Goal: Information Seeking & Learning: Learn about a topic

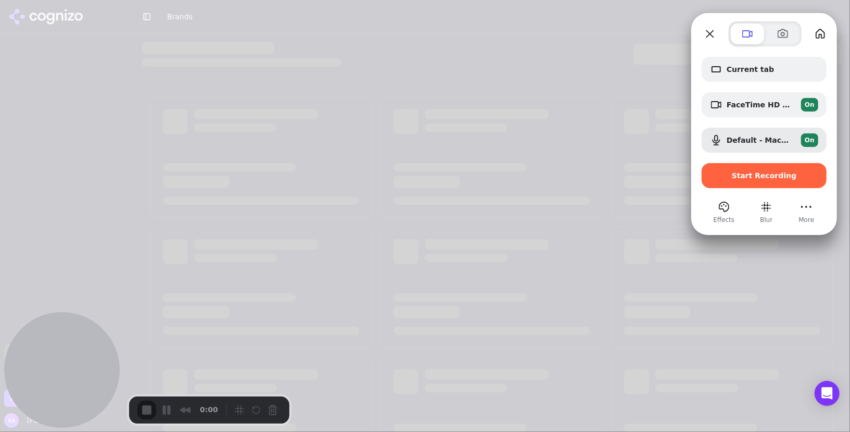
click at [707, 42] on div at bounding box center [765, 33] width 127 height 25
click at [709, 36] on button "Close" at bounding box center [710, 34] width 17 height 17
click at [708, 34] on button "Close" at bounding box center [710, 34] width 17 height 17
drag, startPoint x: 633, startPoint y: 22, endPoint x: 774, endPoint y: 371, distance: 376.1
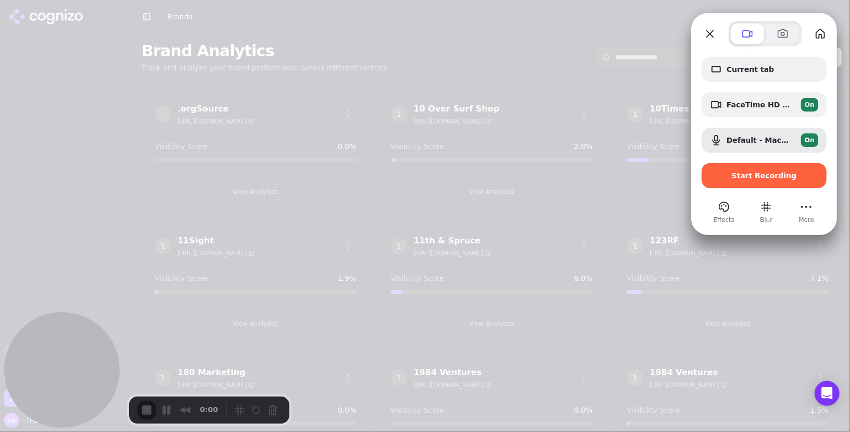
click at [633, 22] on div at bounding box center [425, 216] width 850 height 432
click at [677, 338] on div at bounding box center [425, 216] width 850 height 432
click at [705, 36] on button "Close" at bounding box center [710, 34] width 17 height 17
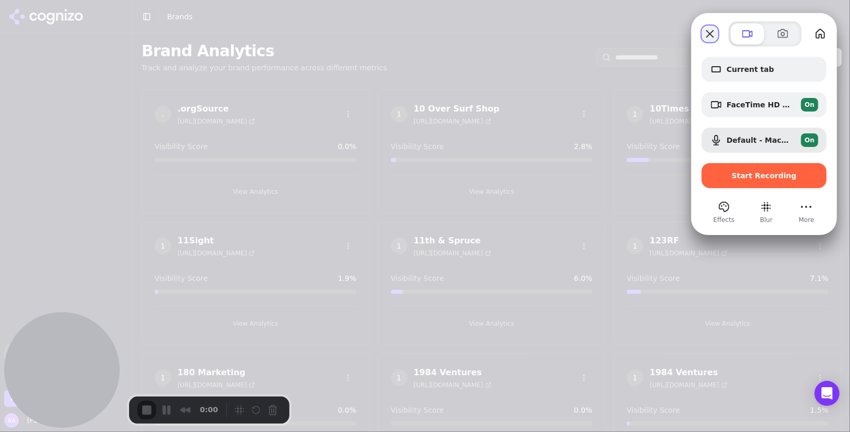
click at [705, 36] on button "Close" at bounding box center [710, 34] width 17 height 17
click at [451, 96] on div at bounding box center [425, 216] width 850 height 432
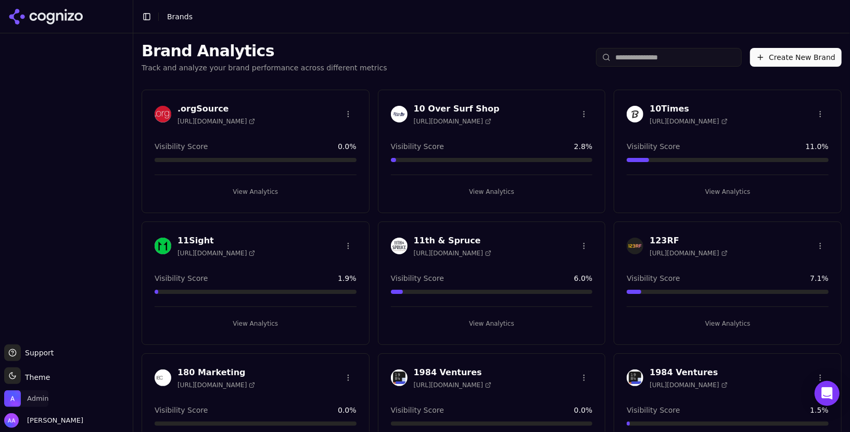
click at [34, 401] on span "Admin" at bounding box center [37, 398] width 21 height 9
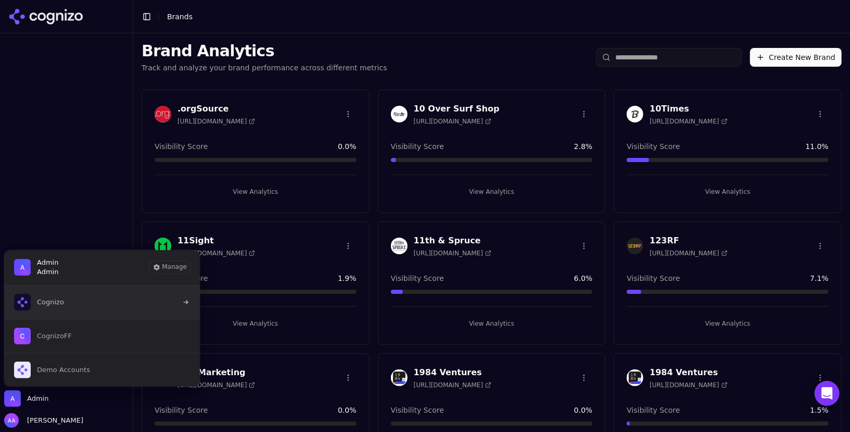
click at [83, 312] on button "Cognizo" at bounding box center [102, 301] width 197 height 33
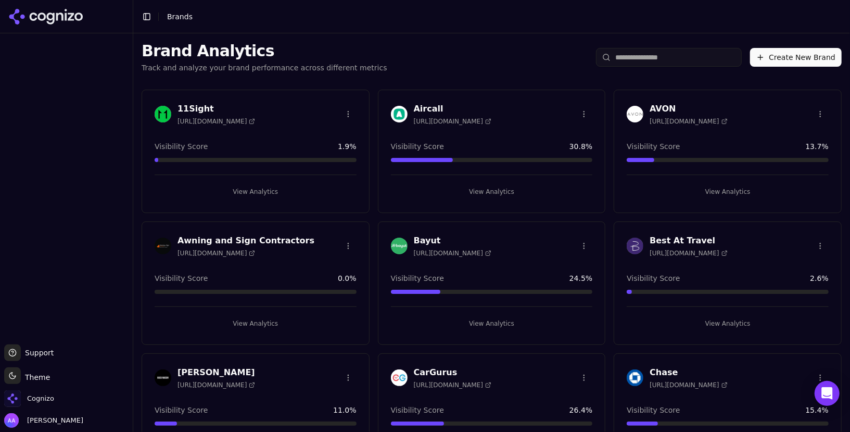
click at [643, 61] on input "search" at bounding box center [669, 57] width 146 height 19
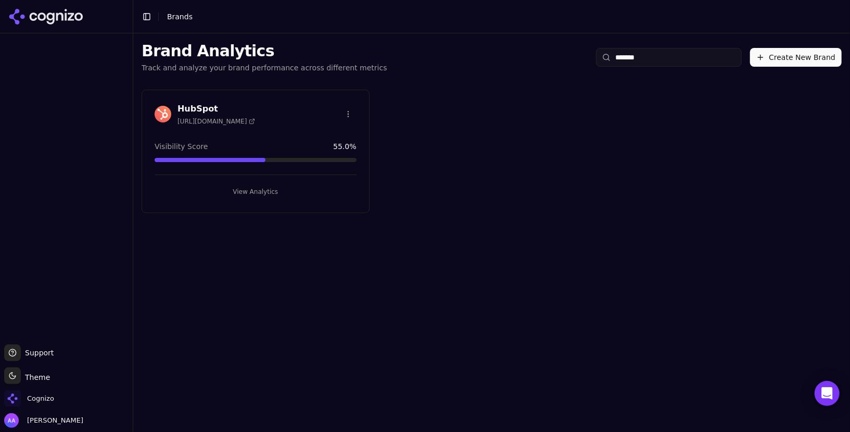
type input "*******"
click at [169, 119] on img at bounding box center [163, 114] width 17 height 17
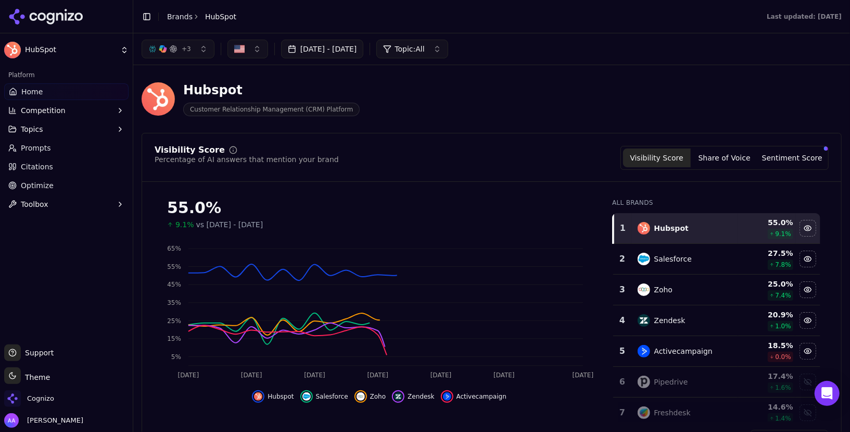
click at [59, 189] on link "Optimize" at bounding box center [66, 185] width 124 height 17
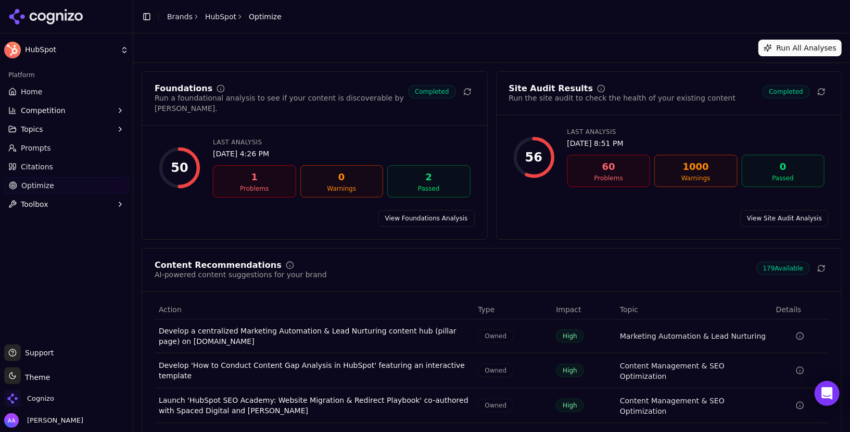
scroll to position [82, 0]
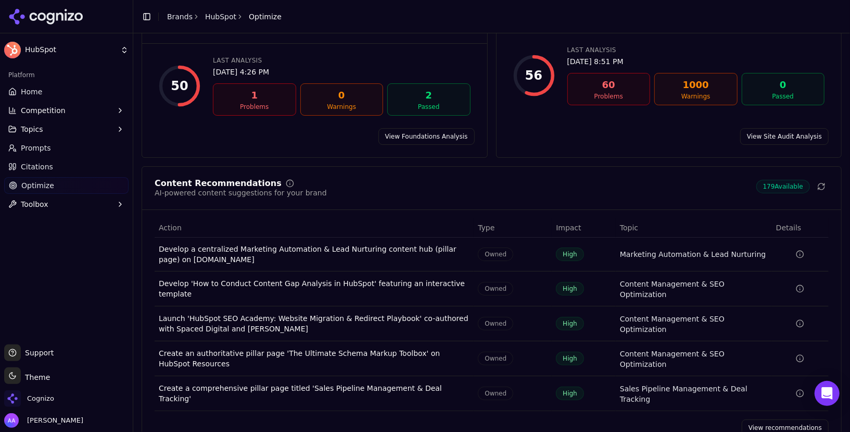
click at [776, 419] on link "View recommendations" at bounding box center [785, 427] width 87 height 17
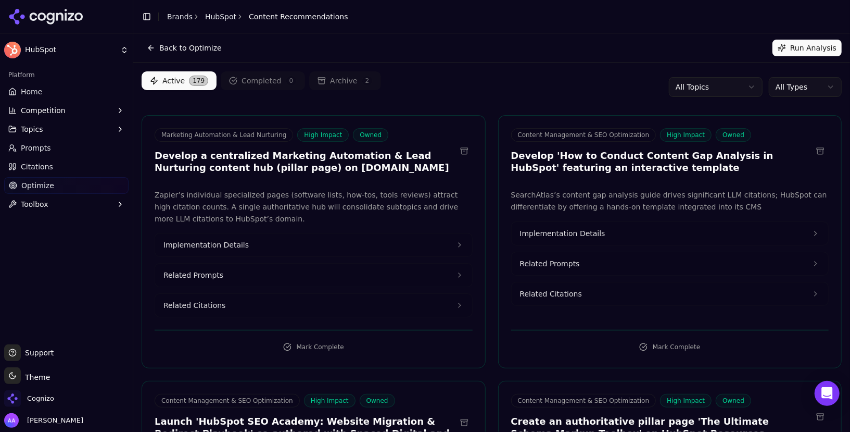
click at [131, 22] on button "Toggle Sidebar" at bounding box center [133, 216] width 8 height 432
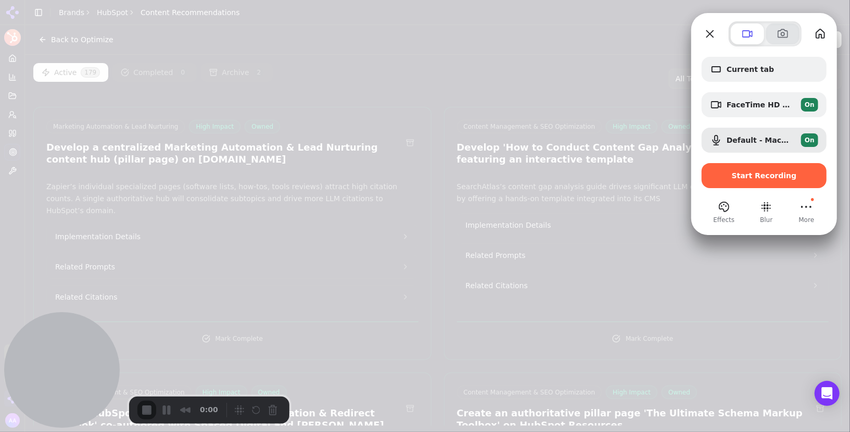
click at [783, 40] on span at bounding box center [783, 34] width 12 height 12
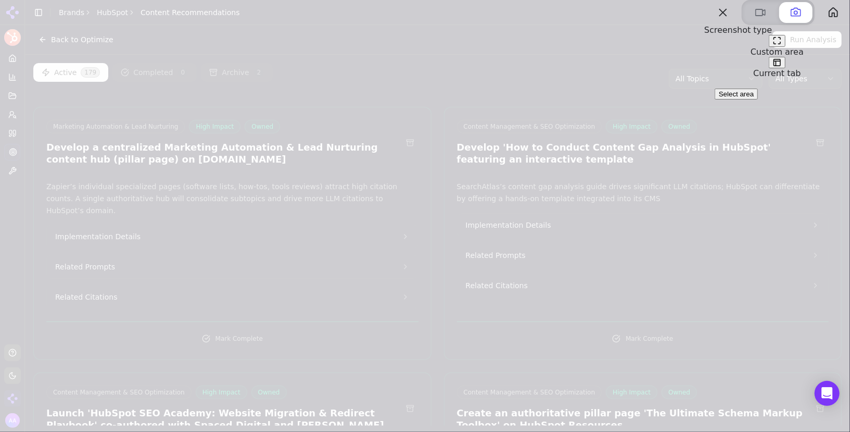
click at [786, 69] on button at bounding box center [777, 63] width 17 height 12
click at [758, 98] on span "Take screenshot" at bounding box center [744, 94] width 51 height 8
click at [786, 69] on button at bounding box center [777, 63] width 17 height 12
click at [766, 98] on span "Take screenshot" at bounding box center [744, 94] width 51 height 8
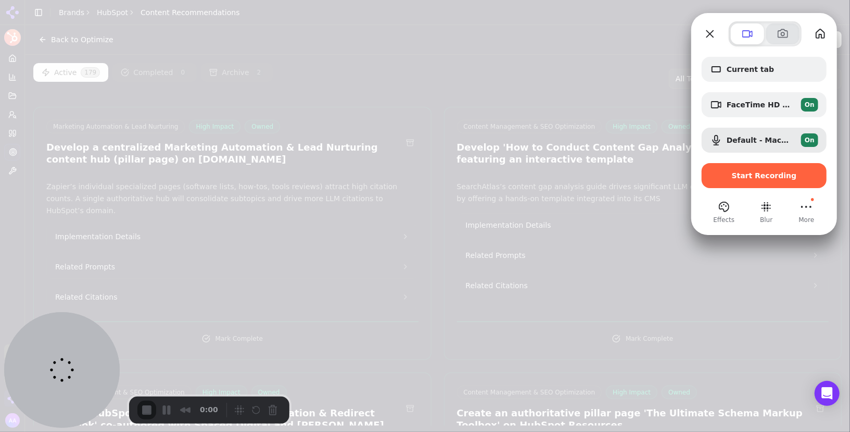
click at [780, 40] on button at bounding box center [783, 33] width 33 height 21
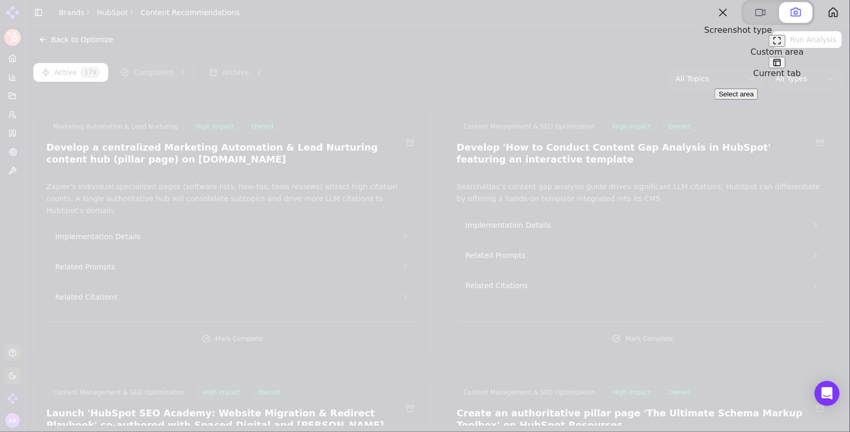
click at [744, 98] on span "Select area" at bounding box center [736, 94] width 35 height 8
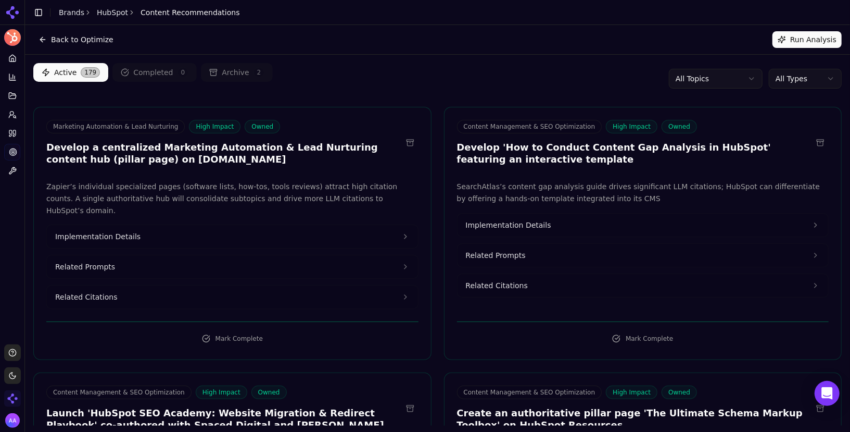
drag, startPoint x: 3, startPoint y: 0, endPoint x: 442, endPoint y: 430, distance: 615.0
click at [66, 11] on link "Brands" at bounding box center [72, 12] width 26 height 8
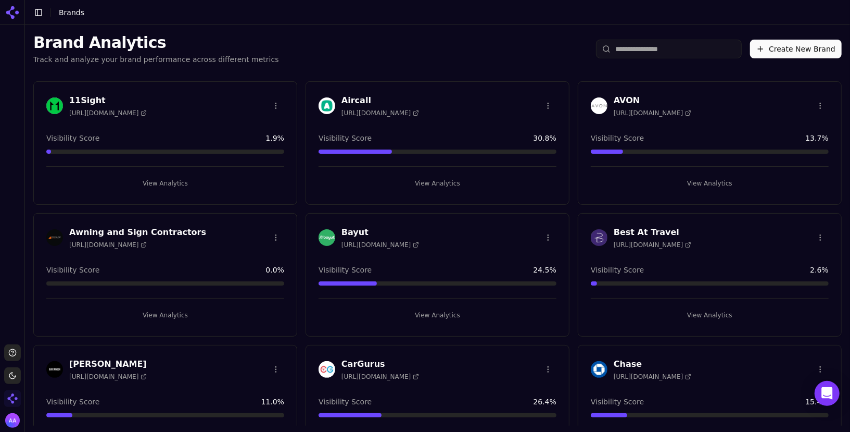
click at [10, 400] on img "Open organization switcher" at bounding box center [12, 398] width 17 height 17
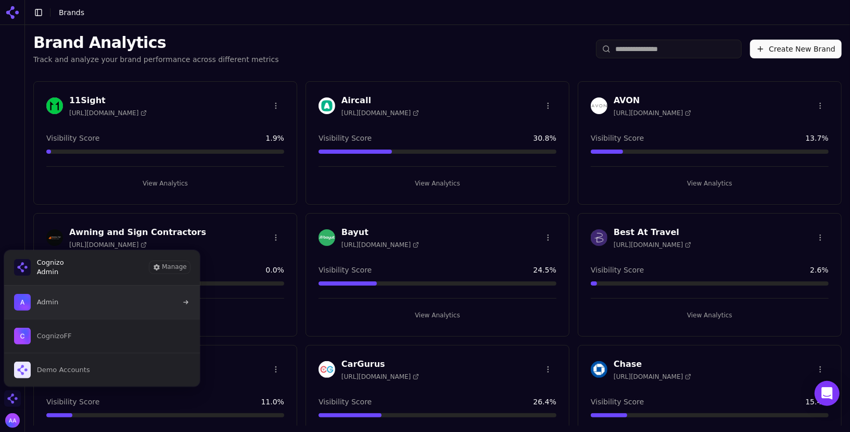
click at [66, 307] on button "Admin" at bounding box center [102, 301] width 197 height 33
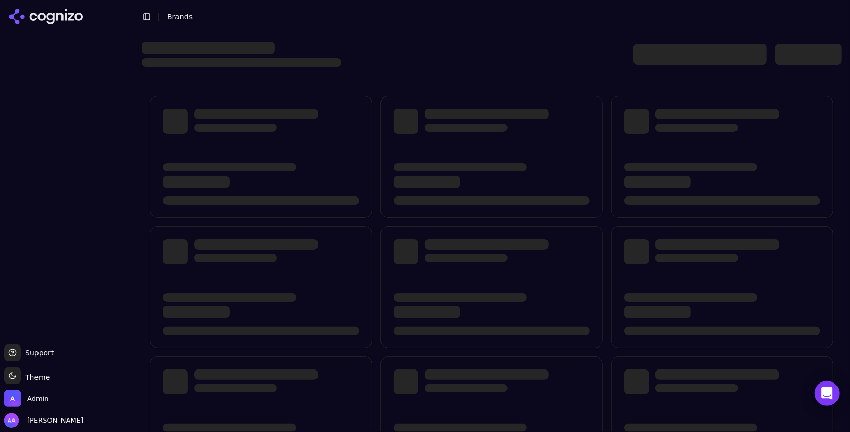
click at [685, 54] on div at bounding box center [700, 54] width 133 height 21
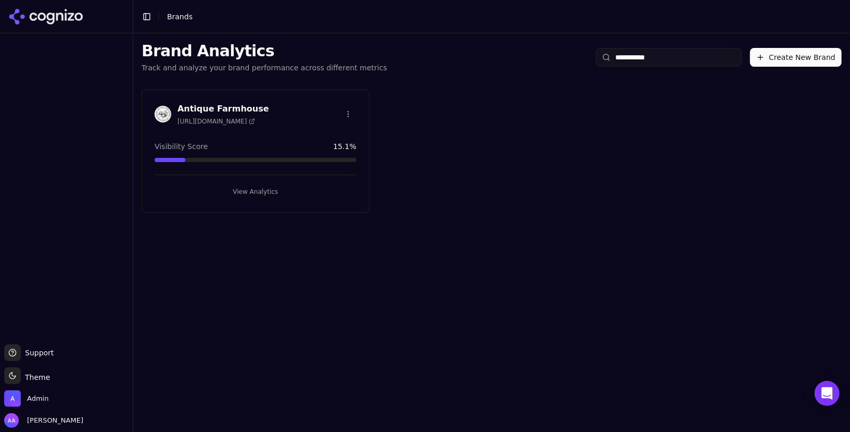
type input "**********"
click at [167, 112] on img at bounding box center [163, 114] width 17 height 17
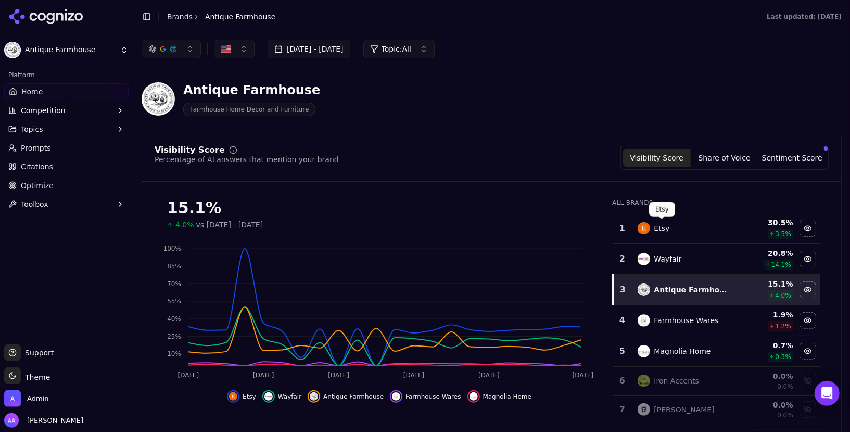
click at [670, 225] on div "Etsy" at bounding box center [685, 228] width 95 height 12
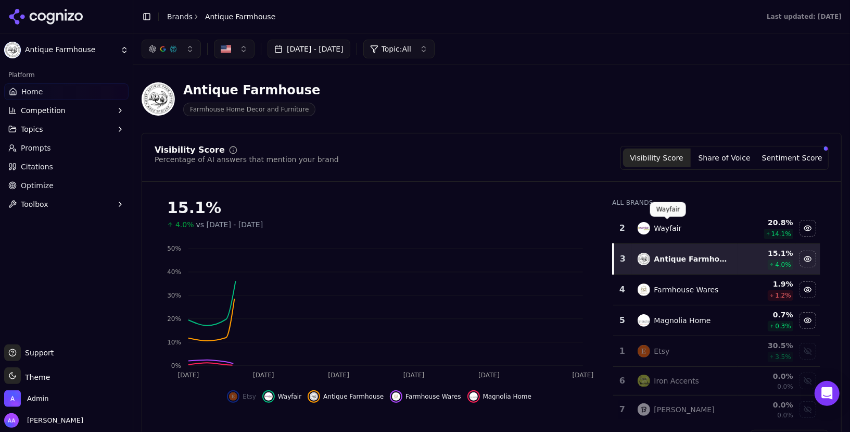
click at [670, 224] on div "Wayfair" at bounding box center [669, 228] width 28 height 10
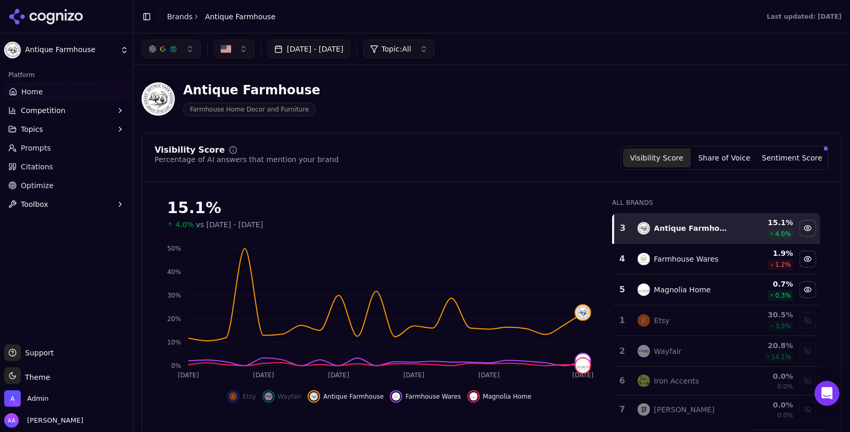
click at [682, 264] on td "Farmhouse Wares" at bounding box center [685, 259] width 107 height 31
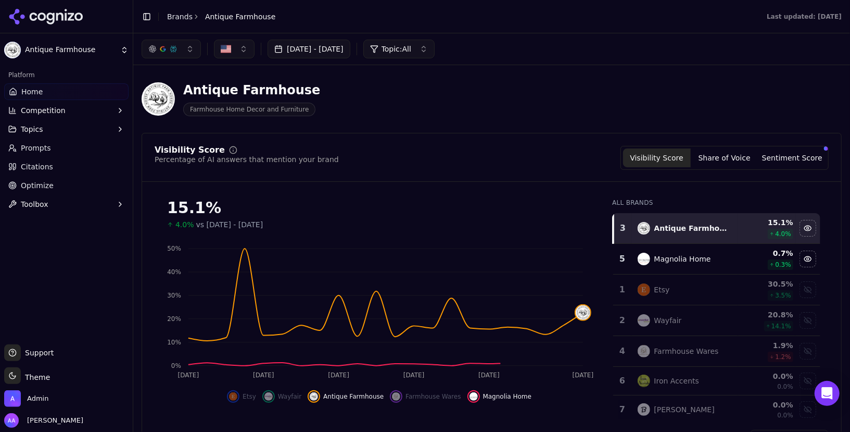
click at [682, 266] on td "Magnolia Home" at bounding box center [685, 259] width 107 height 31
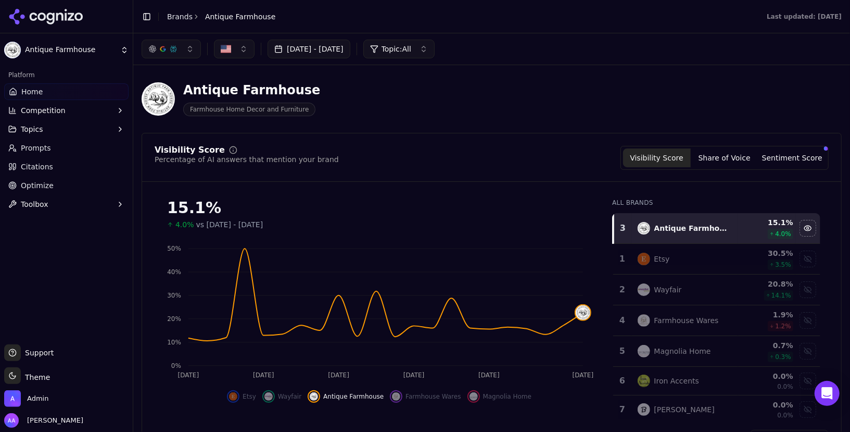
click at [57, 183] on link "Optimize" at bounding box center [66, 185] width 124 height 17
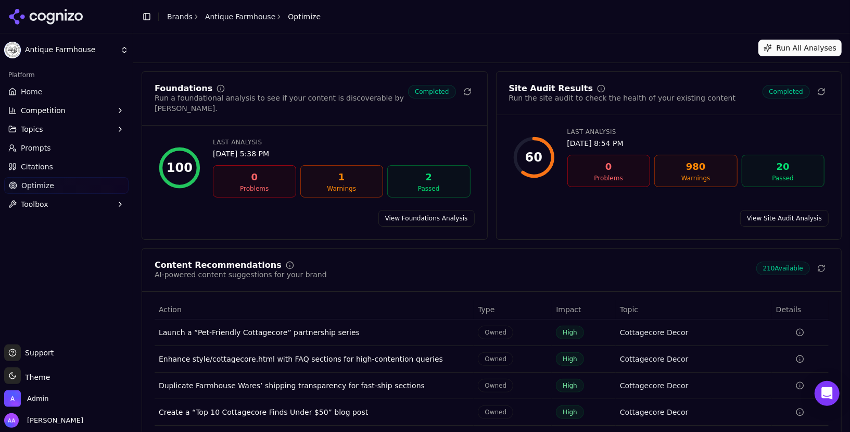
scroll to position [53, 0]
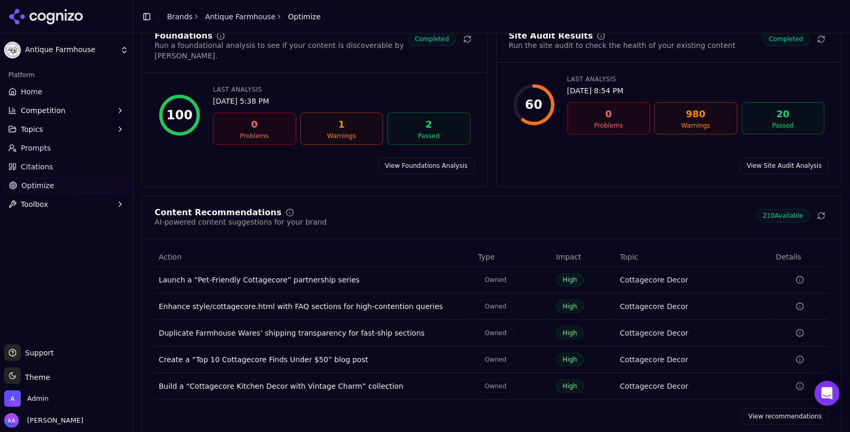
click at [789, 408] on link "View recommendations" at bounding box center [785, 416] width 87 height 17
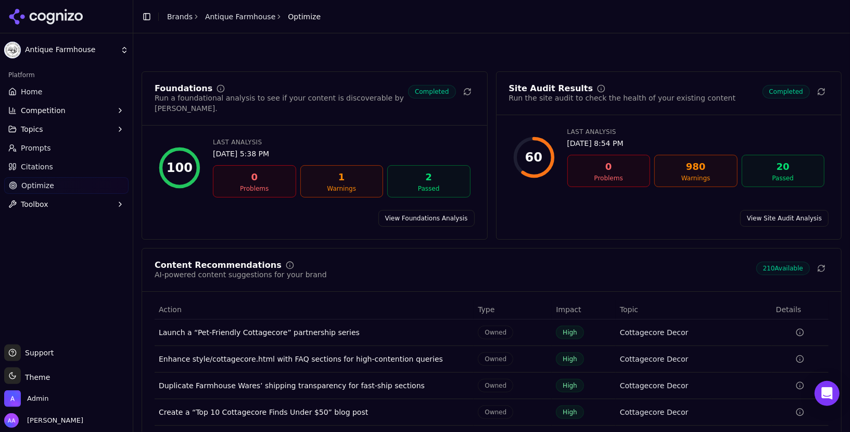
scroll to position [53, 0]
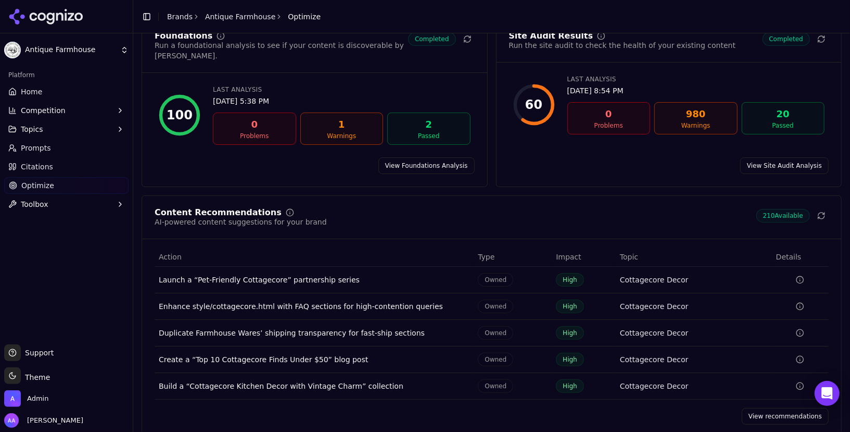
click at [58, 94] on link "Home" at bounding box center [66, 91] width 124 height 17
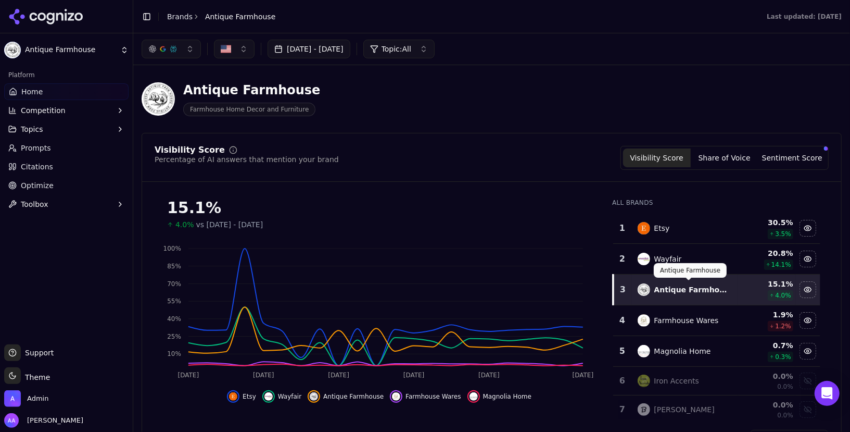
click at [691, 261] on div "Wayfair" at bounding box center [685, 259] width 95 height 12
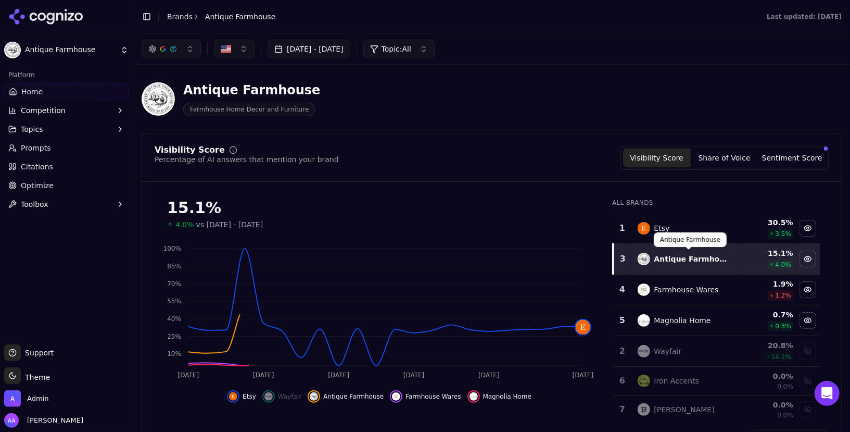
click at [676, 222] on div "Etsy" at bounding box center [685, 228] width 95 height 12
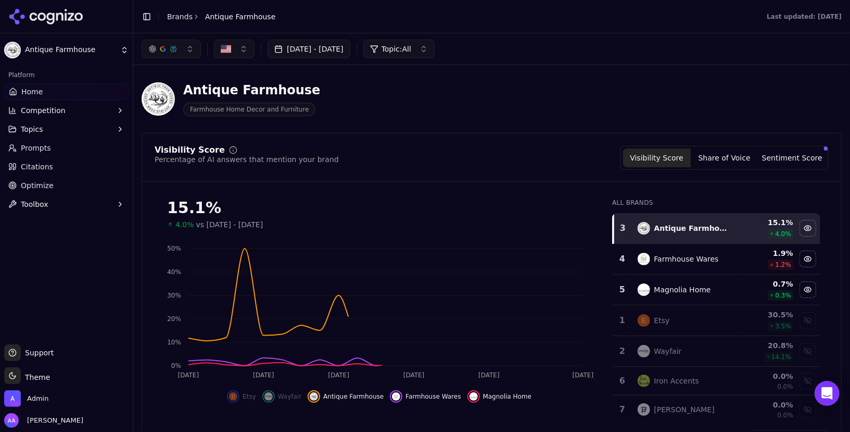
click at [674, 259] on div "Farmhouse Wares" at bounding box center [687, 259] width 65 height 10
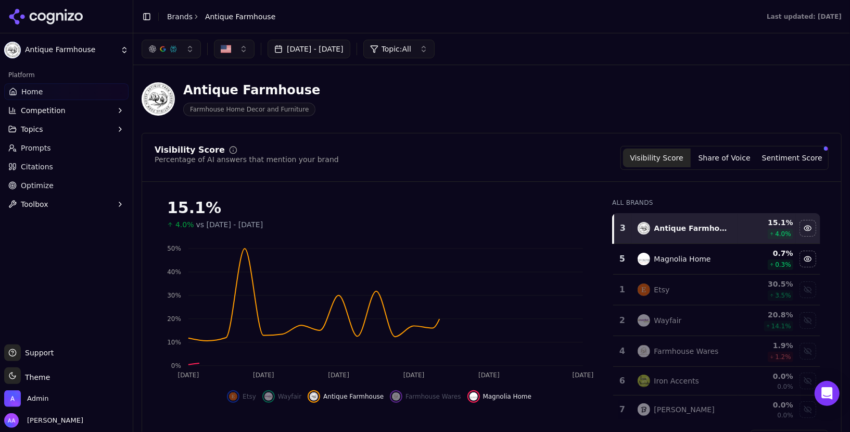
click at [674, 259] on div "Magnolia Home" at bounding box center [683, 259] width 57 height 10
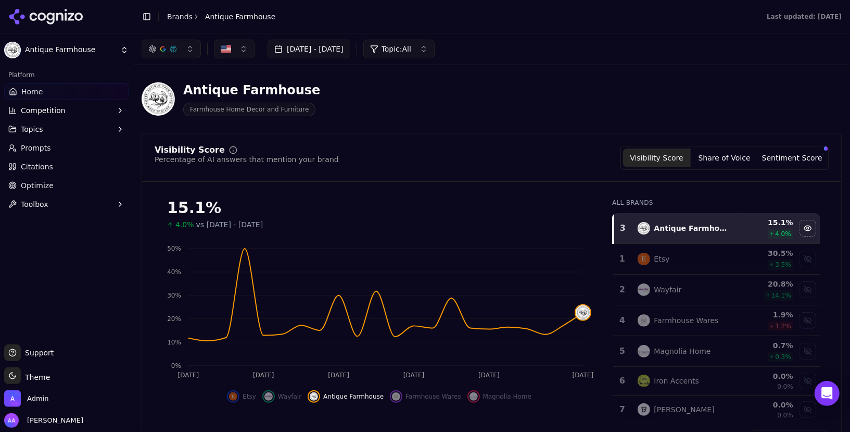
click at [320, 53] on button "[DATE] - [DATE]" at bounding box center [309, 49] width 83 height 19
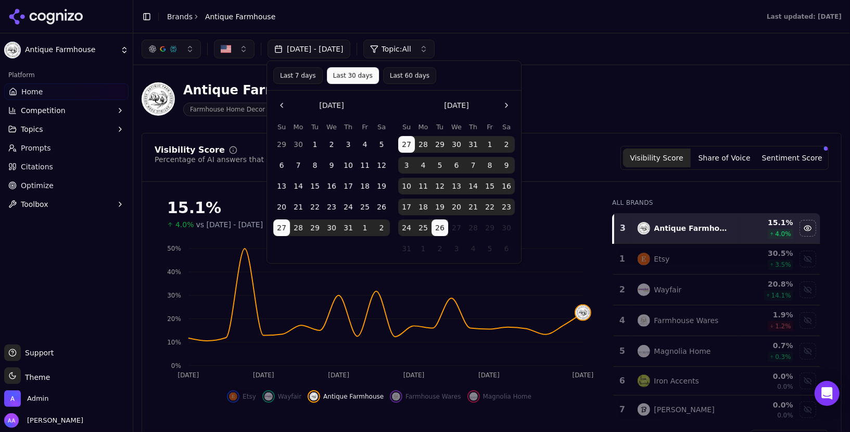
click at [282, 106] on button "Go to the Previous Month" at bounding box center [281, 105] width 17 height 17
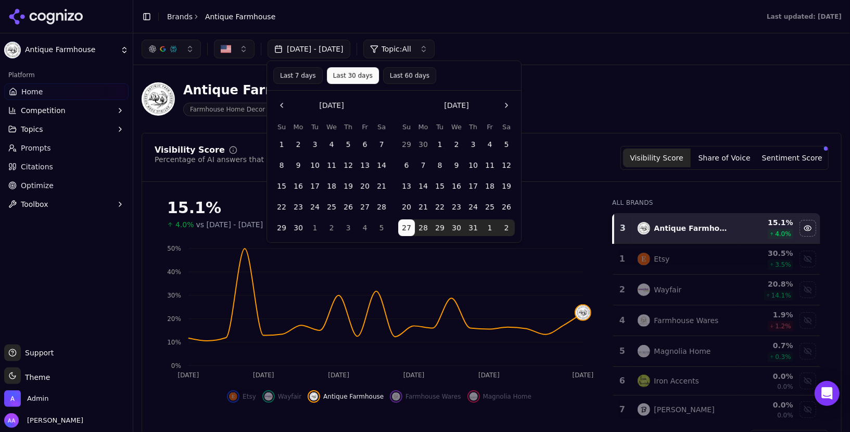
click at [285, 145] on button "1" at bounding box center [281, 144] width 17 height 17
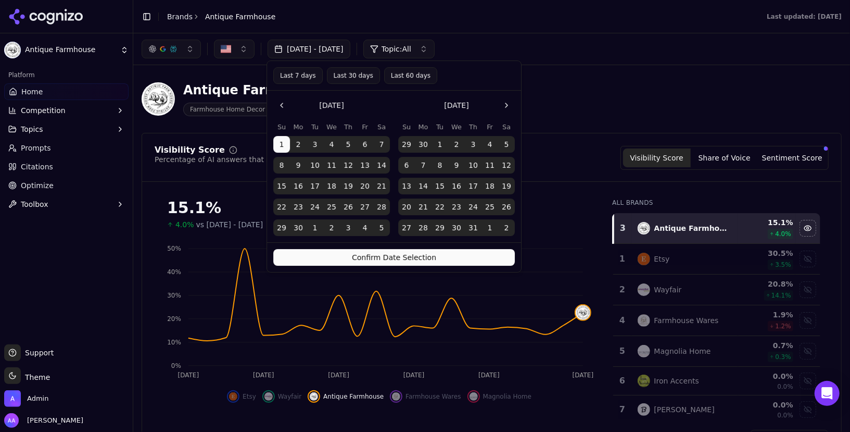
click at [387, 259] on button "Confirm Date Selection" at bounding box center [394, 257] width 242 height 17
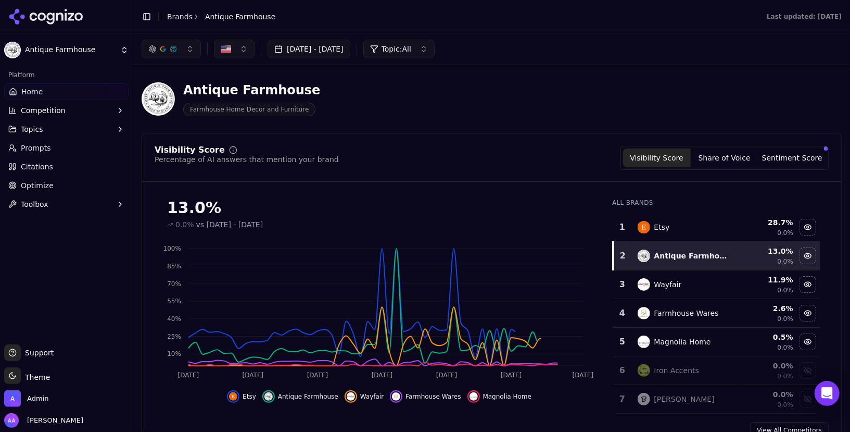
click at [718, 227] on div "Etsy" at bounding box center [685, 227] width 95 height 12
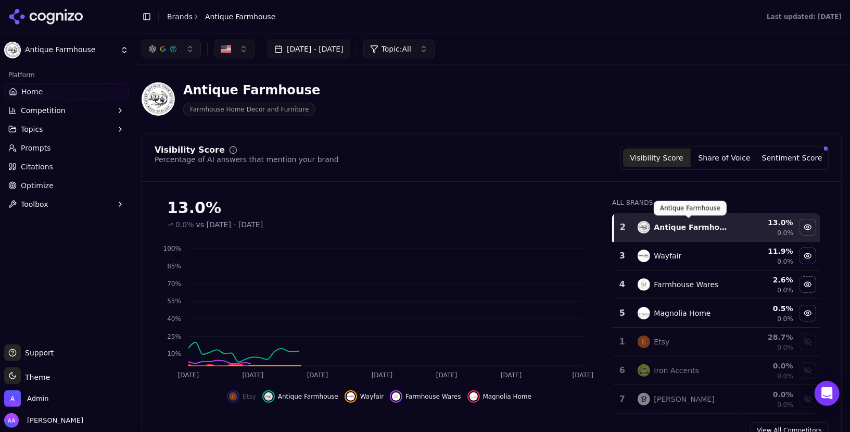
click at [691, 251] on div "Wayfair" at bounding box center [685, 255] width 95 height 12
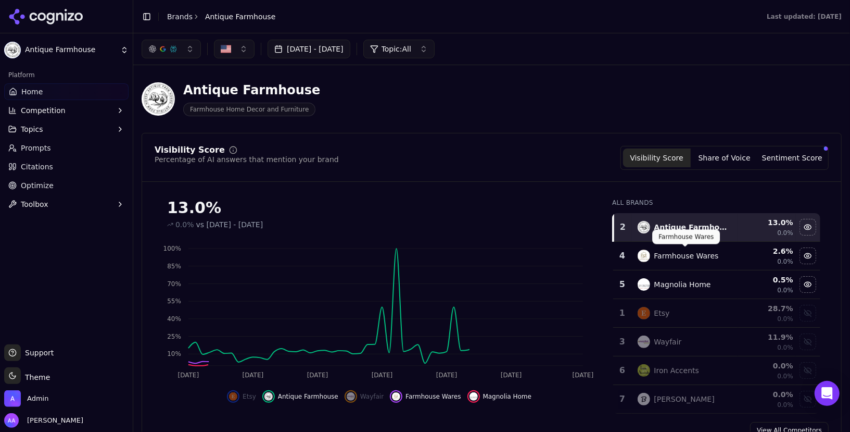
click at [689, 256] on div "Farmhouse Wares" at bounding box center [687, 255] width 65 height 10
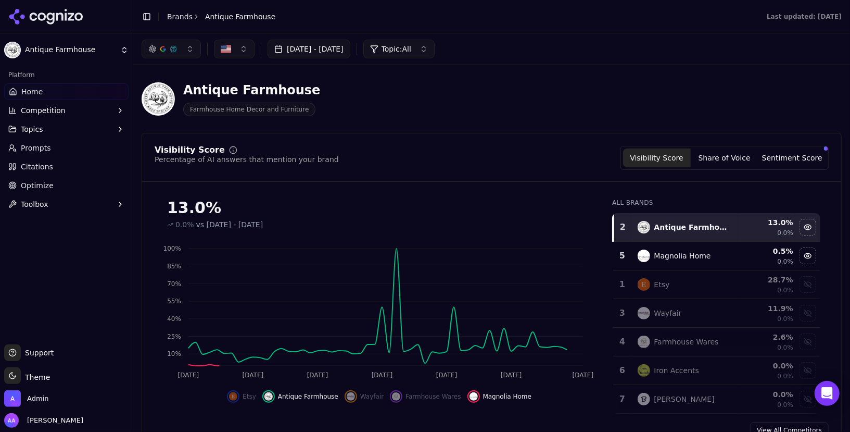
click at [687, 259] on div "Magnolia Home" at bounding box center [685, 255] width 95 height 12
click at [319, 49] on button "Jun 01, 2025 - Aug 26, 2025" at bounding box center [309, 49] width 83 height 19
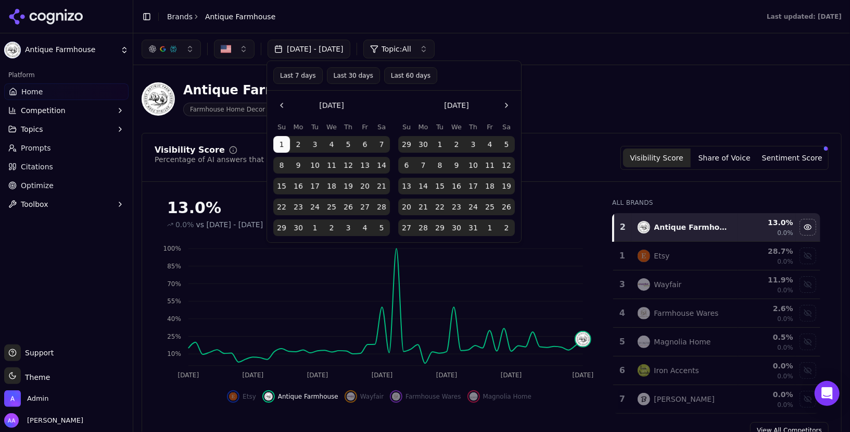
click at [349, 76] on button "Last 30 days" at bounding box center [353, 75] width 53 height 17
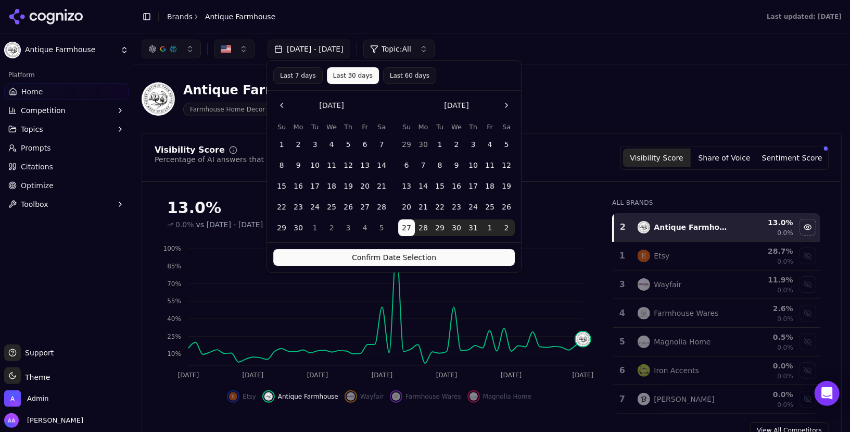
click at [420, 259] on button "Confirm Date Selection" at bounding box center [394, 257] width 242 height 17
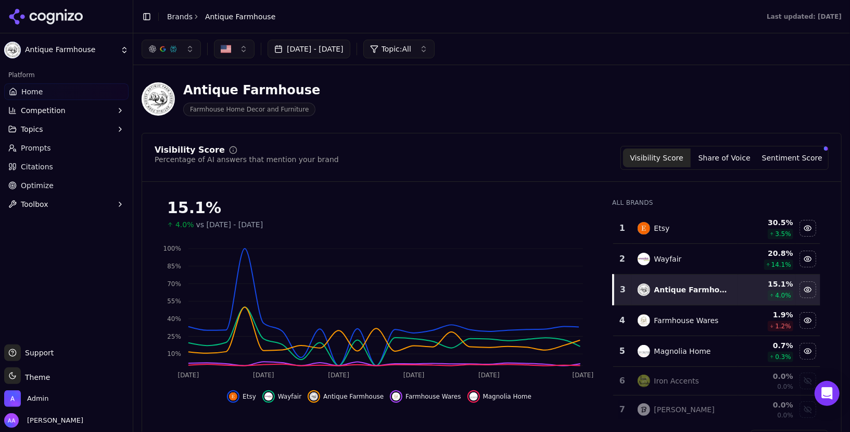
click at [738, 228] on td "Etsy" at bounding box center [685, 228] width 107 height 31
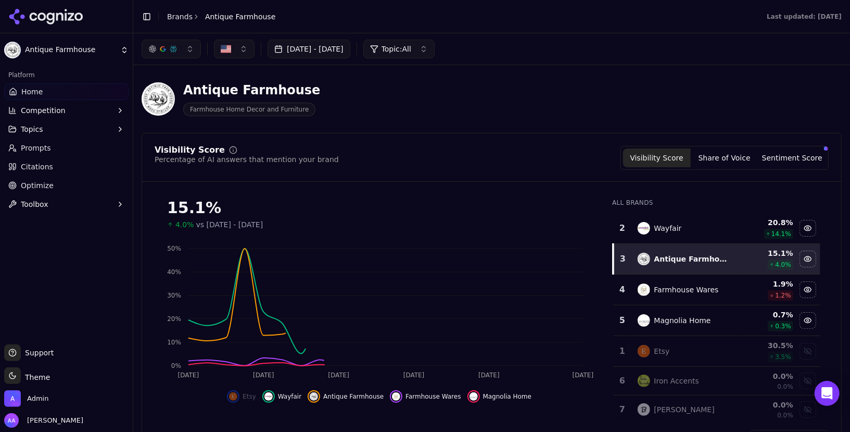
click at [722, 229] on div "Wayfair" at bounding box center [685, 228] width 95 height 12
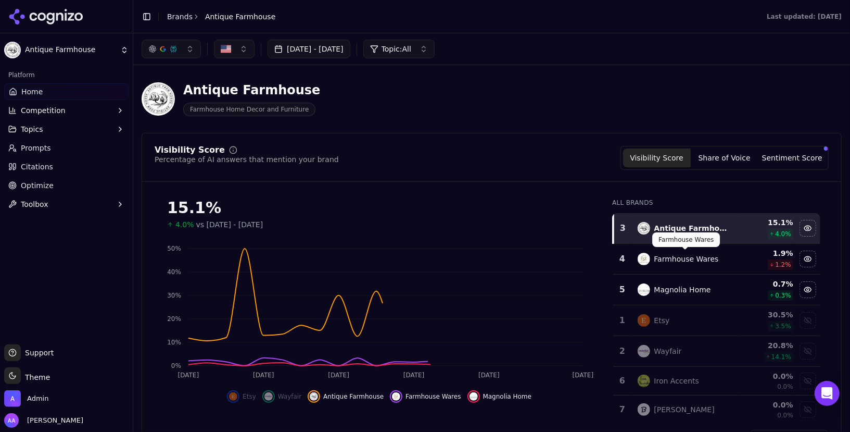
click at [697, 259] on div "Farmhouse Wares" at bounding box center [687, 259] width 65 height 10
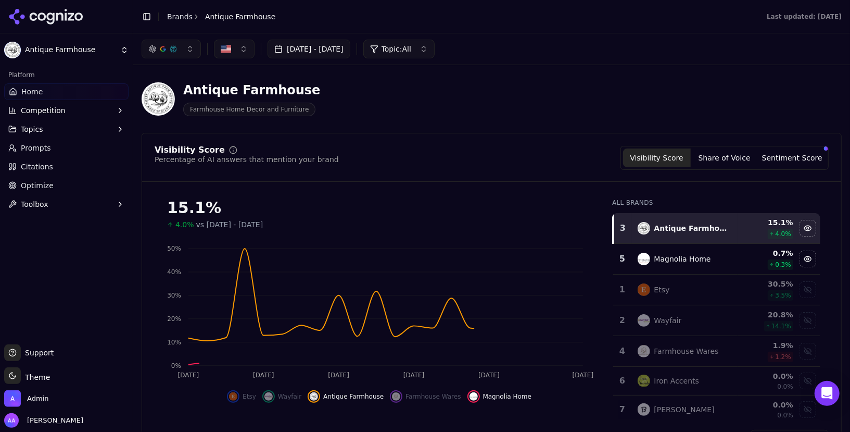
click at [693, 263] on div "Magnolia Home" at bounding box center [685, 259] width 95 height 12
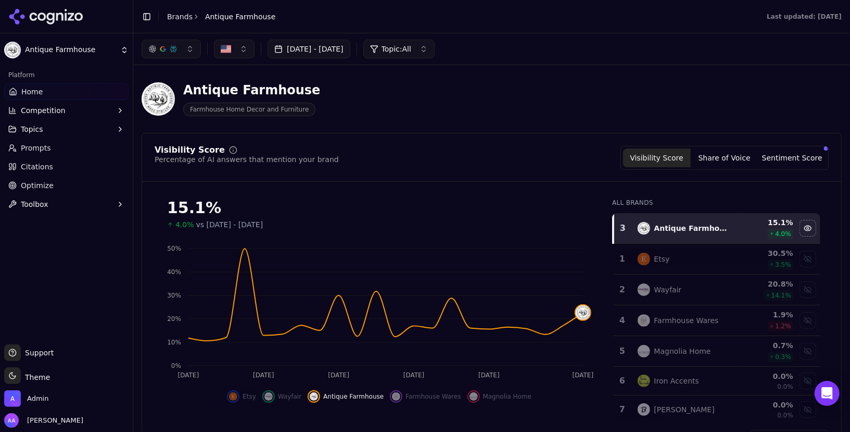
click at [176, 12] on link "Brands" at bounding box center [180, 16] width 26 height 8
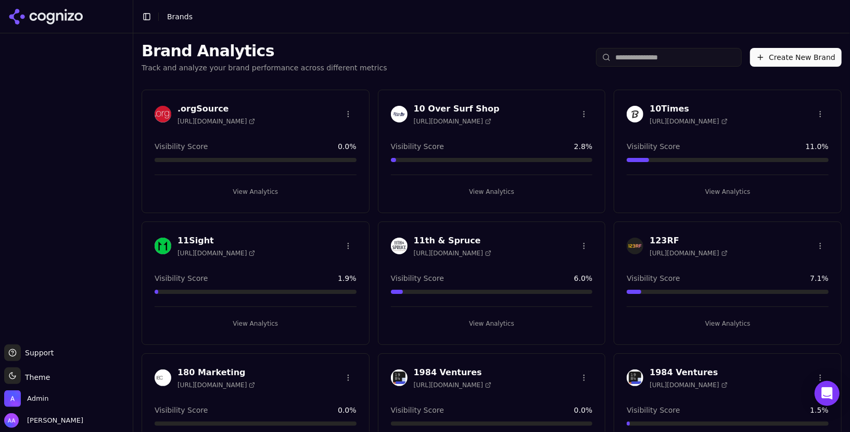
click at [661, 59] on input "search" at bounding box center [669, 57] width 146 height 19
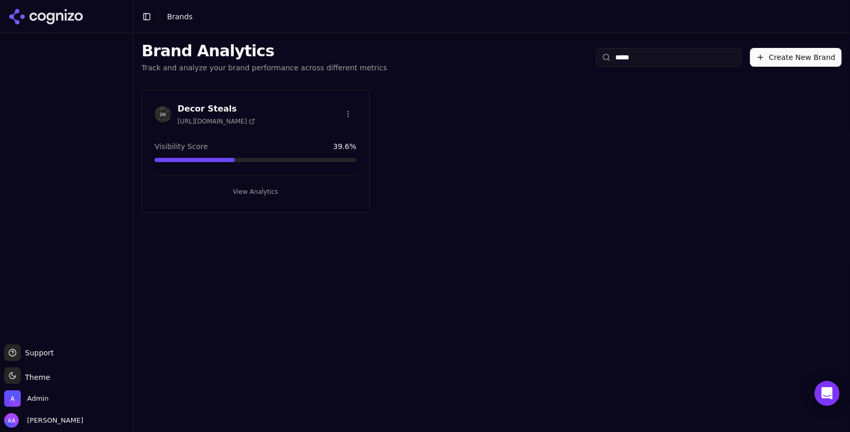
type input "*****"
click at [159, 112] on img at bounding box center [163, 114] width 17 height 17
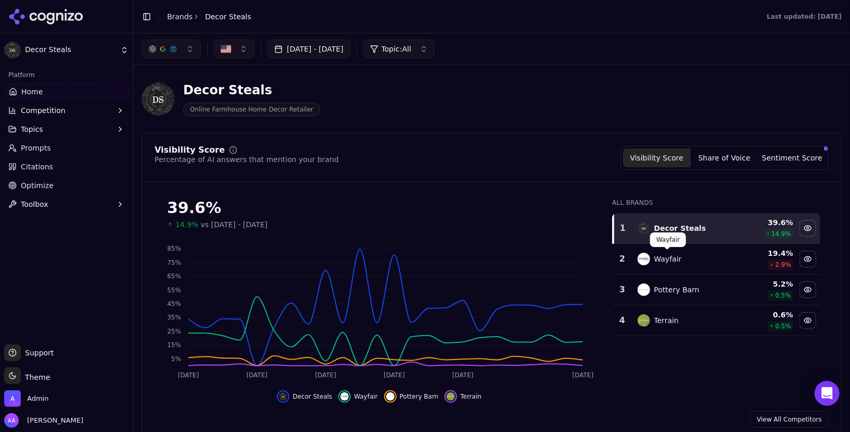
click at [675, 261] on div "Wayfair" at bounding box center [669, 259] width 28 height 10
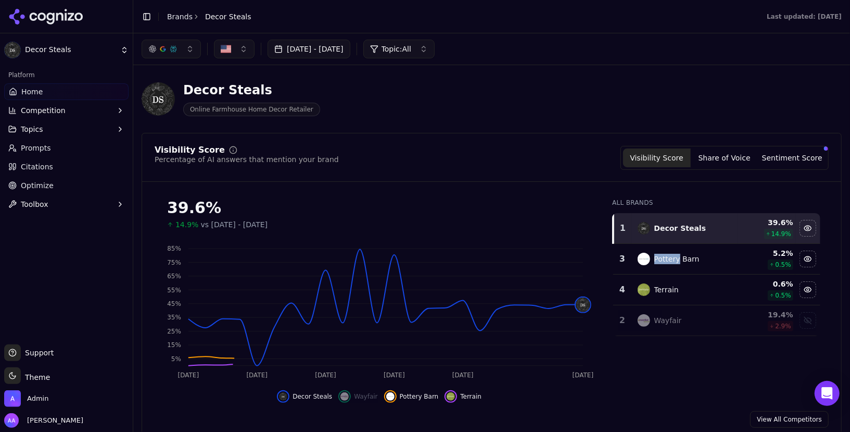
click at [675, 261] on div "Pottery Barn" at bounding box center [677, 259] width 45 height 10
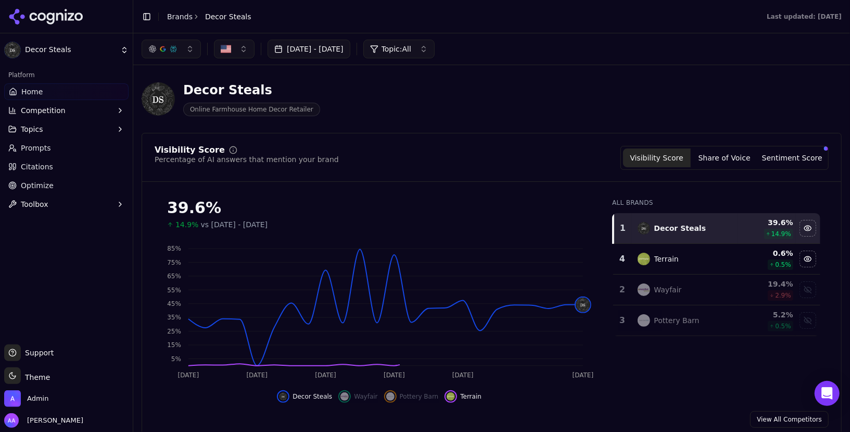
click at [671, 265] on td "Terrain" at bounding box center [685, 259] width 107 height 31
click at [345, 48] on button "[DATE] - [DATE]" at bounding box center [309, 49] width 83 height 19
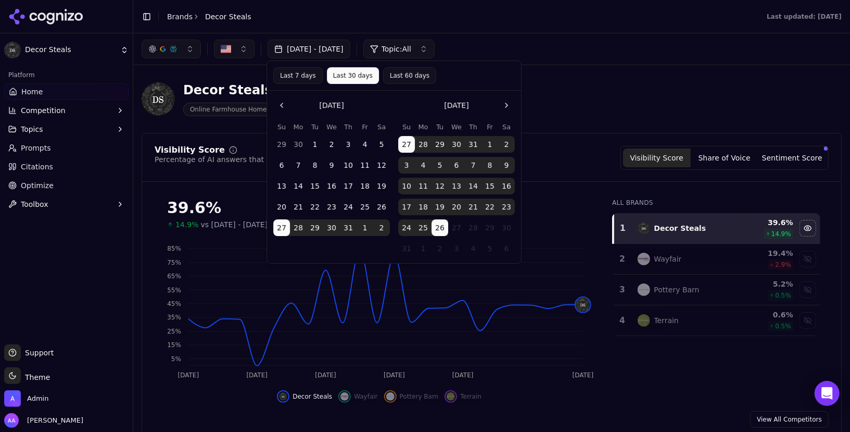
click at [397, 78] on button "Last 60 days" at bounding box center [409, 75] width 53 height 17
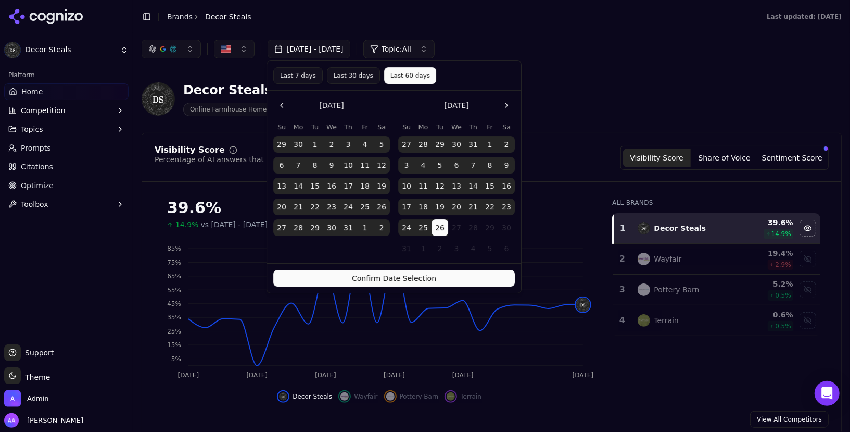
click at [394, 275] on button "Confirm Date Selection" at bounding box center [394, 278] width 242 height 17
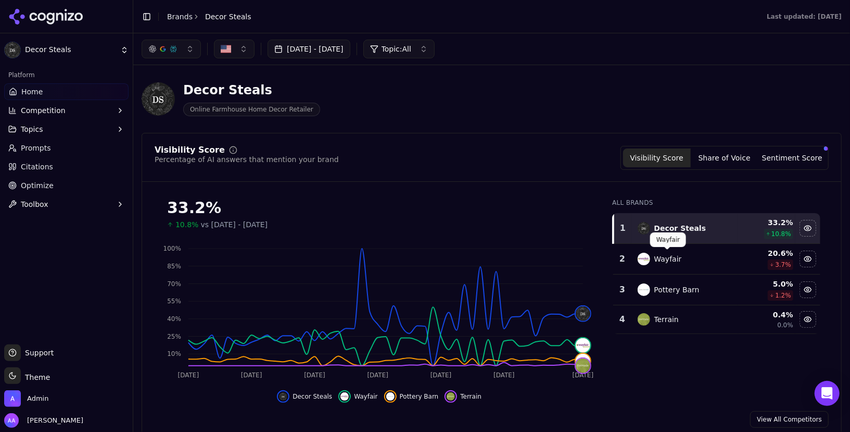
click at [668, 254] on div "Wayfair" at bounding box center [669, 259] width 28 height 10
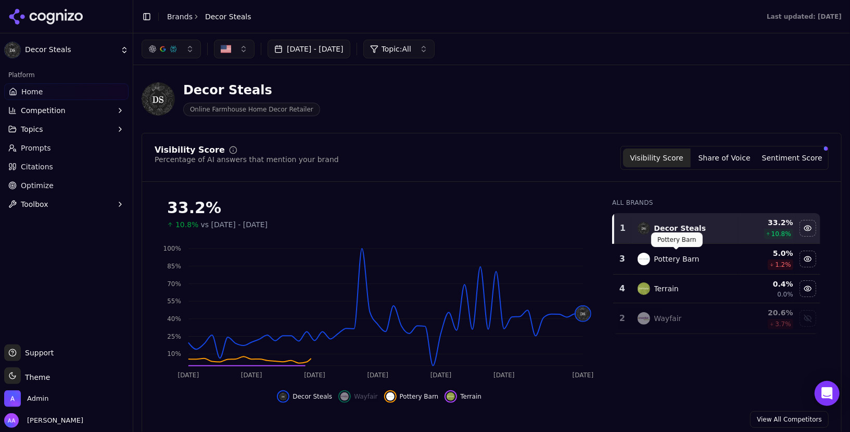
click at [662, 280] on td "Terrain" at bounding box center [685, 288] width 107 height 29
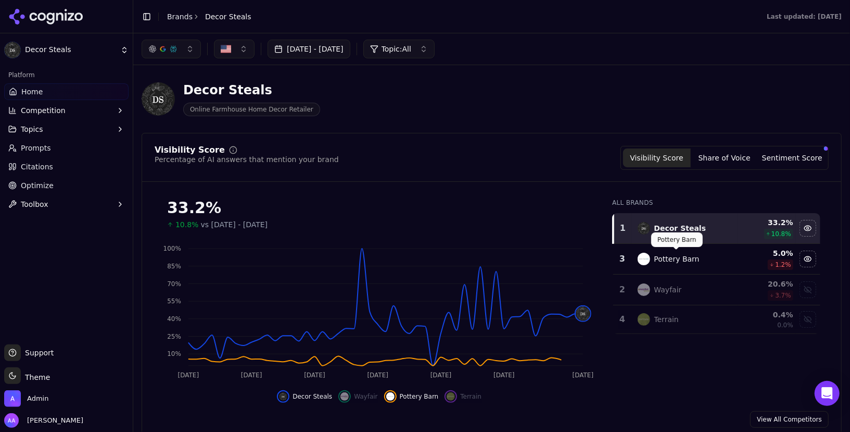
click at [666, 261] on div "Pottery Barn" at bounding box center [677, 259] width 45 height 10
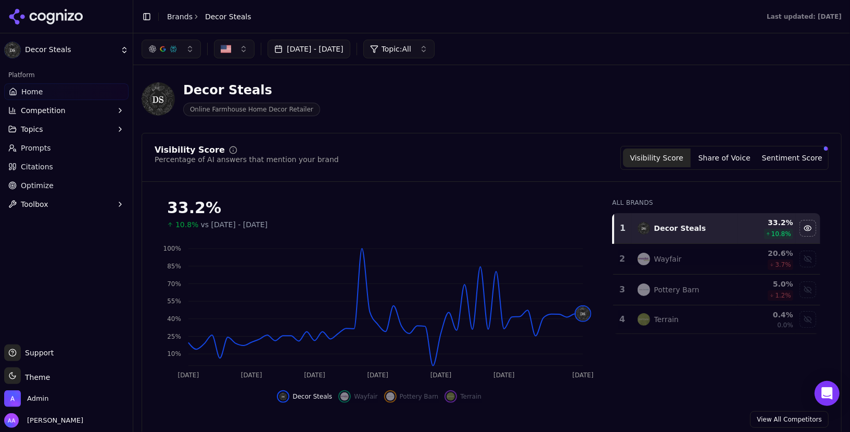
click at [175, 17] on link "Brands" at bounding box center [180, 16] width 26 height 8
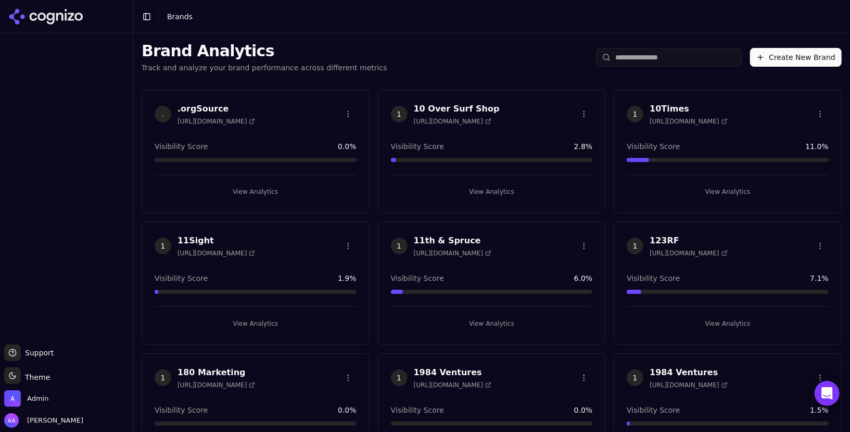
click at [181, 18] on html "Support Support Toggle theme Theme Admin Alp Aysan Toggle Sidebar Brands Brand …" at bounding box center [425, 216] width 850 height 432
click at [645, 66] on input "search" at bounding box center [669, 57] width 146 height 19
click at [649, 63] on input "search" at bounding box center [669, 57] width 146 height 19
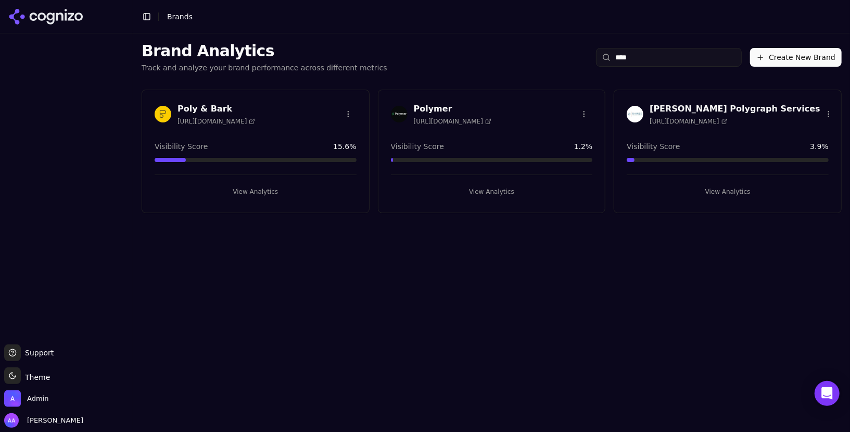
type input "****"
click at [155, 106] on div at bounding box center [163, 114] width 17 height 17
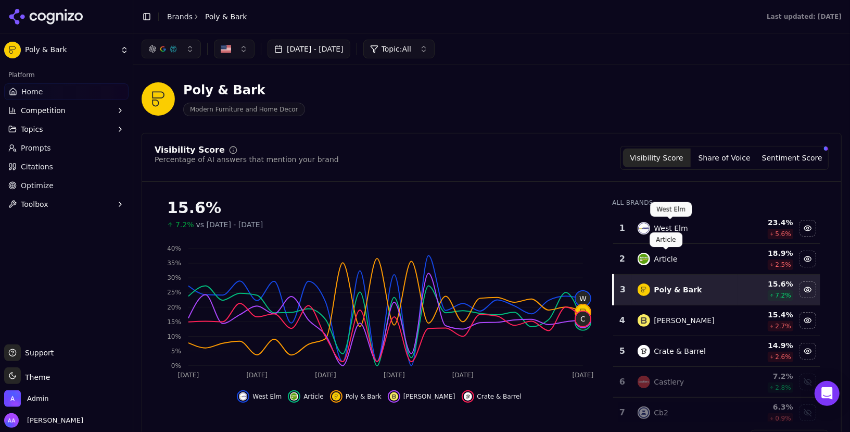
click at [686, 223] on div "West Elm" at bounding box center [672, 228] width 34 height 10
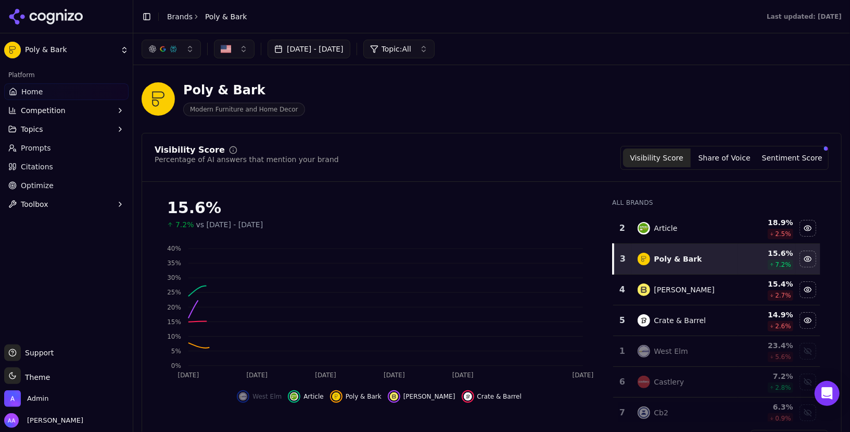
click at [686, 223] on div "Article" at bounding box center [685, 228] width 95 height 12
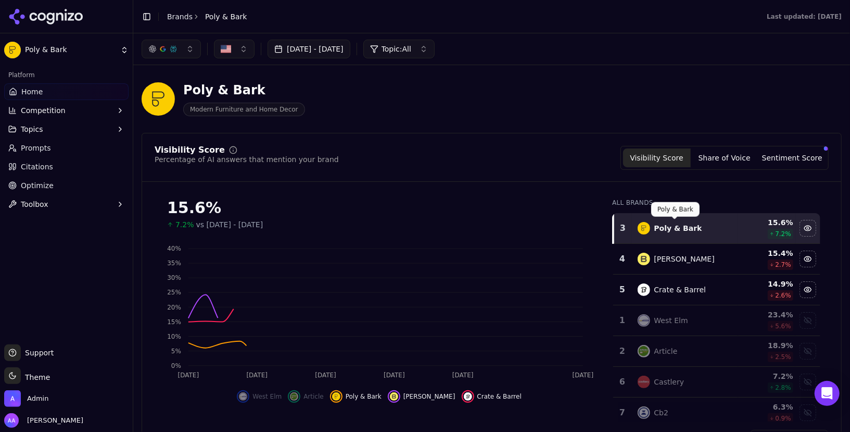
click at [675, 253] on div "Burrow" at bounding box center [685, 259] width 95 height 12
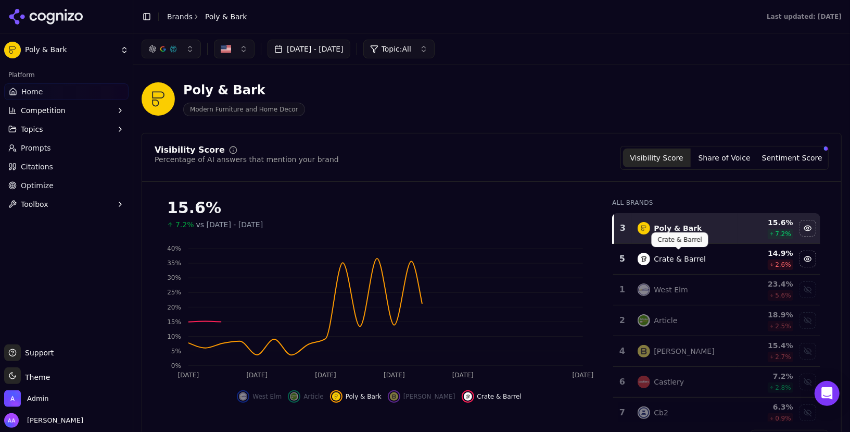
click at [675, 255] on div "Crate & Barrel" at bounding box center [681, 259] width 52 height 10
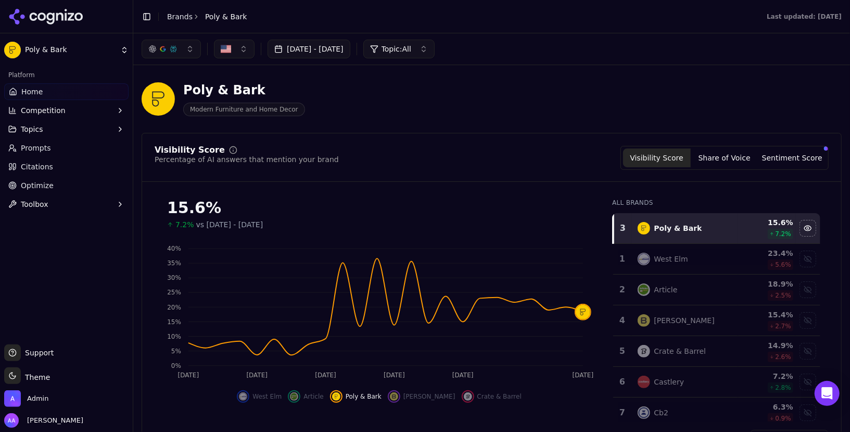
click at [177, 47] on button "button" at bounding box center [171, 49] width 59 height 19
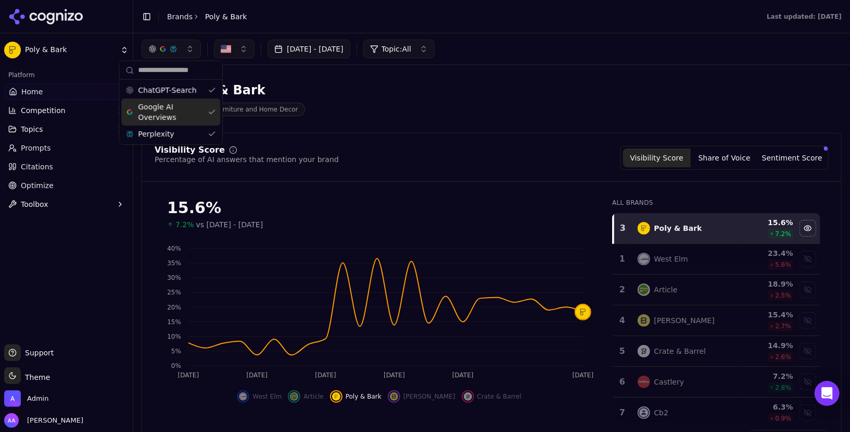
click at [175, 115] on span "Google AI Overviews" at bounding box center [171, 112] width 66 height 21
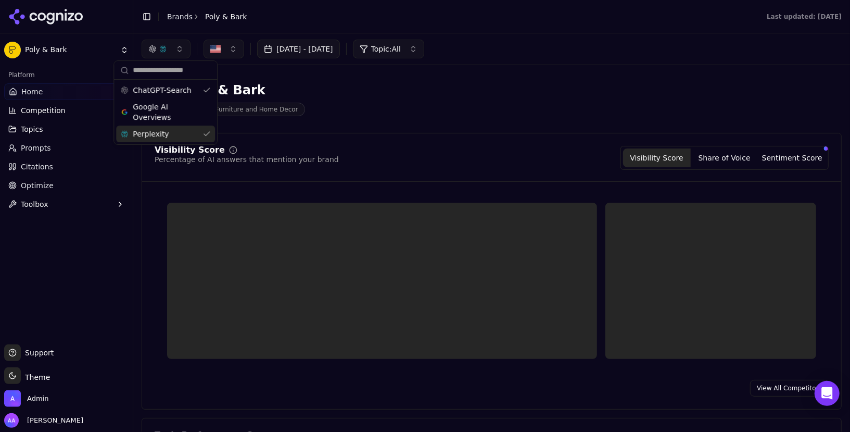
click at [175, 128] on div "Perplexity" at bounding box center [165, 134] width 99 height 17
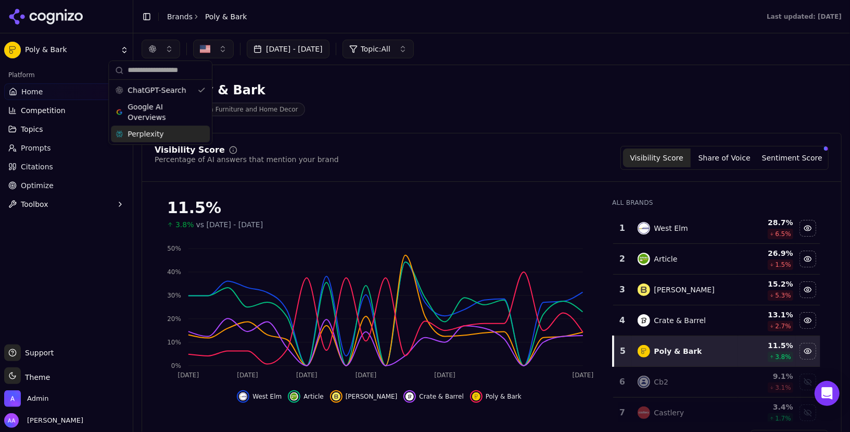
click at [672, 322] on div "Crate & Barrel" at bounding box center [681, 320] width 52 height 10
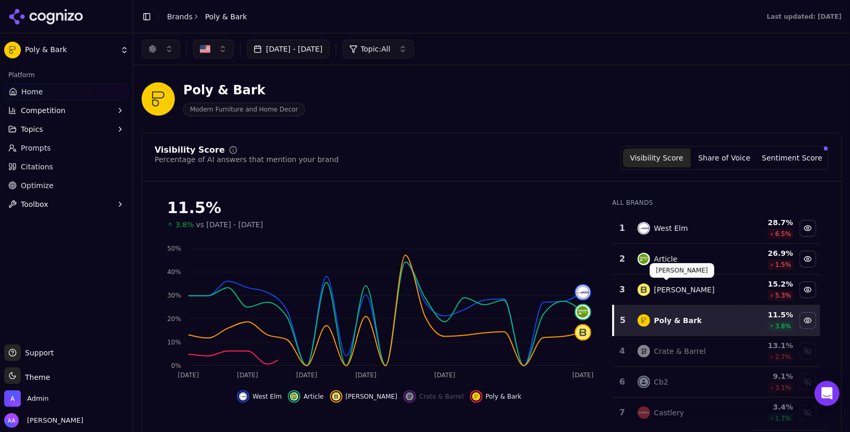
click at [667, 282] on span at bounding box center [666, 280] width 5 height 5
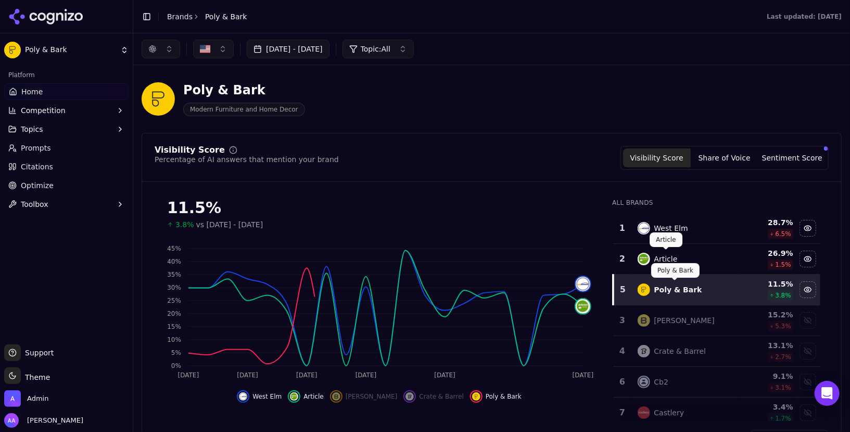
click at [665, 250] on span at bounding box center [665, 249] width 5 height 5
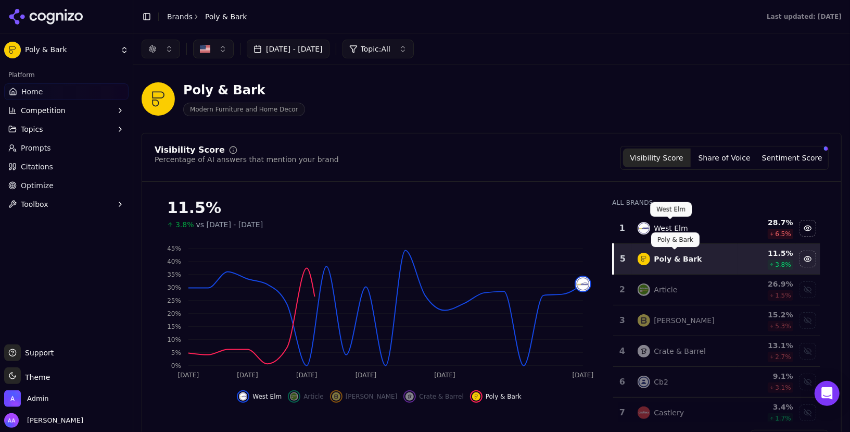
click at [667, 230] on div "West Elm" at bounding box center [672, 228] width 34 height 10
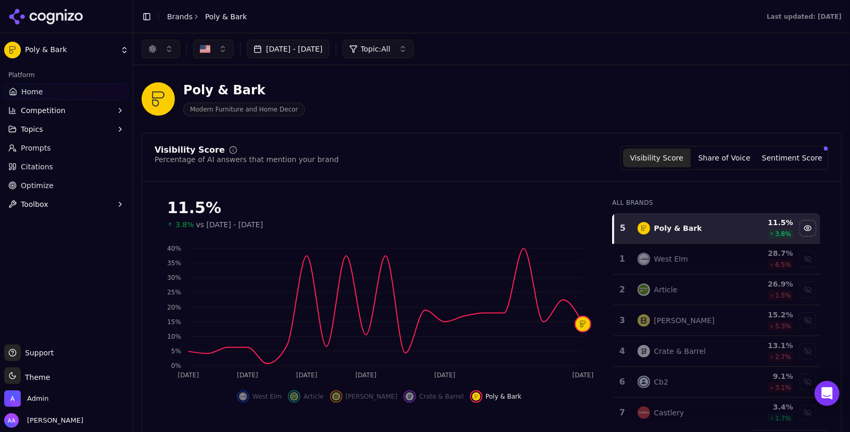
click at [168, 54] on button "button" at bounding box center [161, 49] width 39 height 19
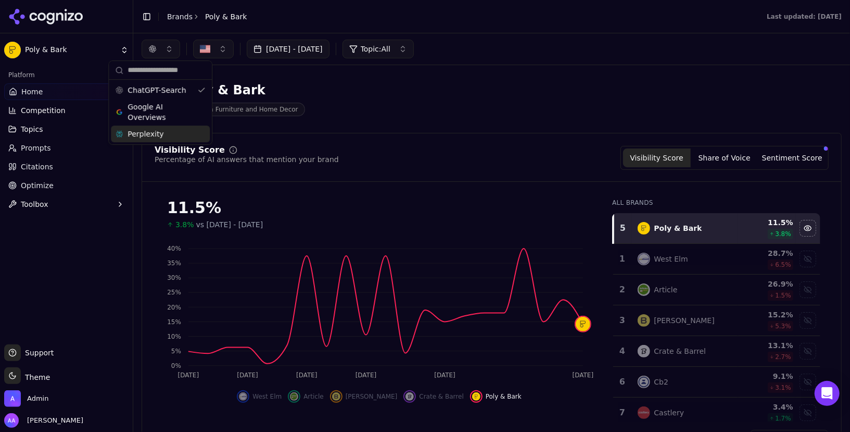
click at [177, 133] on div "Perplexity" at bounding box center [160, 134] width 99 height 17
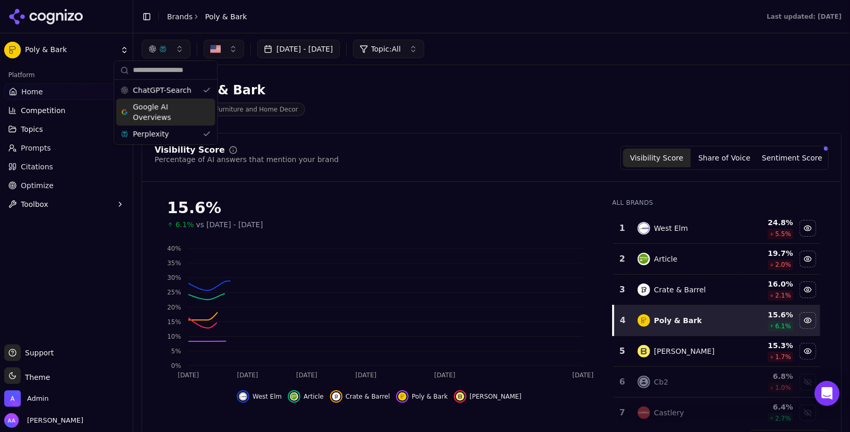
click at [177, 96] on div "ChatGPT-Search" at bounding box center [165, 90] width 99 height 17
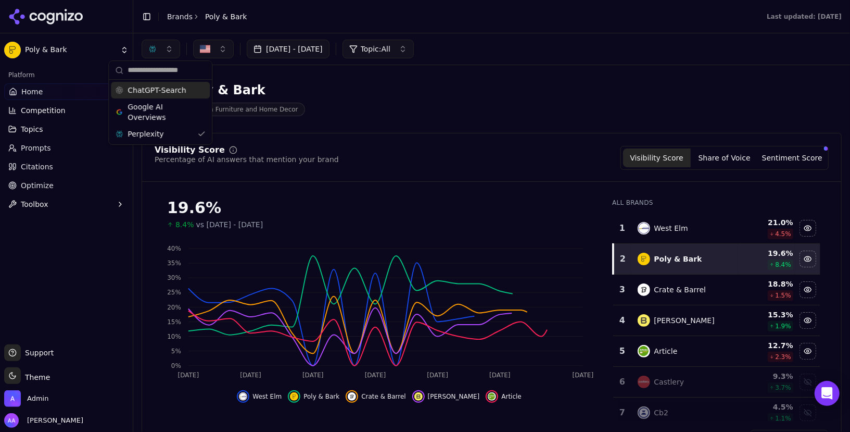
click at [704, 231] on div "West Elm" at bounding box center [685, 228] width 95 height 12
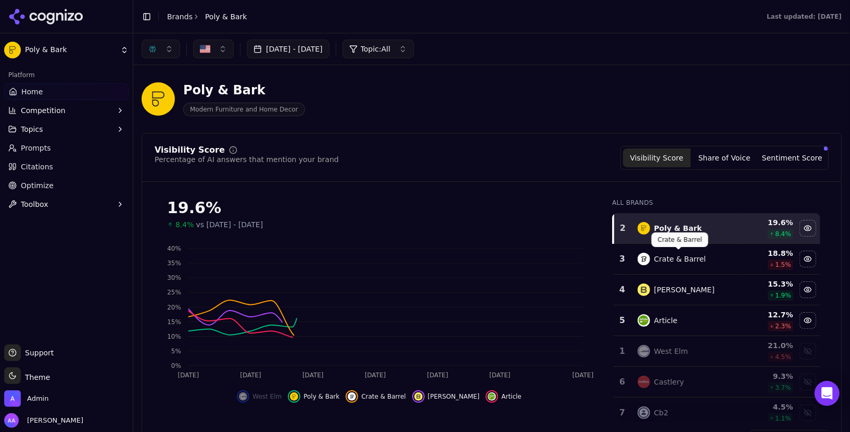
click at [686, 255] on div "Crate & Barrel" at bounding box center [681, 259] width 52 height 10
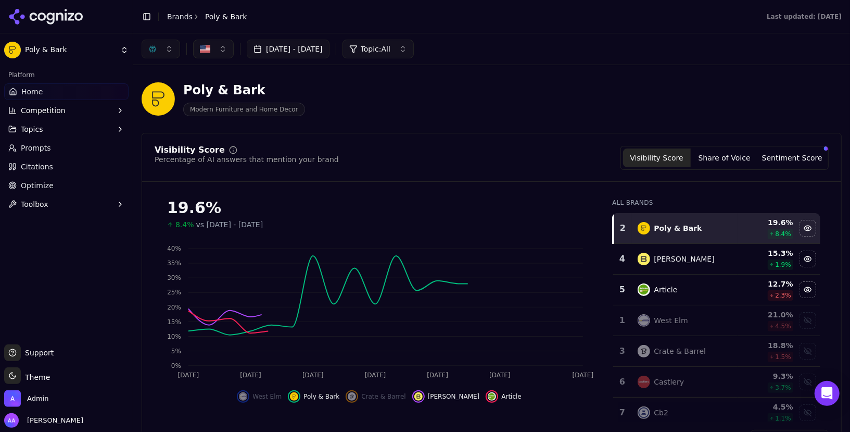
click at [681, 260] on div "Burrow" at bounding box center [685, 259] width 95 height 12
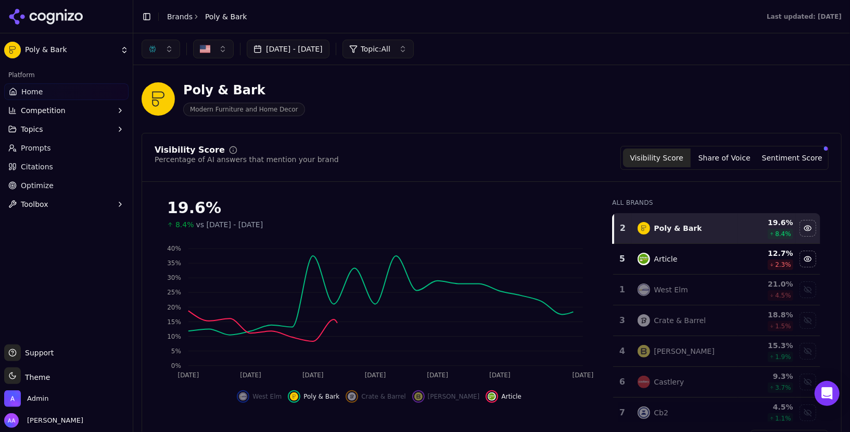
click at [677, 265] on td "Article" at bounding box center [685, 259] width 107 height 31
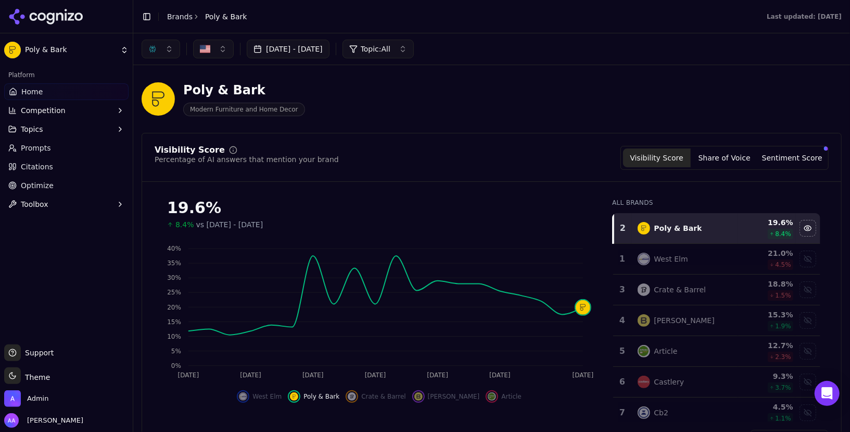
click at [25, 147] on span "Prompts" at bounding box center [36, 148] width 30 height 10
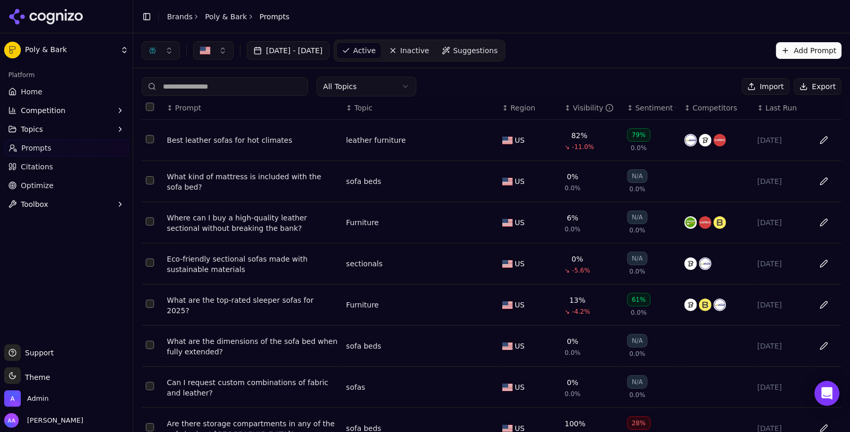
scroll to position [129, 0]
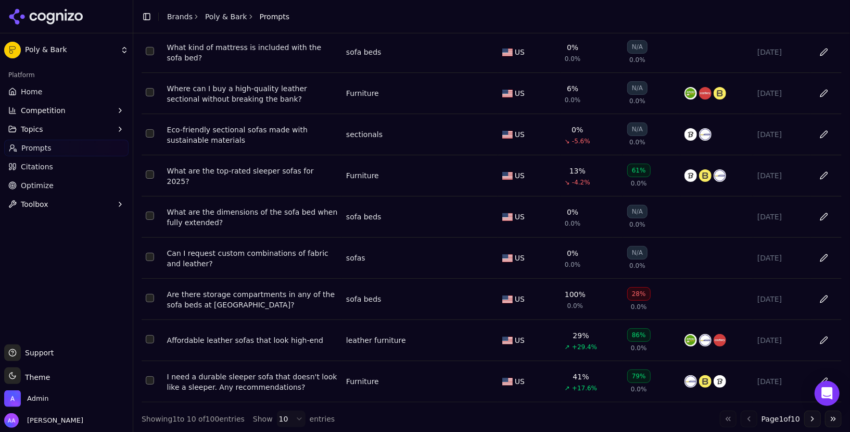
click at [41, 169] on span "Citations" at bounding box center [37, 166] width 32 height 10
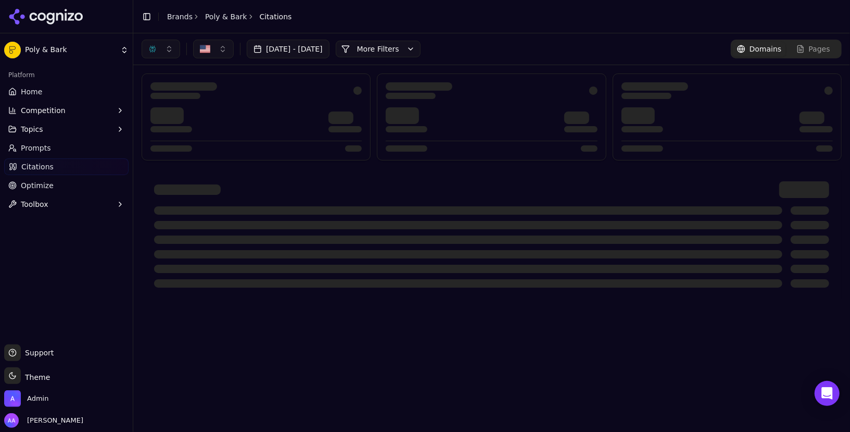
click at [43, 150] on span "Prompts" at bounding box center [36, 148] width 30 height 10
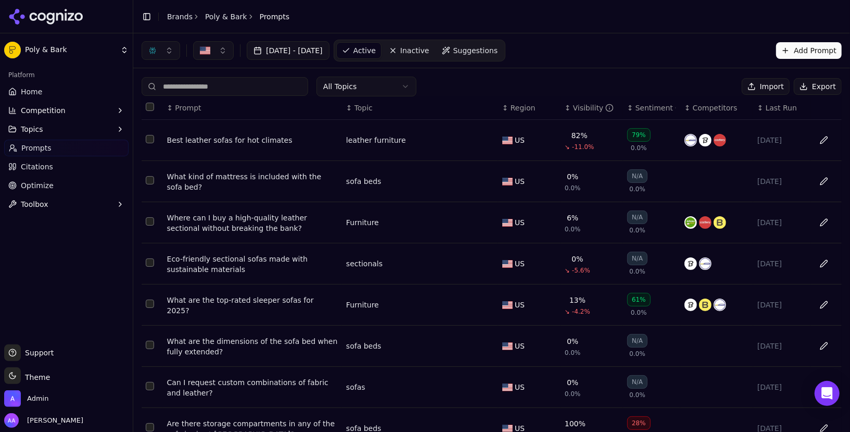
click at [205, 147] on td "Best leather sofas for hot climates" at bounding box center [252, 140] width 179 height 41
click at [210, 141] on div "Best leather sofas for hot climates" at bounding box center [252, 140] width 171 height 10
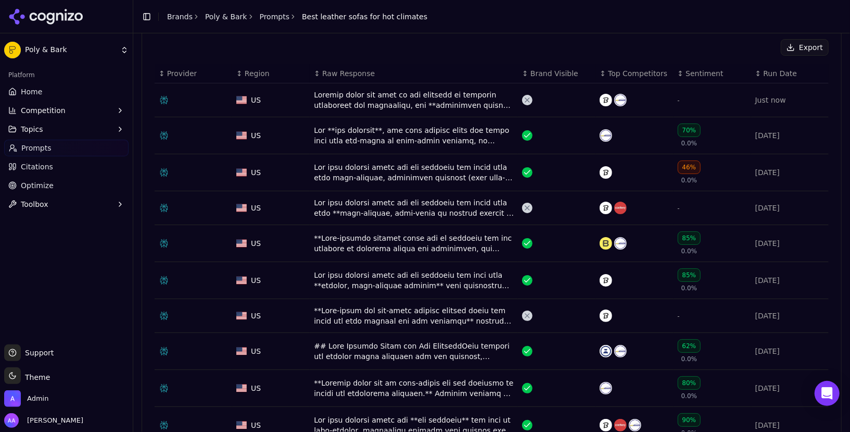
scroll to position [361, 0]
click at [366, 126] on div "Data table" at bounding box center [414, 136] width 200 height 21
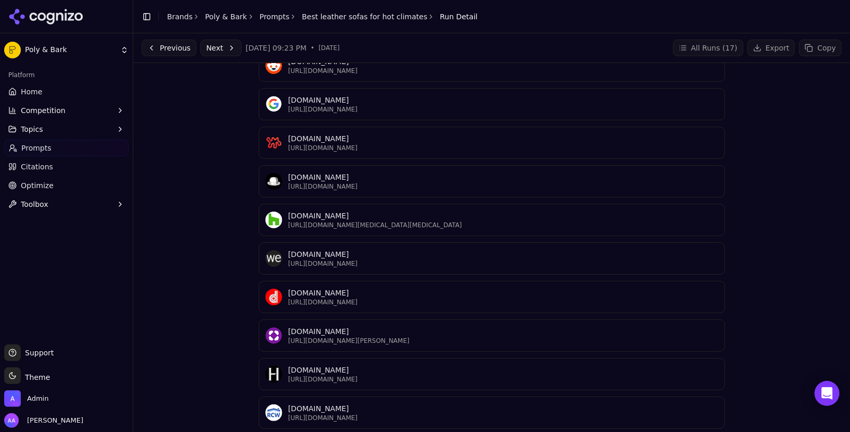
scroll to position [1118, 0]
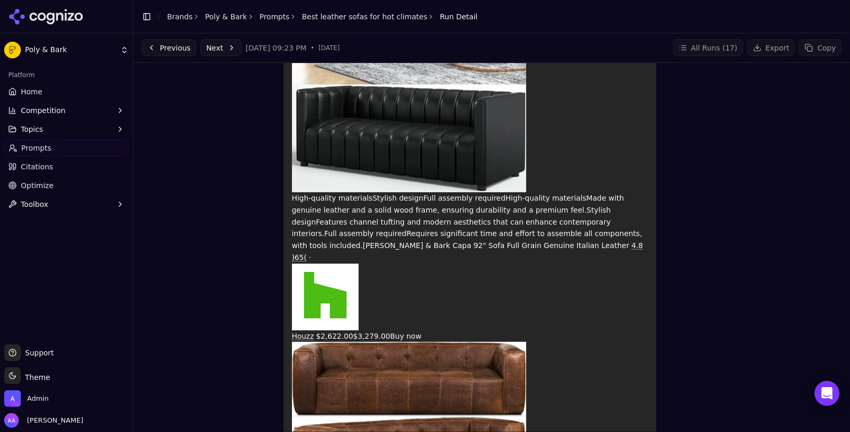
click at [66, 88] on link "Home" at bounding box center [66, 91] width 124 height 17
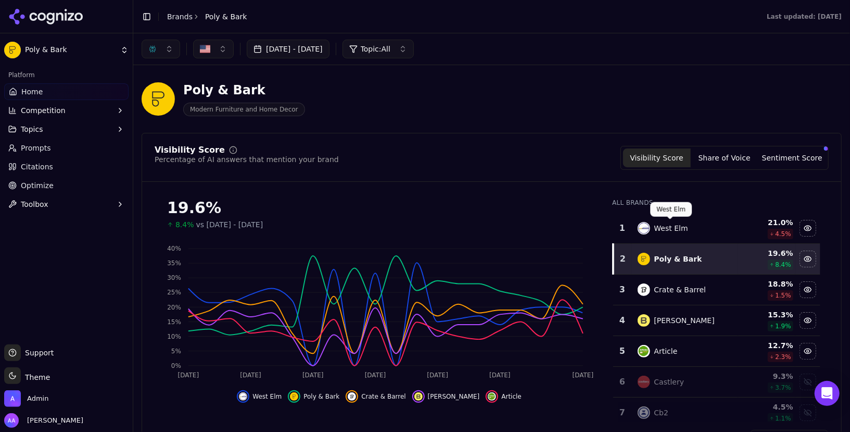
click at [679, 223] on div "West Elm" at bounding box center [672, 228] width 34 height 10
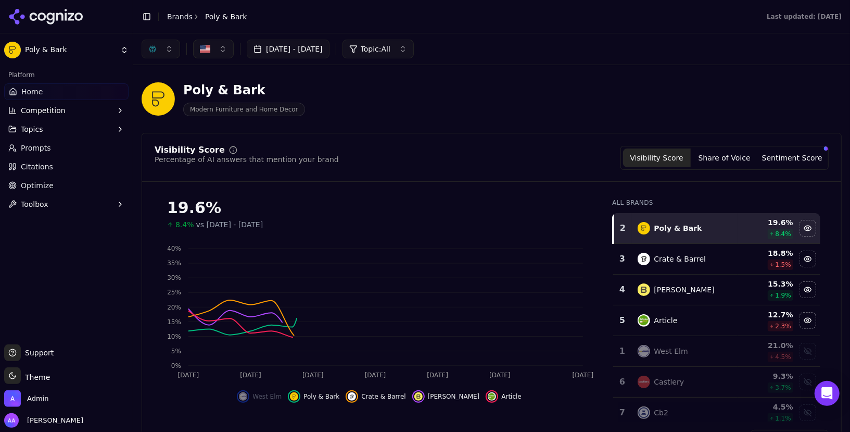
click at [673, 249] on td "Crate & Barrel" at bounding box center [685, 259] width 107 height 31
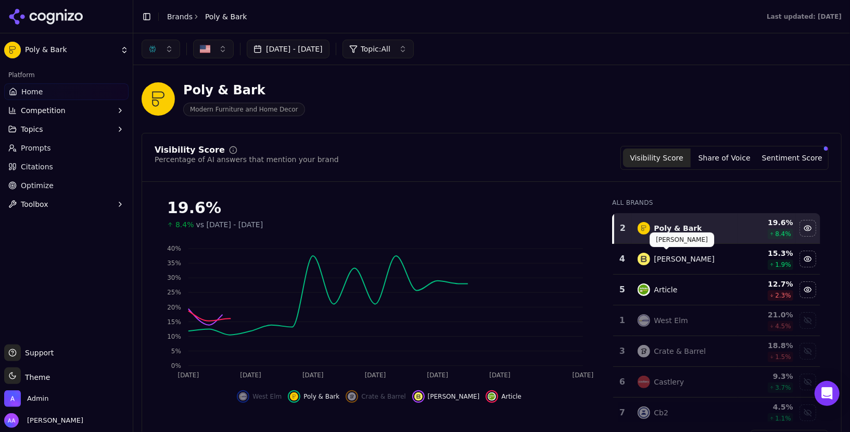
click at [670, 270] on td "Burrow" at bounding box center [685, 259] width 107 height 31
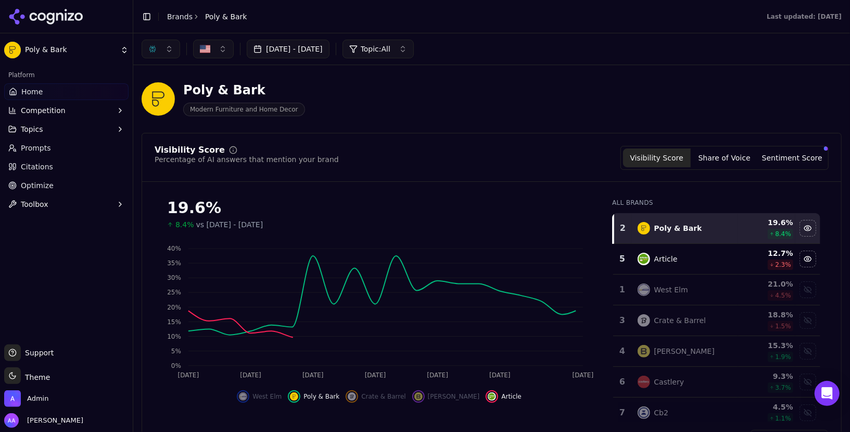
click at [670, 270] on td "Article" at bounding box center [685, 259] width 107 height 31
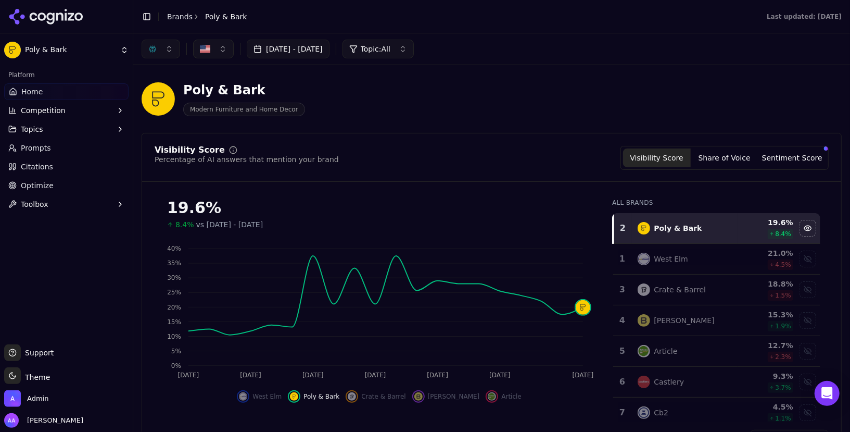
click at [87, 155] on link "Prompts" at bounding box center [66, 148] width 124 height 17
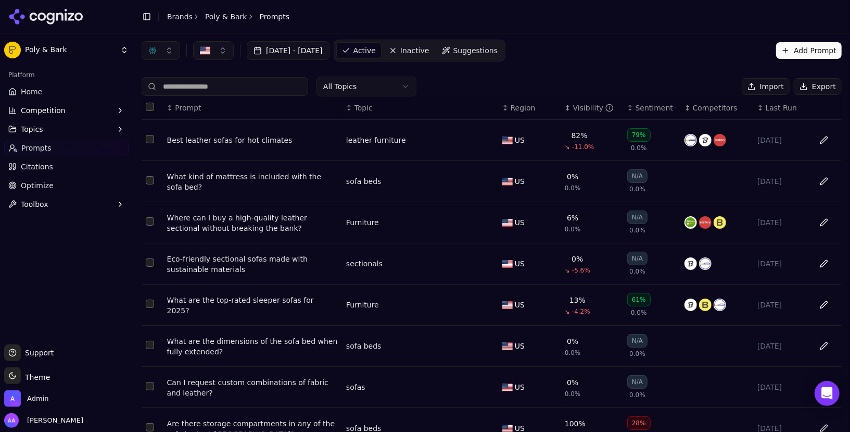
click at [232, 299] on div "What are the top-rated sleeper sofas for 2025?" at bounding box center [252, 305] width 171 height 21
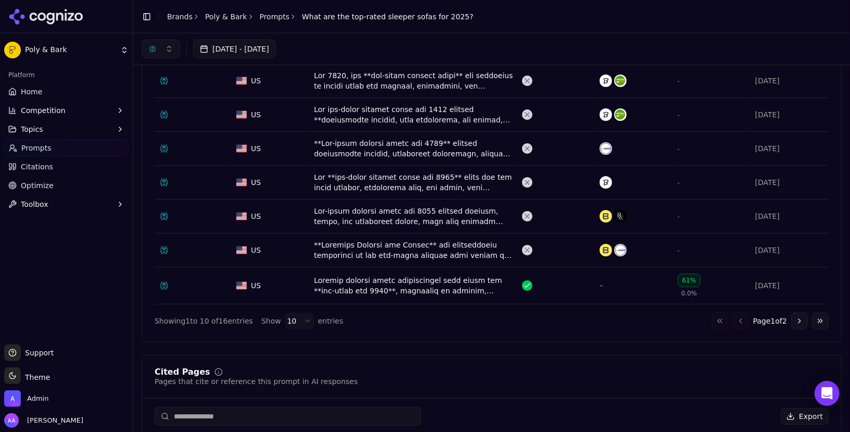
scroll to position [335, 0]
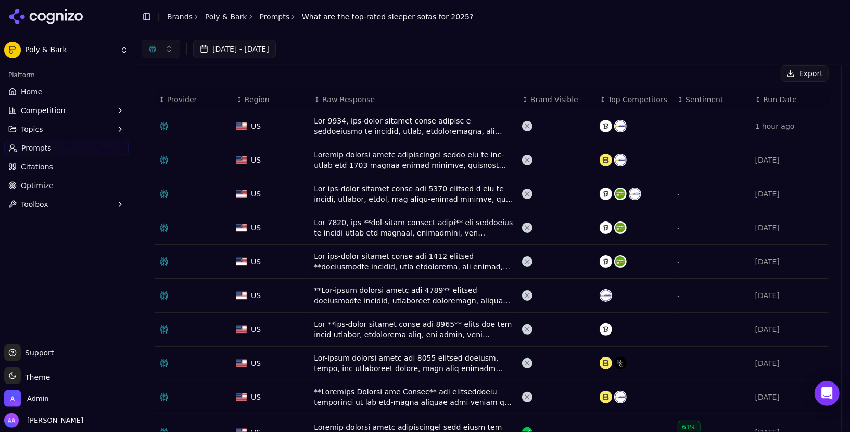
click at [545, 96] on span "Brand Visible" at bounding box center [555, 99] width 48 height 10
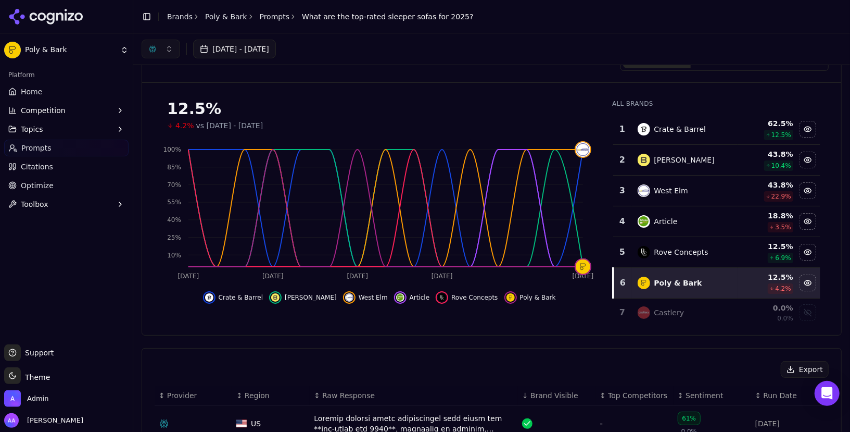
scroll to position [0, 0]
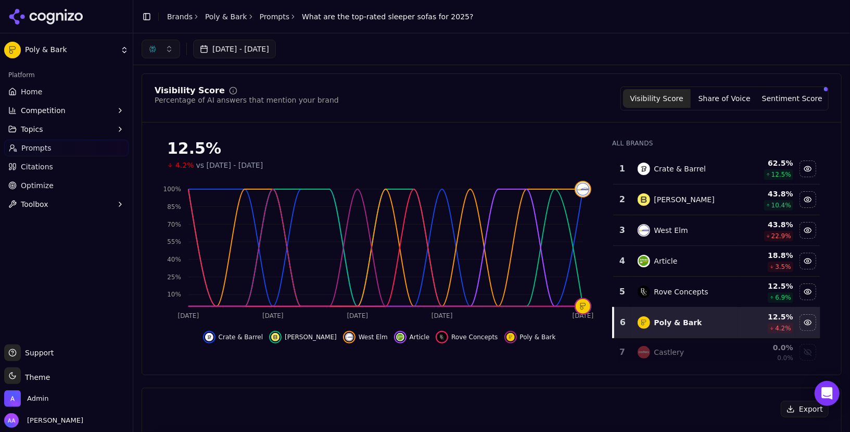
click at [666, 172] on div "Crate & Barrel" at bounding box center [681, 169] width 52 height 10
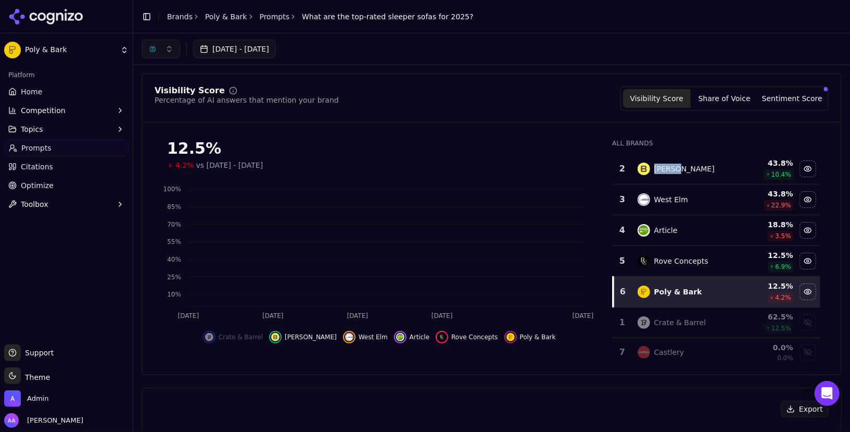
click at [666, 172] on div "Burrow" at bounding box center [685, 169] width 60 height 10
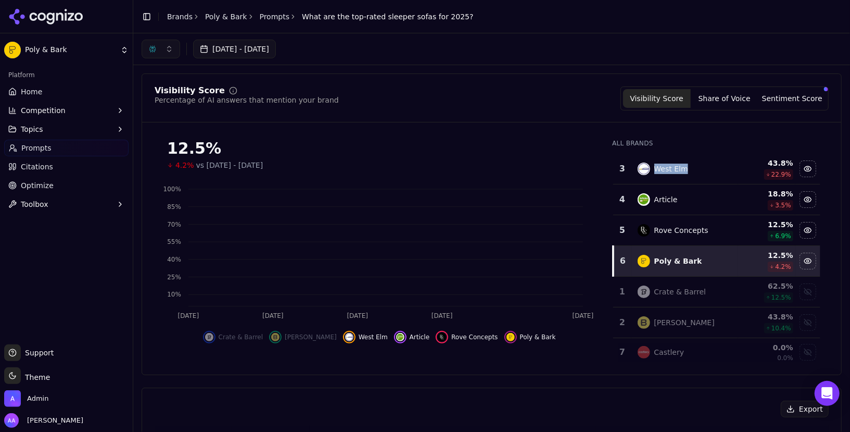
click at [666, 172] on div "West Elm" at bounding box center [672, 169] width 34 height 10
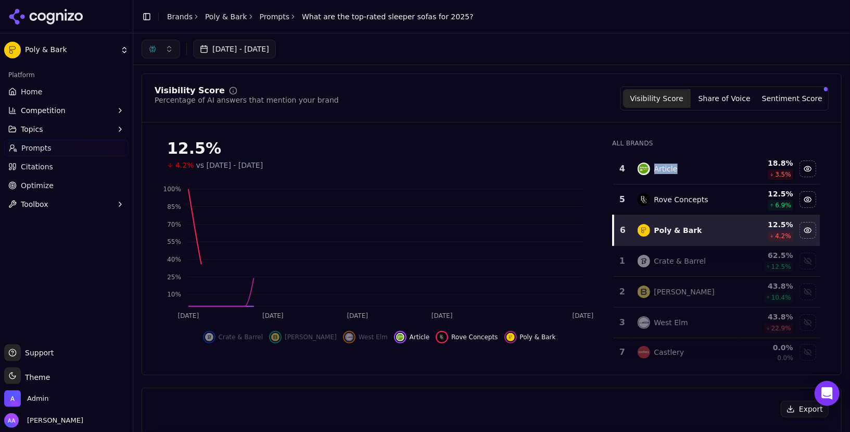
click at [666, 172] on div "Article" at bounding box center [666, 169] width 23 height 10
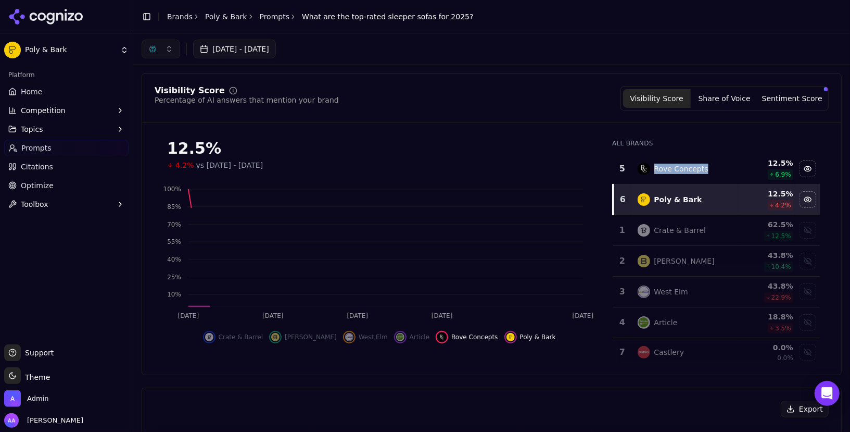
click at [666, 172] on div "Rove Concepts" at bounding box center [682, 169] width 54 height 10
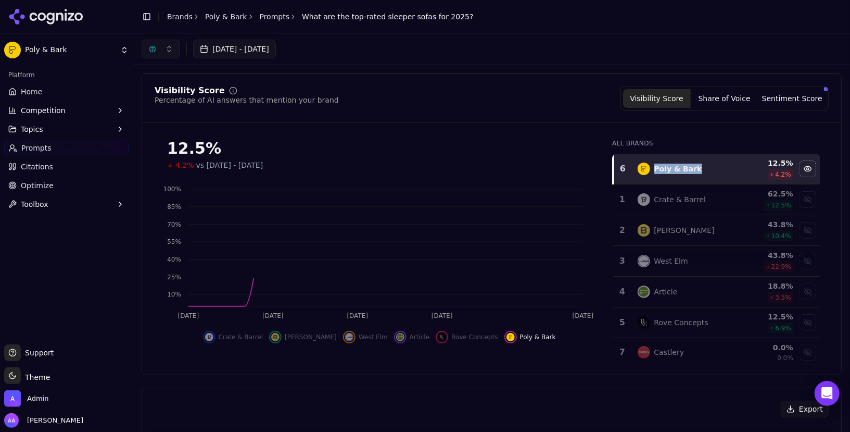
click at [536, 137] on div "12.5% 4.2% vs Jun 26, 2025 - Jul 26, 2025" at bounding box center [379, 151] width 449 height 40
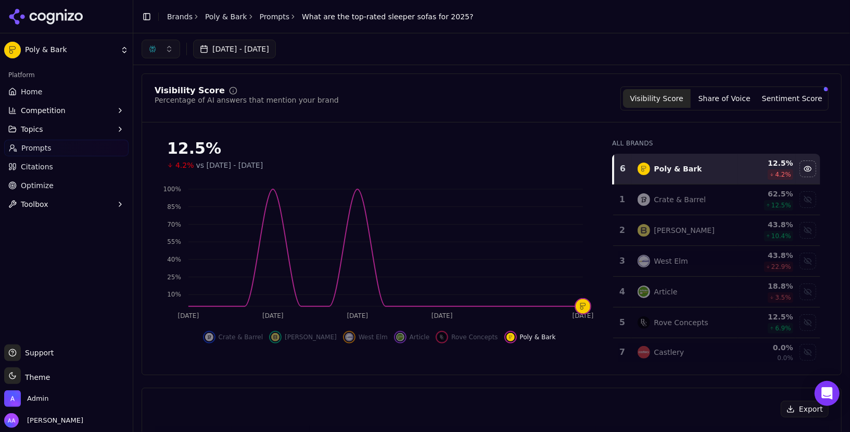
click at [167, 53] on button "button" at bounding box center [161, 49] width 39 height 19
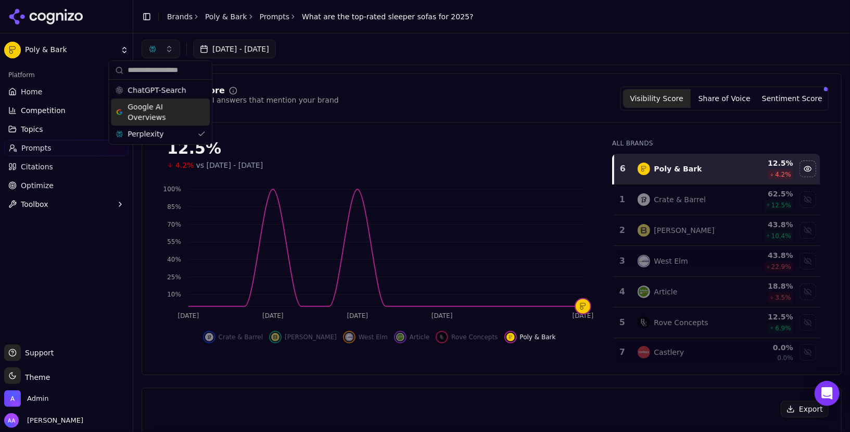
click at [165, 108] on span "Google AI Overviews" at bounding box center [161, 112] width 66 height 21
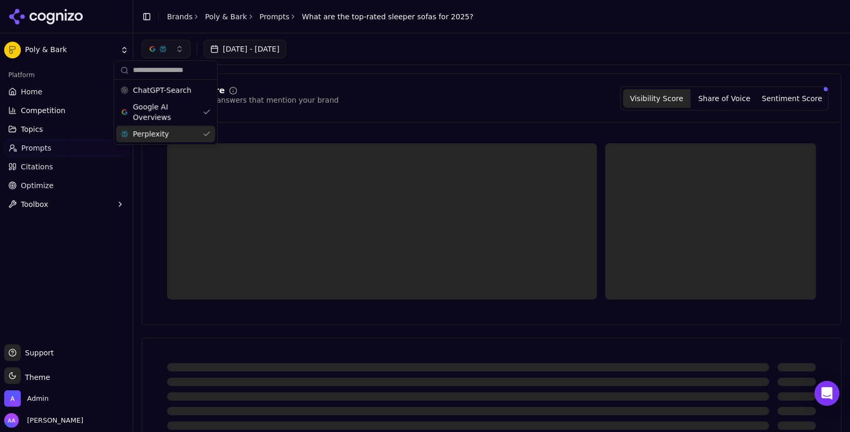
click at [175, 140] on div "Perplexity" at bounding box center [165, 134] width 99 height 17
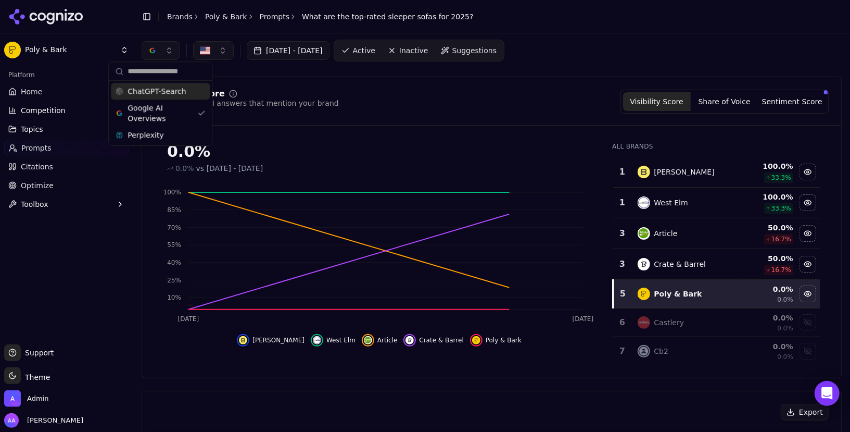
click at [57, 90] on link "Home" at bounding box center [66, 91] width 124 height 17
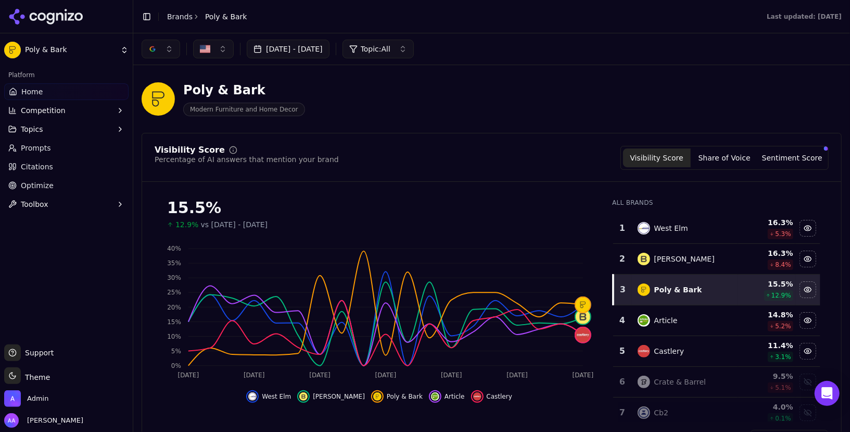
click at [699, 227] on div "West Elm" at bounding box center [685, 228] width 95 height 12
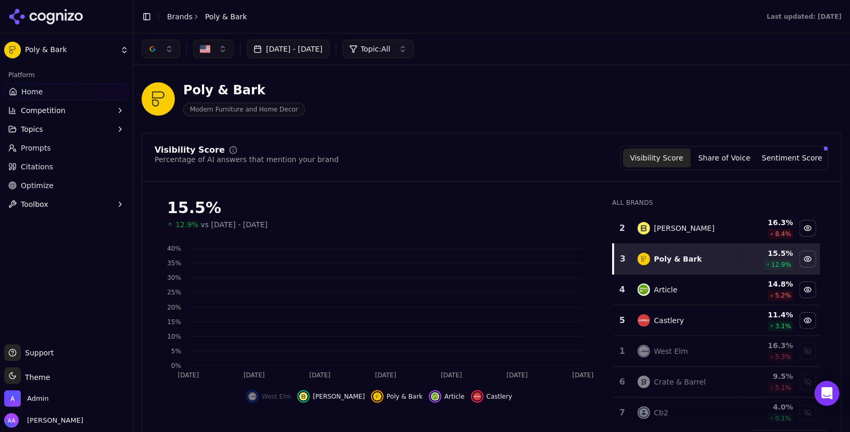
click at [699, 227] on div "Burrow" at bounding box center [685, 228] width 95 height 12
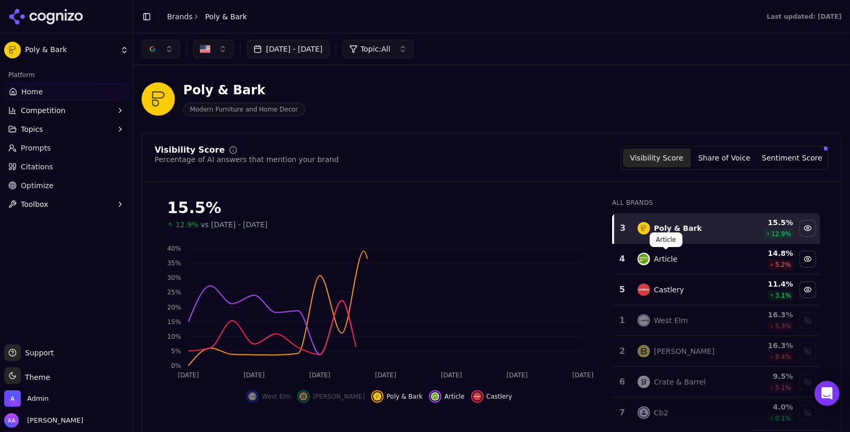
click at [674, 257] on div "Article" at bounding box center [666, 259] width 23 height 10
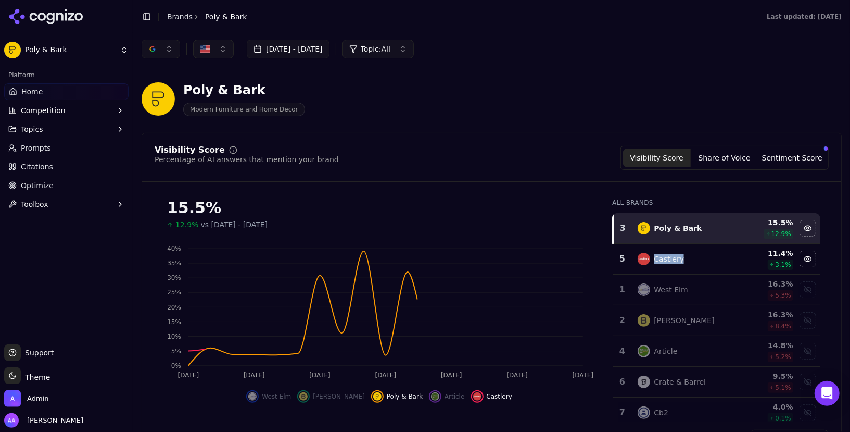
click at [674, 257] on div "Castlery" at bounding box center [670, 259] width 30 height 10
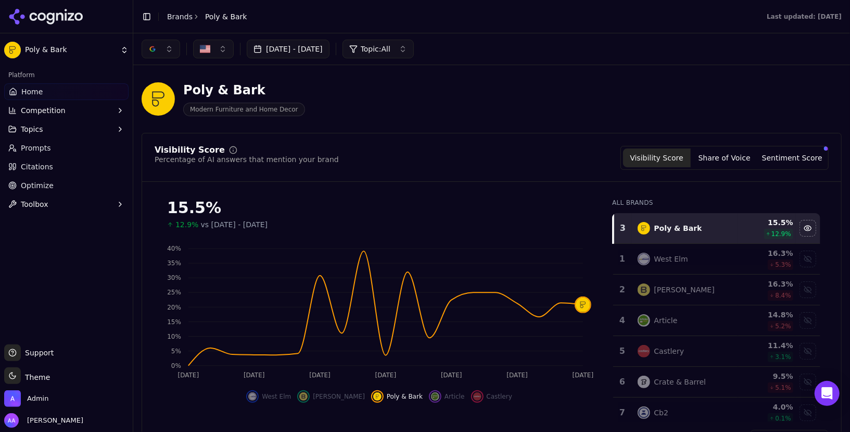
click at [161, 51] on button "button" at bounding box center [161, 49] width 39 height 19
click at [165, 88] on span "ChatGPT-Search" at bounding box center [157, 90] width 58 height 10
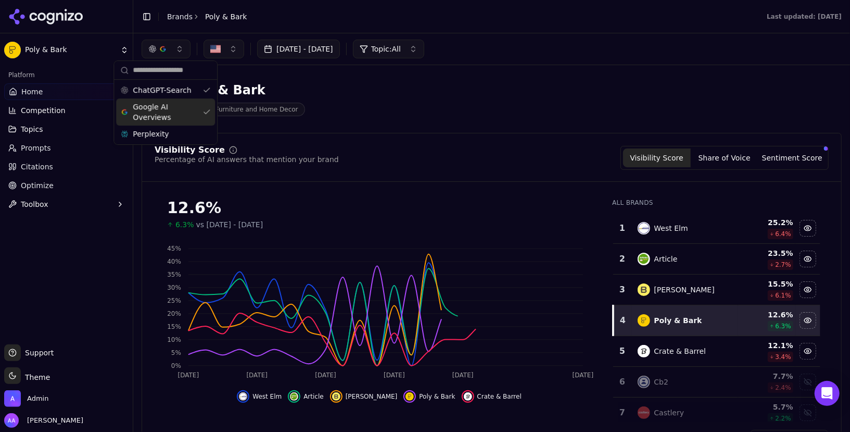
click at [178, 106] on span "Google AI Overviews" at bounding box center [166, 112] width 66 height 21
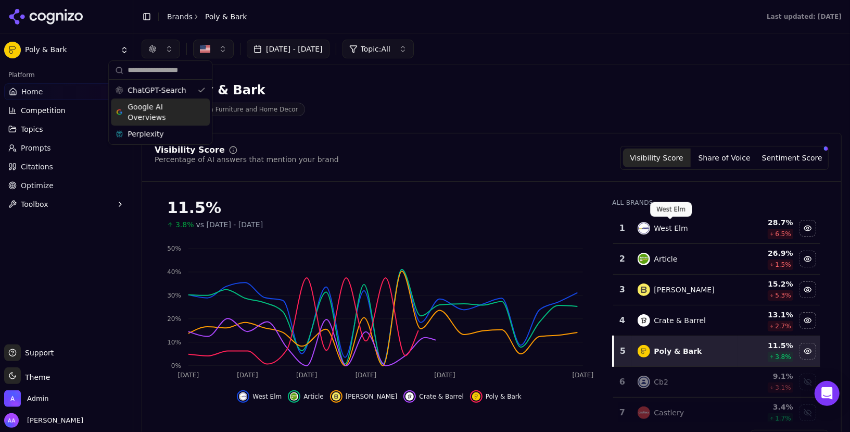
click at [677, 222] on div "West Elm" at bounding box center [685, 228] width 95 height 12
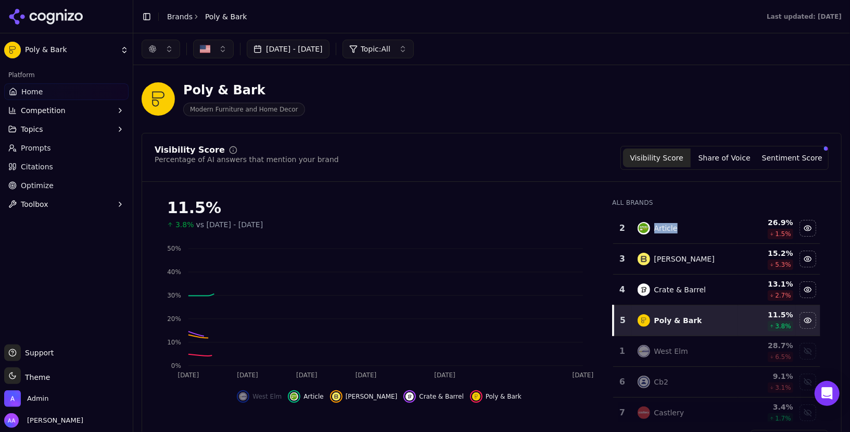
click at [677, 222] on div "Article" at bounding box center [685, 228] width 95 height 12
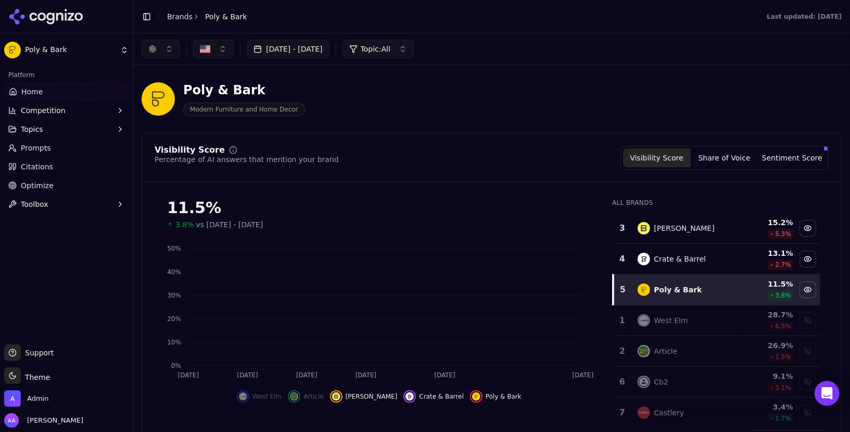
click at [677, 222] on div "Burrow" at bounding box center [685, 228] width 95 height 12
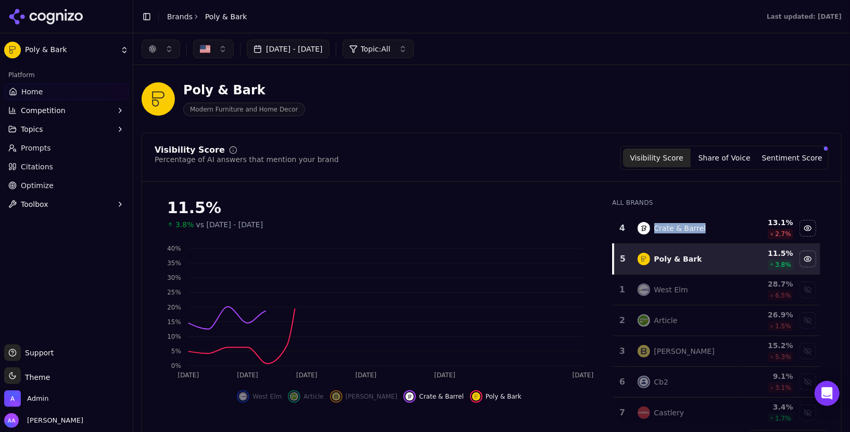
click at [677, 222] on div "Crate & Barrel" at bounding box center [685, 228] width 95 height 12
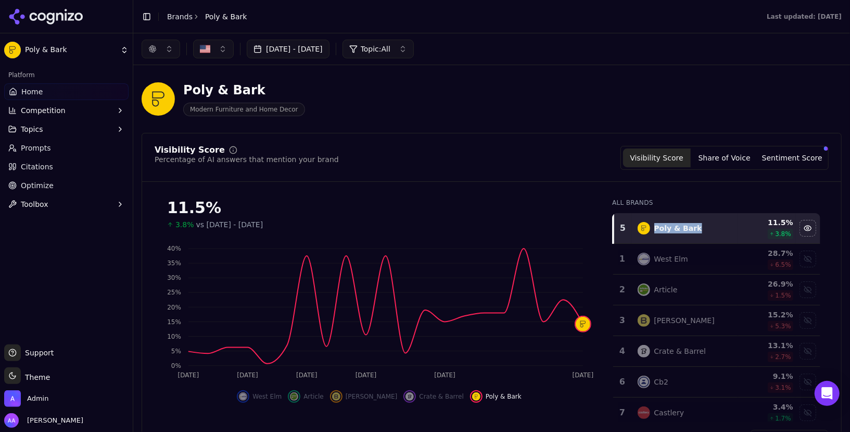
click at [179, 15] on link "Brands" at bounding box center [180, 16] width 26 height 8
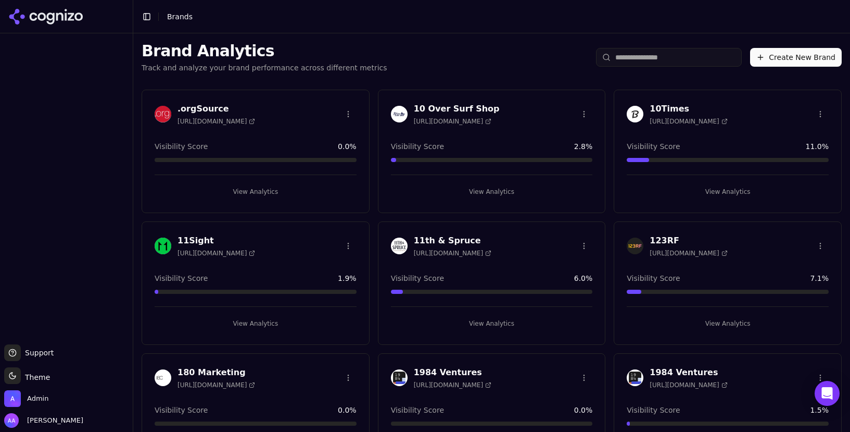
click at [180, 14] on span "Brands" at bounding box center [180, 16] width 26 height 8
click at [678, 65] on input "search" at bounding box center [669, 57] width 146 height 19
click at [672, 62] on input "search" at bounding box center [669, 57] width 146 height 19
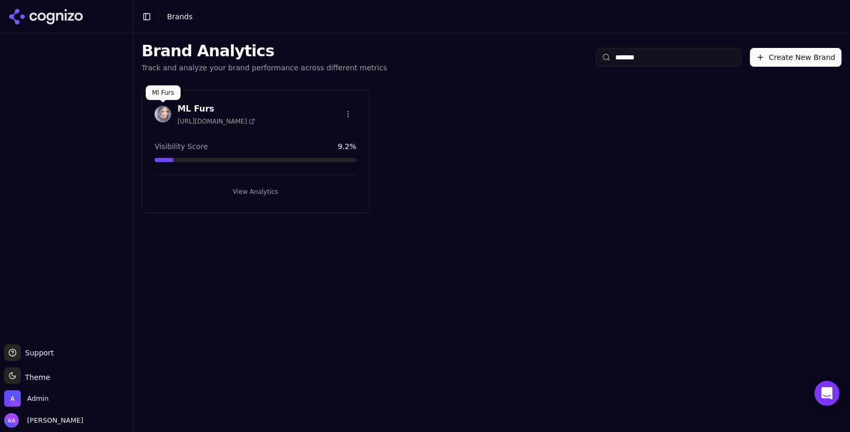
type input "*******"
click at [160, 107] on img at bounding box center [163, 114] width 17 height 17
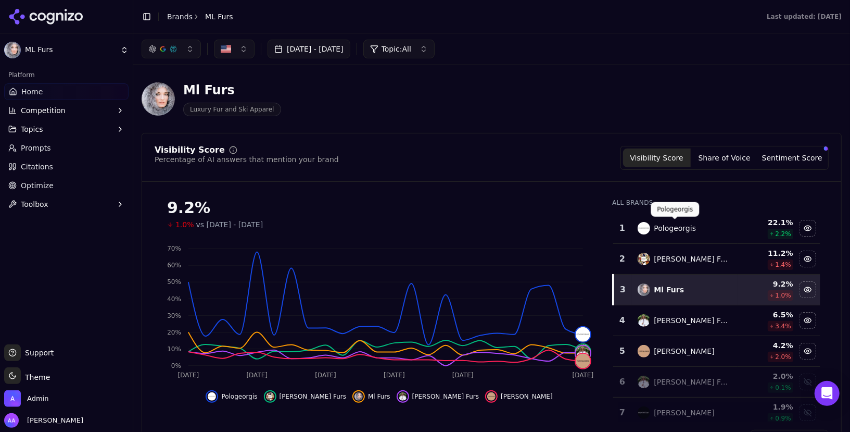
click at [670, 225] on div "Pologeorgis" at bounding box center [676, 228] width 42 height 10
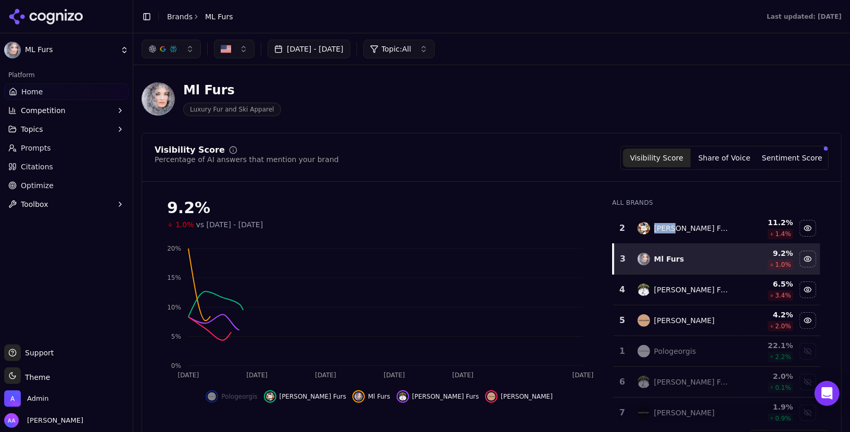
click at [670, 225] on div "[PERSON_NAME] Furs" at bounding box center [694, 228] width 78 height 10
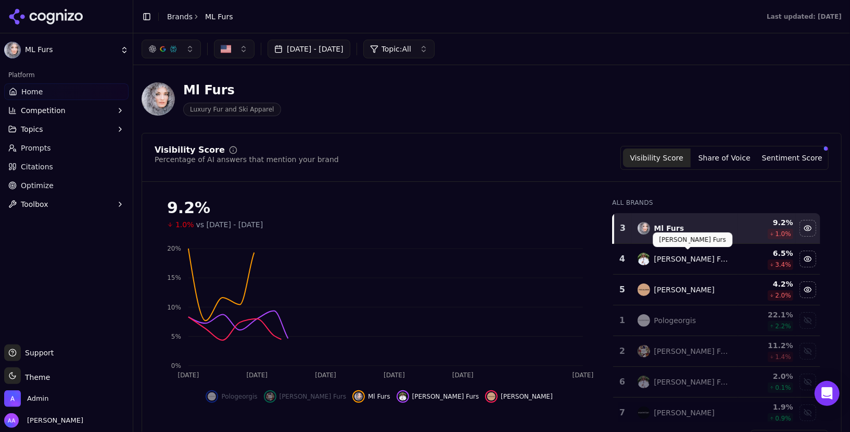
click at [660, 263] on div "[PERSON_NAME] Furs" at bounding box center [685, 259] width 95 height 12
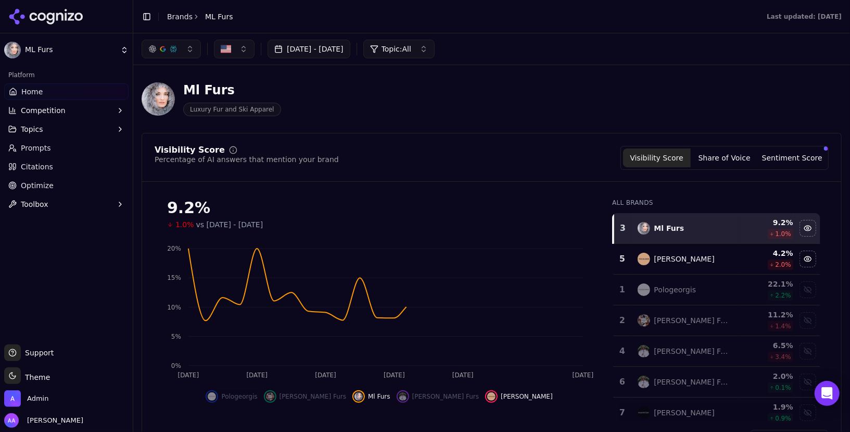
click at [660, 263] on div "[PERSON_NAME]" at bounding box center [685, 259] width 95 height 12
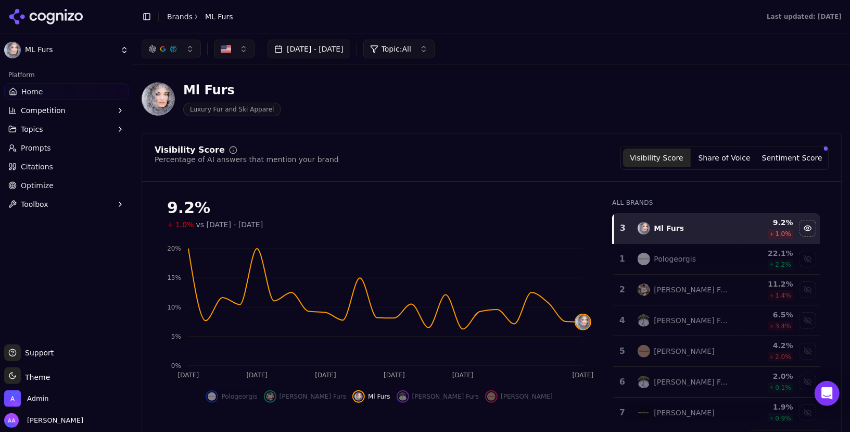
click at [52, 153] on link "Prompts" at bounding box center [66, 148] width 124 height 17
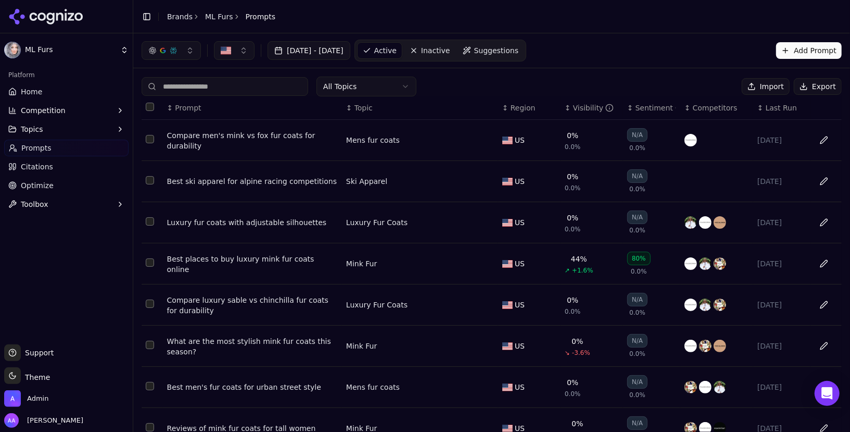
click at [570, 103] on div "↕ Visibility" at bounding box center [592, 108] width 54 height 10
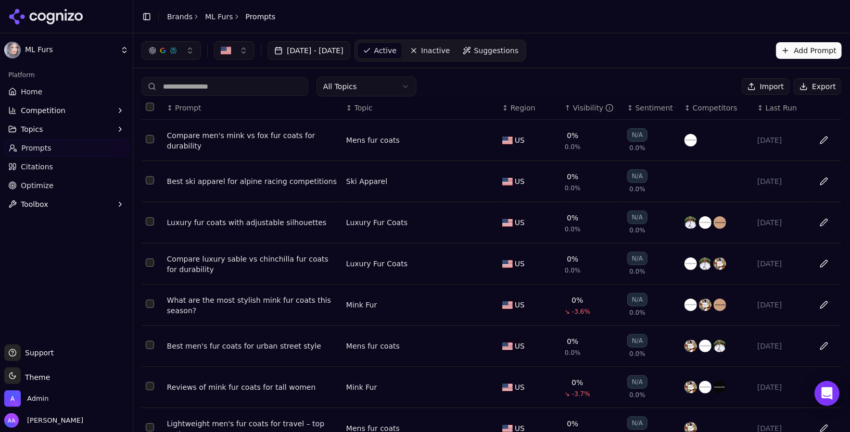
click at [570, 103] on div "↑ Visibility" at bounding box center [592, 108] width 54 height 10
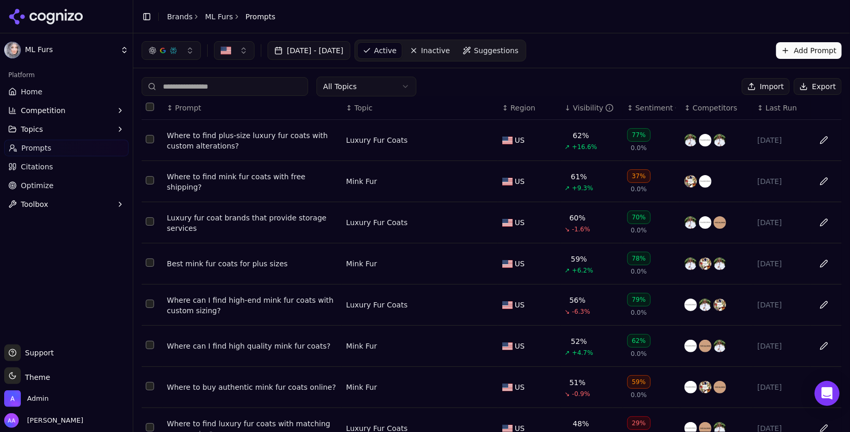
scroll to position [129, 0]
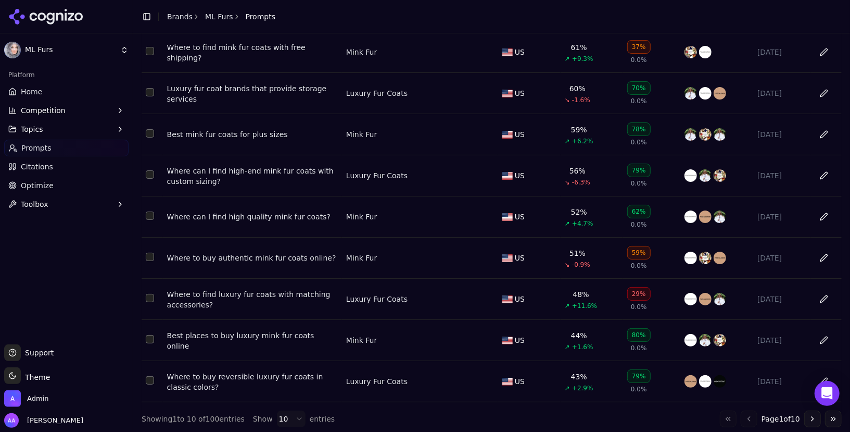
click at [812, 422] on button "Go to next page" at bounding box center [813, 418] width 17 height 17
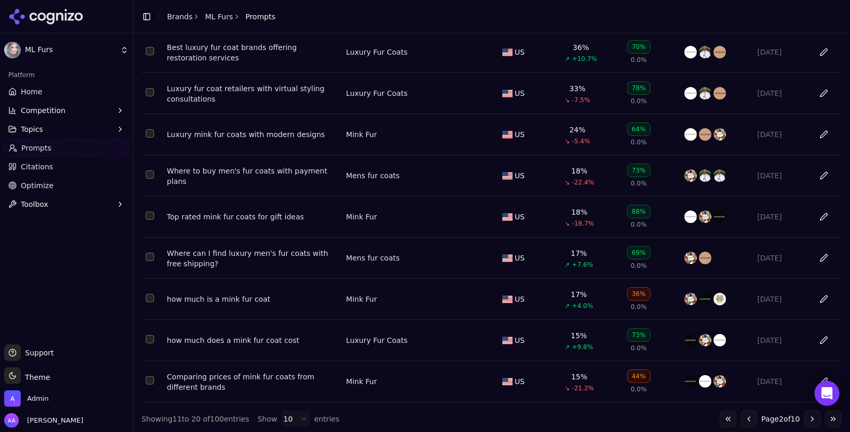
click at [240, 166] on td "Where to buy men's fur coats with payment plans" at bounding box center [252, 175] width 179 height 41
click at [239, 173] on div "Where to buy men's fur coats with payment plans" at bounding box center [252, 176] width 171 height 21
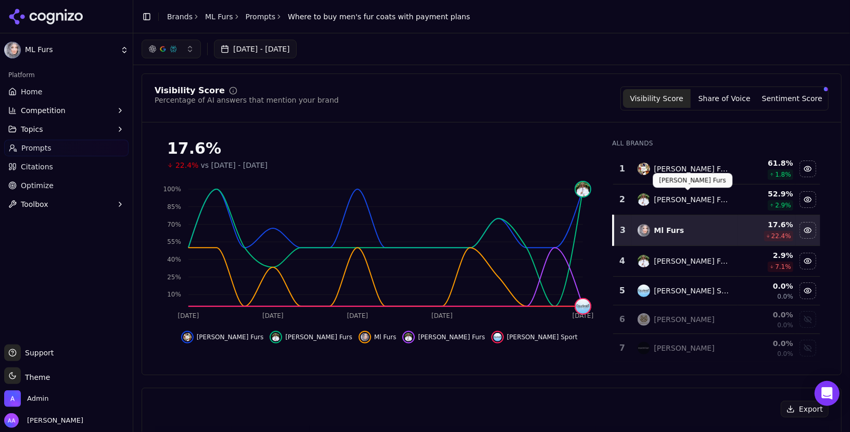
click at [692, 162] on div "[PERSON_NAME] Furs" at bounding box center [685, 168] width 95 height 12
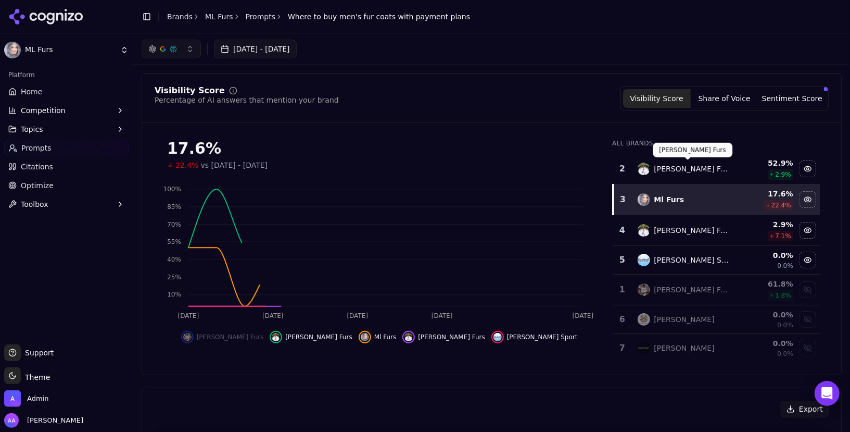
click at [684, 165] on div "[PERSON_NAME] Furs" at bounding box center [694, 169] width 78 height 10
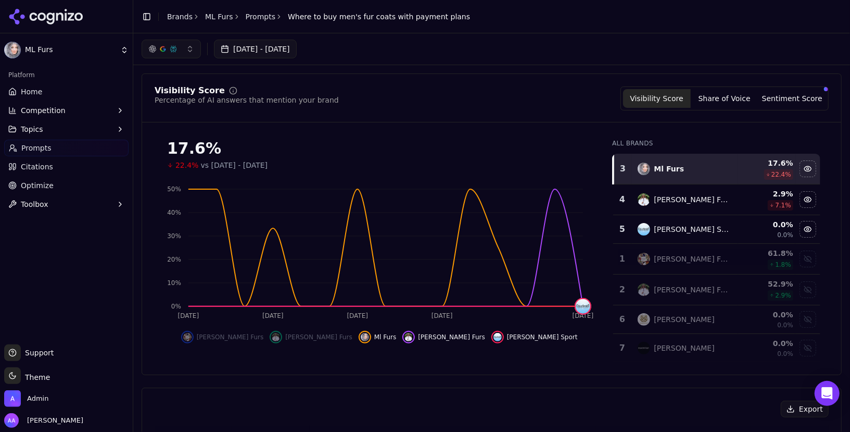
click at [167, 43] on button "button" at bounding box center [171, 49] width 59 height 19
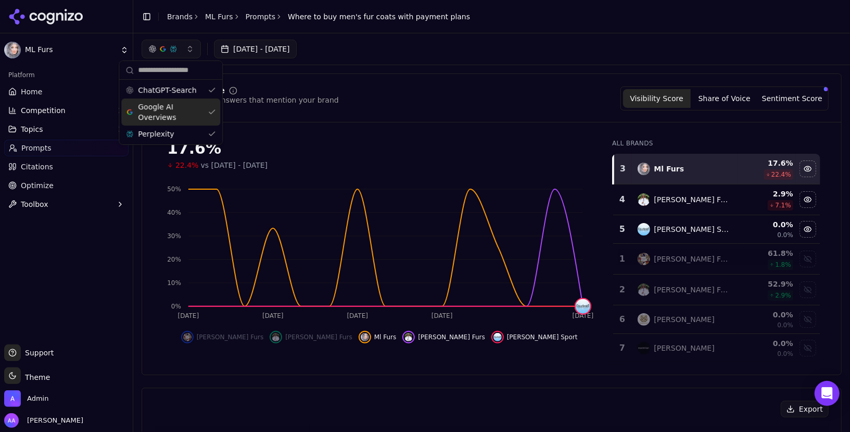
click at [199, 117] on span "Google AI Overviews" at bounding box center [171, 112] width 66 height 21
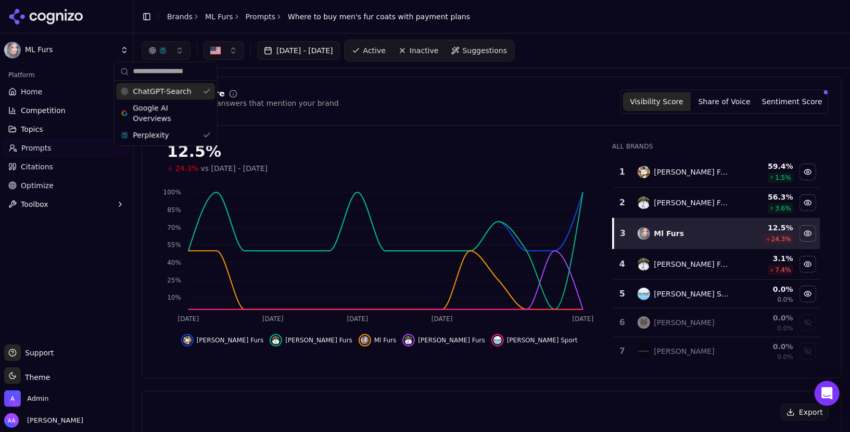
click at [198, 97] on div "ChatGPT-Search" at bounding box center [165, 91] width 99 height 17
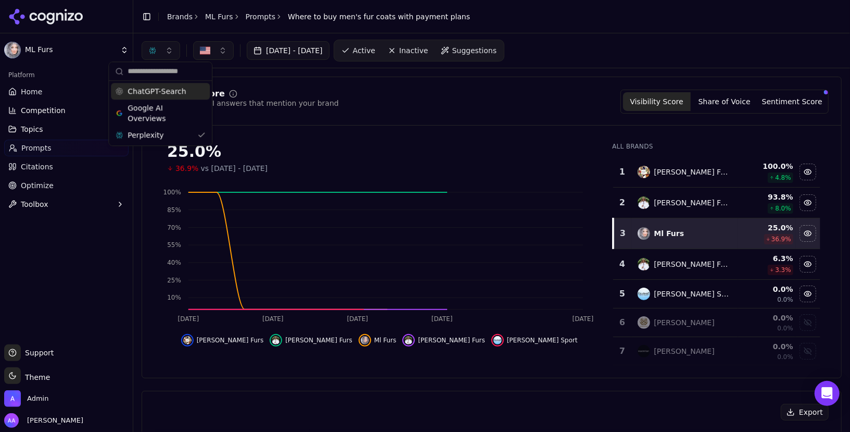
click at [462, 121] on div "Visibility Score Percentage of AI answers that mention your brand Visibility Sc…" at bounding box center [491, 108] width 699 height 36
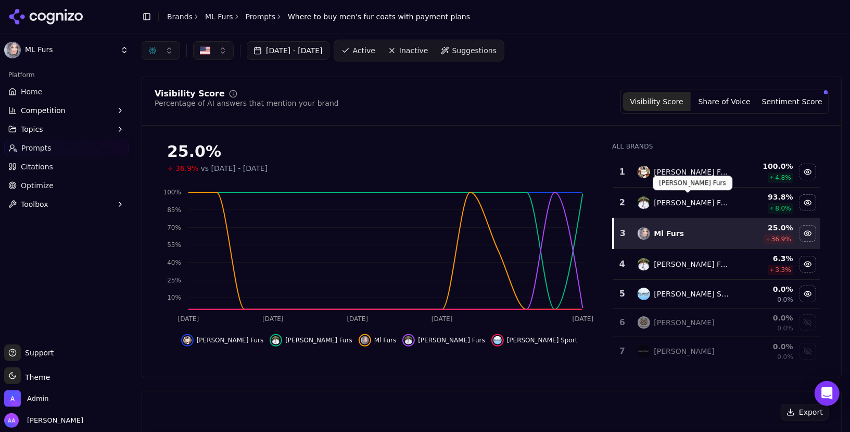
click at [664, 205] on div "[PERSON_NAME] Furs" at bounding box center [694, 202] width 78 height 10
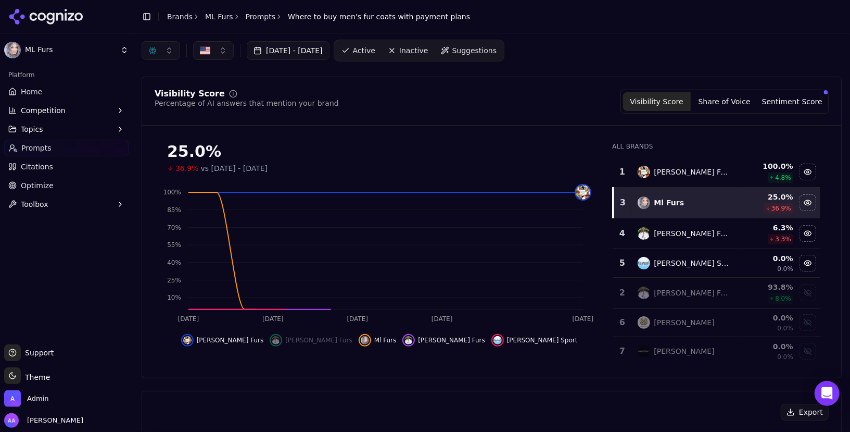
click at [667, 175] on div "[PERSON_NAME] Furs" at bounding box center [685, 172] width 95 height 12
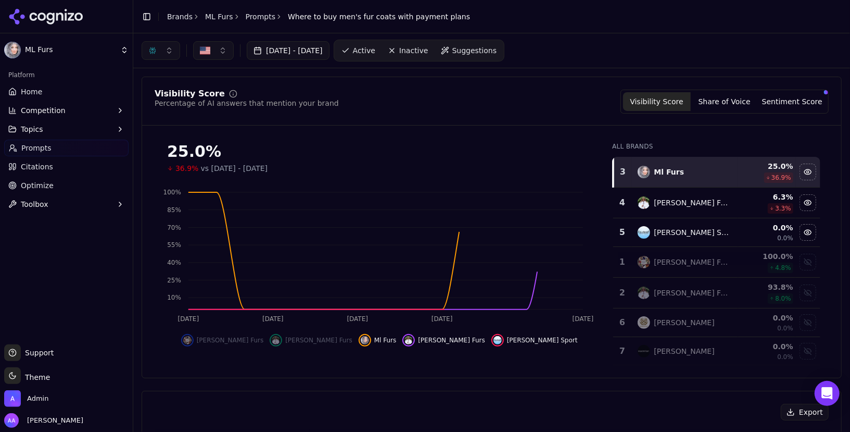
click at [326, 51] on button "[DATE] - [DATE]" at bounding box center [288, 50] width 83 height 19
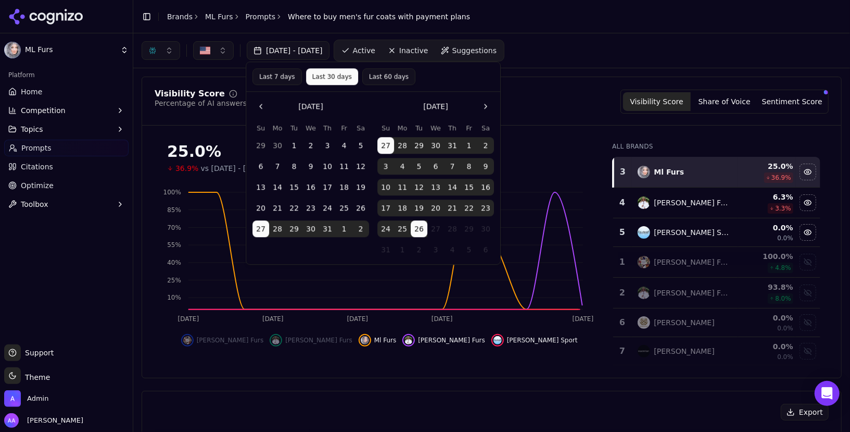
click at [402, 76] on button "Last 60 days" at bounding box center [388, 76] width 53 height 17
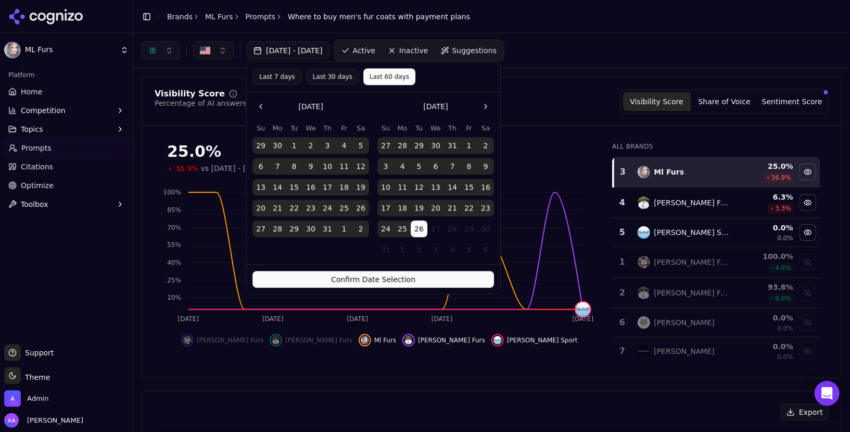
click at [407, 273] on button "Confirm Date Selection" at bounding box center [374, 279] width 242 height 17
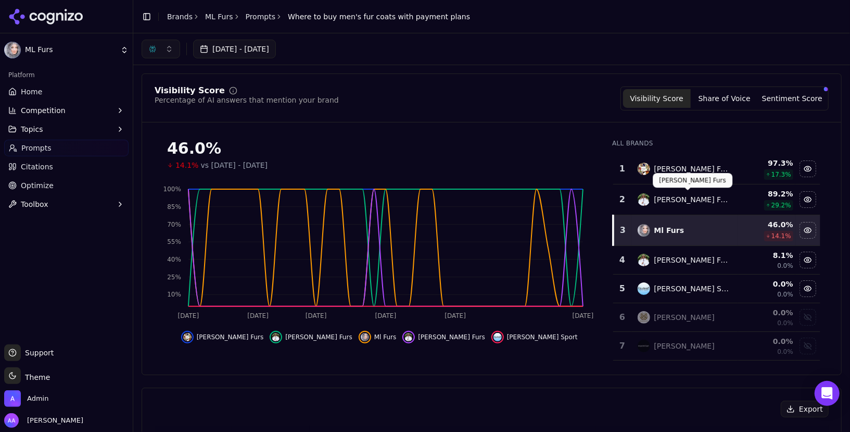
click at [659, 196] on div "[PERSON_NAME] Furs" at bounding box center [694, 199] width 78 height 10
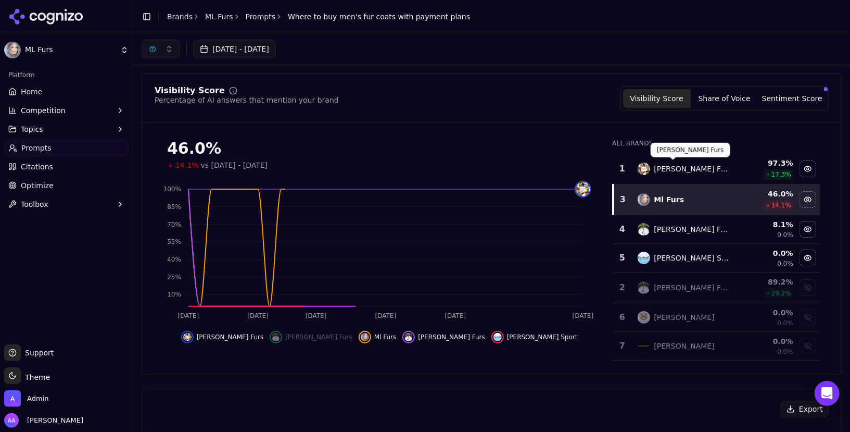
click at [664, 167] on div "[PERSON_NAME] Furs" at bounding box center [694, 169] width 78 height 10
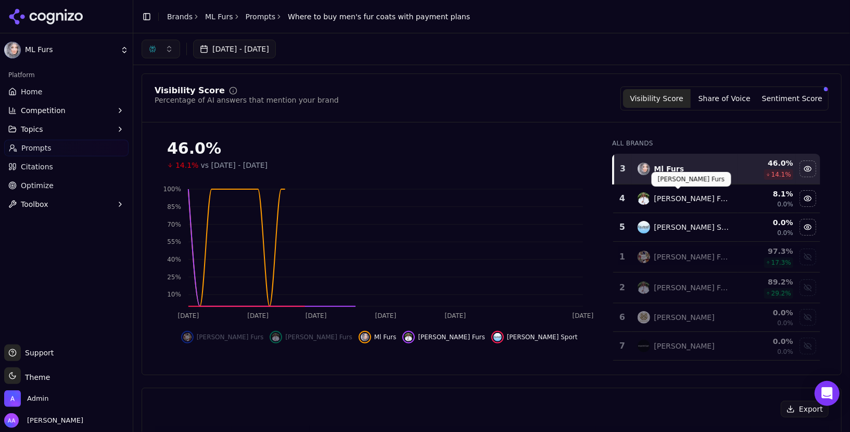
click at [656, 199] on div "[PERSON_NAME] Furs" at bounding box center [694, 198] width 78 height 10
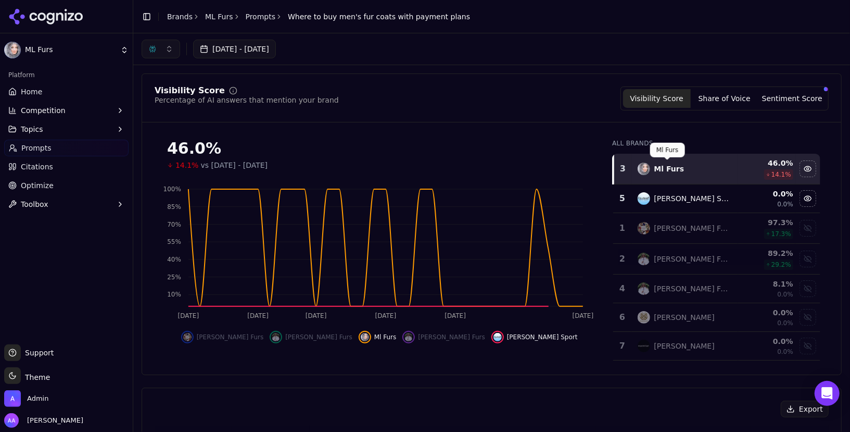
click at [661, 172] on div "Ml Furs" at bounding box center [685, 168] width 95 height 12
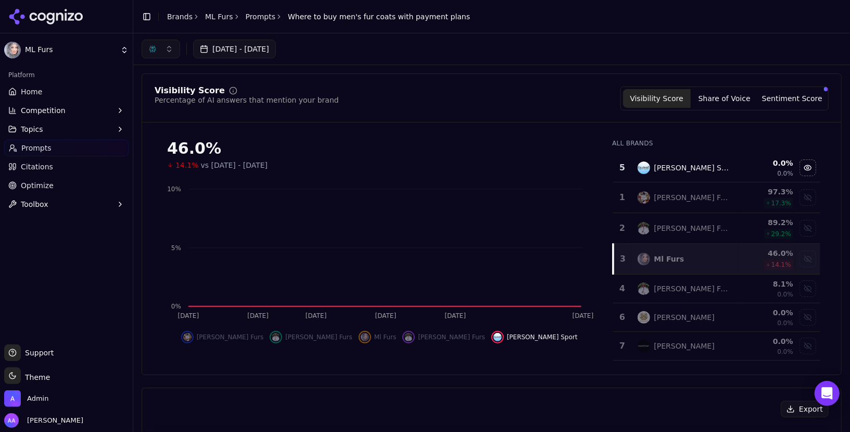
click at [663, 189] on td "[PERSON_NAME] Furs" at bounding box center [685, 197] width 107 height 31
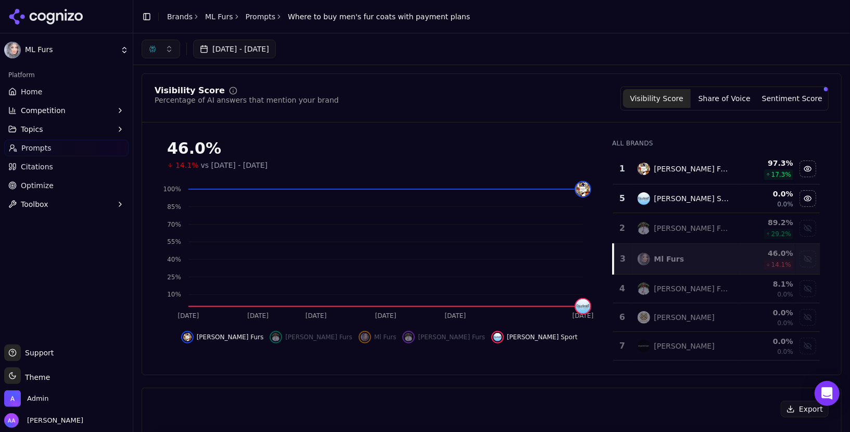
click at [666, 260] on div "Ml Furs" at bounding box center [670, 259] width 30 height 10
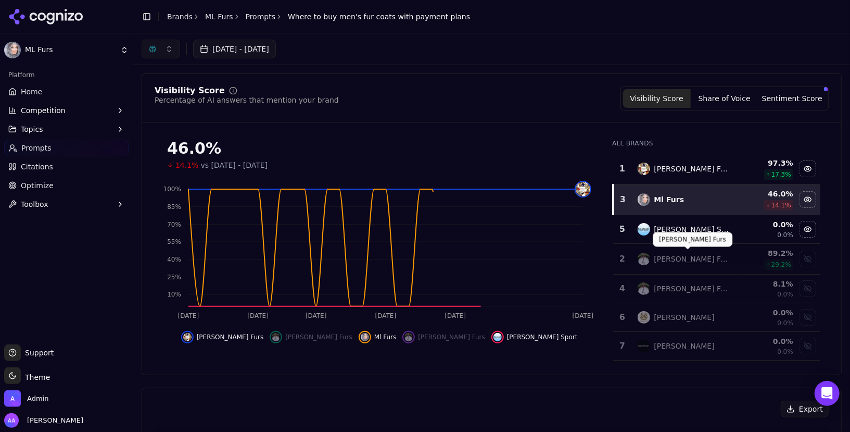
click at [683, 258] on div "[PERSON_NAME] Furs" at bounding box center [694, 259] width 78 height 10
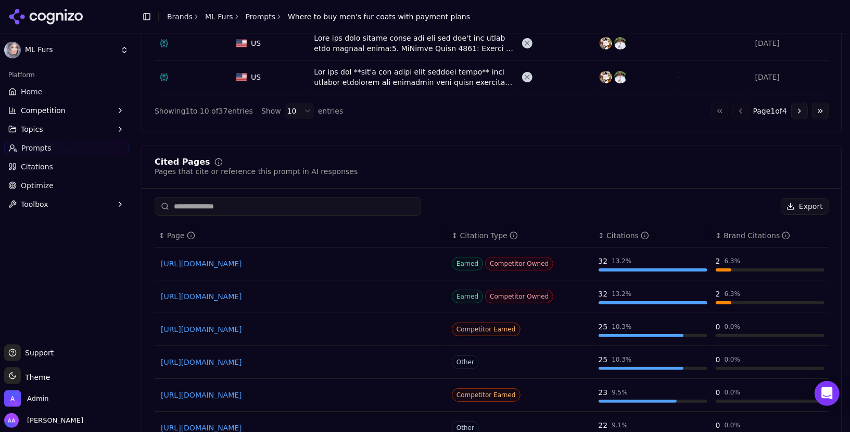
scroll to position [698, 0]
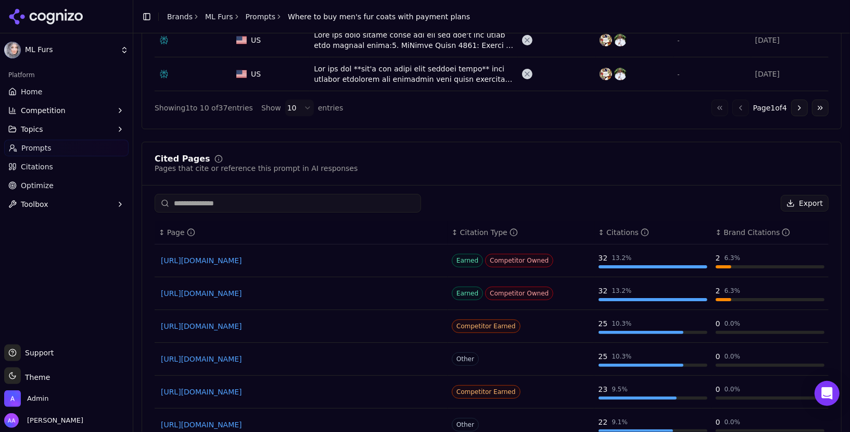
click at [295, 257] on link "[URL][DOMAIN_NAME]" at bounding box center [301, 260] width 281 height 10
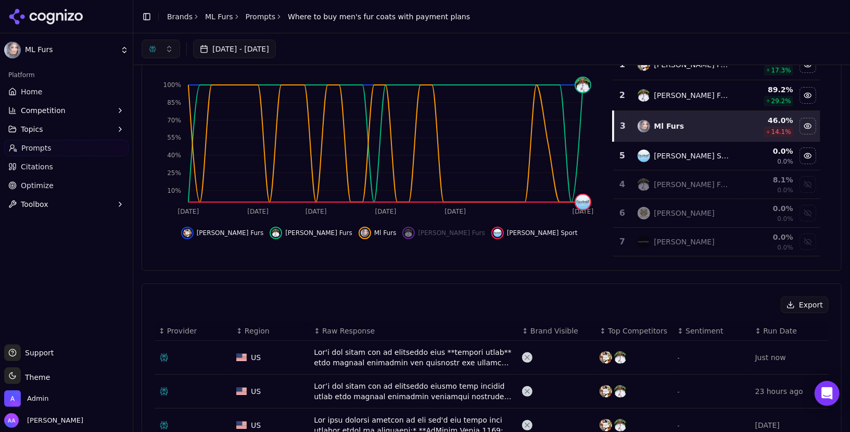
scroll to position [0, 0]
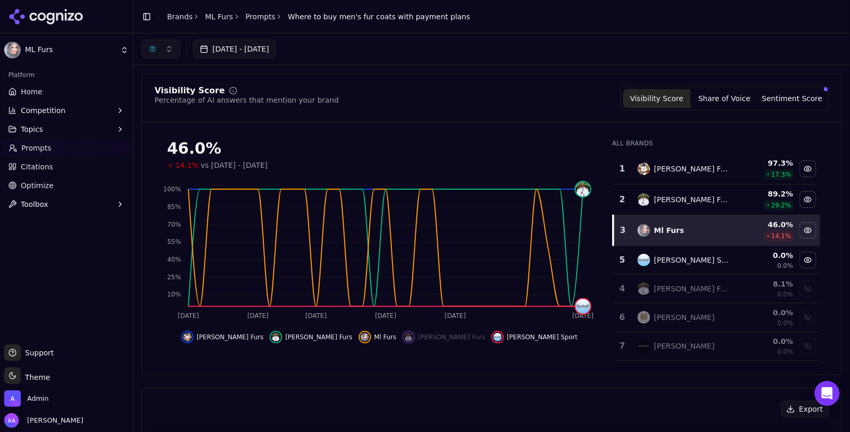
click at [257, 14] on link "Prompts" at bounding box center [261, 16] width 30 height 10
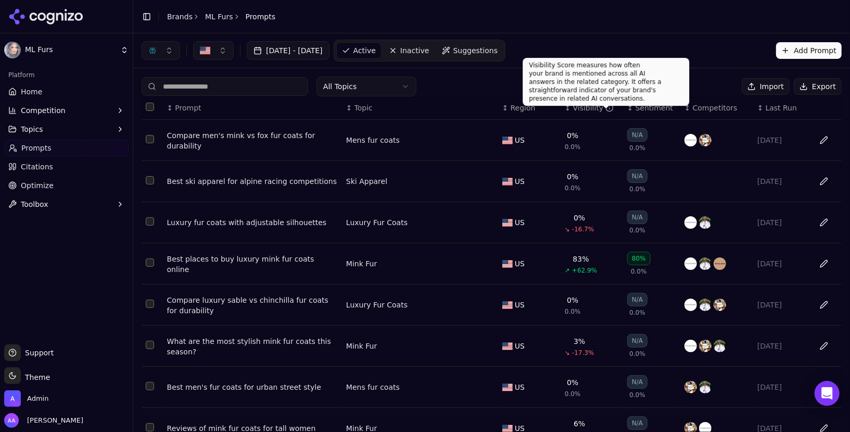
click at [589, 107] on div "Visibility" at bounding box center [593, 108] width 41 height 10
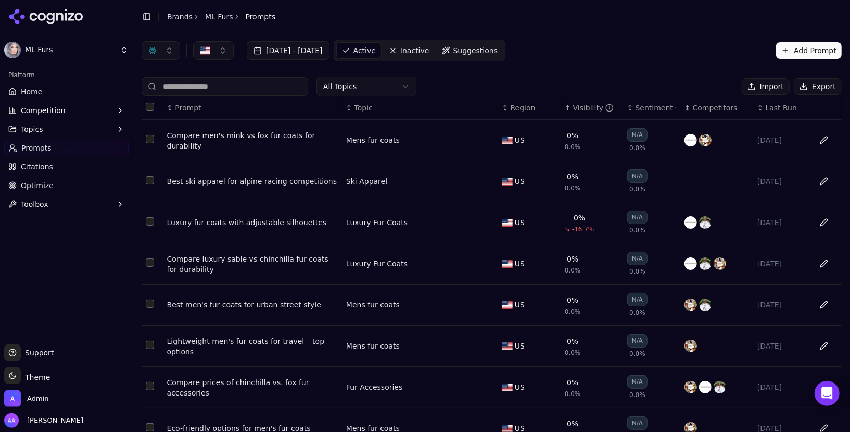
click at [589, 107] on div "Visibility" at bounding box center [593, 108] width 41 height 10
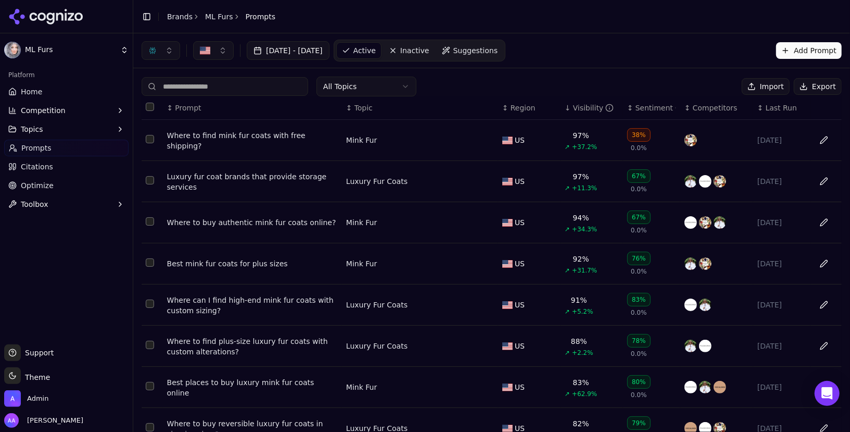
scroll to position [129, 0]
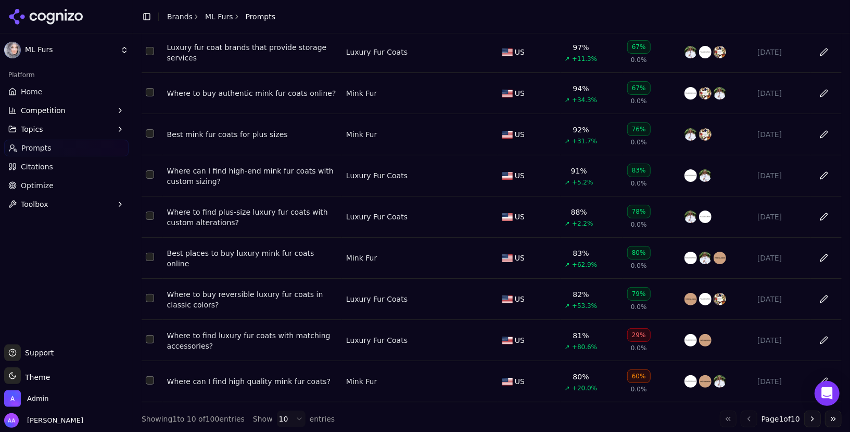
click at [808, 415] on button "Go to next page" at bounding box center [813, 418] width 17 height 17
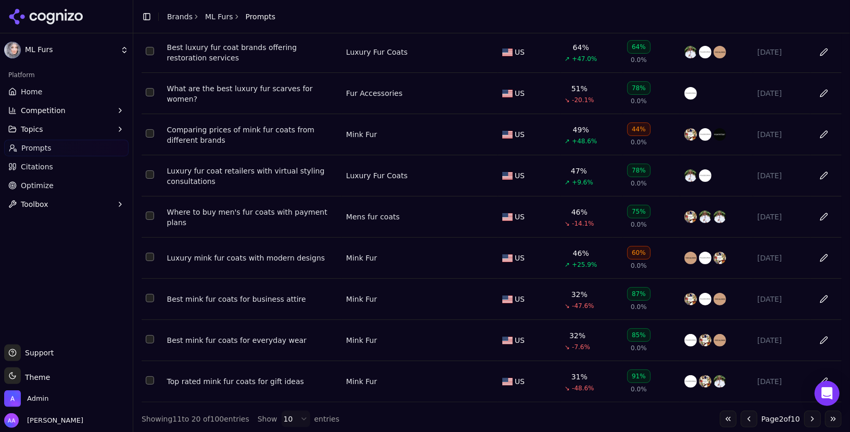
click at [256, 297] on div "Best mink fur coats for business attire" at bounding box center [252, 299] width 171 height 10
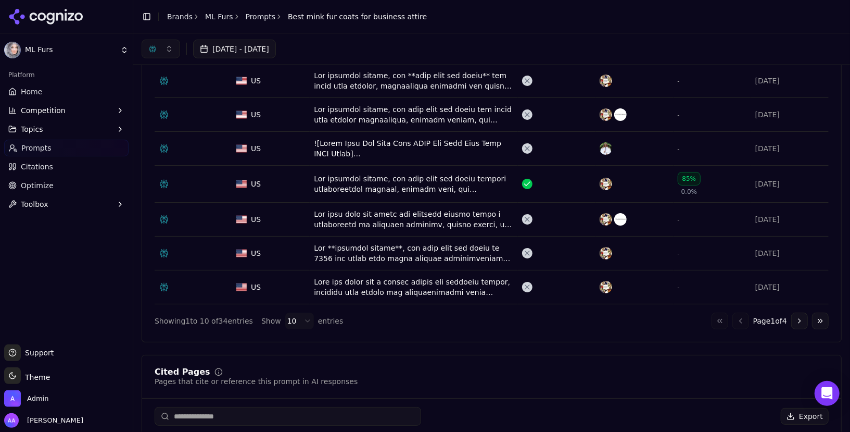
scroll to position [64, 0]
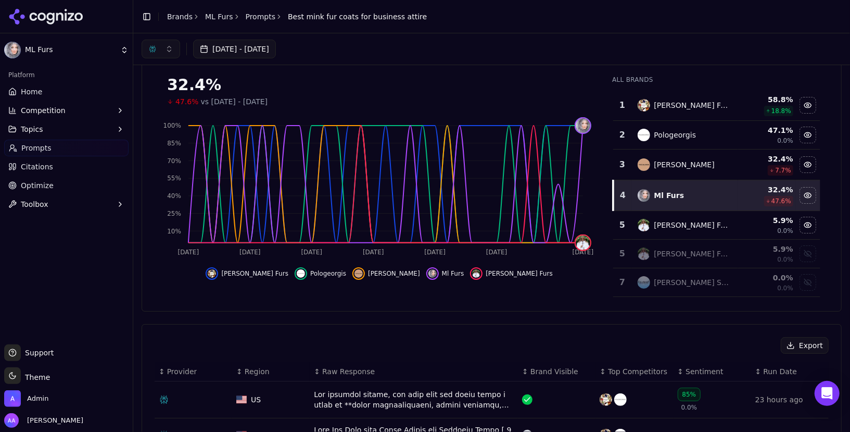
click at [159, 53] on button "button" at bounding box center [161, 49] width 39 height 19
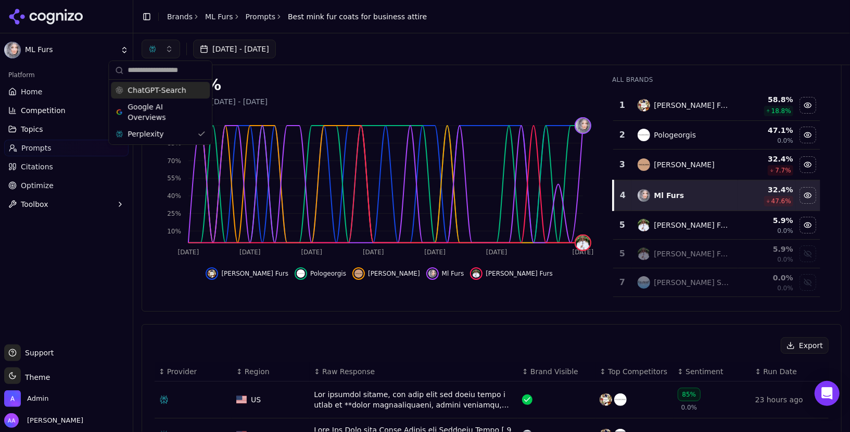
click at [160, 94] on span "ChatGPT-Search" at bounding box center [157, 90] width 58 height 10
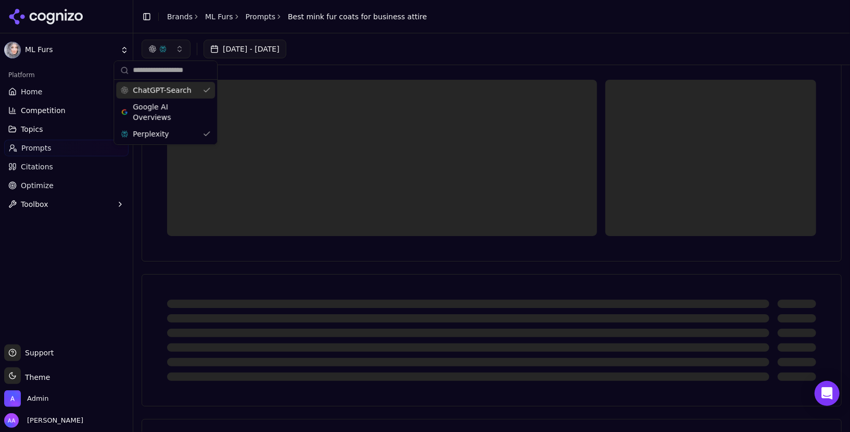
scroll to position [14, 0]
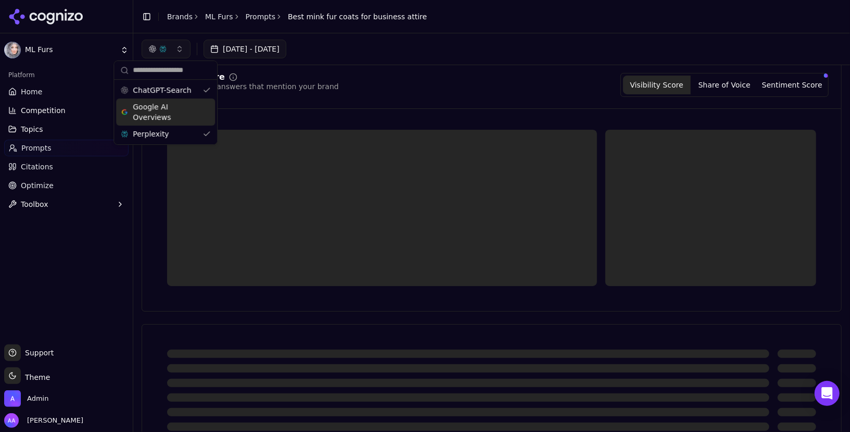
click at [158, 111] on span "Google AI Overviews" at bounding box center [166, 112] width 66 height 21
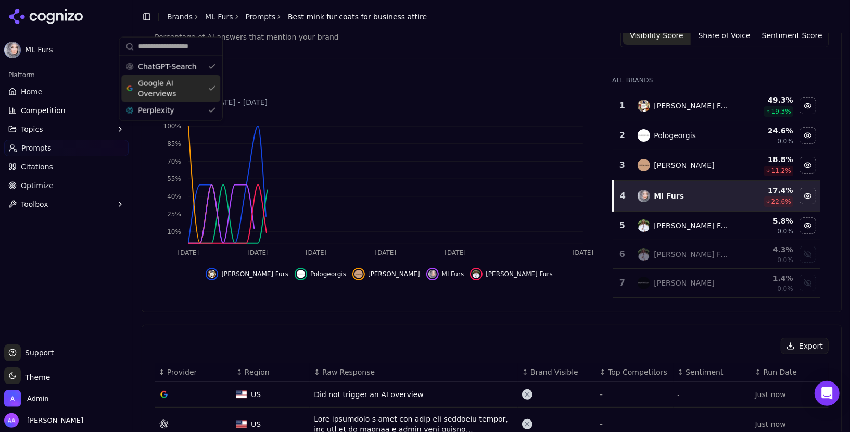
click at [424, 97] on div "22.6% vs [DATE] - [DATE]" at bounding box center [379, 102] width 424 height 10
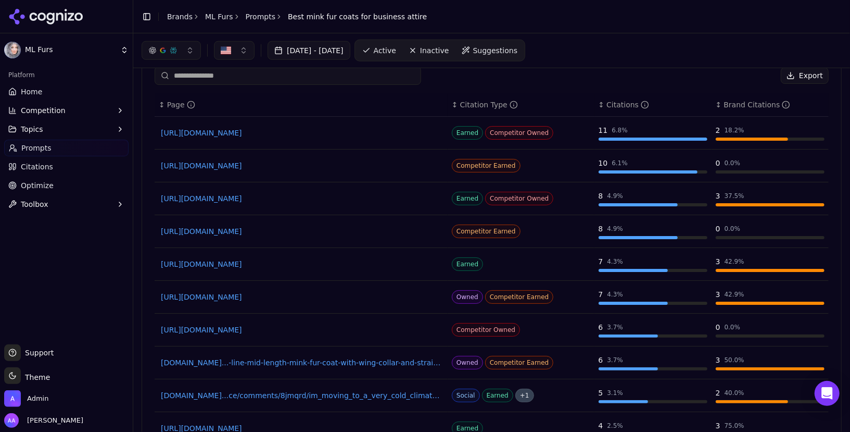
scroll to position [782, 0]
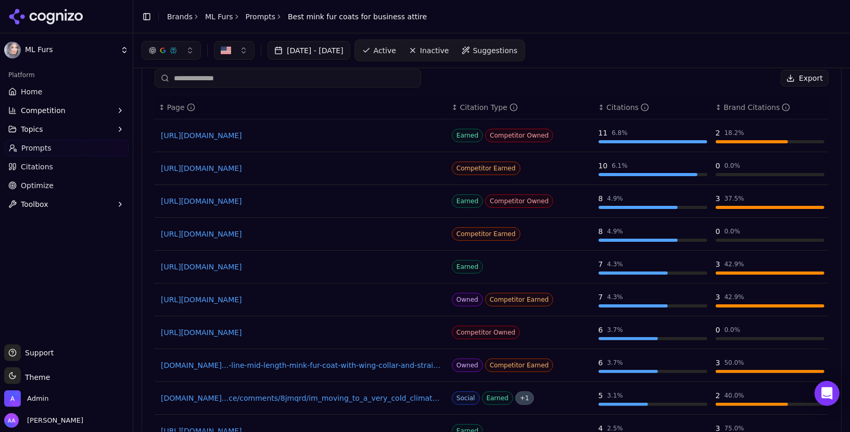
click at [368, 130] on link "[URL][DOMAIN_NAME]" at bounding box center [301, 135] width 281 height 10
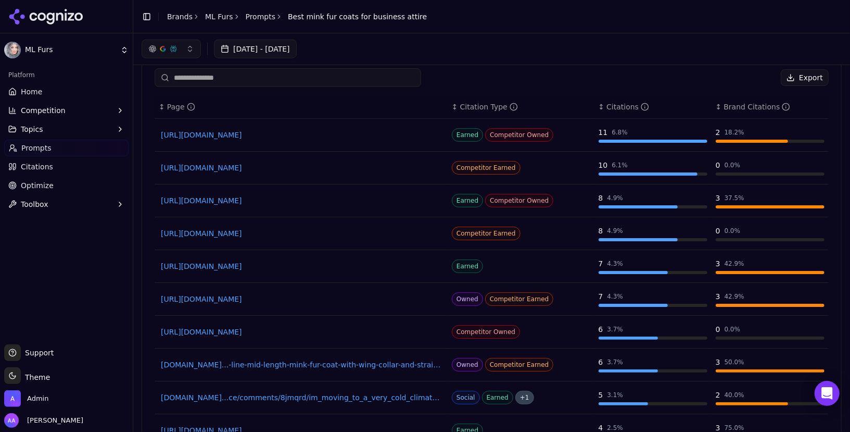
scroll to position [768, 0]
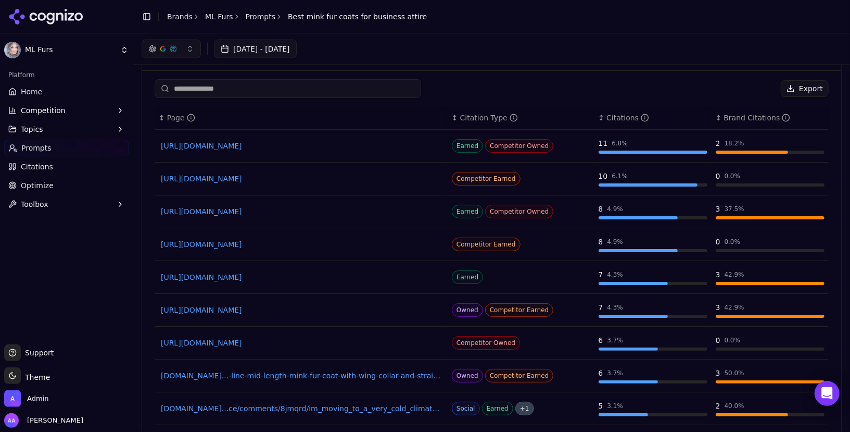
click at [326, 206] on link "[URL][DOMAIN_NAME]" at bounding box center [301, 211] width 281 height 10
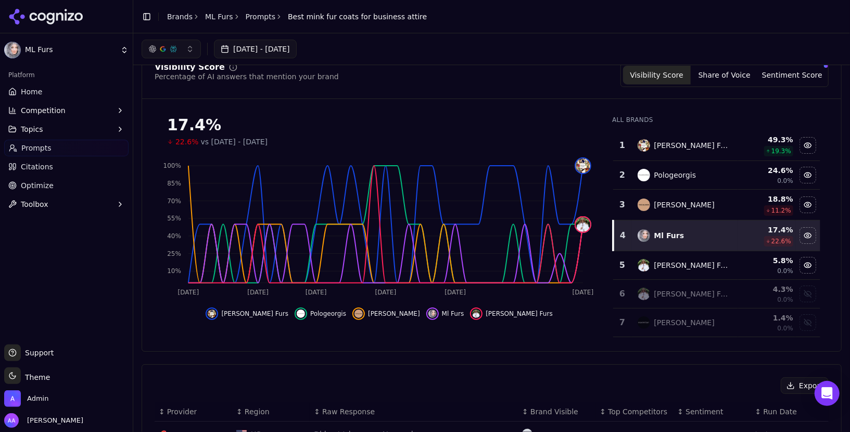
scroll to position [0, 0]
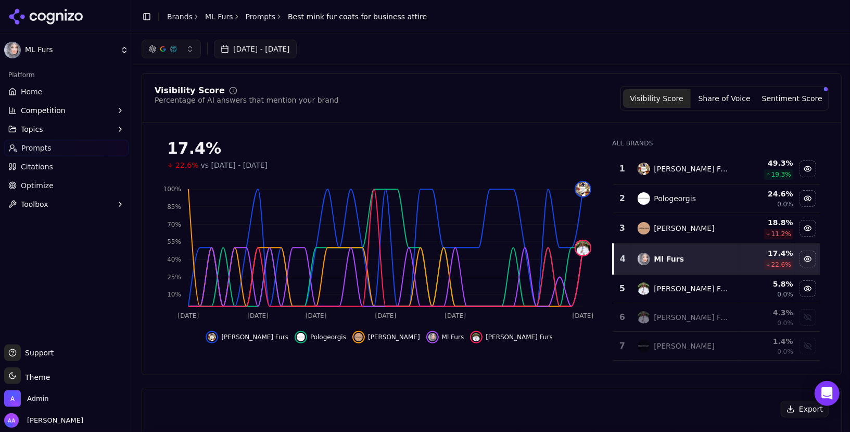
click at [147, 44] on button "button" at bounding box center [171, 49] width 59 height 19
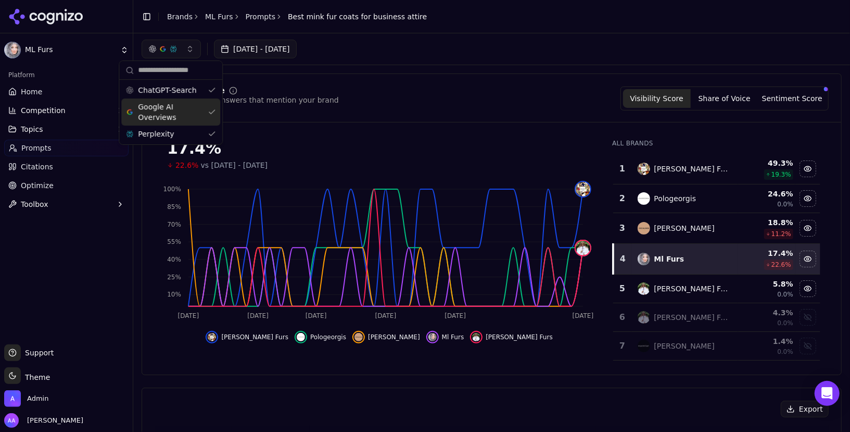
click at [194, 110] on span "Google AI Overviews" at bounding box center [171, 112] width 66 height 21
click at [194, 124] on div "Google AI Overviews" at bounding box center [165, 111] width 99 height 27
click at [195, 133] on div "Perplexity" at bounding box center [170, 134] width 99 height 17
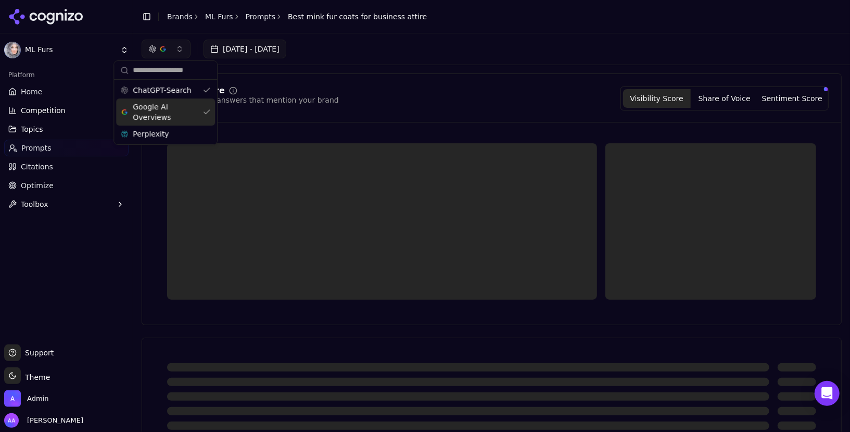
click at [196, 117] on span "Google AI Overviews" at bounding box center [166, 112] width 66 height 21
click at [426, 77] on div "Visibility Score Percentage of AI answers that mention your brand Visibility Sc…" at bounding box center [492, 199] width 700 height 252
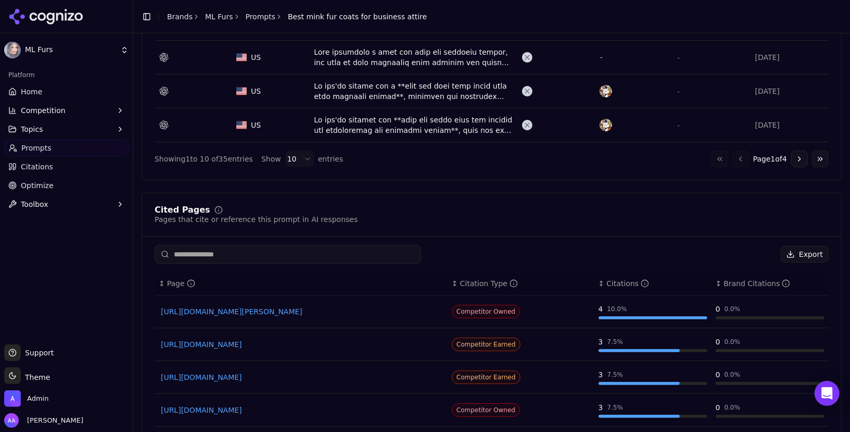
scroll to position [651, 0]
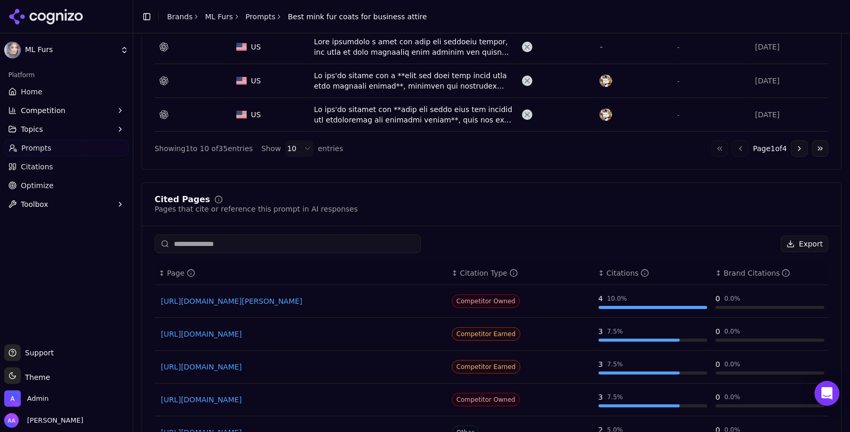
click at [316, 296] on link "[URL][DOMAIN_NAME][PERSON_NAME]" at bounding box center [301, 301] width 281 height 10
click at [313, 332] on link "[URL][DOMAIN_NAME]" at bounding box center [301, 334] width 281 height 10
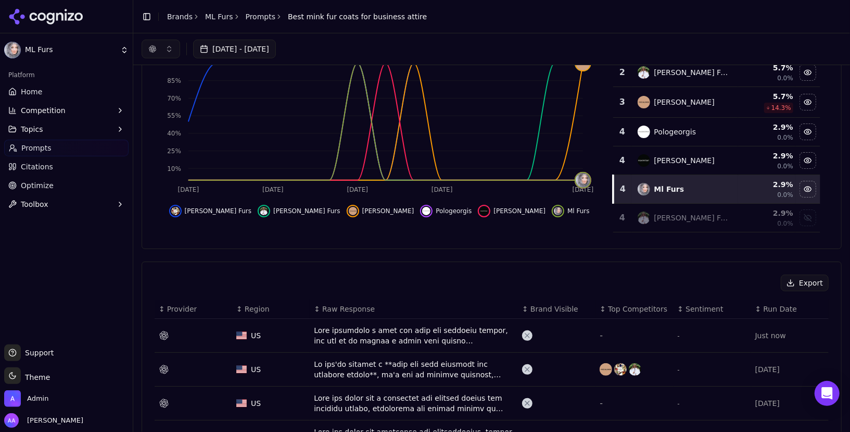
scroll to position [0, 0]
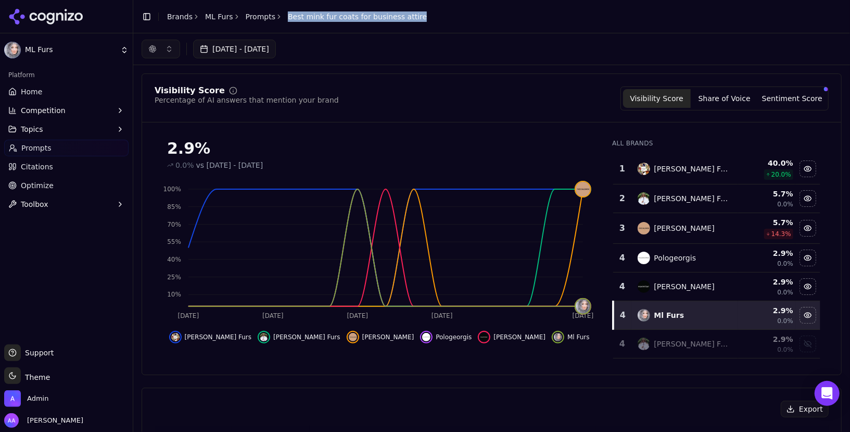
drag, startPoint x: 444, startPoint y: 18, endPoint x: 282, endPoint y: 18, distance: 162.0
click at [282, 18] on header "Toggle Sidebar Brands ML Furs Prompts Best mink fur coats for business attire" at bounding box center [491, 16] width 717 height 33
copy span "Best mink fur coats for business attire"
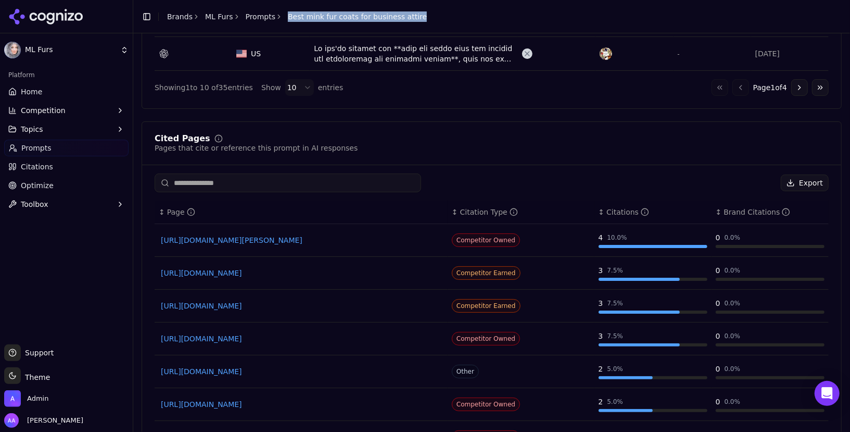
scroll to position [737, 0]
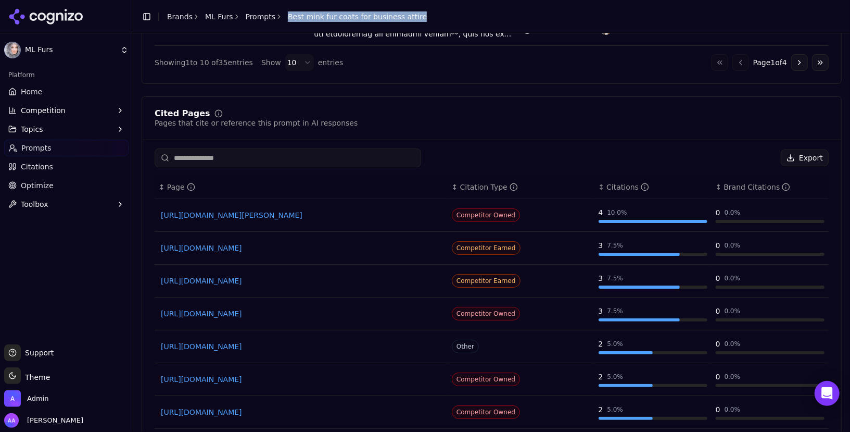
click at [265, 308] on link "[URL][DOMAIN_NAME]" at bounding box center [301, 313] width 281 height 10
click at [274, 152] on input at bounding box center [288, 157] width 267 height 19
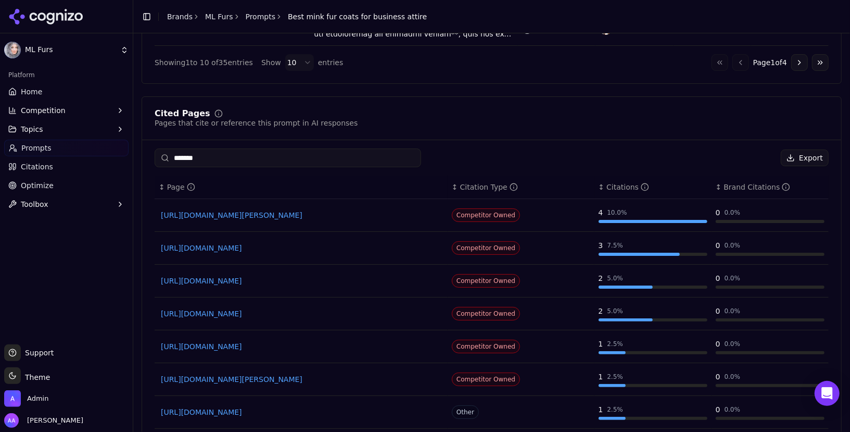
type input "*******"
click at [287, 214] on link "[URL][DOMAIN_NAME][PERSON_NAME]" at bounding box center [301, 215] width 281 height 10
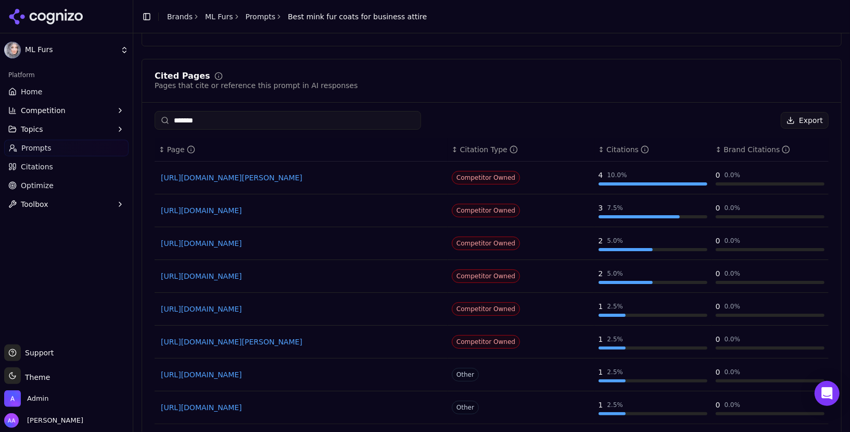
scroll to position [780, 0]
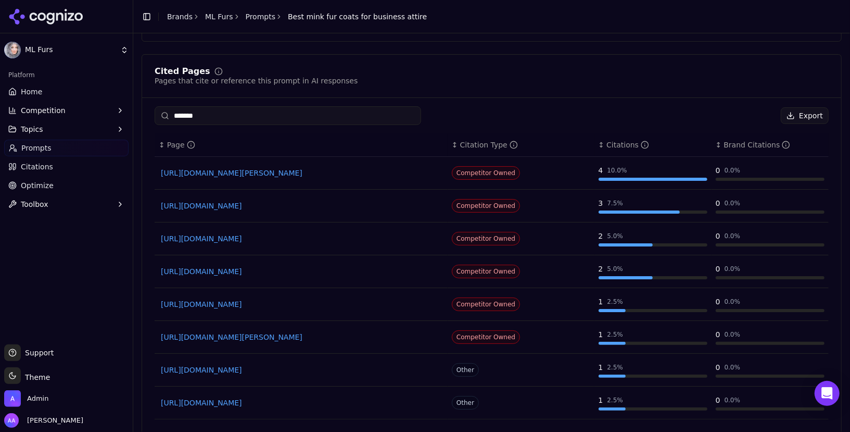
click at [329, 300] on link "[URL][DOMAIN_NAME]" at bounding box center [301, 304] width 281 height 10
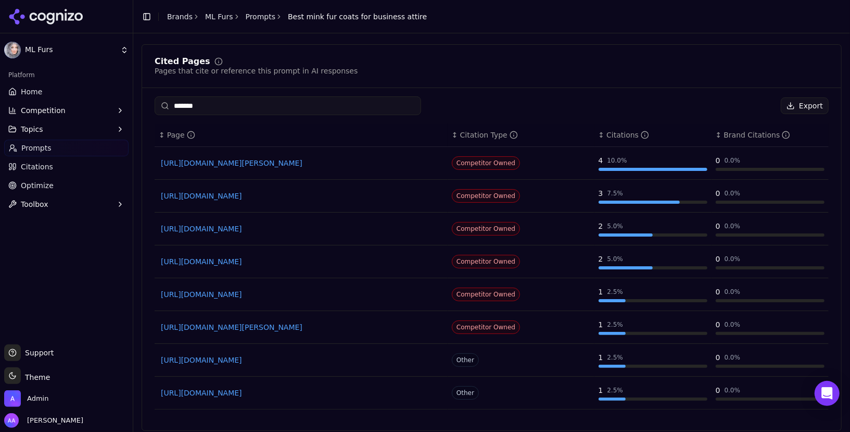
click at [241, 96] on input "*******" at bounding box center [288, 105] width 267 height 19
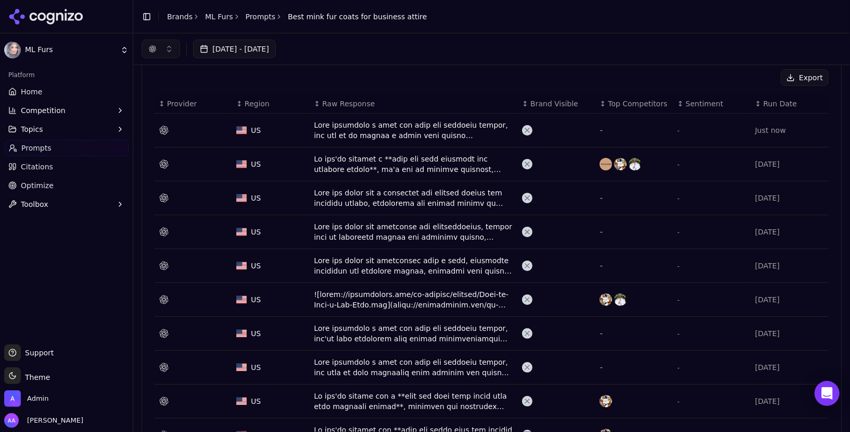
scroll to position [302, 0]
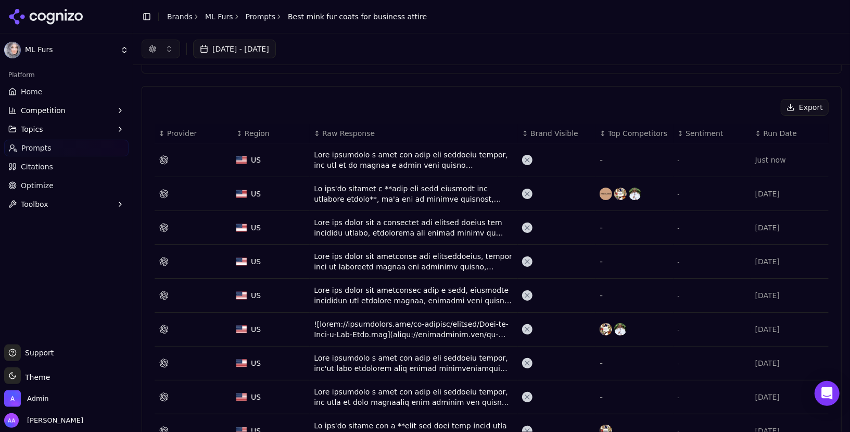
click at [407, 190] on div "Data table" at bounding box center [414, 193] width 200 height 21
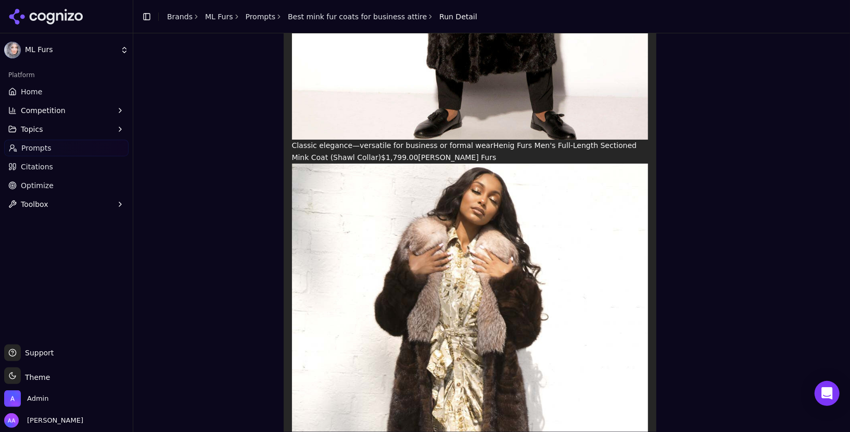
scroll to position [1609, 0]
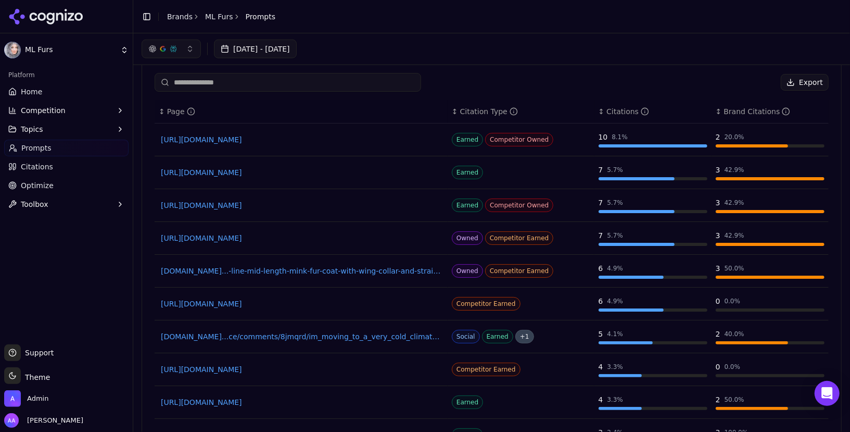
scroll to position [764, 0]
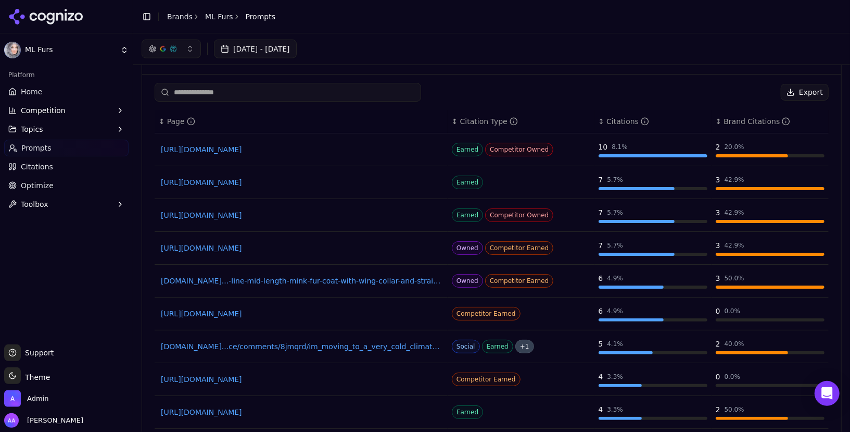
click at [241, 93] on input at bounding box center [288, 92] width 267 height 19
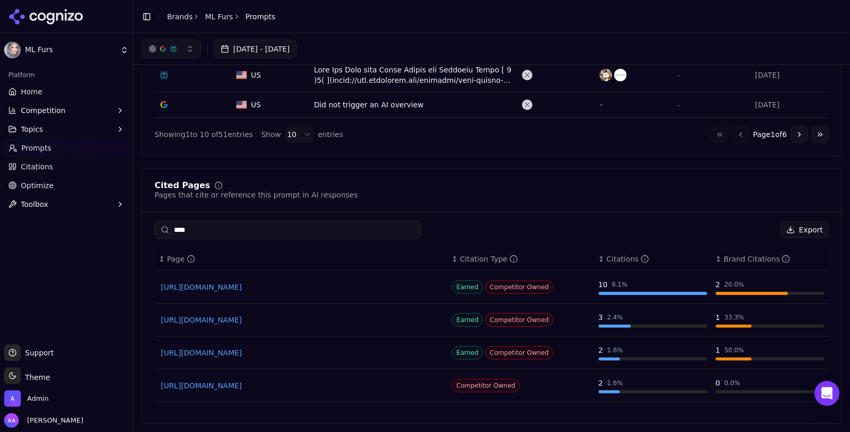
scroll to position [620, 0]
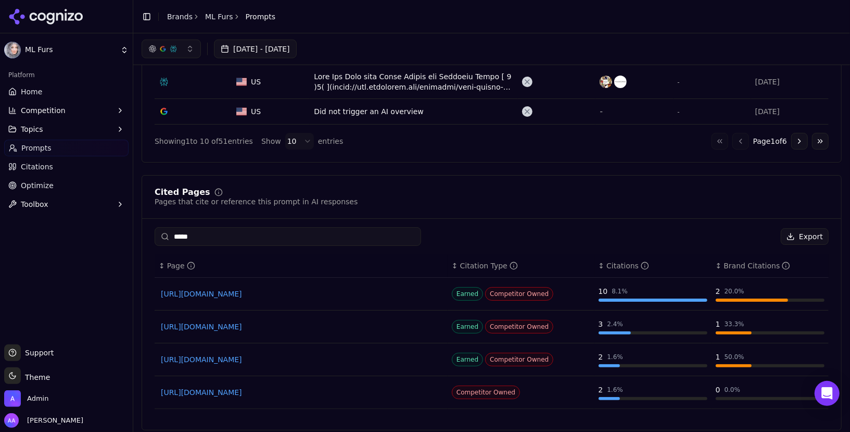
type input "*****"
click at [315, 321] on link "[URL][DOMAIN_NAME]" at bounding box center [301, 326] width 281 height 10
click at [312, 354] on link "[URL][DOMAIN_NAME]" at bounding box center [301, 359] width 281 height 10
click at [340, 291] on link "[URL][DOMAIN_NAME]" at bounding box center [301, 294] width 281 height 10
click at [317, 391] on div "[URL][DOMAIN_NAME]" at bounding box center [301, 392] width 285 height 15
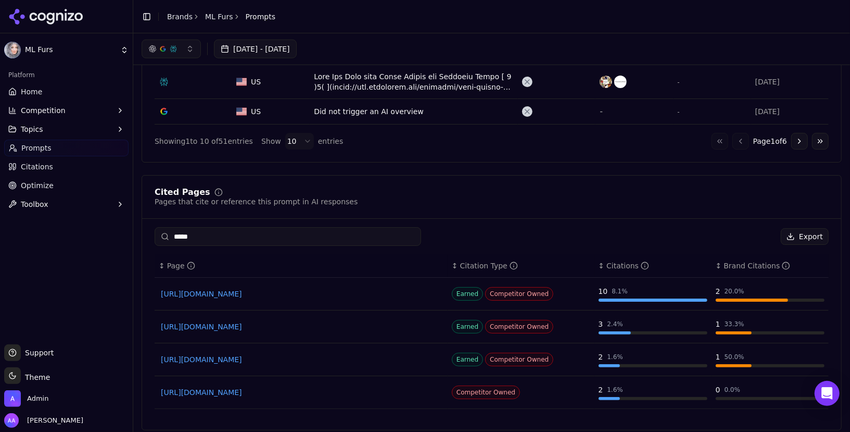
click at [325, 387] on link "[URL][DOMAIN_NAME]" at bounding box center [301, 392] width 281 height 10
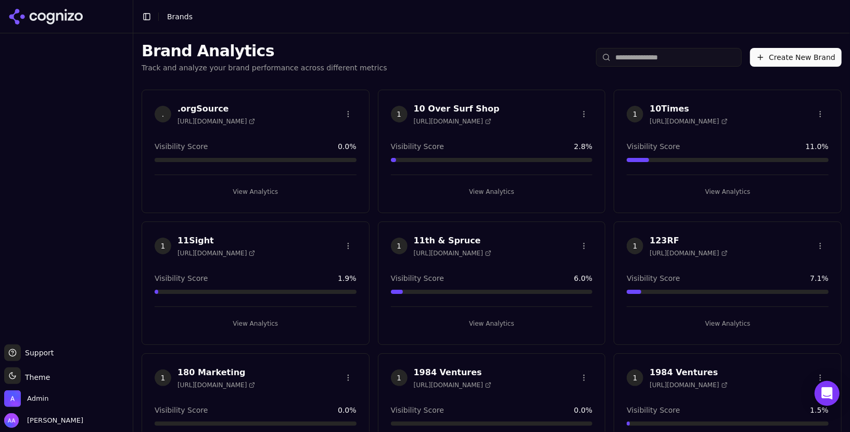
click at [653, 60] on input "search" at bounding box center [669, 57] width 146 height 19
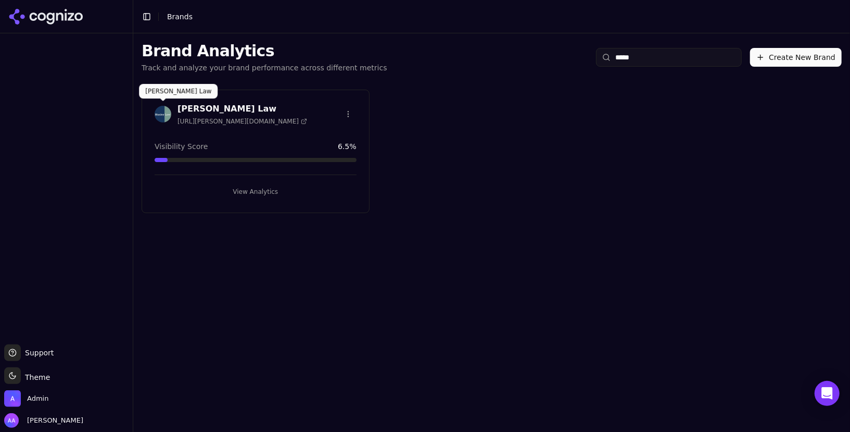
type input "*****"
click at [160, 118] on img at bounding box center [163, 114] width 17 height 17
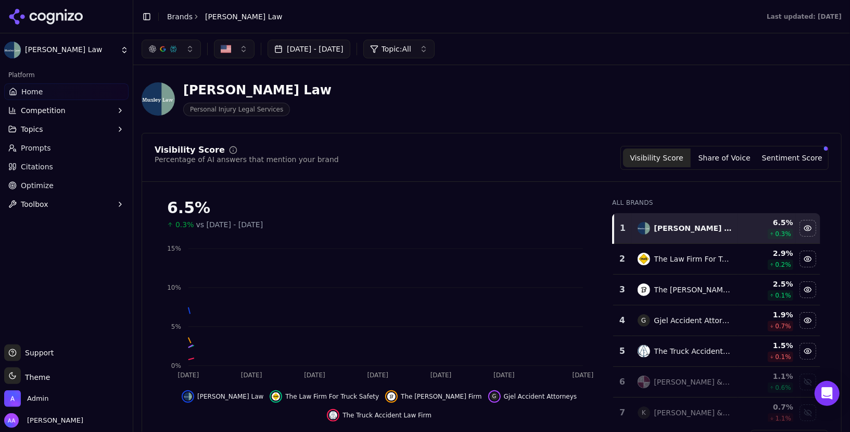
click at [69, 115] on button "Competition" at bounding box center [66, 110] width 124 height 17
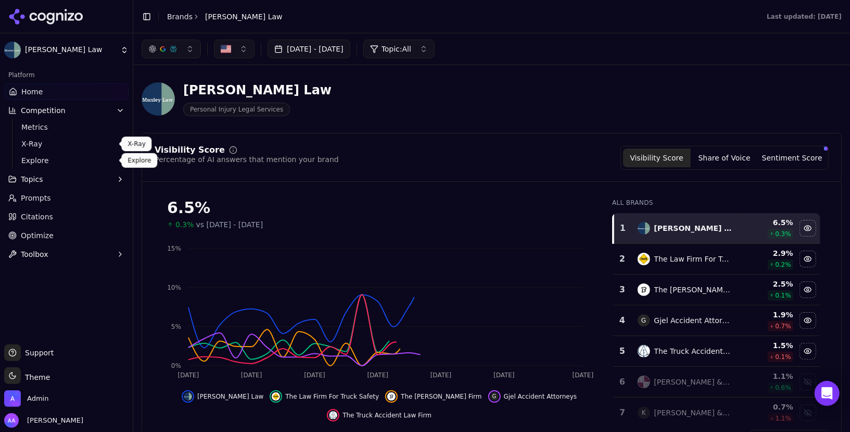
click at [65, 159] on span "Explore" at bounding box center [66, 160] width 91 height 10
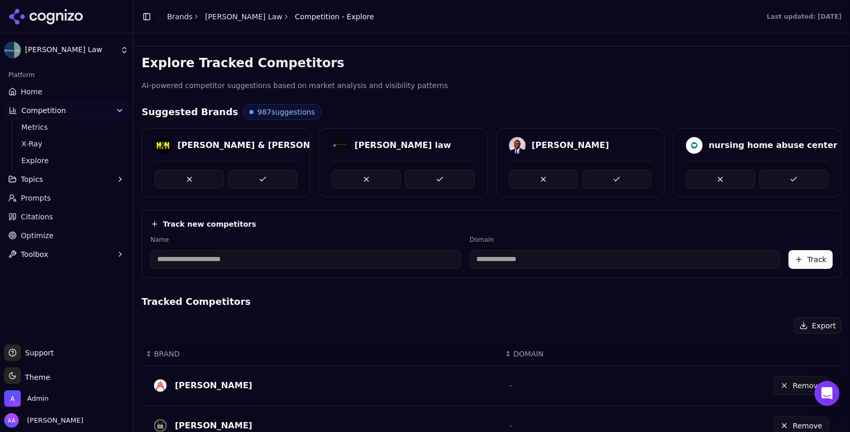
click at [73, 205] on link "Prompts" at bounding box center [66, 198] width 124 height 17
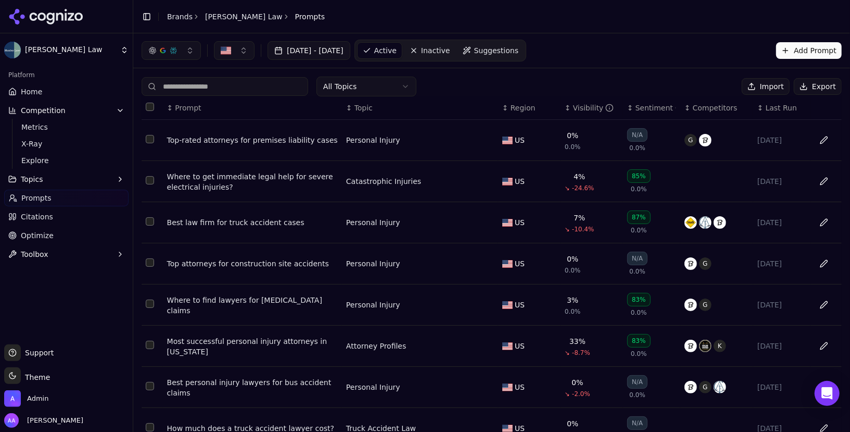
click at [340, 82] on html "Munley Law Platform Home Competition Metrics X-Ray Explore Topics Prompts Citat…" at bounding box center [425, 216] width 850 height 432
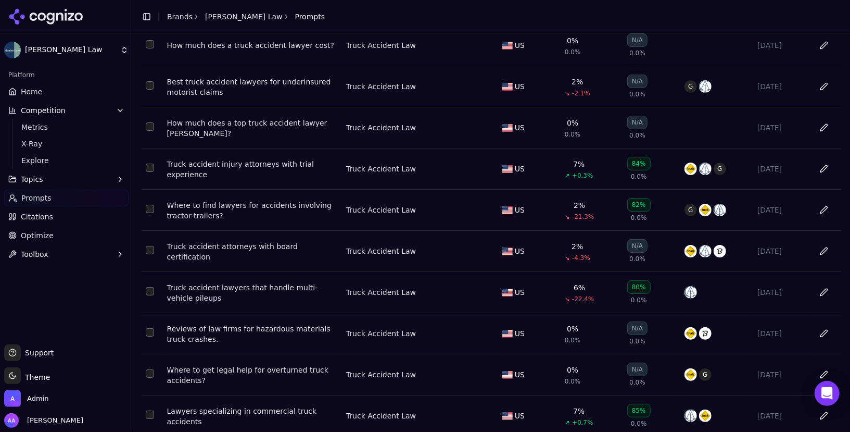
scroll to position [129, 0]
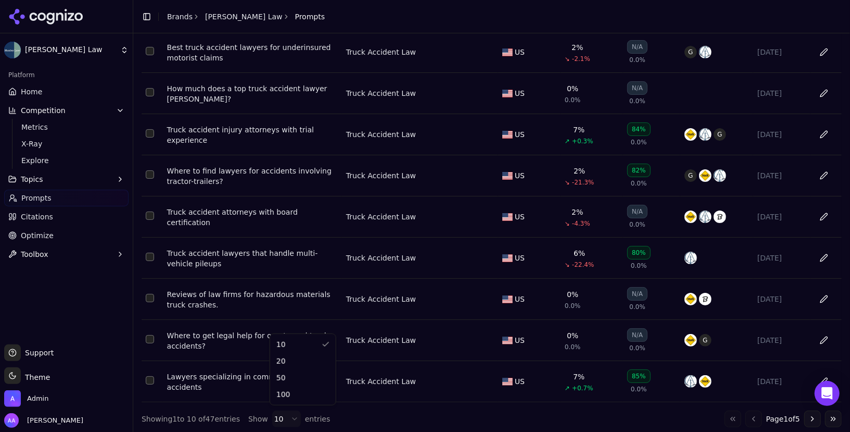
click at [287, 417] on html "Munley Law Platform Home Competition Metrics X-Ray Explore Topics Prompts Citat…" at bounding box center [425, 216] width 850 height 432
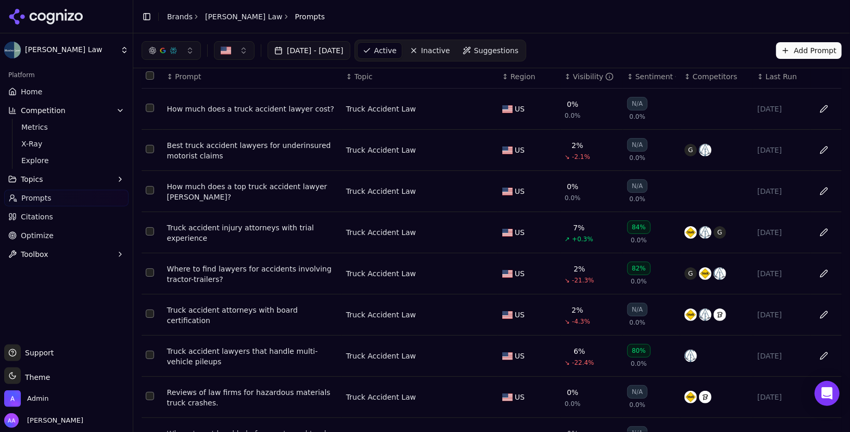
scroll to position [0, 0]
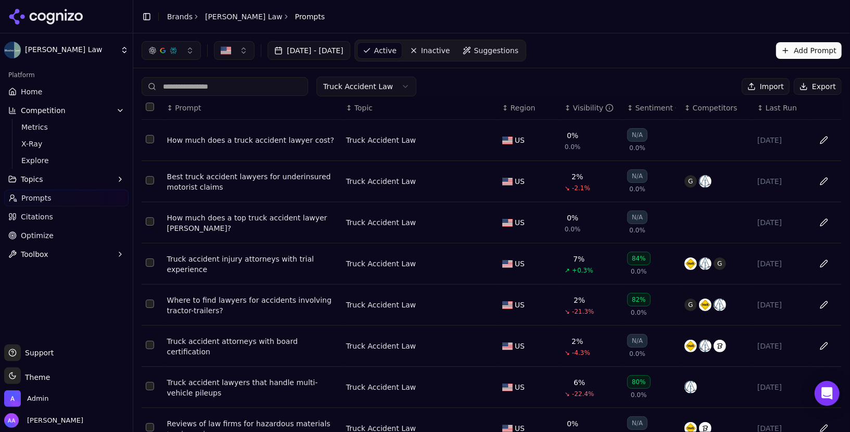
click at [578, 103] on div "Visibility" at bounding box center [593, 108] width 41 height 10
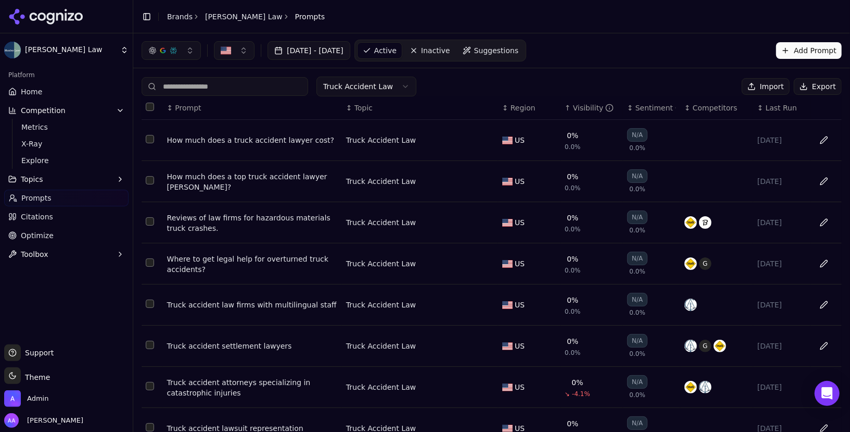
click at [275, 139] on div "How much does a truck accident lawyer cost?" at bounding box center [252, 140] width 171 height 10
click at [259, 179] on div "How much does a top truck accident lawyer cost?" at bounding box center [252, 181] width 171 height 21
click at [224, 219] on div "Reviews of law firms for hazardous materials truck crashes." at bounding box center [252, 222] width 171 height 21
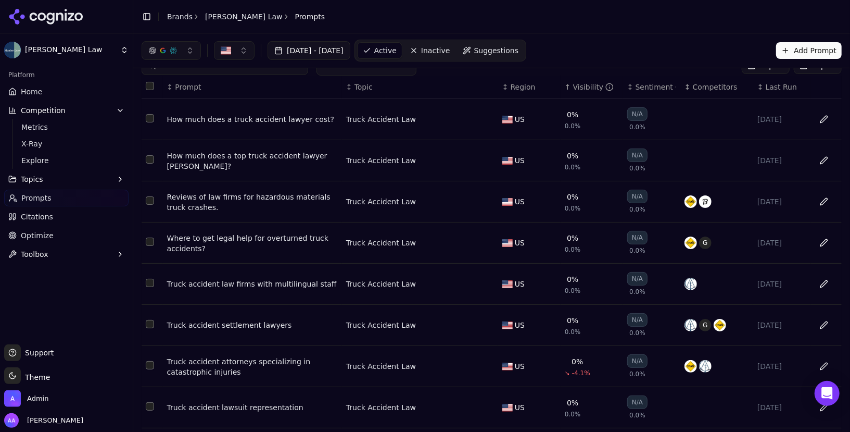
scroll to position [24, 0]
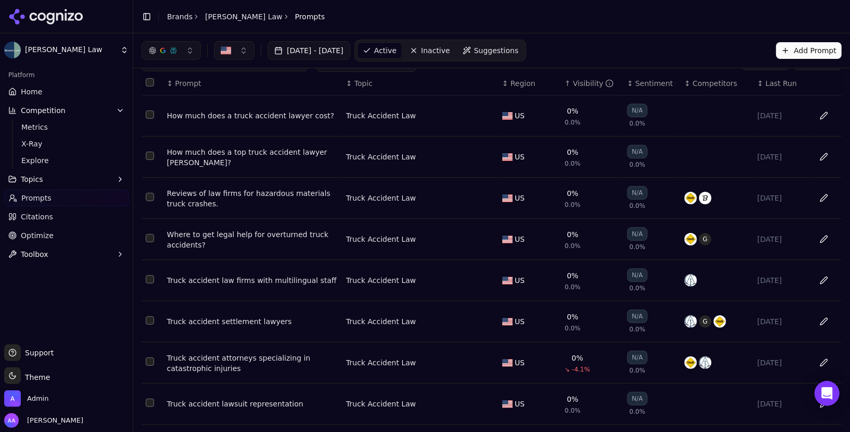
click at [196, 277] on div "Truck accident law firms with multilingual staff" at bounding box center [252, 280] width 171 height 10
click at [200, 322] on div "Truck accident settlement lawyers" at bounding box center [252, 321] width 171 height 10
click at [202, 353] on div "Truck accident attorneys specializing in catastrophic injuries" at bounding box center [252, 363] width 171 height 21
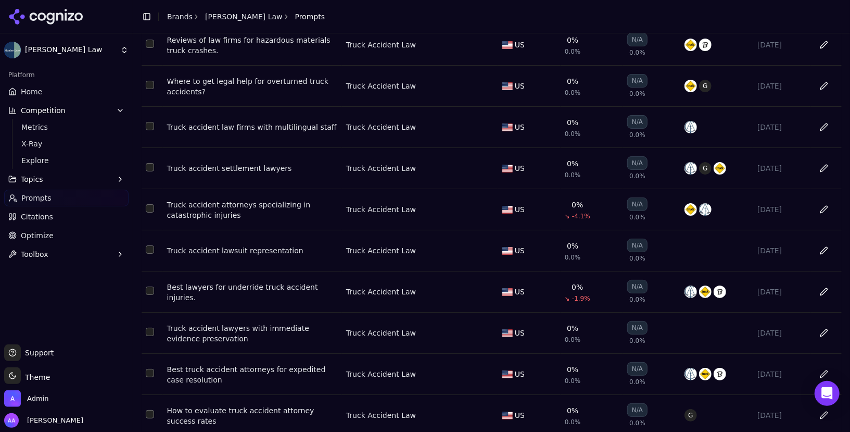
scroll to position [200, 0]
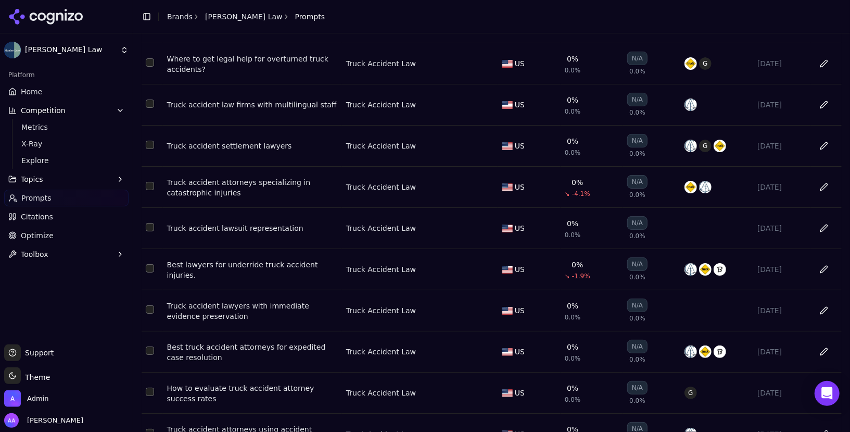
click at [203, 269] on div "Best lawyers for underride truck accident injuries." at bounding box center [252, 269] width 171 height 21
click at [231, 344] on div "Best truck accident attorneys for expedited case resolution" at bounding box center [252, 352] width 171 height 21
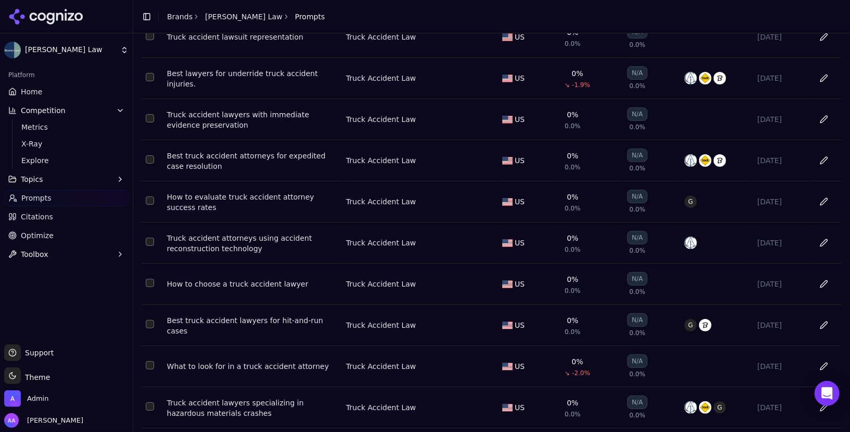
click at [254, 196] on div "How to evaluate truck accident attorney success rates" at bounding box center [252, 202] width 171 height 21
click at [239, 320] on div "Best truck accident lawyers for hit-and-run cases" at bounding box center [252, 325] width 171 height 21
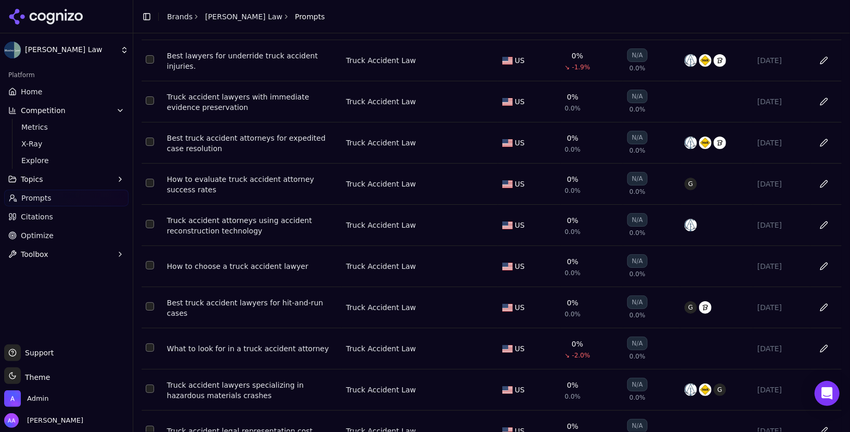
scroll to position [428, 0]
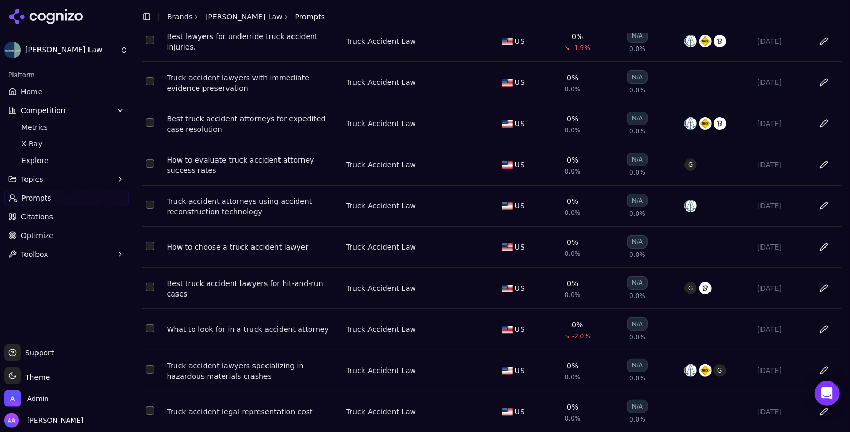
click at [265, 367] on div "Truck accident lawyers specializing in hazardous materials crashes" at bounding box center [252, 370] width 171 height 21
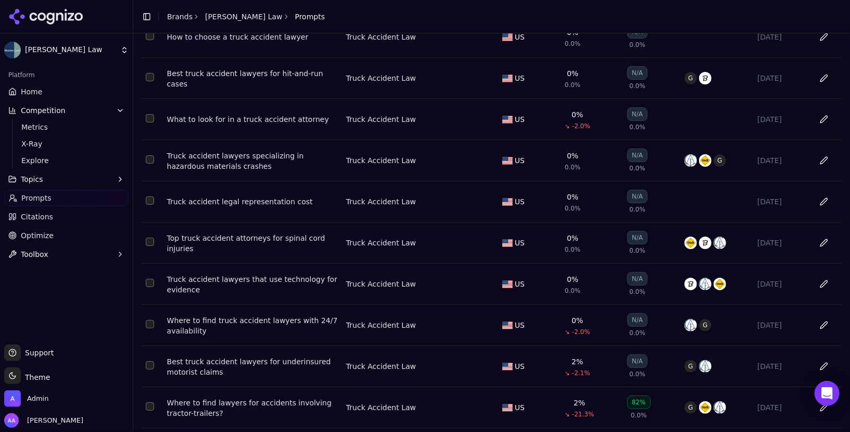
scroll to position [649, 0]
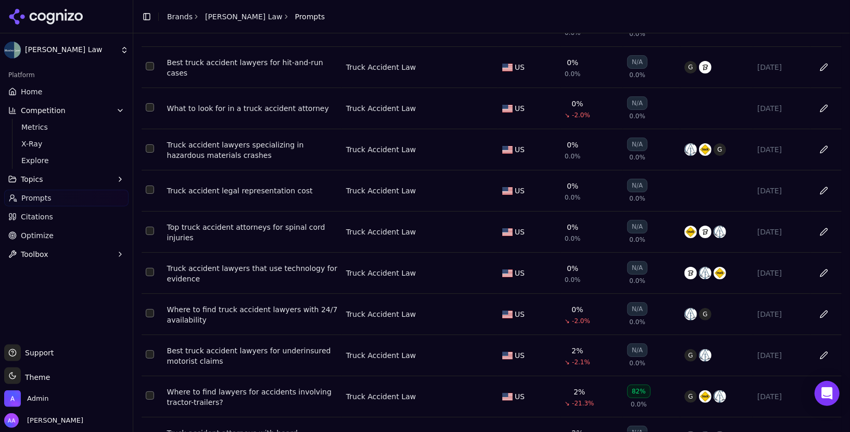
click at [255, 222] on div "Top truck accident attorneys for spinal cord injuries" at bounding box center [252, 232] width 171 height 21
click at [239, 256] on td "Truck accident lawyers that use technology for evidence" at bounding box center [252, 273] width 179 height 41
click at [237, 269] on div "Truck accident lawyers that use technology for evidence" at bounding box center [252, 273] width 171 height 21
click at [232, 297] on td "Where to find truck accident lawyers with 24/7 availability" at bounding box center [252, 314] width 179 height 41
click at [232, 307] on div "Where to find truck accident lawyers with 24/7 availability" at bounding box center [252, 314] width 171 height 21
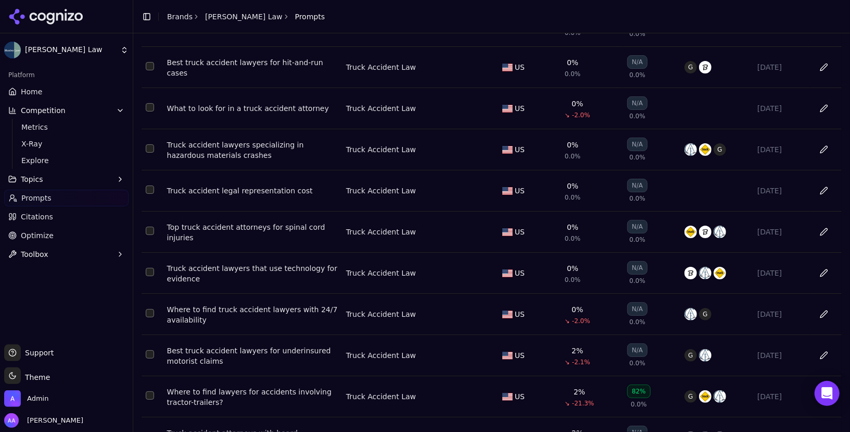
click at [233, 348] on div "Best truck accident lawyers for underinsured motorist claims" at bounding box center [252, 355] width 171 height 21
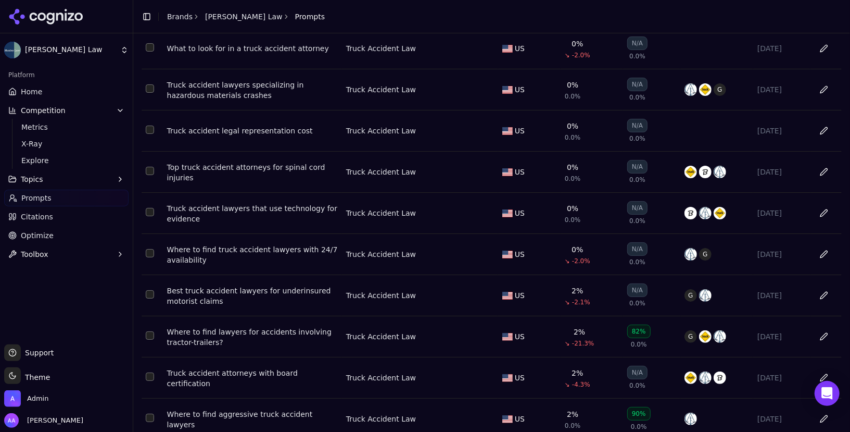
scroll to position [710, 0]
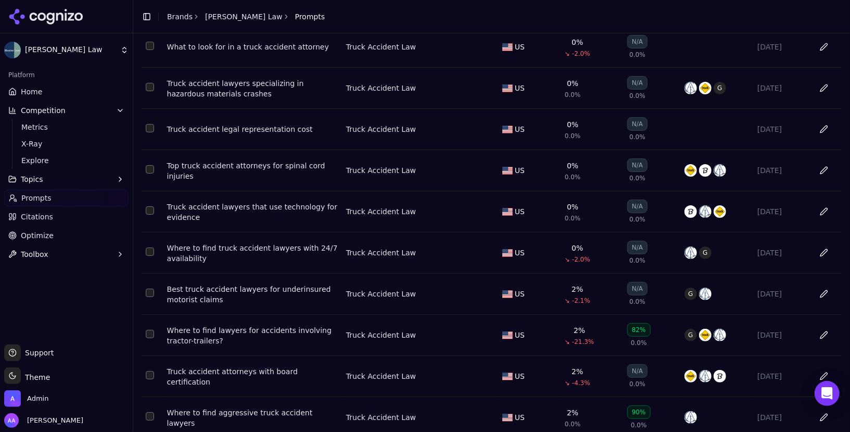
click at [228, 333] on div "Where to find lawyers for accidents involving tractor-trailers?" at bounding box center [252, 335] width 171 height 21
click at [225, 366] on div "Truck accident attorneys with board certification" at bounding box center [252, 376] width 171 height 21
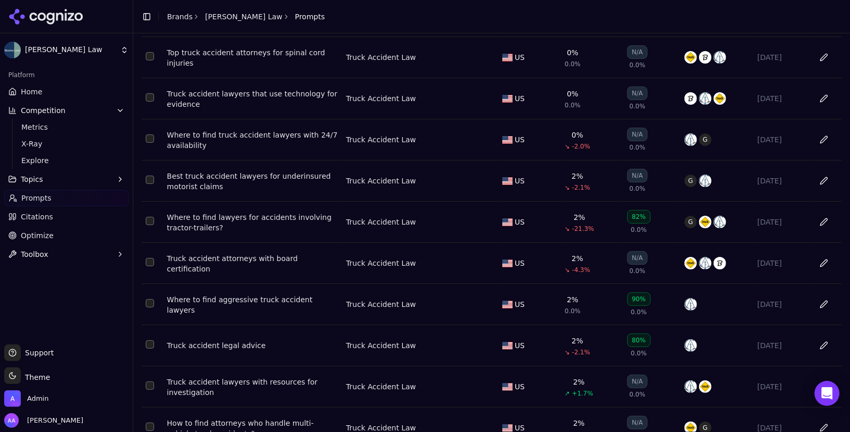
scroll to position [824, 0]
click at [222, 296] on div "Where to find aggressive truck accident lawyers" at bounding box center [252, 303] width 171 height 21
click at [214, 339] on div "Truck accident legal advice" at bounding box center [252, 344] width 171 height 10
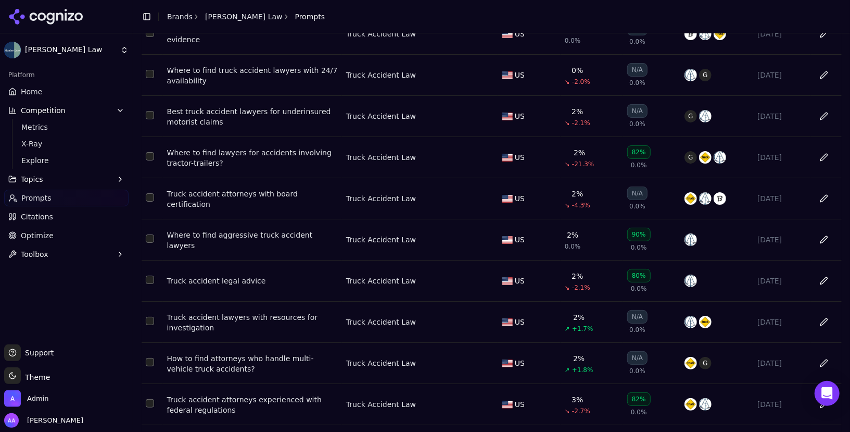
scroll to position [889, 0]
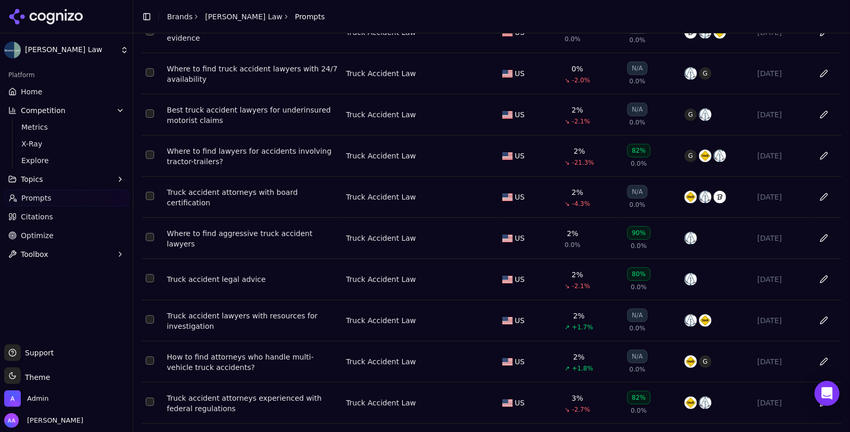
click at [242, 314] on div "Truck accident lawyers with resources for investigation" at bounding box center [252, 320] width 171 height 21
click at [220, 352] on div "How to find attorneys who handle multi-vehicle truck accidents?" at bounding box center [252, 362] width 171 height 21
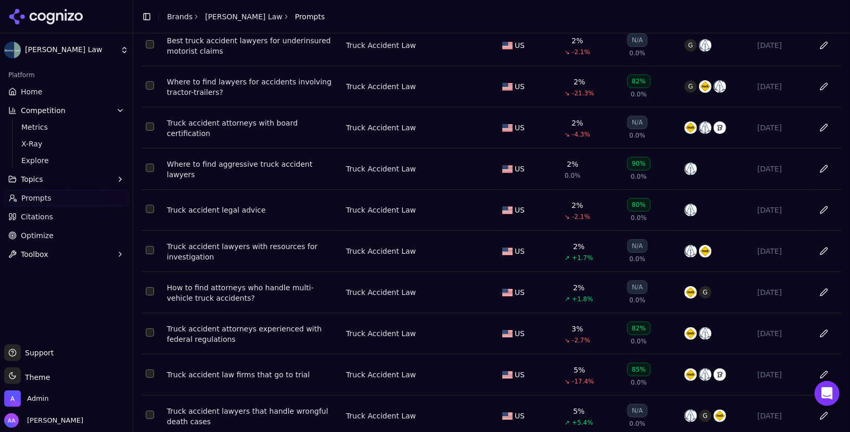
scroll to position [970, 0]
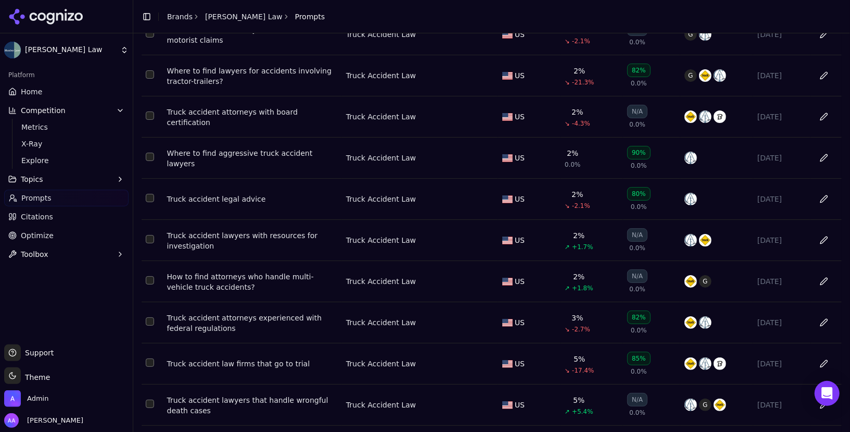
click at [230, 320] on div "Truck accident attorneys experienced with federal regulations" at bounding box center [252, 322] width 171 height 21
click at [228, 358] on div "Truck accident law firms that go to trial" at bounding box center [252, 363] width 171 height 10
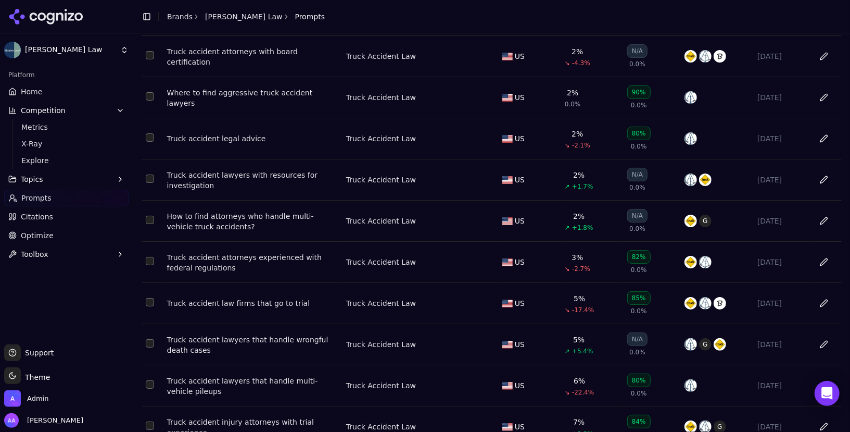
scroll to position [1045, 0]
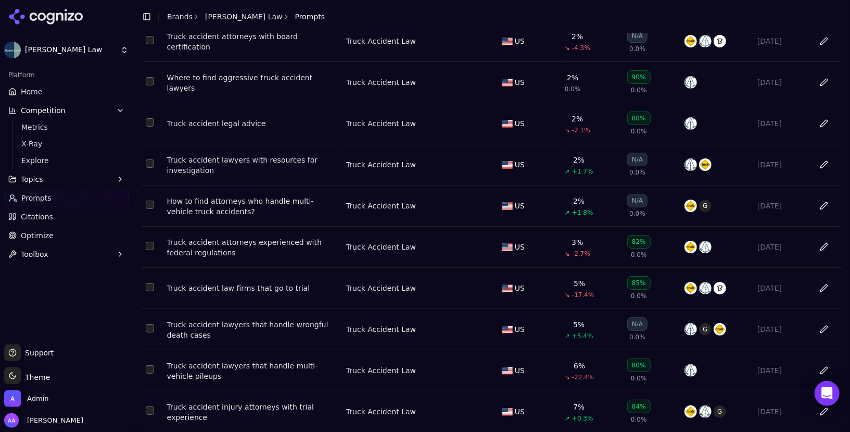
click at [231, 325] on div "Truck accident lawyers that handle wrongful death cases" at bounding box center [252, 329] width 171 height 21
click at [226, 362] on div "Truck accident lawyers that handle multi-vehicle pileups" at bounding box center [252, 370] width 171 height 21
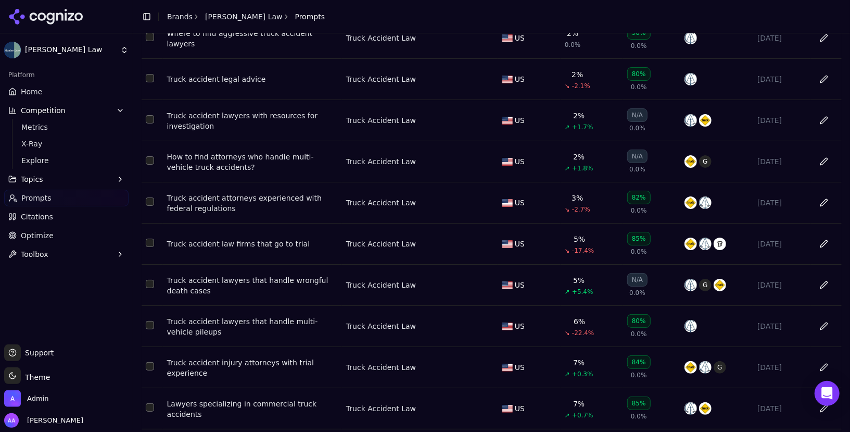
scroll to position [1103, 0]
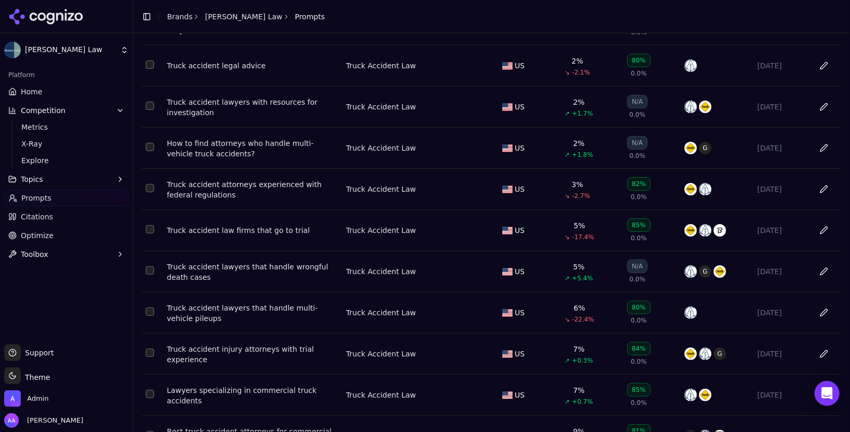
click at [225, 344] on div "Truck accident injury attorneys with trial experience" at bounding box center [252, 354] width 171 height 21
click at [224, 385] on div "Lawyers specializing in commercial truck accidents" at bounding box center [252, 395] width 171 height 21
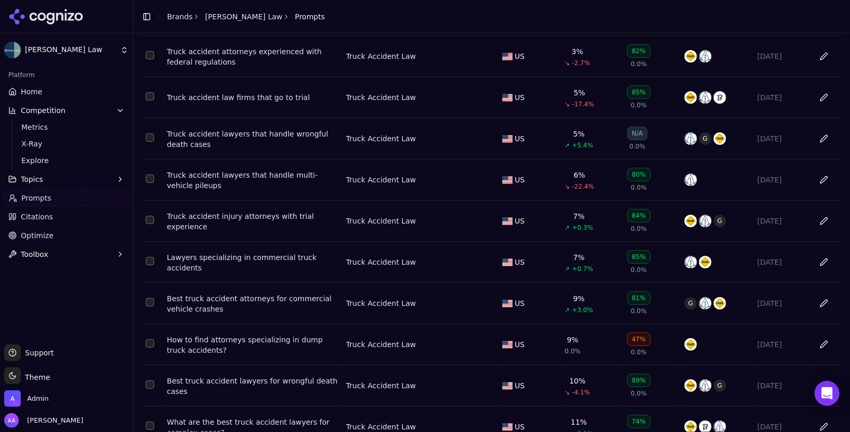
scroll to position [1628, 0]
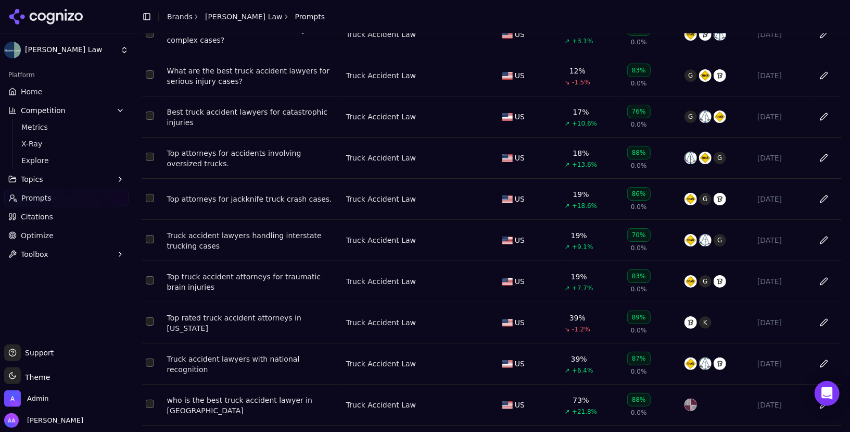
click at [168, 302] on td "Top rated truck accident attorneys in Pennsylvania" at bounding box center [252, 322] width 179 height 41
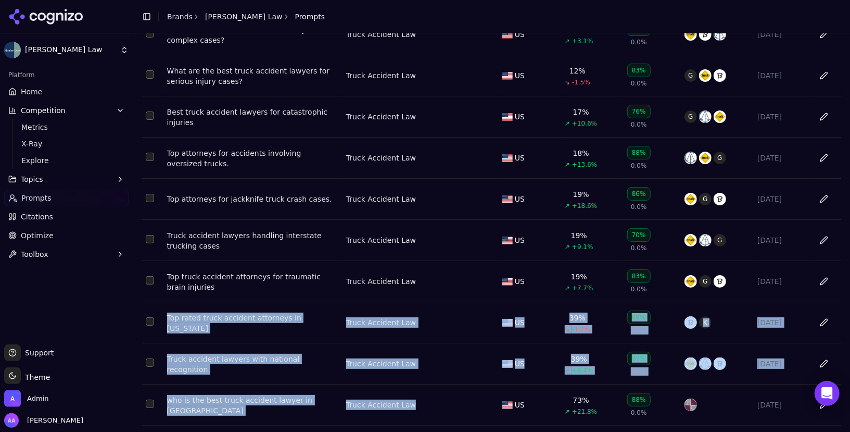
drag, startPoint x: 158, startPoint y: 303, endPoint x: 413, endPoint y: 398, distance: 272.9
copy tbody "Top rated truck accident attorneys in Pennsylvania Truck Accident Law US 39% ↘ …"
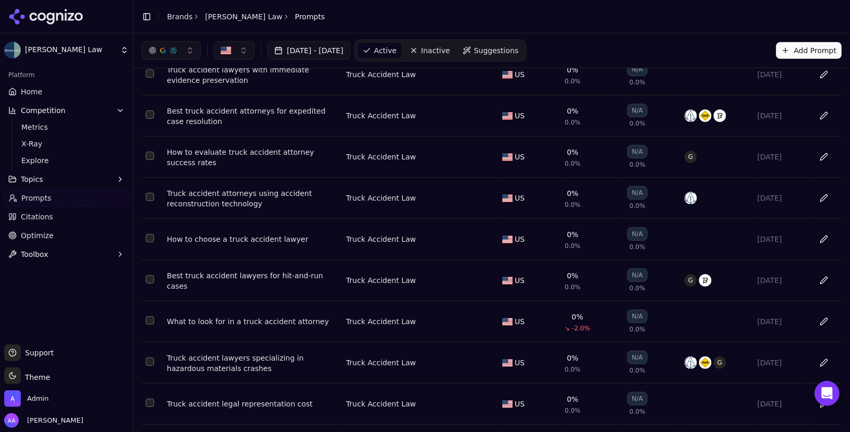
scroll to position [0, 0]
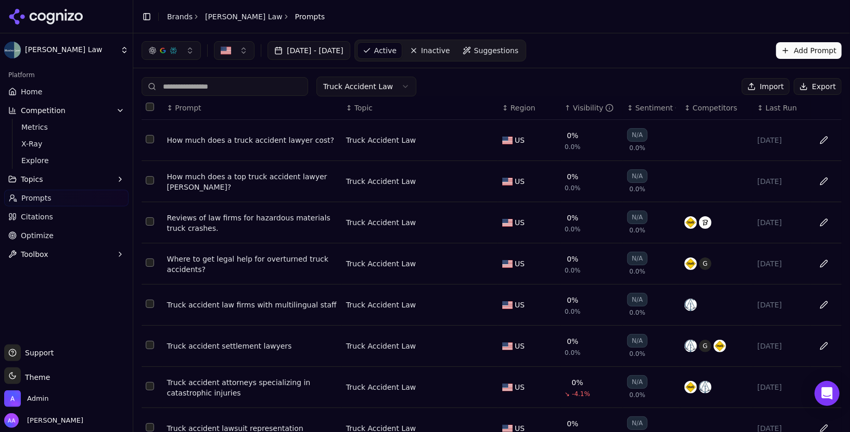
drag, startPoint x: 161, startPoint y: 133, endPoint x: 809, endPoint y: 230, distance: 655.1
copy tbody "How much does a truck accident lawyer cost? Truck Accident Law US 0% 0.0% N/A 0…"
click at [118, 281] on div "Platform Home Competition Metrics X-Ray Explore Topics Prompts Citations Optimi…" at bounding box center [66, 201] width 133 height 278
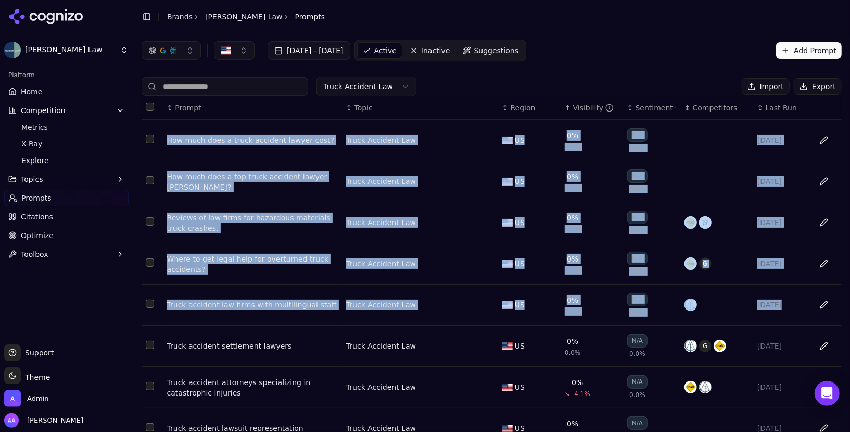
drag, startPoint x: 165, startPoint y: 130, endPoint x: 836, endPoint y: 305, distance: 693.3
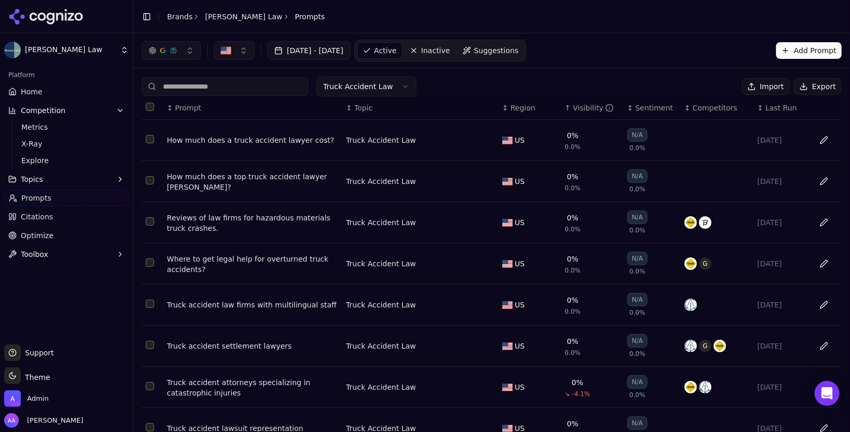
click at [47, 346] on div "Support Support" at bounding box center [66, 354] width 124 height 21
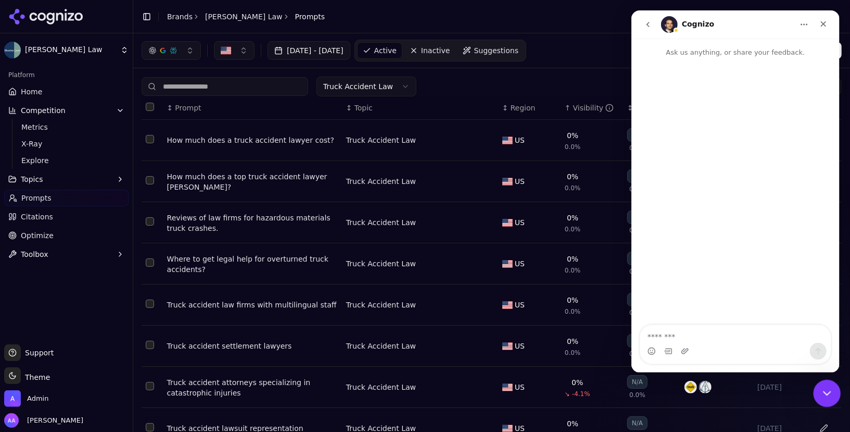
click at [819, 386] on div "Close Intercom Messenger" at bounding box center [825, 391] width 25 height 25
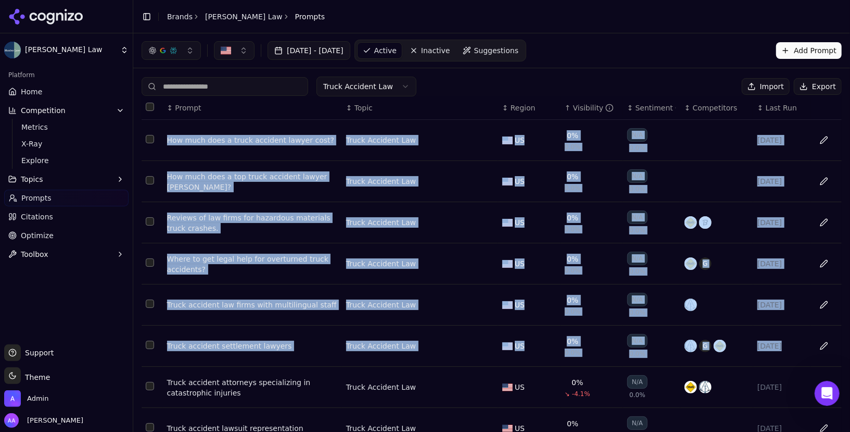
drag, startPoint x: 160, startPoint y: 123, endPoint x: 838, endPoint y: 349, distance: 714.0
copy tbody "How much does a truck accident lawyer cost? Truck Accident Law US 0% 0.0% N/A 0…"
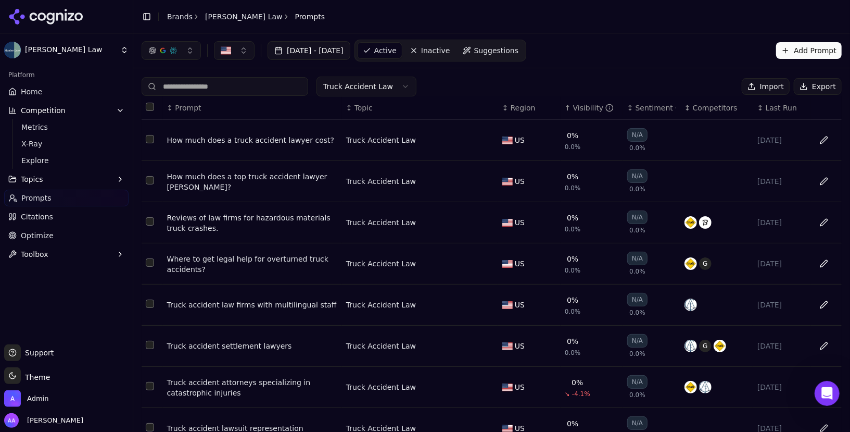
click at [33, 354] on span "Support" at bounding box center [37, 352] width 33 height 10
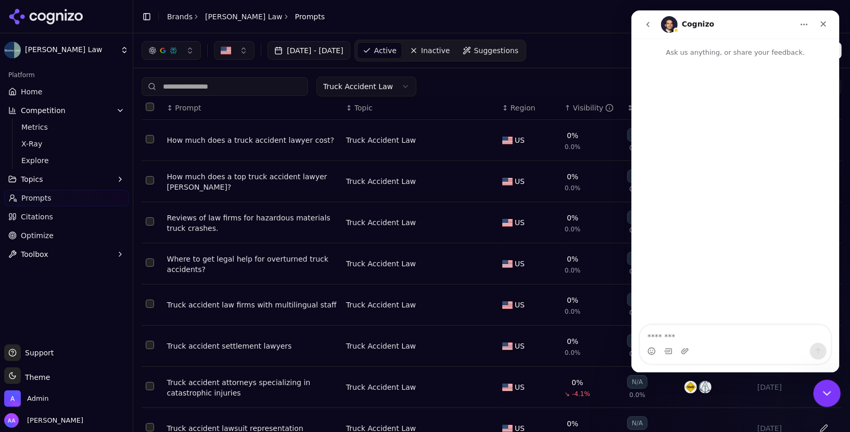
click at [822, 395] on icon "Close Intercom Messenger" at bounding box center [826, 391] width 12 height 12
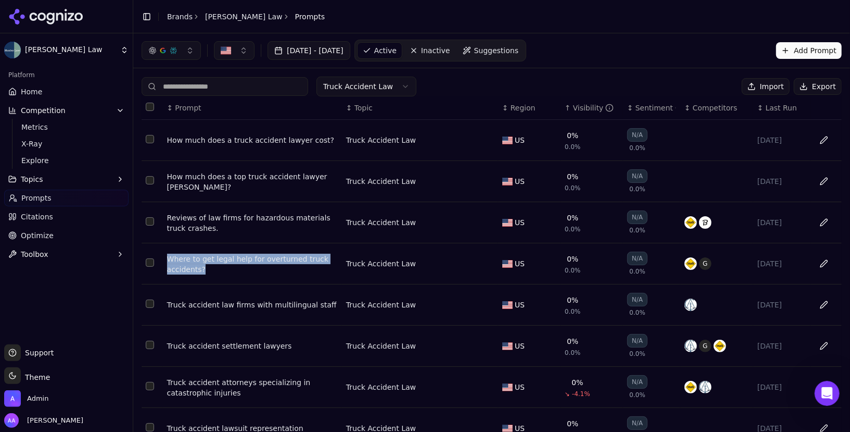
drag, startPoint x: 236, startPoint y: 274, endPoint x: 164, endPoint y: 258, distance: 73.7
click at [164, 258] on td "Where to get legal help for overturned truck accidents?" at bounding box center [252, 263] width 179 height 41
copy div "Where to get legal help for overturned truck accidents?"
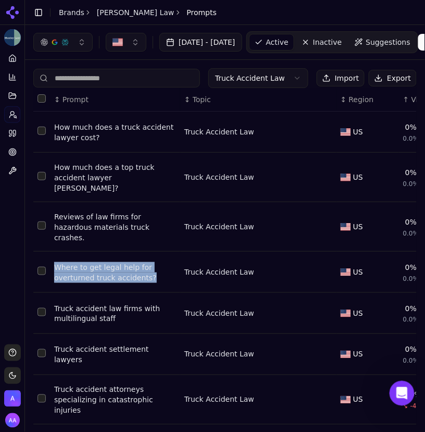
click at [112, 214] on div "Reviews of law firms for hazardous materials truck crashes." at bounding box center [115, 226] width 122 height 31
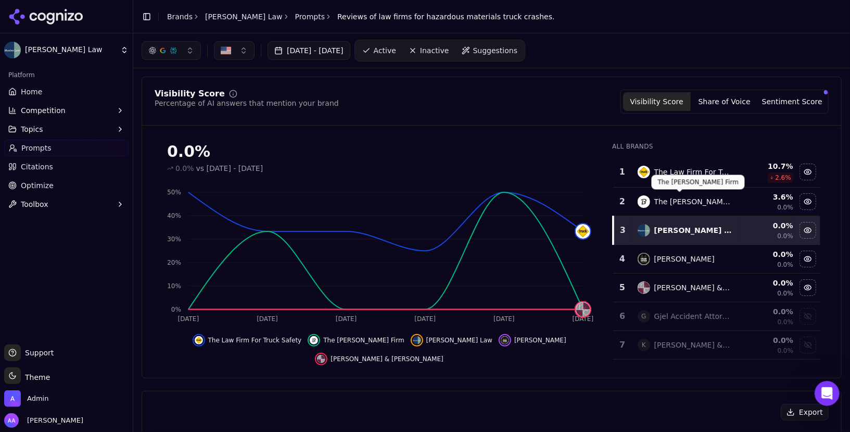
click at [677, 198] on div "The Levin Firm" at bounding box center [694, 201] width 78 height 10
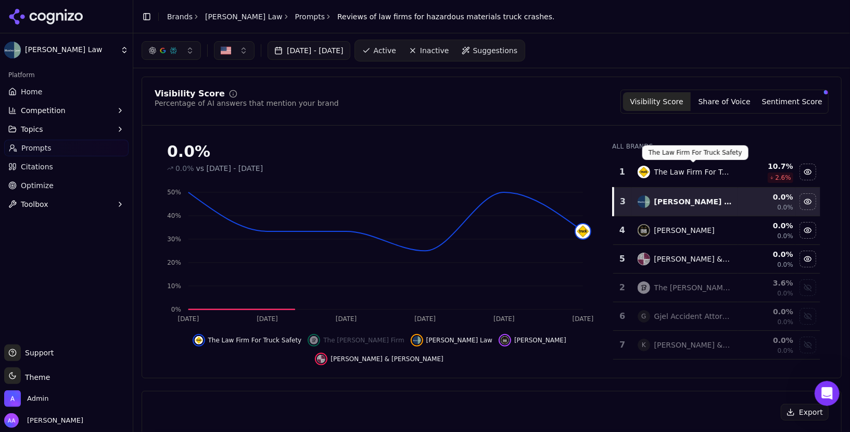
click at [675, 169] on div "The Law Firm For Truck Safety" at bounding box center [694, 172] width 78 height 10
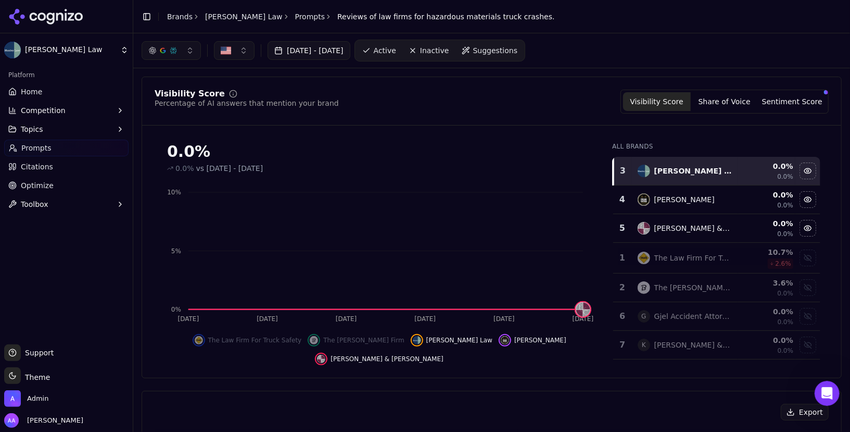
click at [711, 202] on div "Edgar Snyder" at bounding box center [685, 199] width 95 height 12
click at [692, 233] on td "The Law Firm For Truck Safety" at bounding box center [685, 229] width 107 height 31
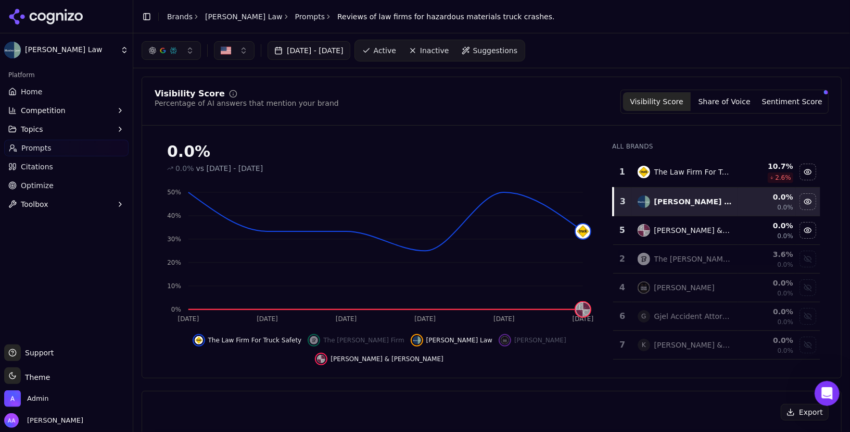
click at [349, 44] on button "[DATE] - [DATE]" at bounding box center [309, 50] width 83 height 19
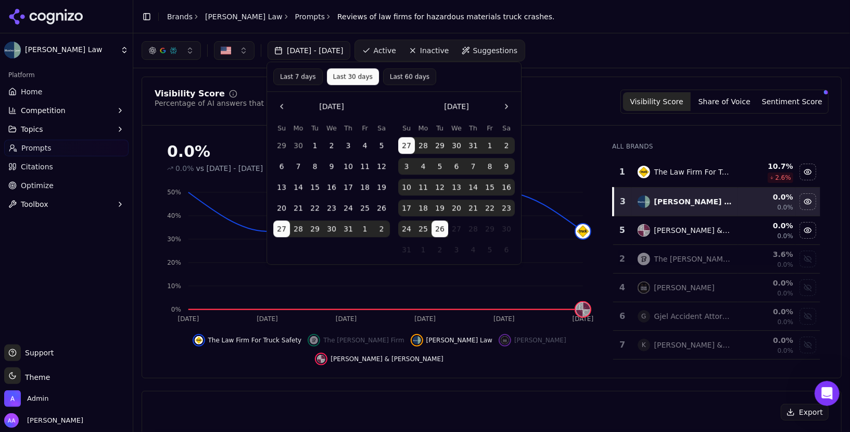
click at [405, 80] on button "Last 60 days" at bounding box center [409, 76] width 53 height 17
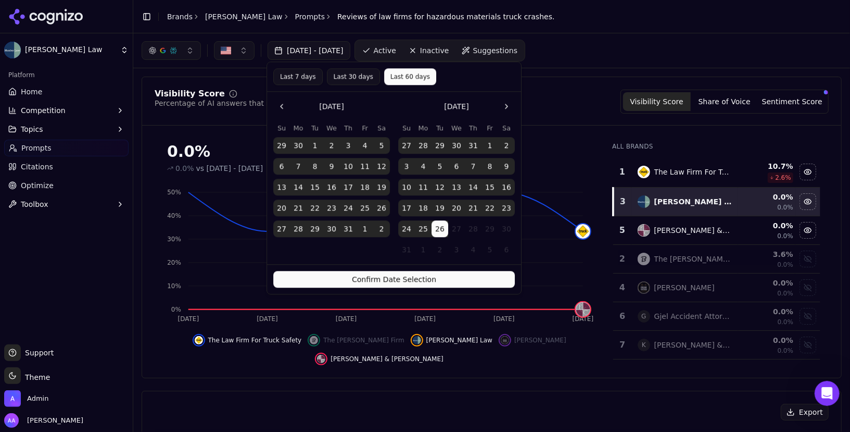
click at [450, 275] on button "Confirm Date Selection" at bounding box center [394, 279] width 242 height 17
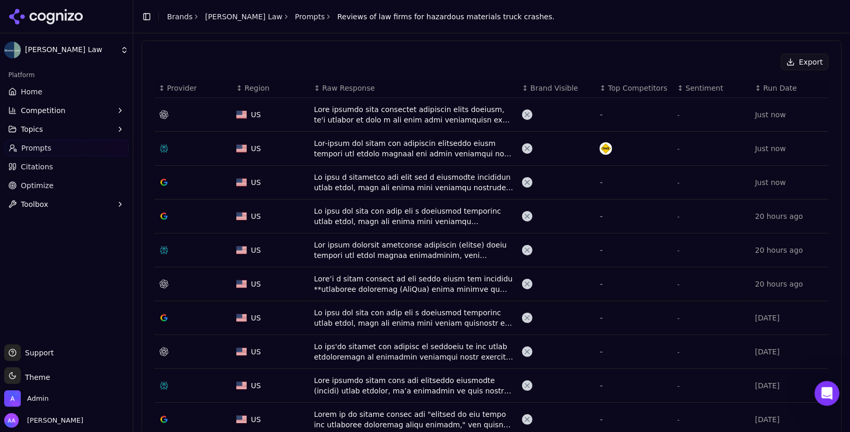
scroll to position [356, 0]
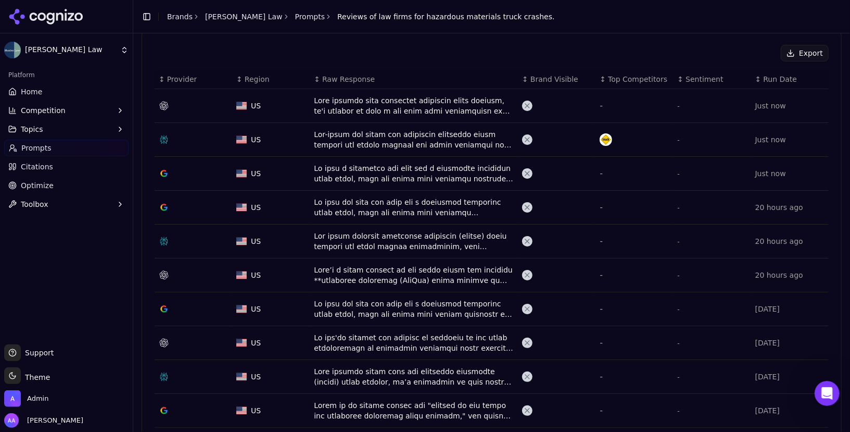
click at [438, 102] on div "Data table" at bounding box center [414, 105] width 200 height 21
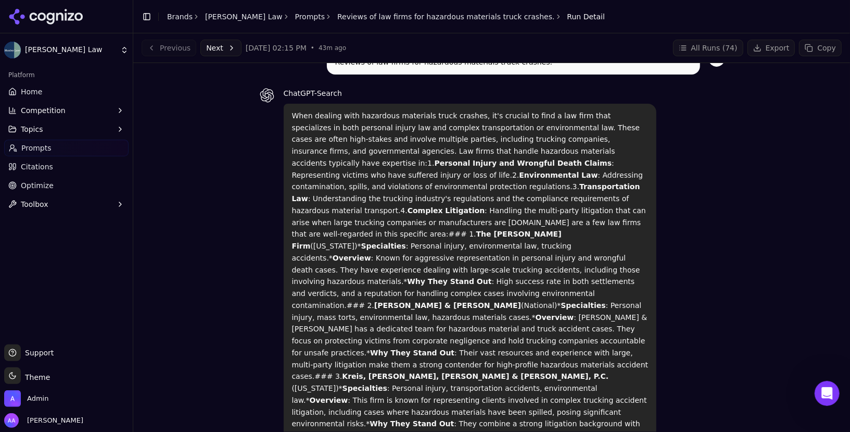
scroll to position [39, 0]
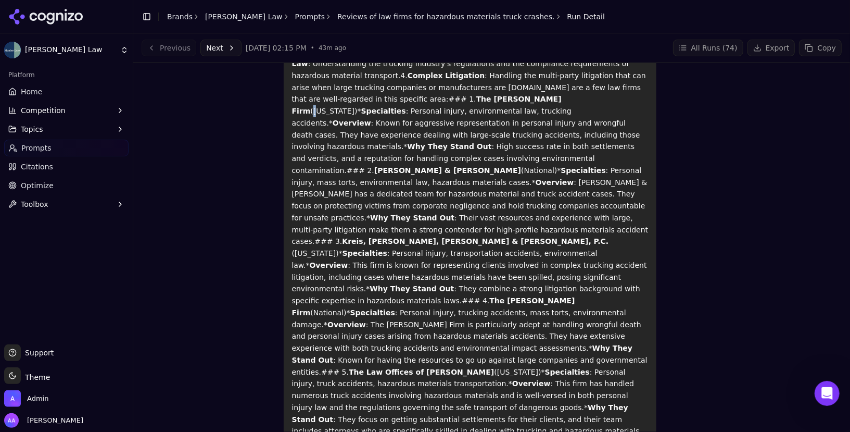
scroll to position [0, 0]
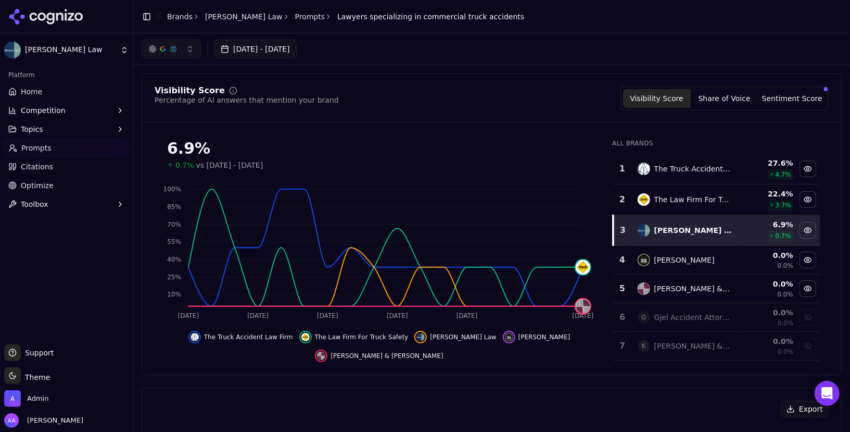
click at [69, 167] on link "Citations" at bounding box center [66, 166] width 124 height 17
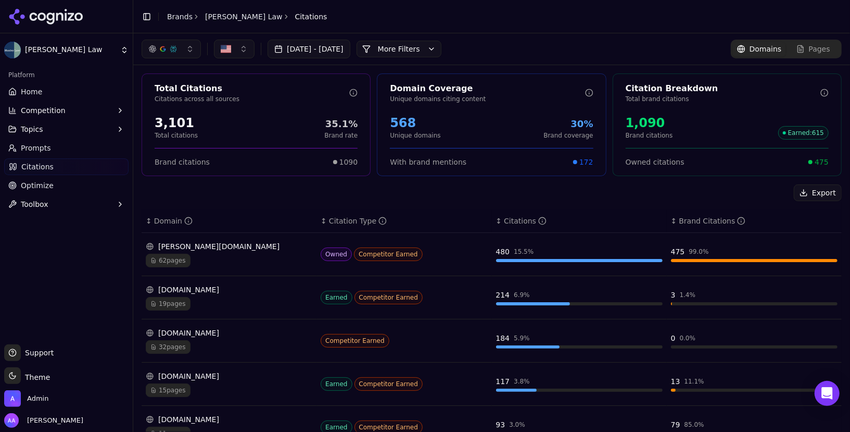
click at [40, 178] on link "Optimize" at bounding box center [66, 185] width 124 height 17
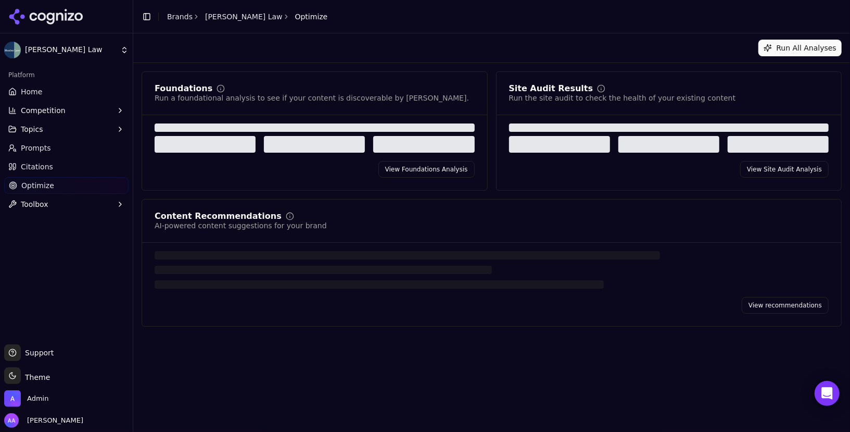
click at [49, 169] on span "Citations" at bounding box center [37, 166] width 32 height 10
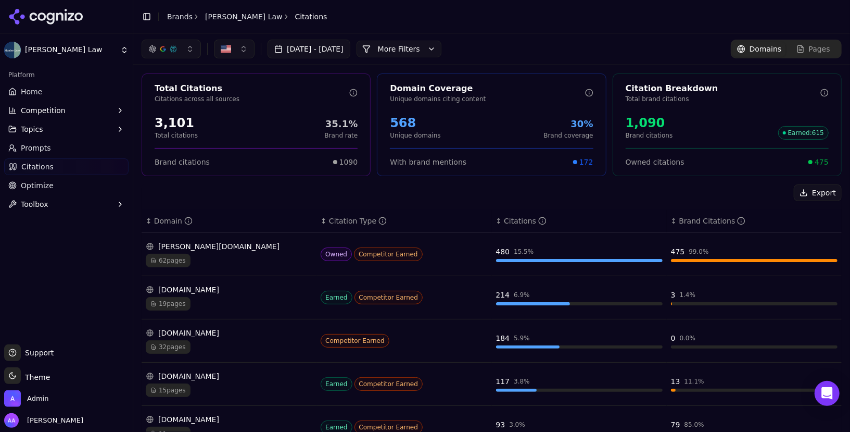
click at [442, 55] on button "More Filters" at bounding box center [399, 49] width 85 height 17
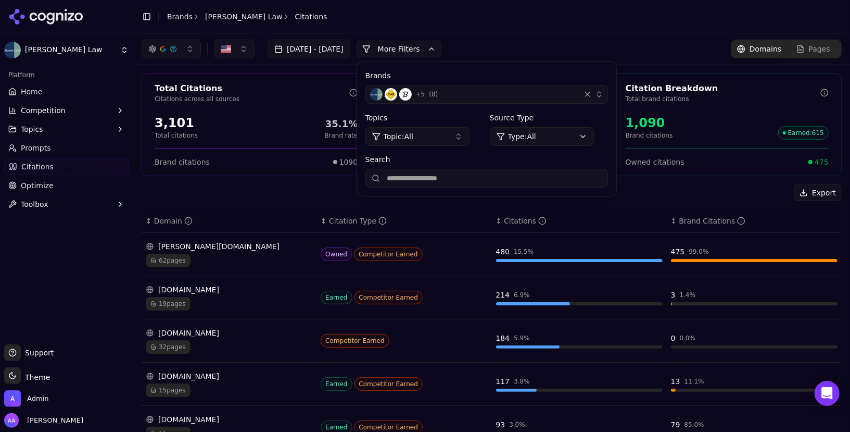
click at [487, 93] on div "+ 5 ( 8 )" at bounding box center [473, 94] width 206 height 12
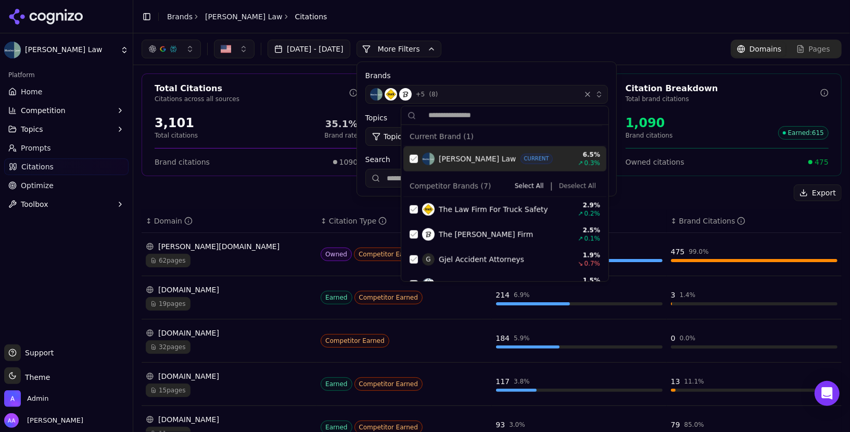
click at [588, 185] on button "Deselect All" at bounding box center [577, 186] width 45 height 12
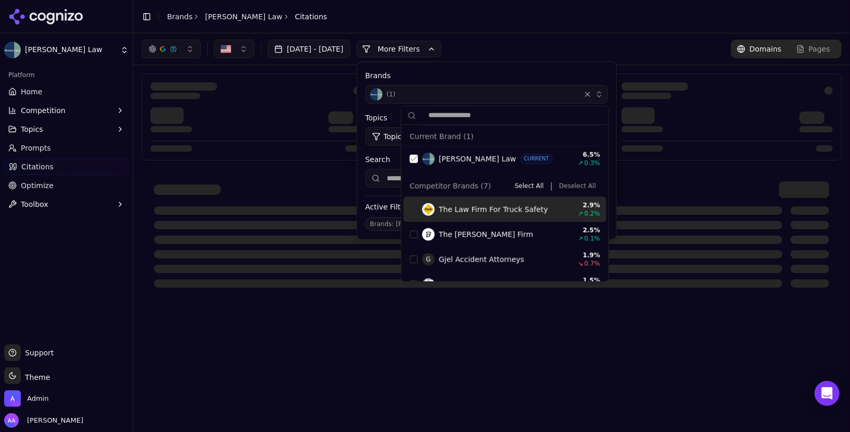
click at [455, 212] on span "The Law Firm For Truck Safety" at bounding box center [493, 209] width 109 height 10
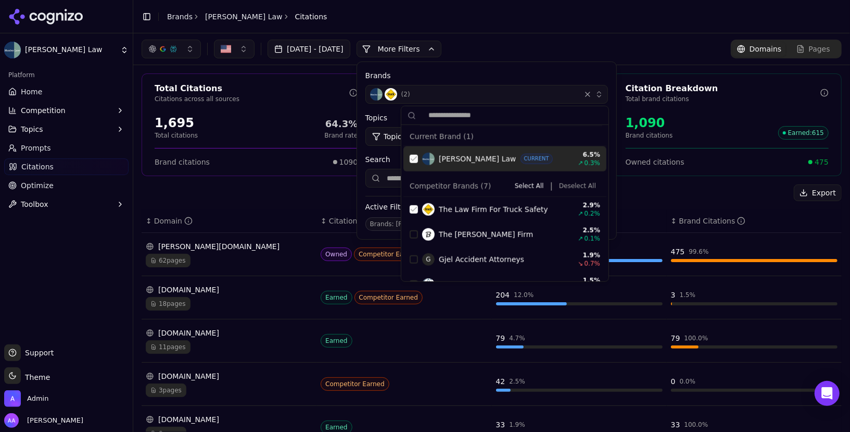
click at [413, 157] on div "Suggestions" at bounding box center [414, 159] width 8 height 8
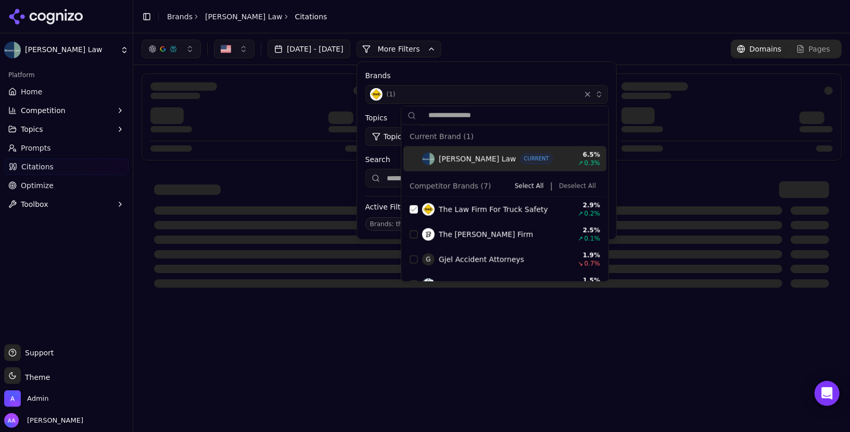
click at [552, 62] on div "Brands ( 1 ) Topics Topic: All Source Type Type: All Search Active Filters Clea…" at bounding box center [486, 150] width 259 height 177
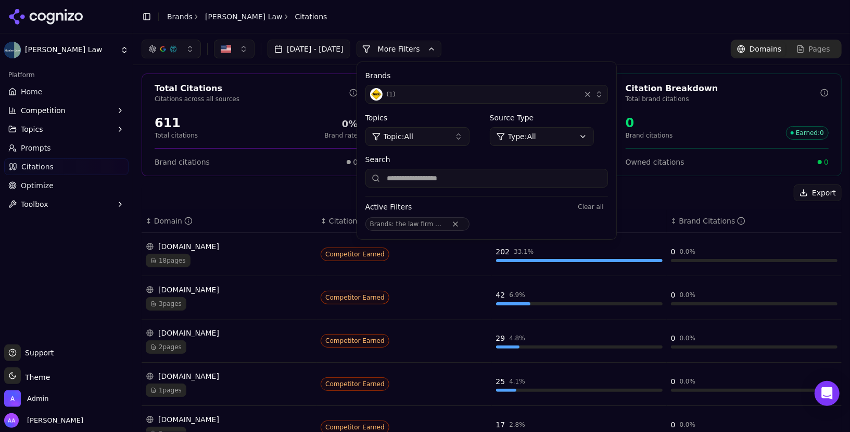
click at [555, 145] on div "Brands ( 1 ) Topics Topic: All Source Type Type: All Search Active Filters Clea…" at bounding box center [486, 150] width 259 height 177
click at [561, 141] on html "Munley Law Platform Home Competition Topics Prompts Citations Optimize Toolbox …" at bounding box center [425, 216] width 850 height 432
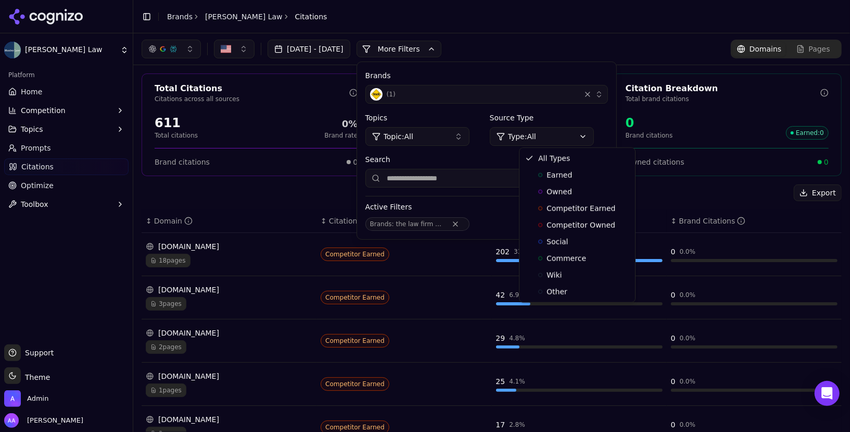
click at [481, 136] on html "Munley Law Platform Home Competition Topics Prompts Citations Optimize Toolbox …" at bounding box center [425, 216] width 850 height 432
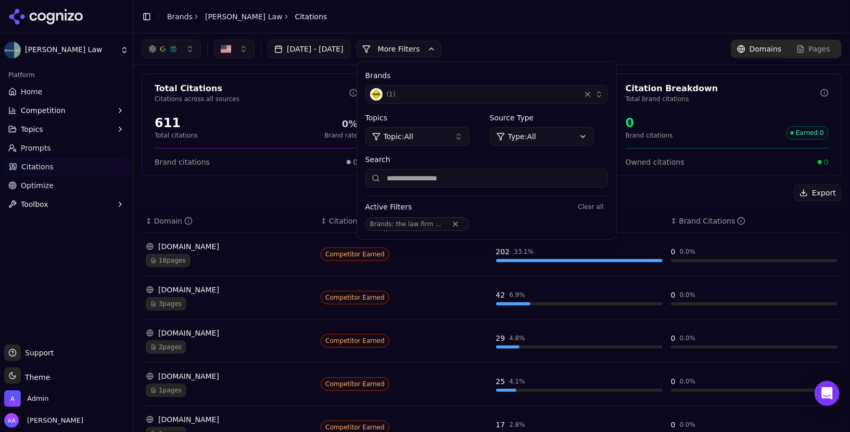
click at [470, 141] on button "Topic: All" at bounding box center [418, 136] width 104 height 19
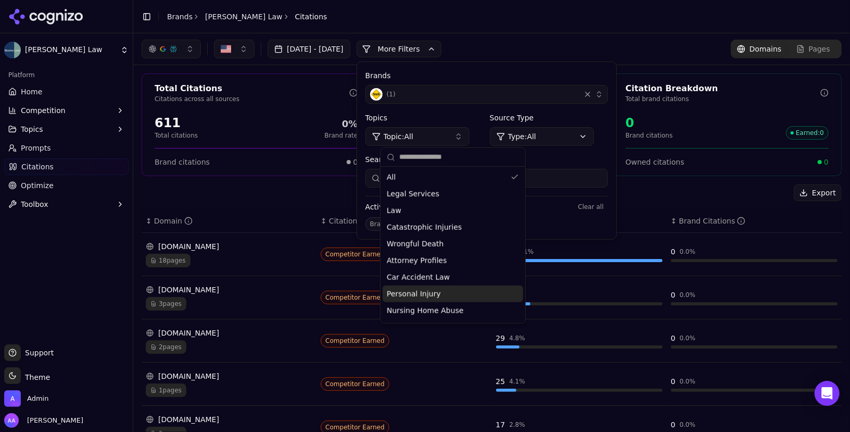
scroll to position [31, 0]
click at [433, 299] on span "Truck Accident Law" at bounding box center [422, 296] width 70 height 10
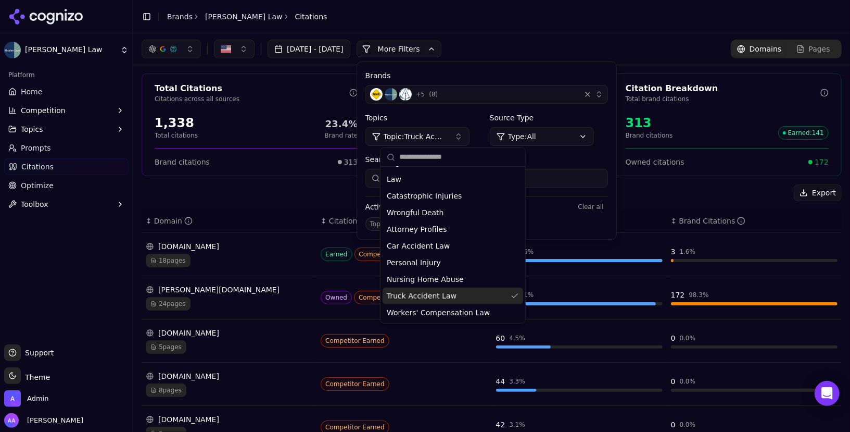
click at [282, 176] on div "Total Citations Citations across all sources 1,338 Total citations 23.4% Brand …" at bounding box center [491, 381] width 717 height 633
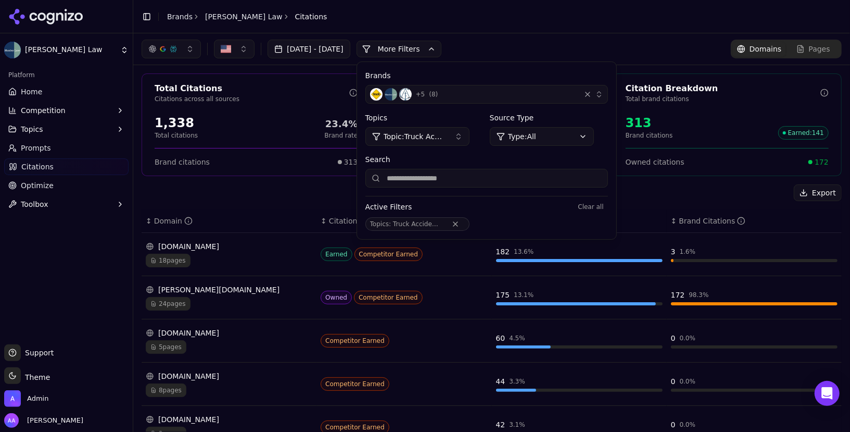
click at [247, 196] on div "Export" at bounding box center [492, 192] width 700 height 17
click at [178, 259] on span "18 pages" at bounding box center [168, 261] width 45 height 14
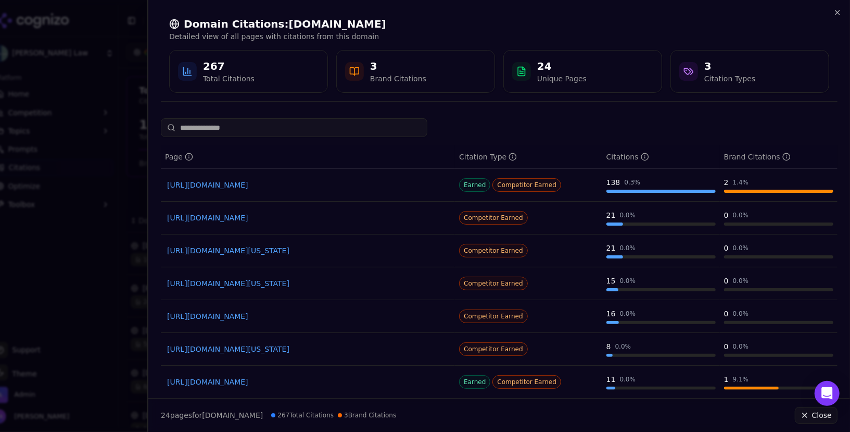
click at [236, 184] on link "https://truckaccidents.com" at bounding box center [308, 185] width 282 height 10
click at [232, 217] on link "https://truckaccidents.com/about" at bounding box center [308, 217] width 282 height 10
click at [73, 297] on div at bounding box center [425, 216] width 850 height 432
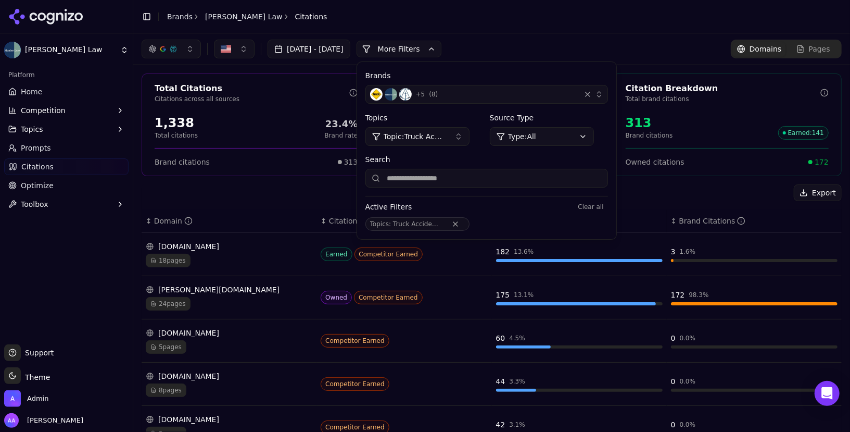
click at [438, 92] on span "( 8 )" at bounding box center [433, 94] width 9 height 8
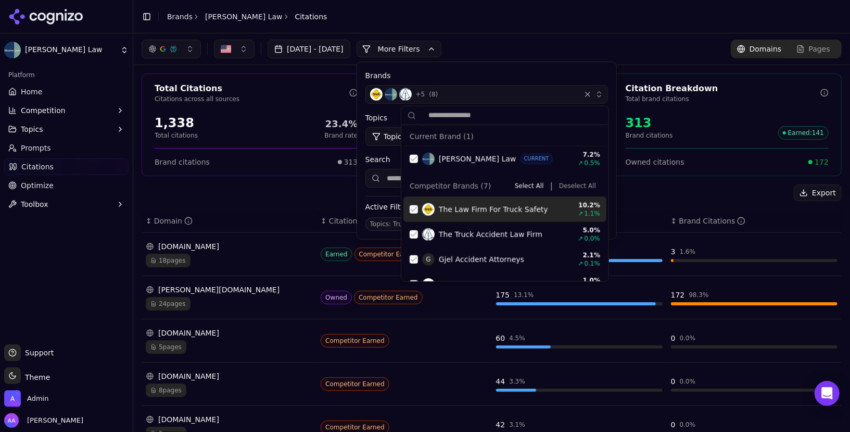
click at [575, 183] on button "Deselect All" at bounding box center [577, 186] width 45 height 12
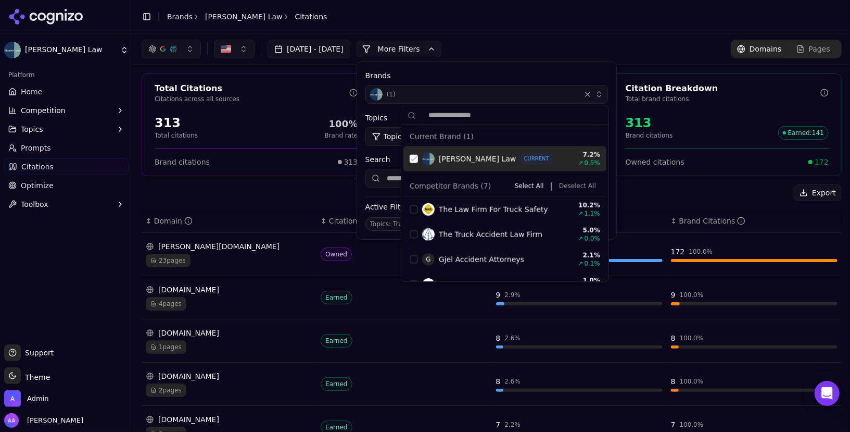
click at [416, 159] on div "Suggestions" at bounding box center [414, 159] width 8 height 8
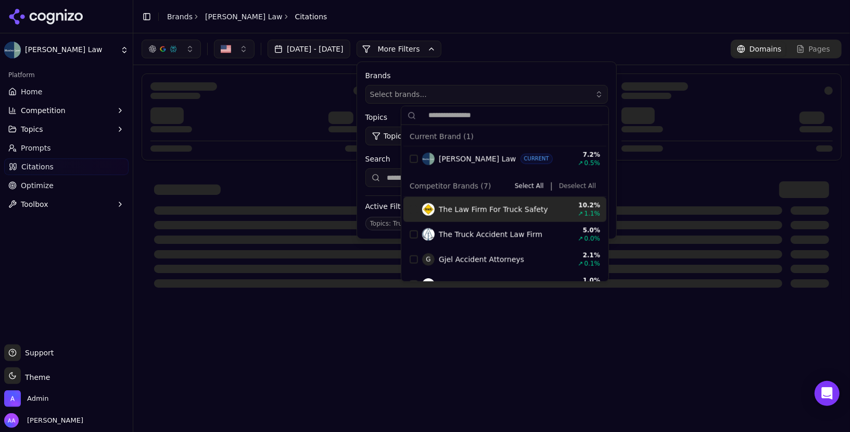
click at [413, 215] on div "The Law Firm For Truck Safety 10.2 % ↗ 1.1 %" at bounding box center [505, 209] width 203 height 25
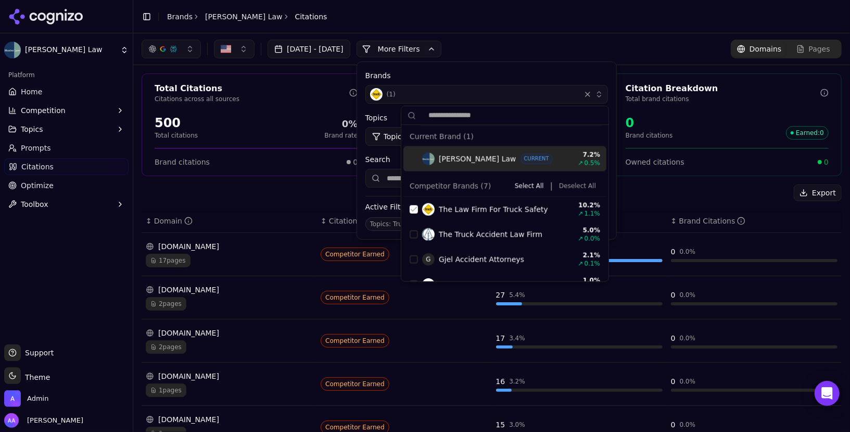
click at [535, 40] on div "Jul 27, 2025 - Aug 26, 2025 More More Filters Brands ( 1 ) Topics Topic: Truck …" at bounding box center [492, 49] width 700 height 19
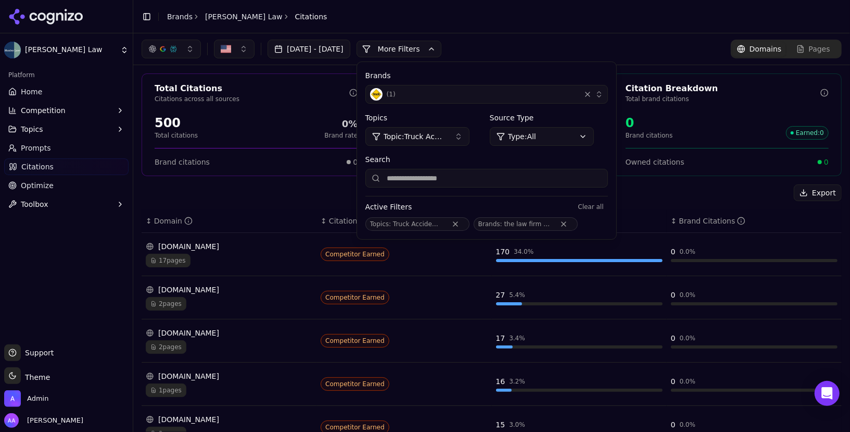
click at [463, 104] on div "Brands ( 1 ) Topics Topic: Truck Accident Law Source Type Type: All Search Acti…" at bounding box center [486, 150] width 259 height 177
click at [259, 209] on th "↕ Domain" at bounding box center [229, 220] width 175 height 23
click at [206, 254] on div "17 pages" at bounding box center [229, 261] width 167 height 14
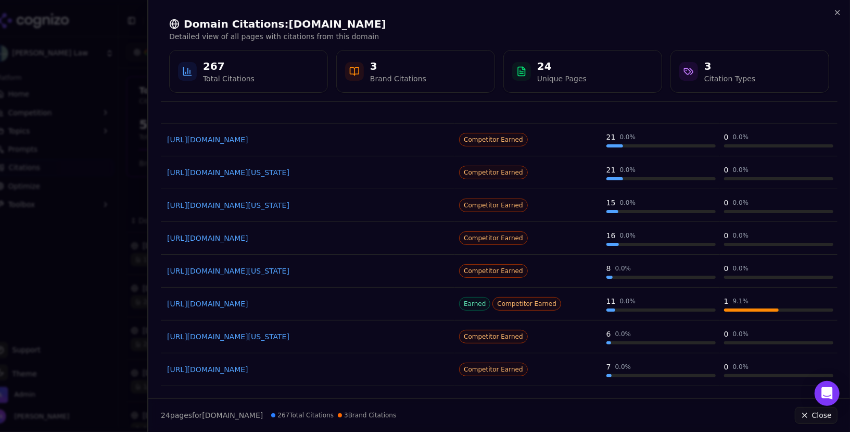
scroll to position [84, 0]
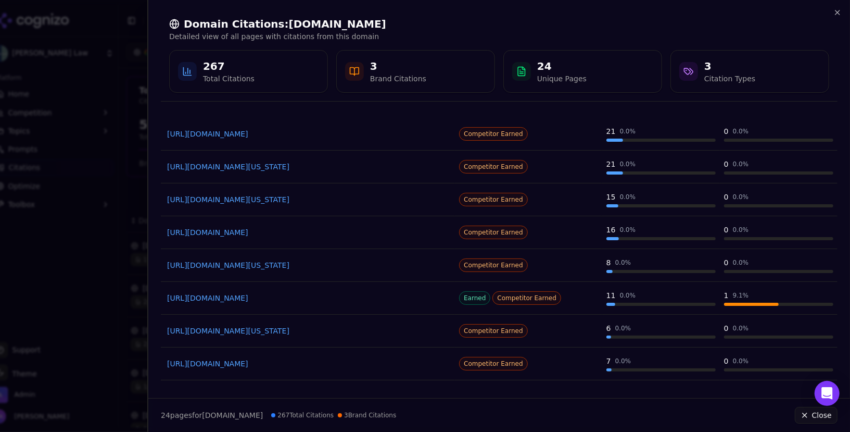
click at [327, 198] on link "https://truckaccidents.com/areas-served/tennessee" at bounding box center [308, 199] width 282 height 10
click at [348, 364] on link "https://truckaccidents.com/practice-areas/brain-injuries" at bounding box center [308, 363] width 282 height 10
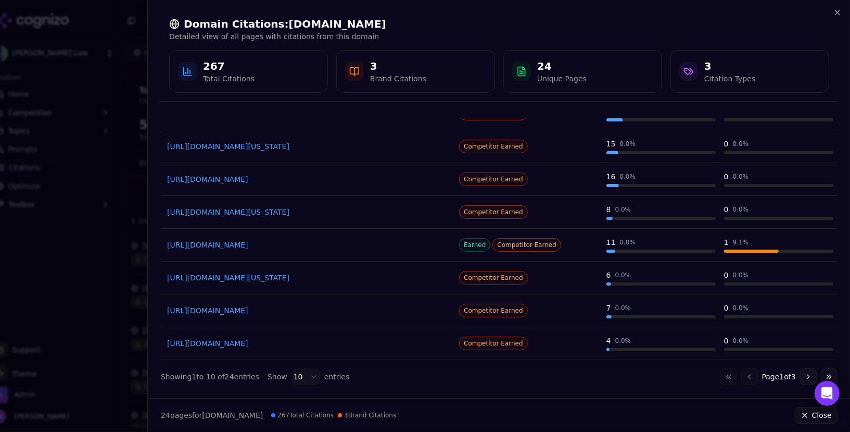
scroll to position [0, 0]
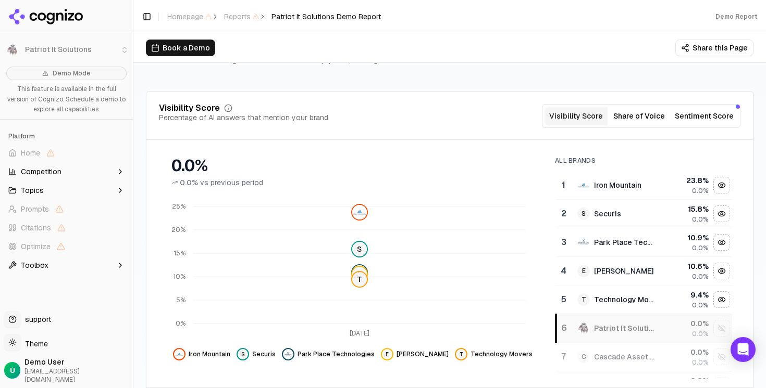
scroll to position [110, 0]
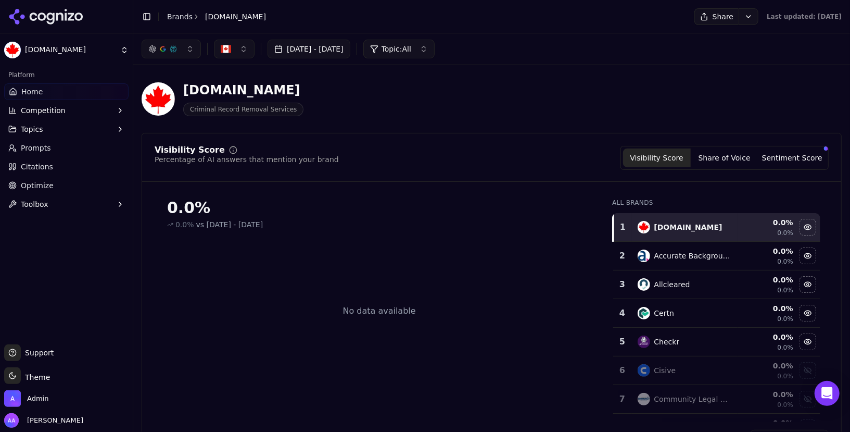
click at [54, 150] on link "Prompts" at bounding box center [66, 148] width 124 height 17
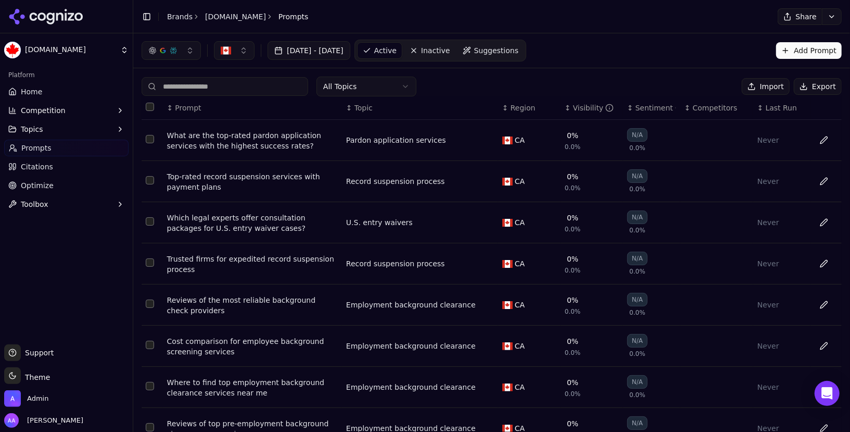
click at [77, 92] on link "Home" at bounding box center [66, 91] width 124 height 17
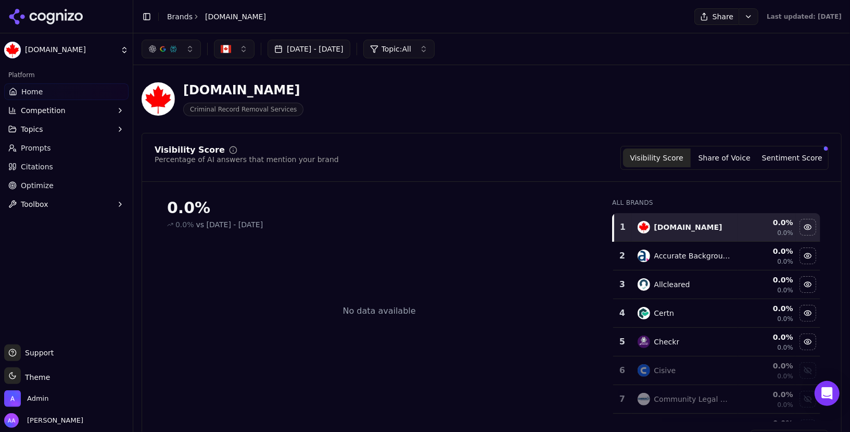
click at [718, 15] on html "Pardons.org Platform Home Competition Topics Prompts Citations Optimize Toolbox…" at bounding box center [425, 216] width 850 height 432
click at [701, 42] on div "Run Again" at bounding box center [698, 38] width 61 height 17
click at [689, 88] on div "Pardons.org Criminal Record Removal Services" at bounding box center [492, 98] width 700 height 51
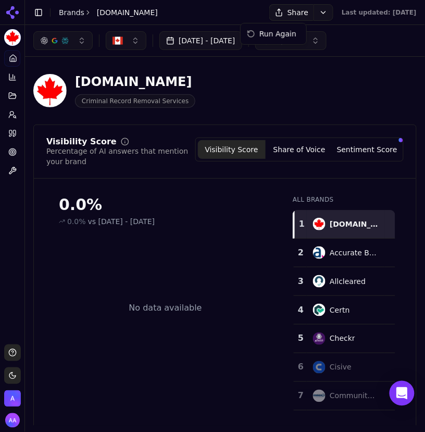
click at [297, 12] on html "Pardons.org Platform Home Competition Topics Prompts Citations Optimize Toolbox…" at bounding box center [212, 216] width 425 height 432
click at [283, 35] on div "Run Again" at bounding box center [273, 34] width 61 height 17
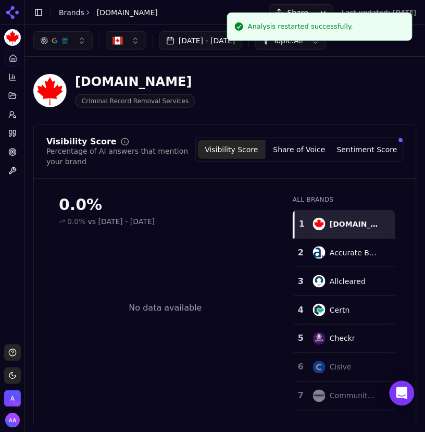
click at [410, 90] on div "[DOMAIN_NAME] Criminal Record Removal Services" at bounding box center [224, 90] width 383 height 34
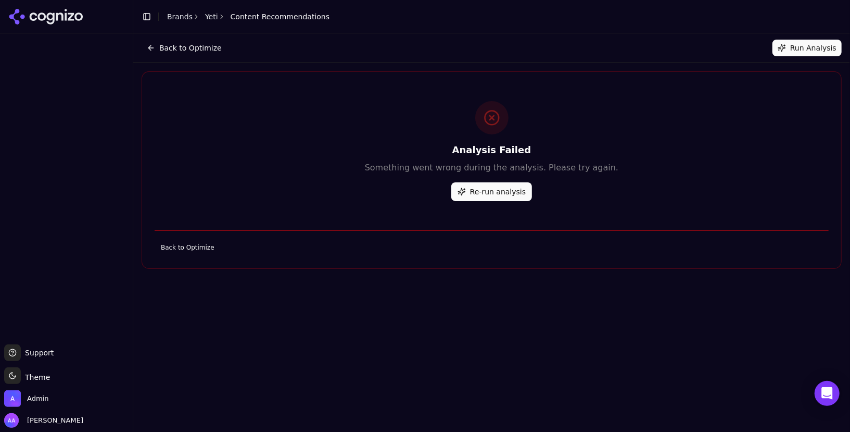
click at [519, 196] on button "Re-run analysis" at bounding box center [491, 191] width 81 height 19
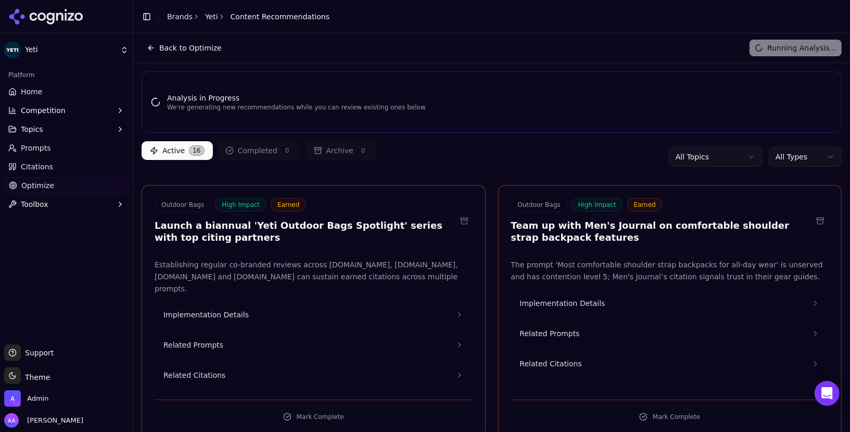
click at [411, 168] on div "Active 16 Completed 0 Archive 0 All Topics All Types" at bounding box center [492, 156] width 700 height 31
click at [814, 143] on div "Active 16 Completed 0 Archive 0 All Topics All Types" at bounding box center [492, 156] width 700 height 31
click at [810, 159] on html "Yeti Platform Home Competition Topics Prompts Citations Optimize Toolbox Suppor…" at bounding box center [425, 216] width 850 height 432
click at [546, 166] on html "Yeti Platform Home Competition Topics Prompts Citations Optimize Toolbox Suppor…" at bounding box center [425, 216] width 850 height 432
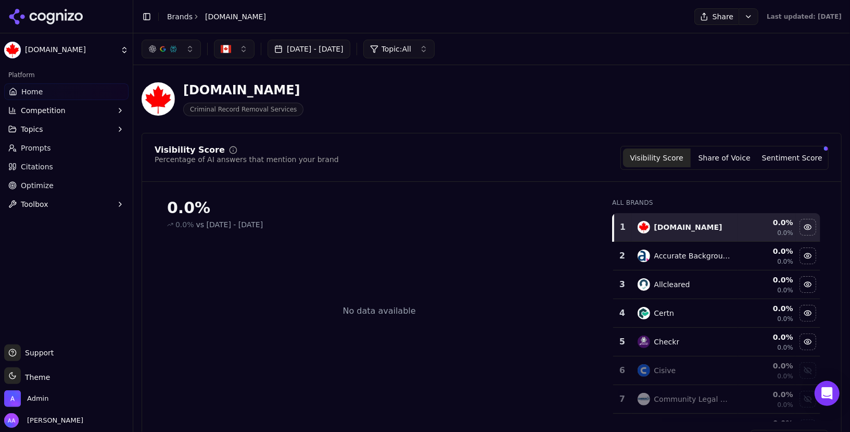
click at [434, 80] on div "[DOMAIN_NAME] Criminal Record Removal Services" at bounding box center [492, 98] width 700 height 51
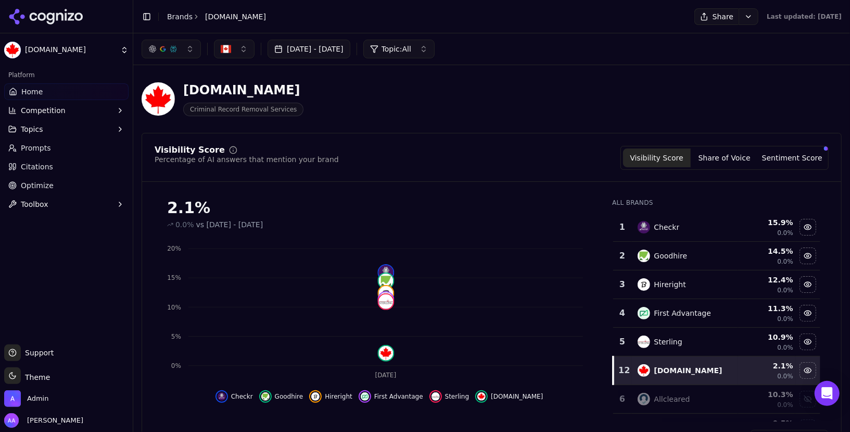
click at [83, 144] on link "Prompts" at bounding box center [66, 148] width 124 height 17
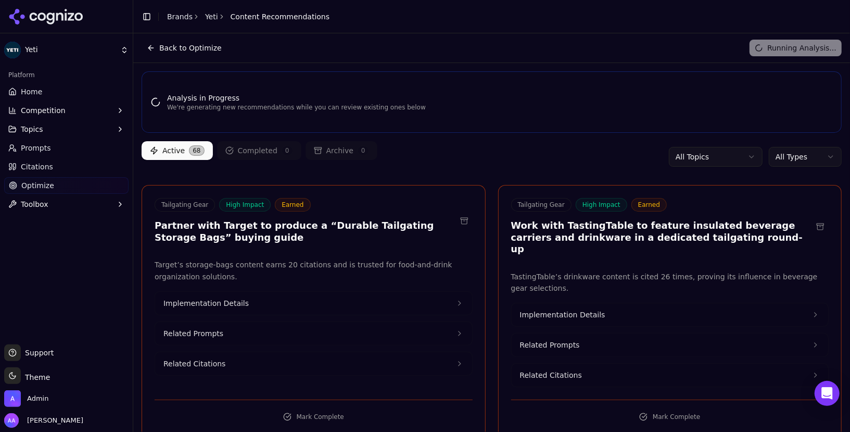
click at [810, 159] on html "Yeti Platform Home Competition Topics Prompts Citations Optimize Toolbox Suppor…" at bounding box center [425, 216] width 850 height 432
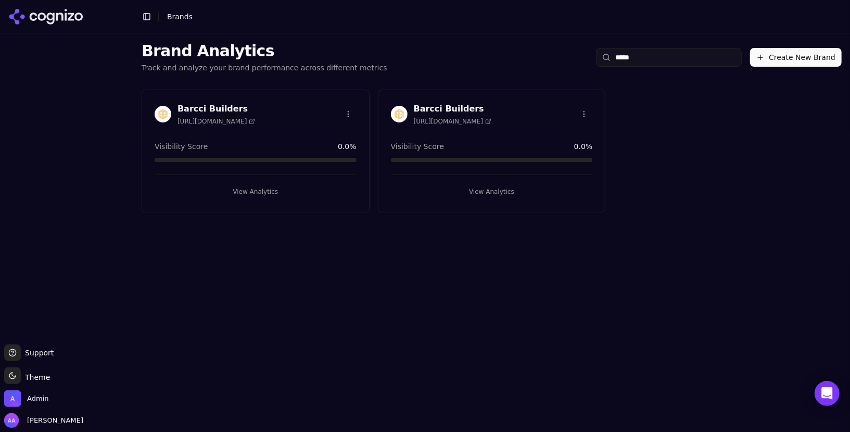
type input "*****"
click at [404, 111] on img at bounding box center [399, 114] width 17 height 17
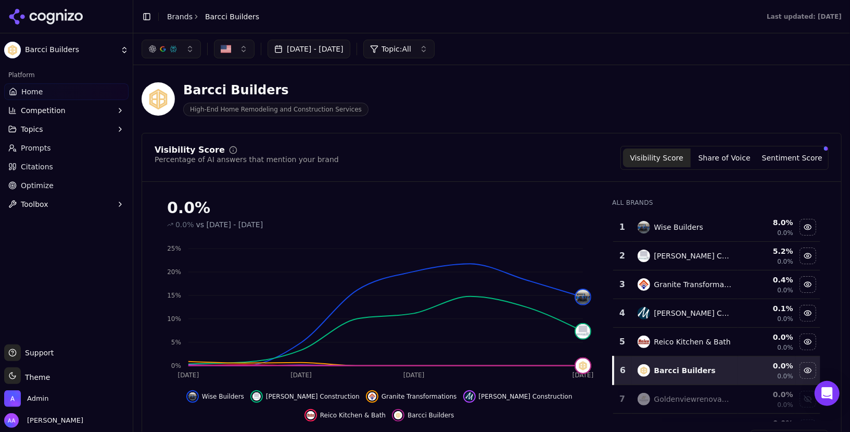
click at [175, 22] on html "Barcci Builders Platform Home Competition Topics Prompts Citations Optimize Too…" at bounding box center [425, 216] width 850 height 432
click at [177, 19] on html "Barcci Builders Platform Home Competition Topics Prompts Citations Optimize Too…" at bounding box center [425, 216] width 850 height 432
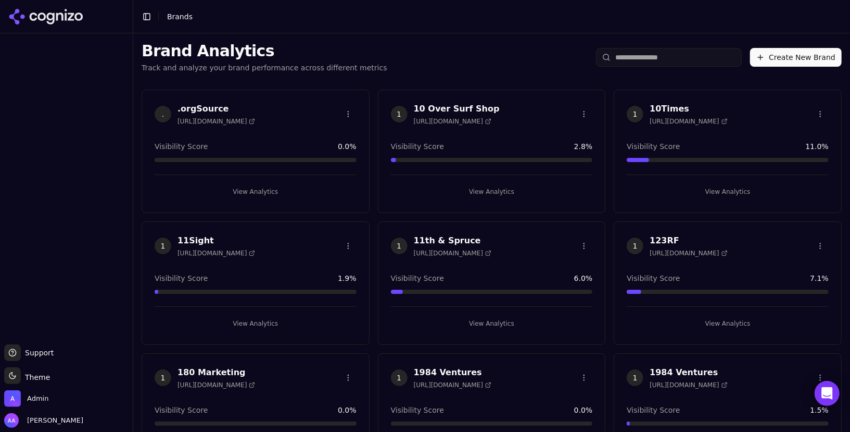
click at [647, 56] on input "search" at bounding box center [669, 57] width 146 height 19
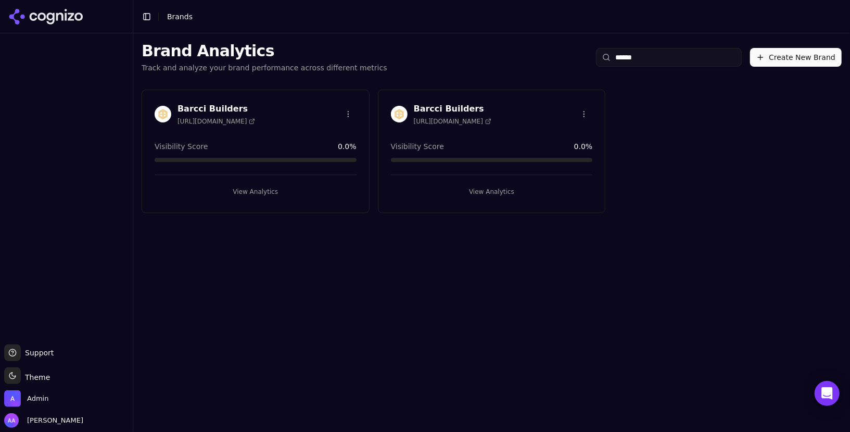
type input "******"
click at [341, 106] on html "Support Support Toggle theme Theme Admin Alp Aysan Toggle Sidebar Brands Brand …" at bounding box center [425, 216] width 850 height 432
click at [349, 112] on html "Support Support Toggle theme Theme Admin Alp Aysan Toggle Sidebar Brands Brand …" at bounding box center [425, 216] width 850 height 432
click at [331, 156] on div "Delete Brand" at bounding box center [323, 151] width 61 height 17
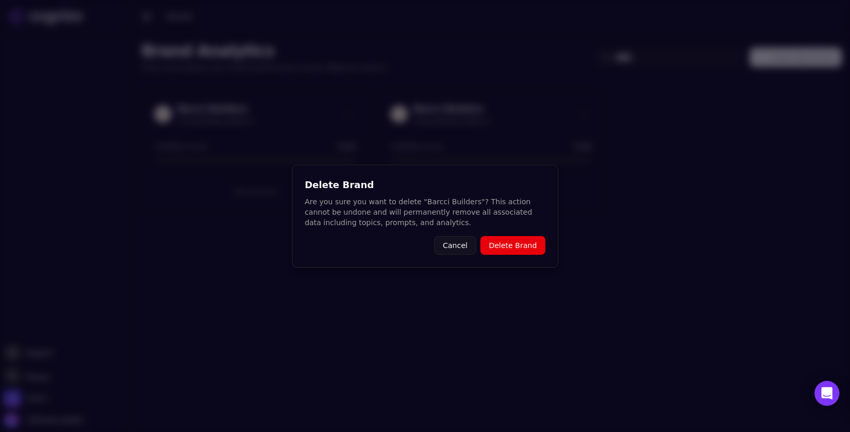
click at [499, 240] on button "Delete Brand" at bounding box center [513, 245] width 65 height 19
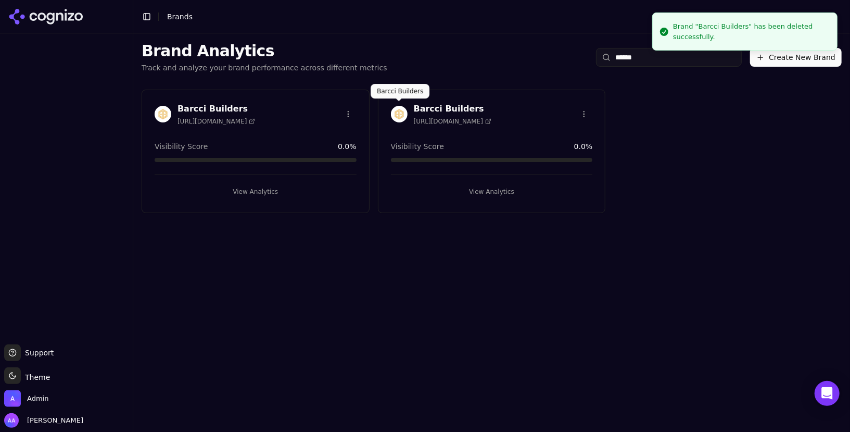
click at [394, 118] on img at bounding box center [399, 114] width 17 height 17
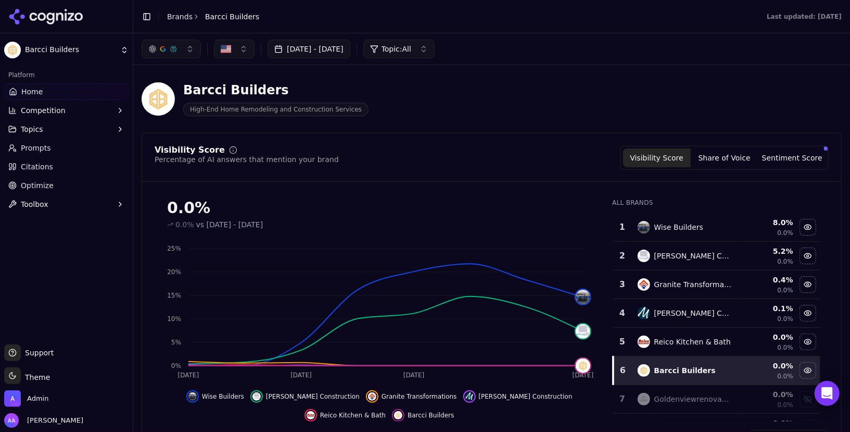
scroll to position [21, 0]
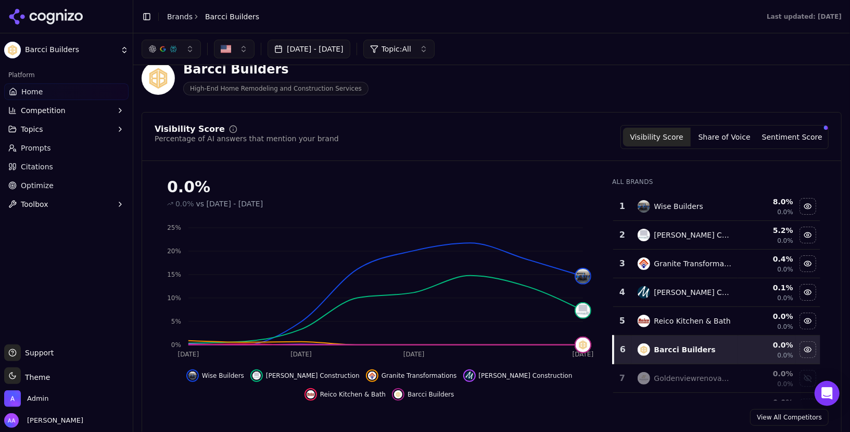
click at [57, 153] on link "Prompts" at bounding box center [66, 148] width 124 height 17
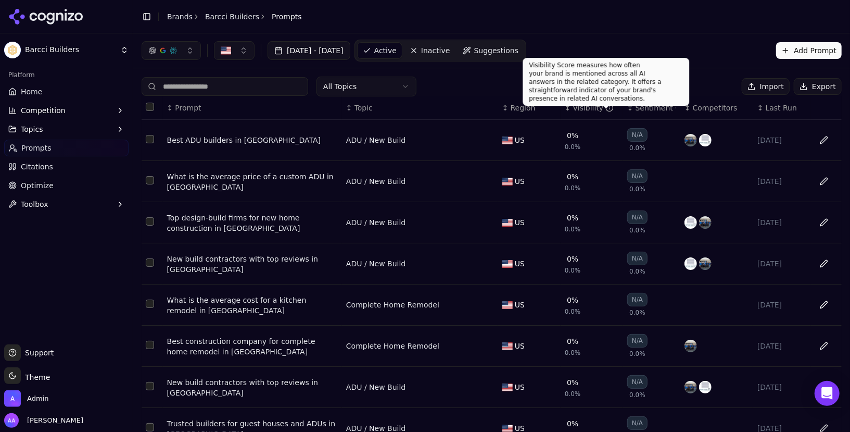
click at [593, 106] on div "Visibility" at bounding box center [593, 108] width 41 height 10
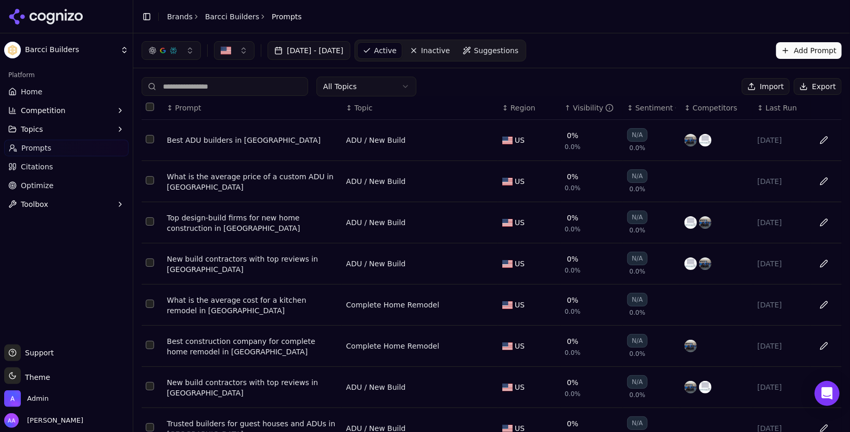
click at [593, 106] on div "Visibility" at bounding box center [593, 108] width 41 height 10
click at [33, 110] on span "Competition" at bounding box center [43, 110] width 45 height 10
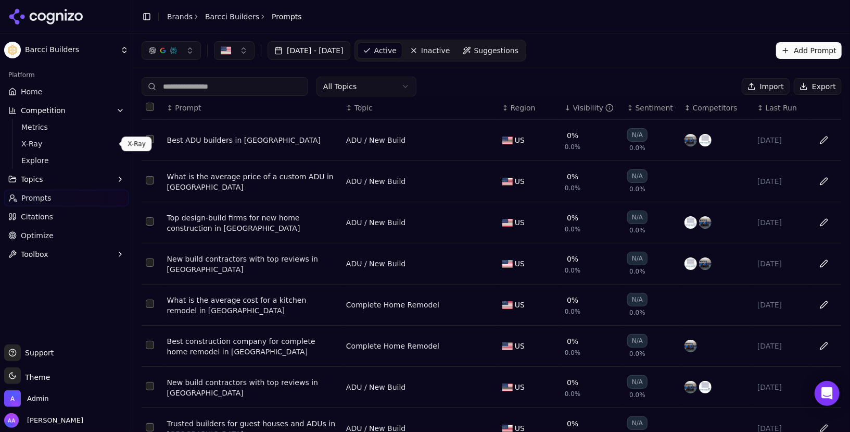
click at [58, 159] on span "Explore" at bounding box center [66, 160] width 91 height 10
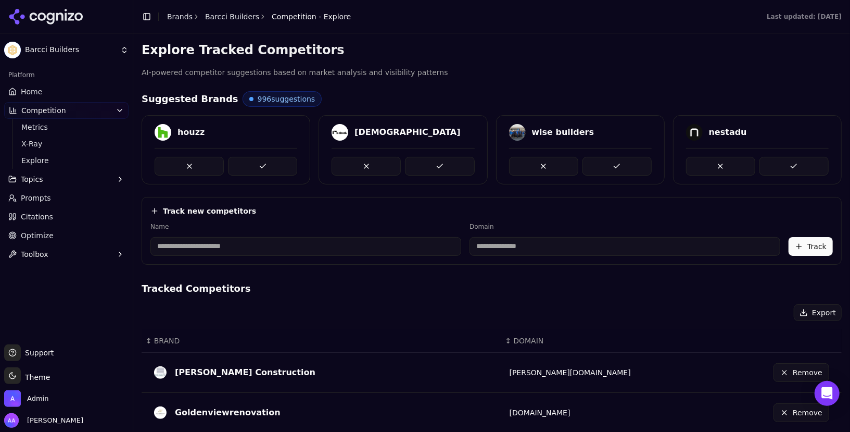
click at [65, 90] on link "Home" at bounding box center [66, 91] width 124 height 17
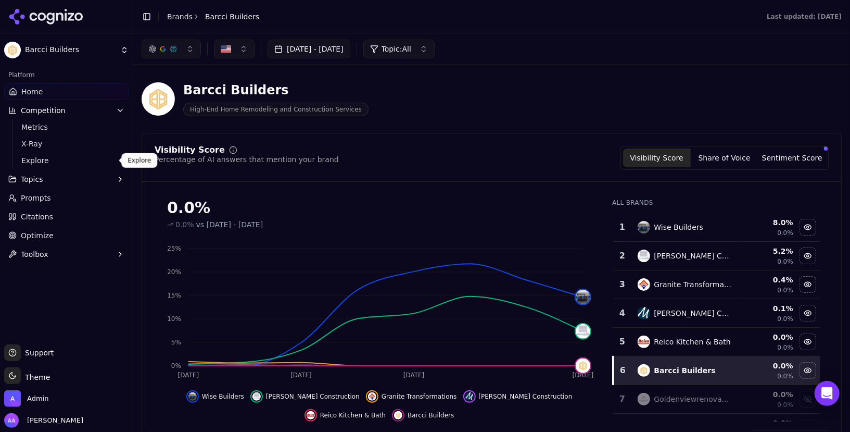
click at [49, 157] on span "Explore" at bounding box center [66, 160] width 91 height 10
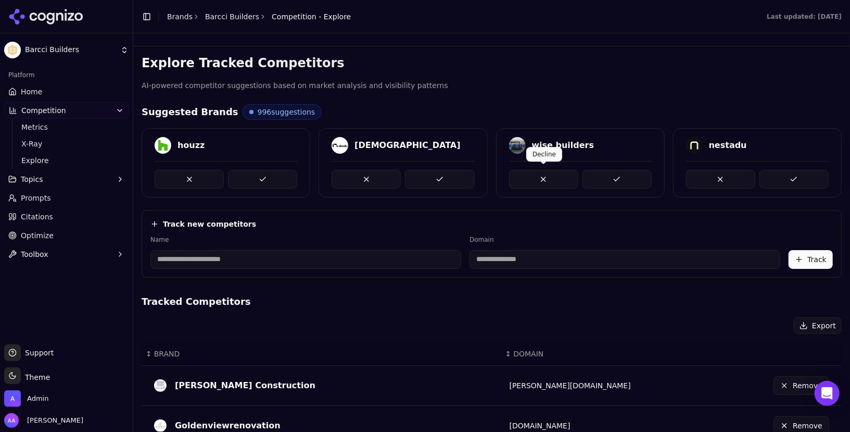
click at [549, 180] on button at bounding box center [543, 179] width 69 height 19
click at [802, 179] on button at bounding box center [794, 179] width 69 height 19
click at [273, 179] on button at bounding box center [262, 179] width 69 height 19
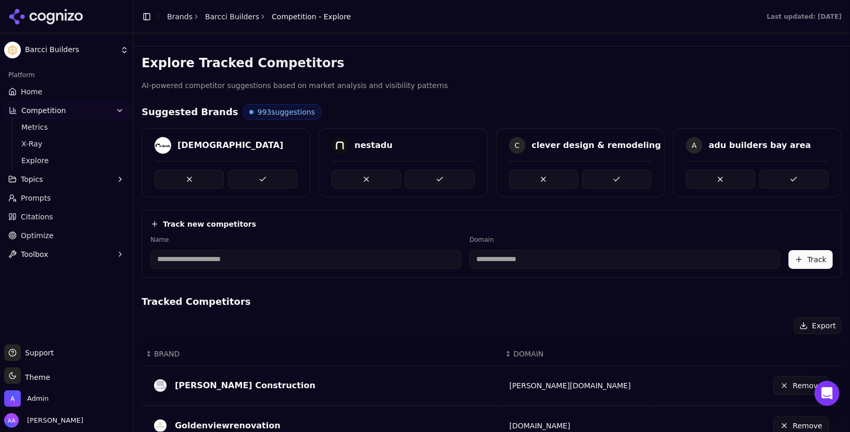
click at [273, 179] on button at bounding box center [262, 179] width 69 height 19
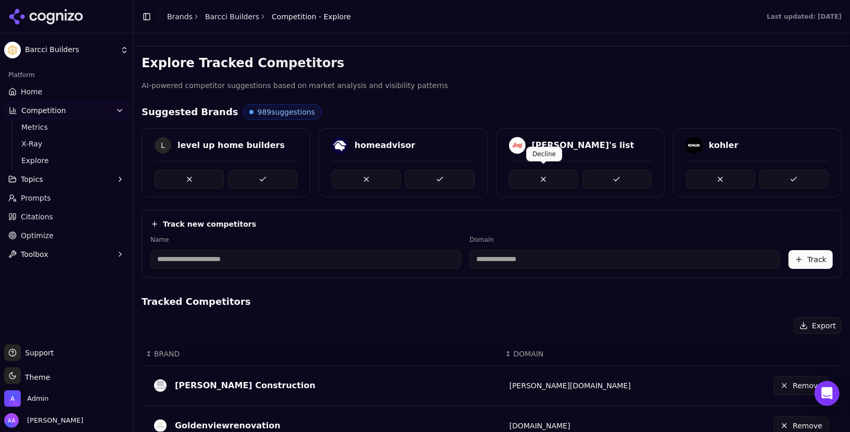
click at [549, 175] on button at bounding box center [543, 179] width 69 height 19
click at [46, 90] on link "Home" at bounding box center [66, 91] width 124 height 17
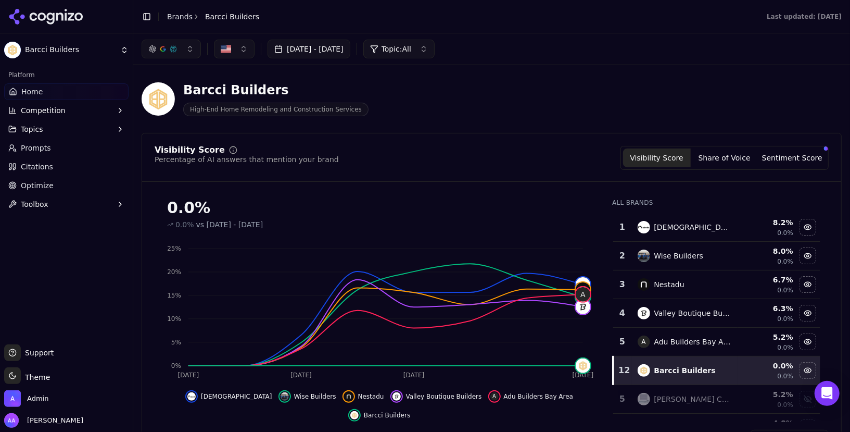
click at [82, 153] on link "Prompts" at bounding box center [66, 148] width 124 height 17
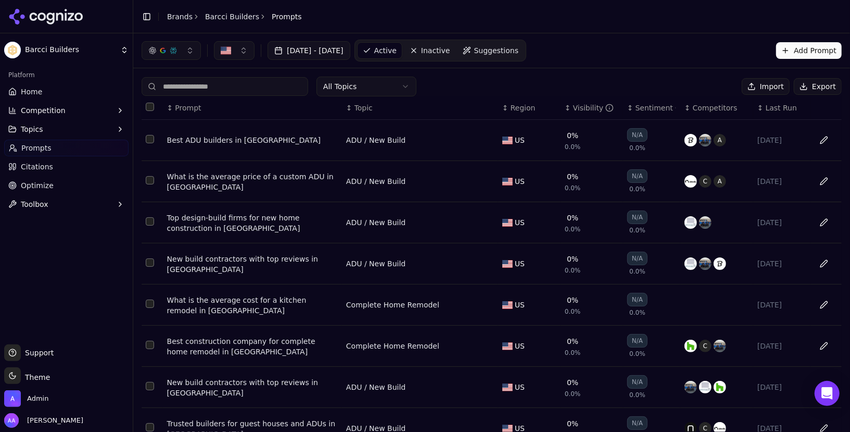
click at [450, 50] on span "Inactive" at bounding box center [435, 50] width 29 height 10
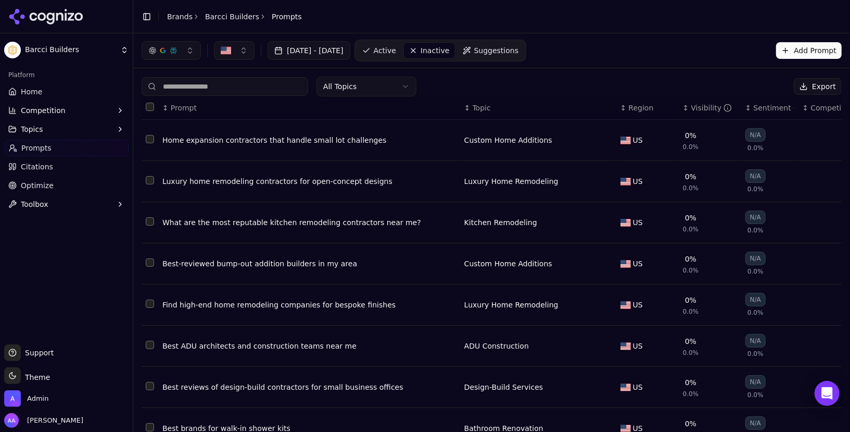
click at [396, 49] on span "Active" at bounding box center [385, 50] width 22 height 10
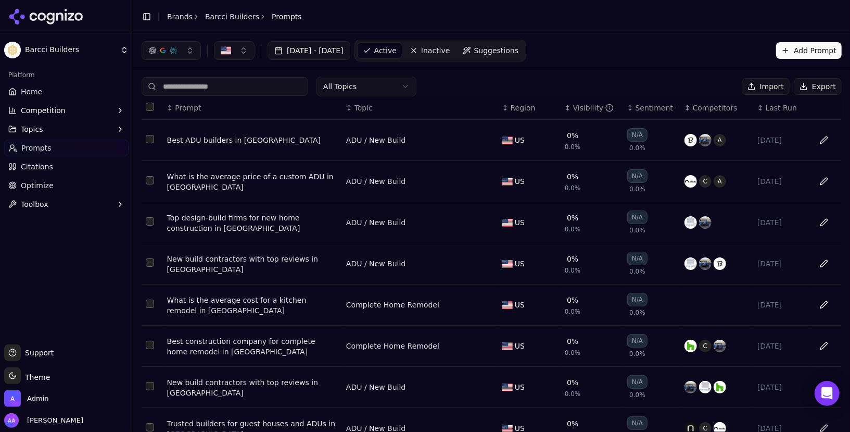
click at [365, 79] on html "Barcci Builders Platform Home Competition Topics Prompts Citations Optimize Too…" at bounding box center [425, 216] width 850 height 432
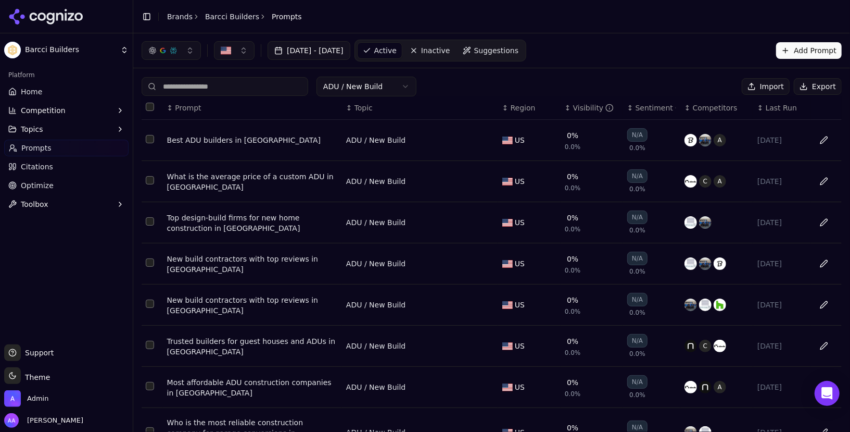
click at [371, 96] on th "↕ Topic" at bounding box center [420, 107] width 156 height 23
click at [379, 92] on html "Barcci Builders Platform Home Competition Topics Prompts Citations Optimize Too…" at bounding box center [425, 216] width 850 height 432
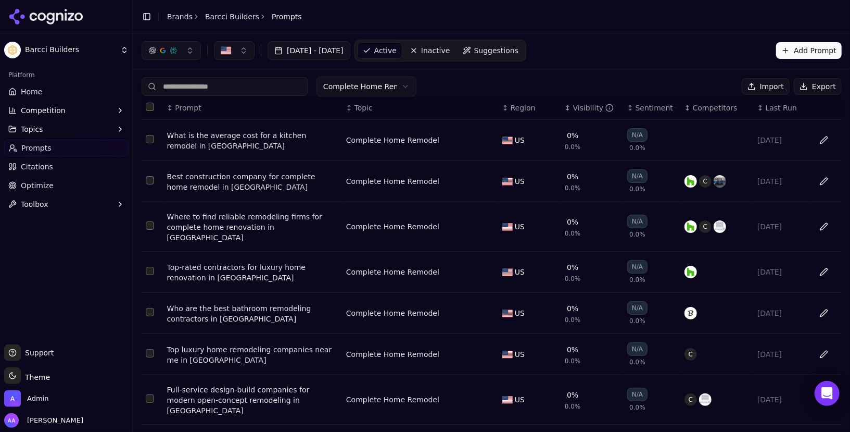
click at [373, 85] on html "Barcci Builders Platform Home Competition Topics Prompts Citations Optimize Too…" at bounding box center [425, 216] width 850 height 432
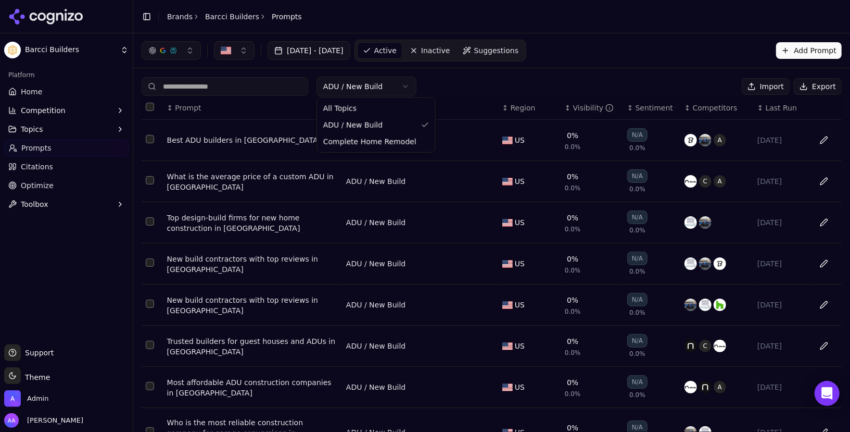
click at [371, 87] on html "Barcci Builders Platform Home Competition Topics Prompts Citations Optimize Too…" at bounding box center [425, 216] width 850 height 432
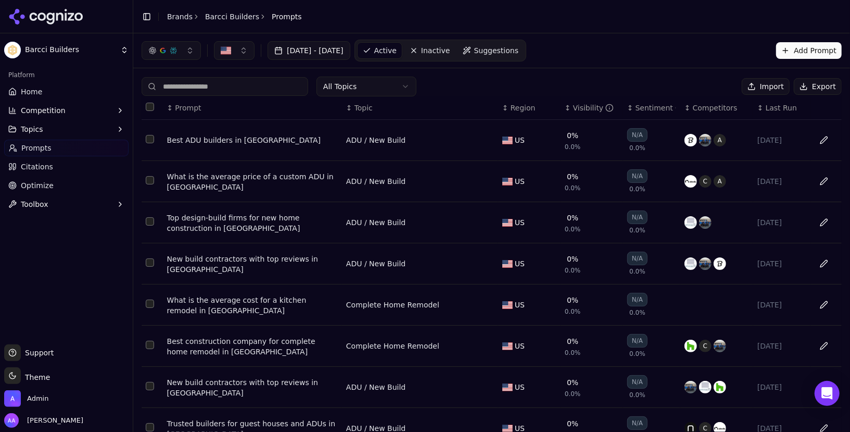
click at [223, 137] on div "Best ADU builders in [GEOGRAPHIC_DATA]" at bounding box center [252, 140] width 171 height 10
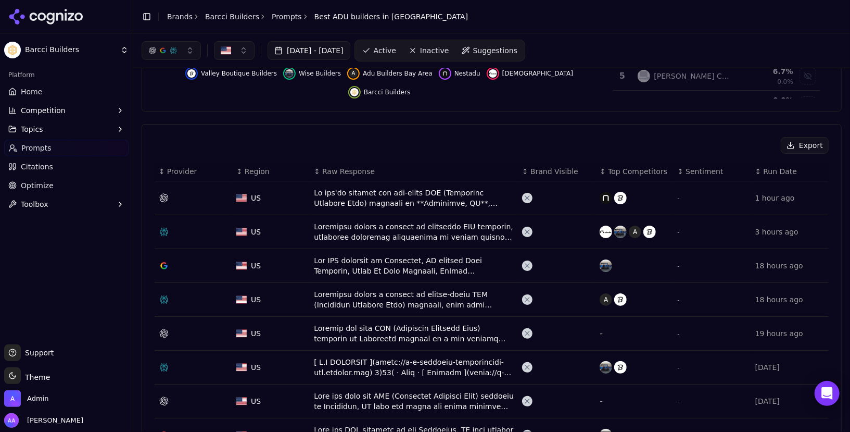
scroll to position [264, 0]
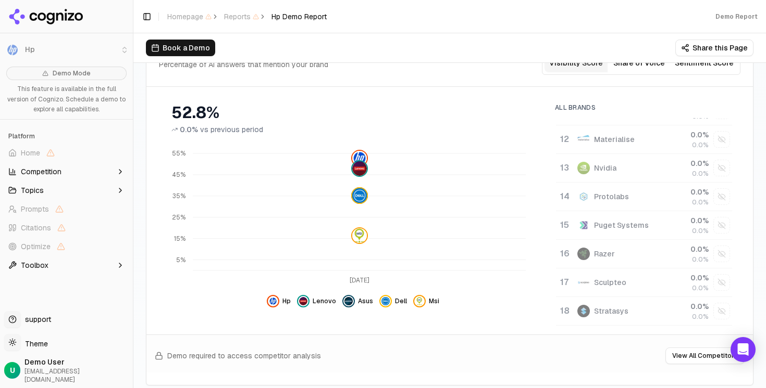
scroll to position [393, 0]
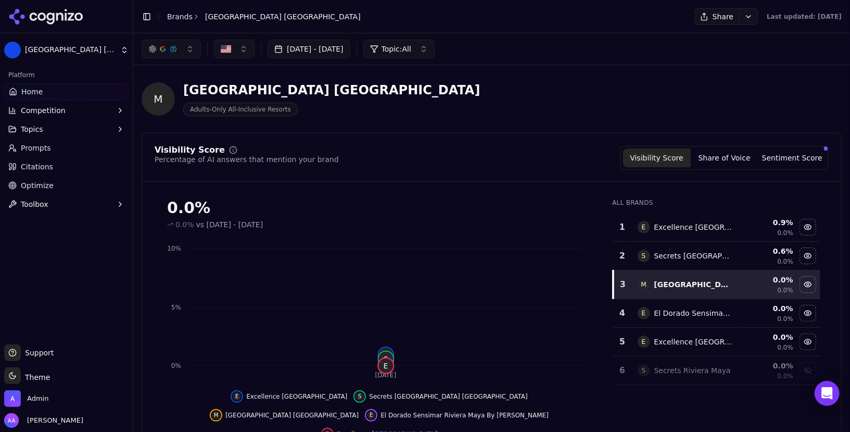
click at [37, 109] on span "Competition" at bounding box center [43, 110] width 45 height 10
click at [62, 158] on span "Explore" at bounding box center [66, 160] width 91 height 10
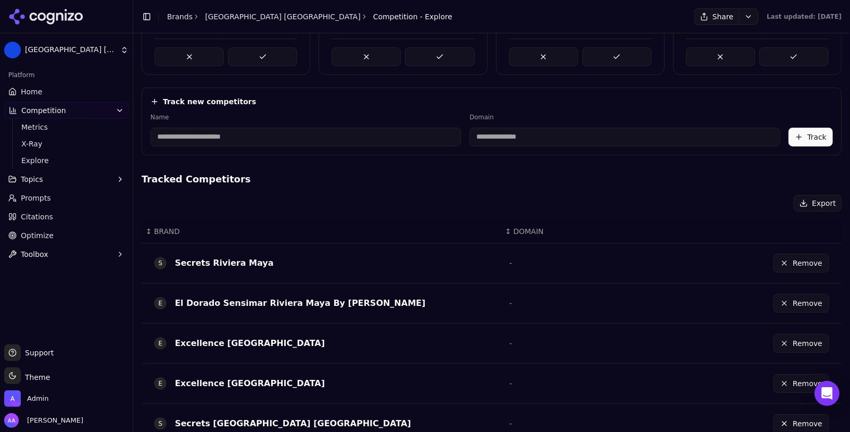
scroll to position [147, 0]
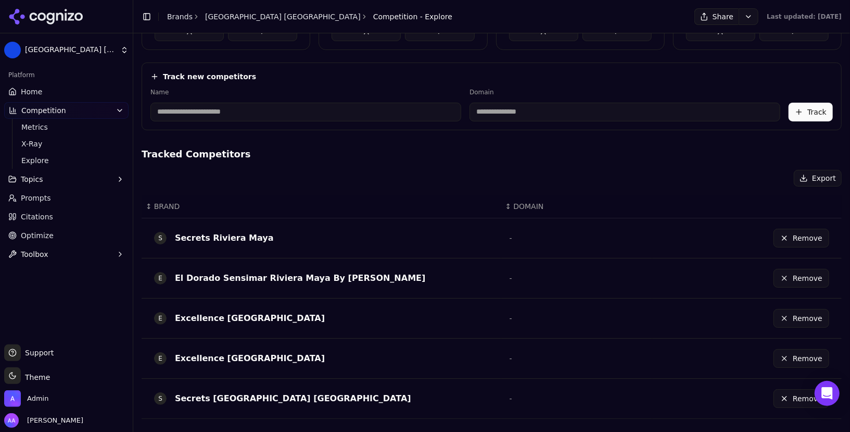
click at [318, 116] on input at bounding box center [305, 112] width 311 height 19
type input "**********"
click at [605, 166] on div "Tracked Competitors Export ↕ BRAND ↕ DOMAIN S Secrets Riviera Maya - Remove E E…" at bounding box center [492, 287] width 700 height 280
type input "**********"
click at [812, 117] on button "Track" at bounding box center [811, 112] width 44 height 19
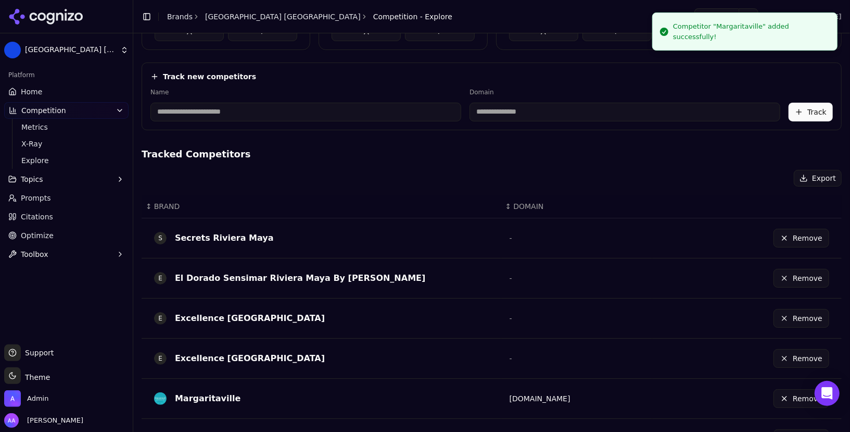
click at [48, 92] on link "Home" at bounding box center [66, 91] width 124 height 17
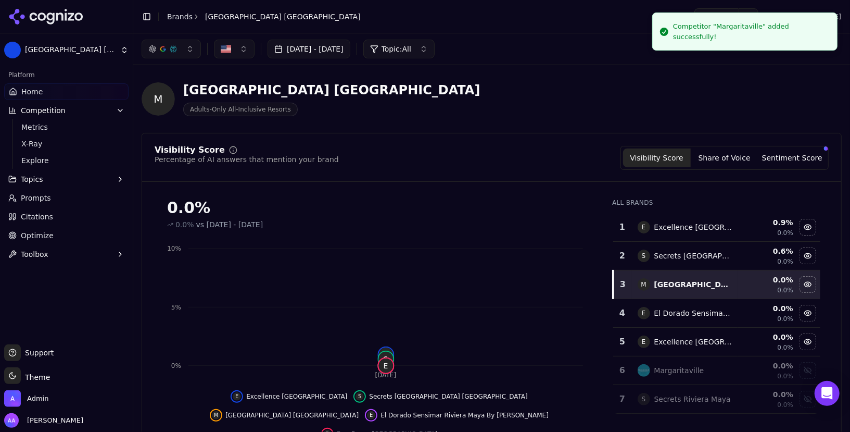
scroll to position [30, 0]
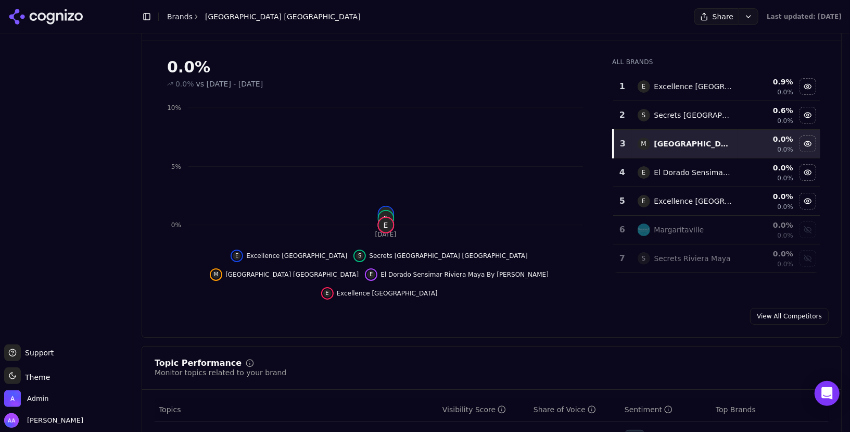
scroll to position [143, 0]
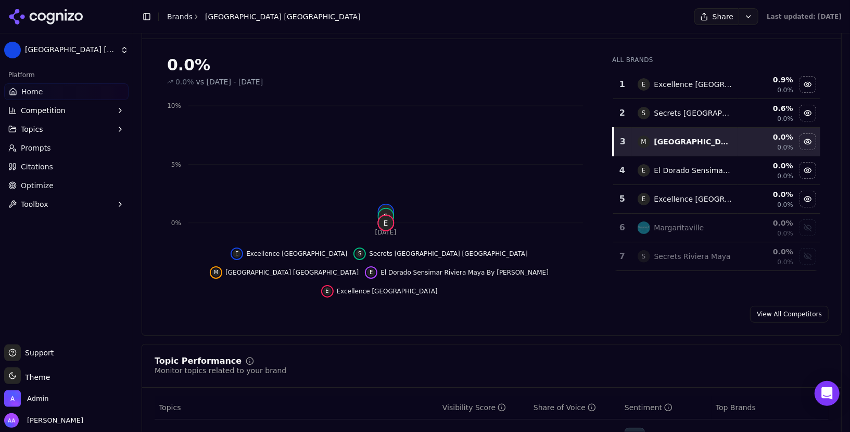
click at [67, 148] on link "Prompts" at bounding box center [66, 148] width 124 height 17
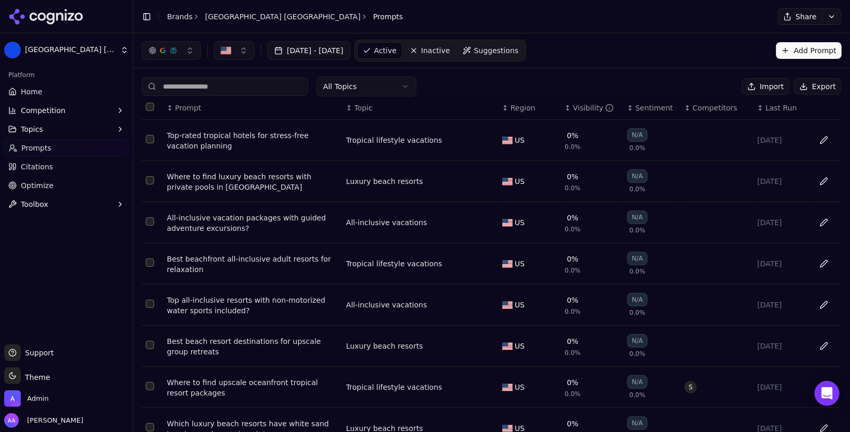
click at [49, 95] on link "Home" at bounding box center [66, 91] width 124 height 17
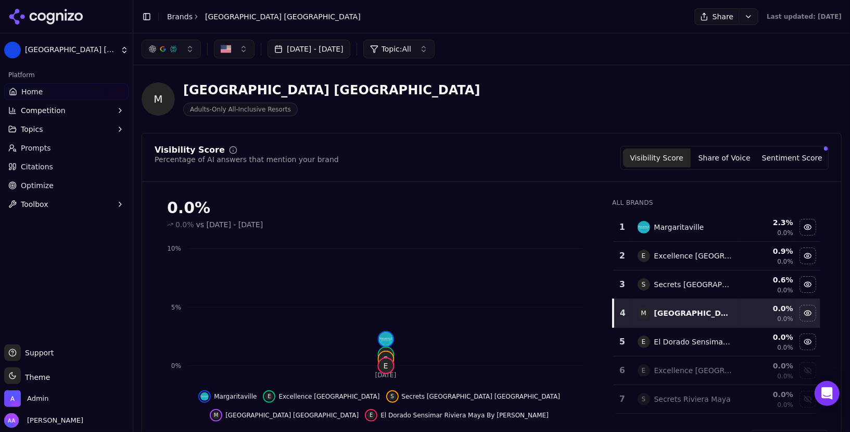
click at [453, 194] on div "0.0% 0.0% vs [DATE] - [DATE]" at bounding box center [379, 210] width 449 height 40
click at [593, 86] on div "[GEOGRAPHIC_DATA] [GEOGRAPHIC_DATA] Adults-Only All-Inclusive Resorts" at bounding box center [375, 99] width 467 height 34
click at [51, 107] on span "Competition" at bounding box center [43, 110] width 45 height 10
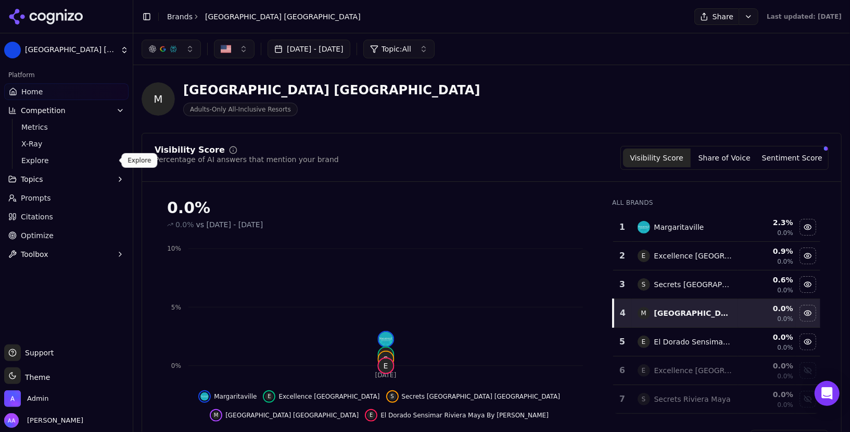
click at [57, 158] on span "Explore" at bounding box center [66, 160] width 91 height 10
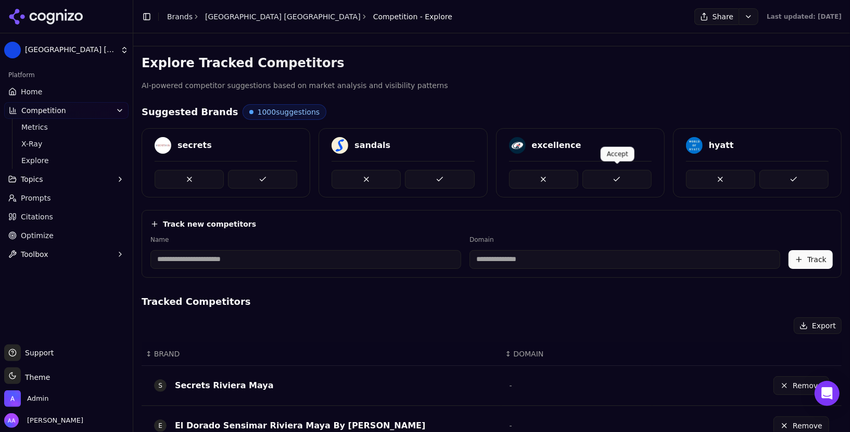
click at [617, 173] on button at bounding box center [617, 179] width 69 height 19
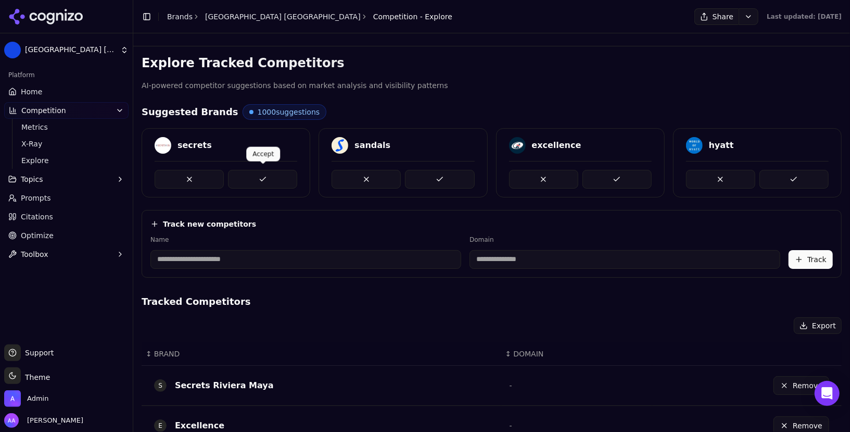
click at [264, 180] on button at bounding box center [262, 179] width 69 height 19
click at [262, 177] on button at bounding box center [262, 179] width 69 height 19
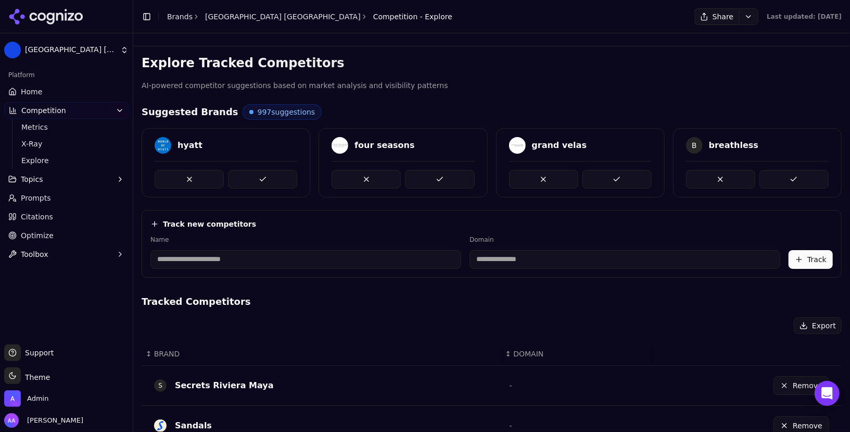
click at [262, 177] on button at bounding box center [262, 179] width 69 height 19
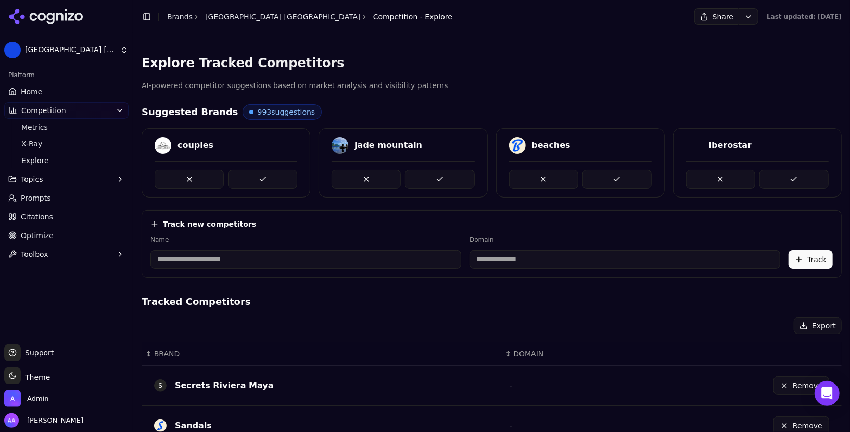
click at [262, 177] on button at bounding box center [262, 179] width 69 height 19
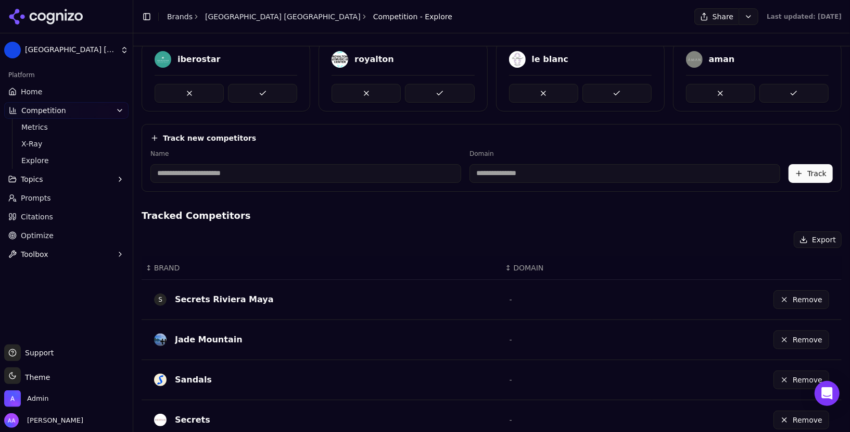
scroll to position [87, 0]
click at [794, 294] on button "Remove" at bounding box center [802, 298] width 56 height 19
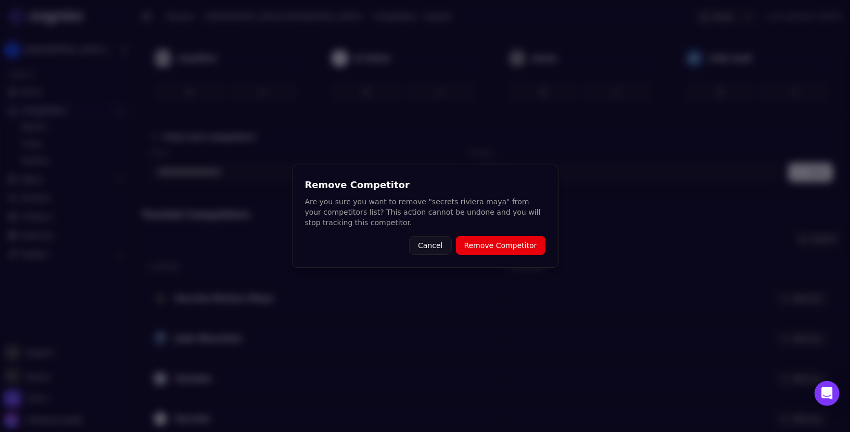
click at [492, 247] on button "Remove Competitor" at bounding box center [501, 245] width 90 height 19
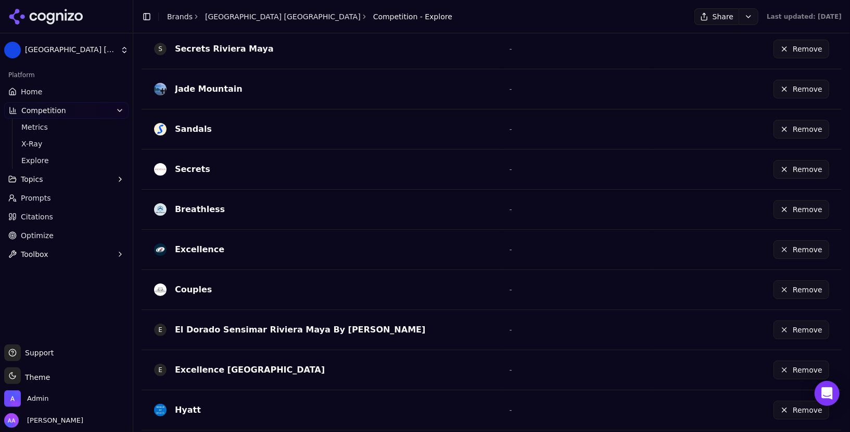
scroll to position [30, 0]
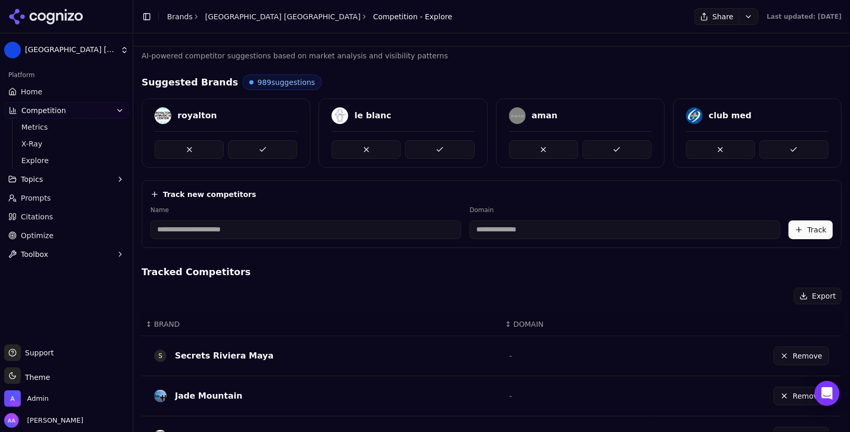
click at [266, 230] on input at bounding box center [305, 229] width 311 height 19
type input "*********"
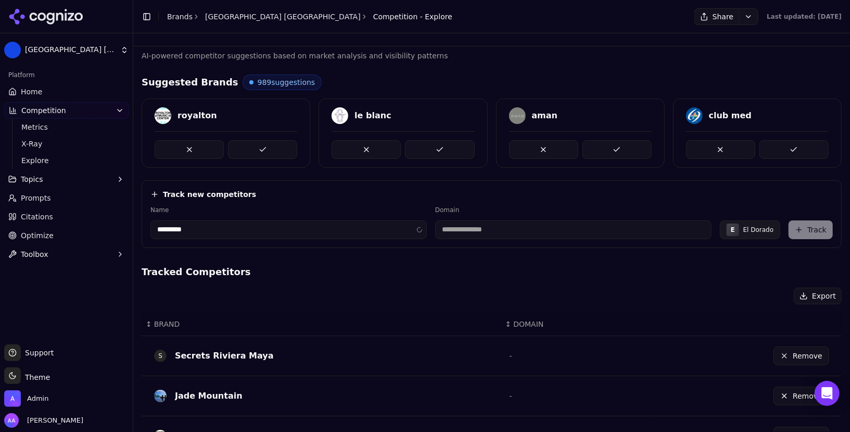
type input "**********"
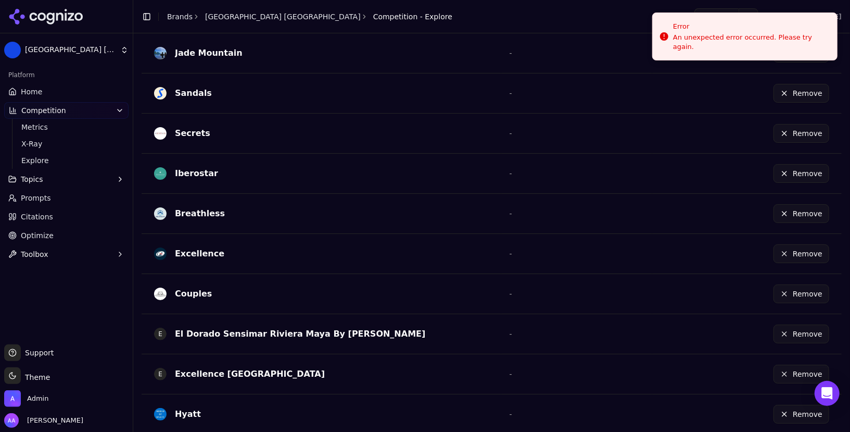
scroll to position [363, 0]
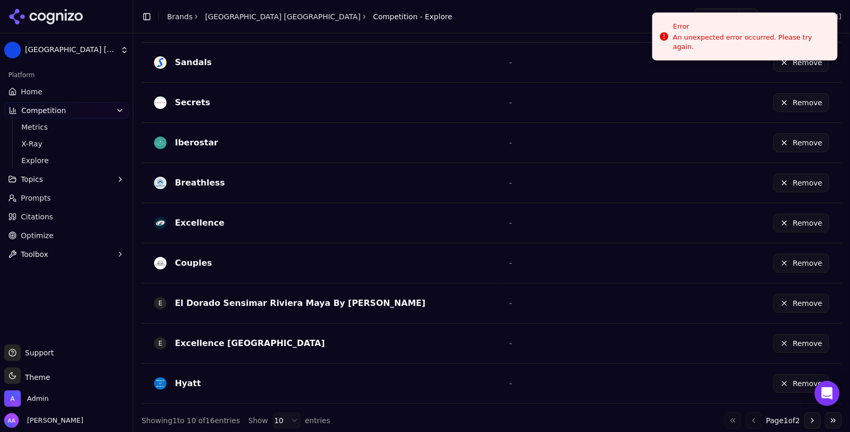
click at [812, 336] on button "Remove" at bounding box center [802, 343] width 56 height 19
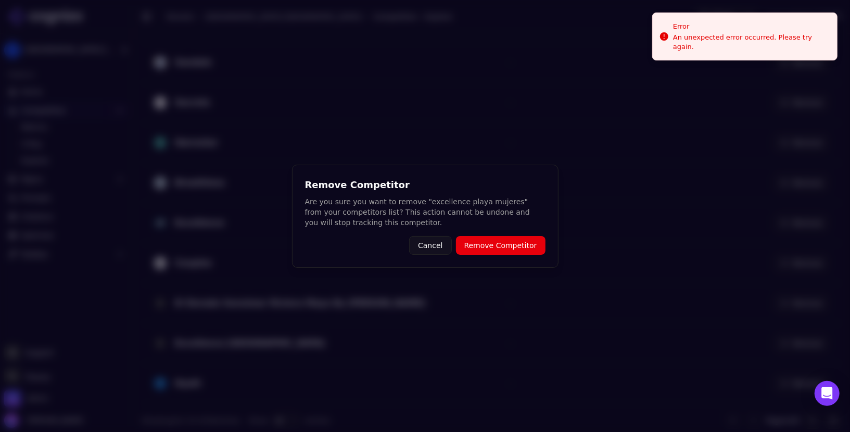
click at [513, 247] on button "Remove Competitor" at bounding box center [501, 245] width 90 height 19
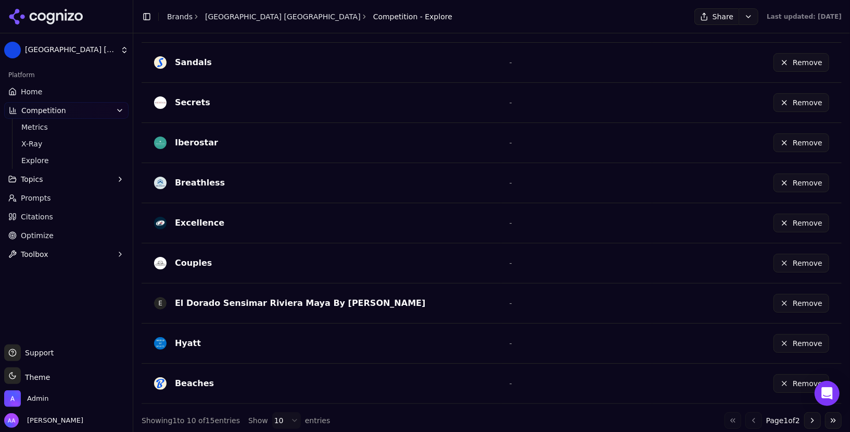
click at [797, 300] on button "Remove" at bounding box center [802, 303] width 56 height 19
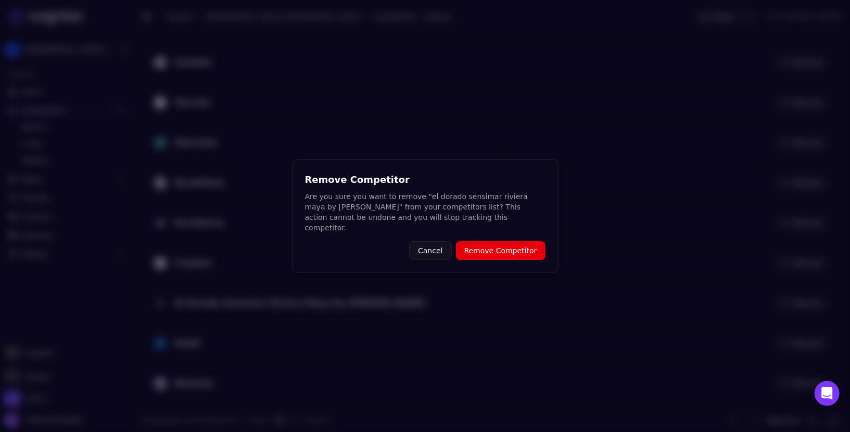
click at [496, 232] on div "Remove Competitor Are you sure you want to remove "el dorado sensimar riviera m…" at bounding box center [425, 216] width 267 height 114
click at [494, 242] on button "Remove Competitor" at bounding box center [501, 250] width 90 height 19
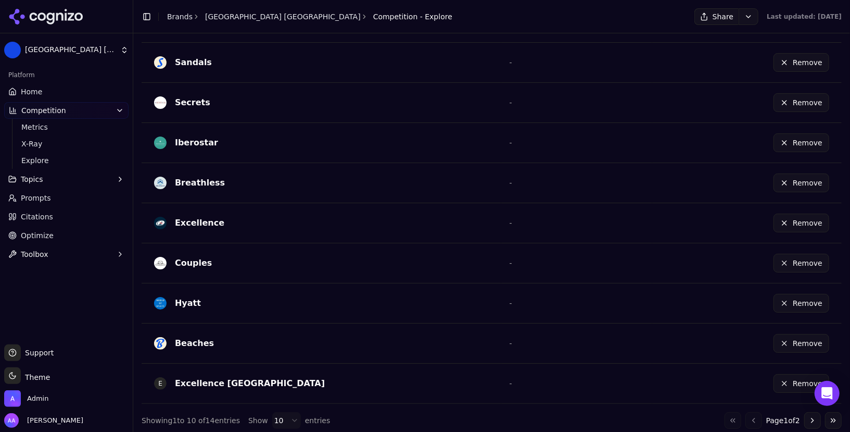
click at [814, 412] on button "Go to next page" at bounding box center [813, 420] width 17 height 17
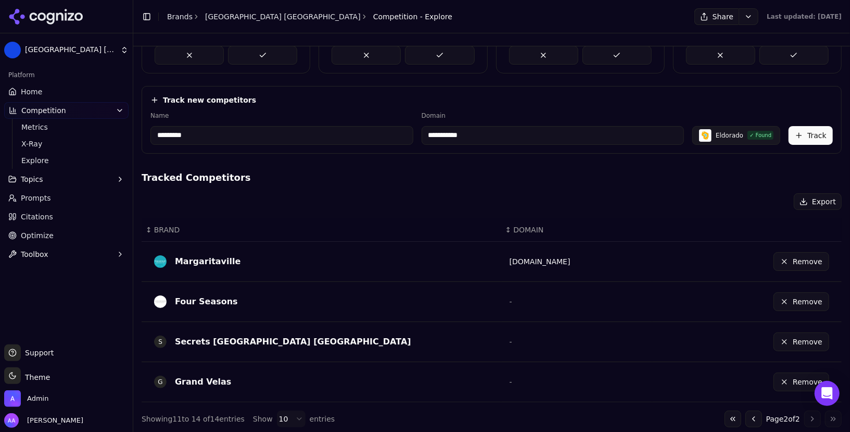
click at [789, 332] on button "Remove" at bounding box center [802, 341] width 56 height 19
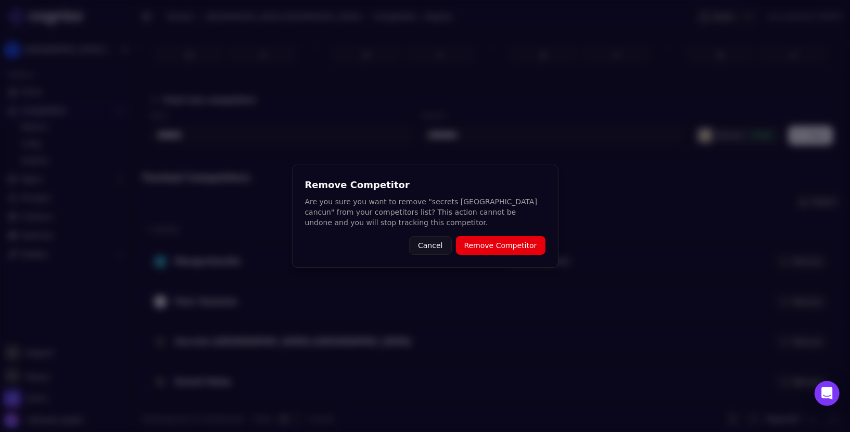
click at [499, 237] on button "Remove Competitor" at bounding box center [501, 245] width 90 height 19
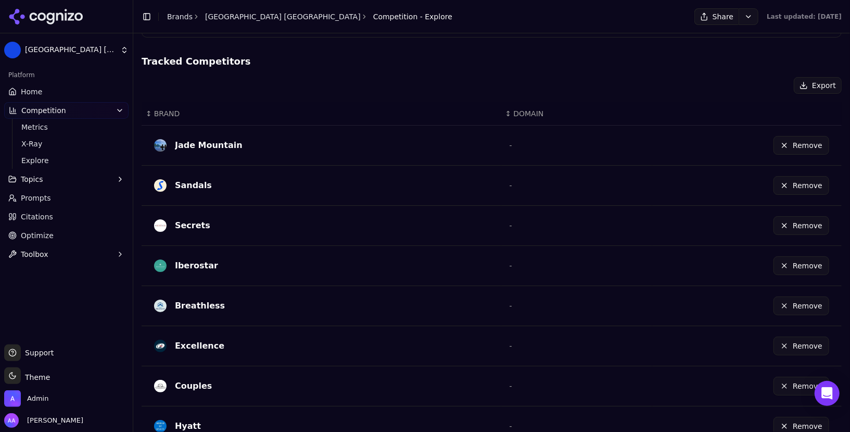
scroll to position [363, 0]
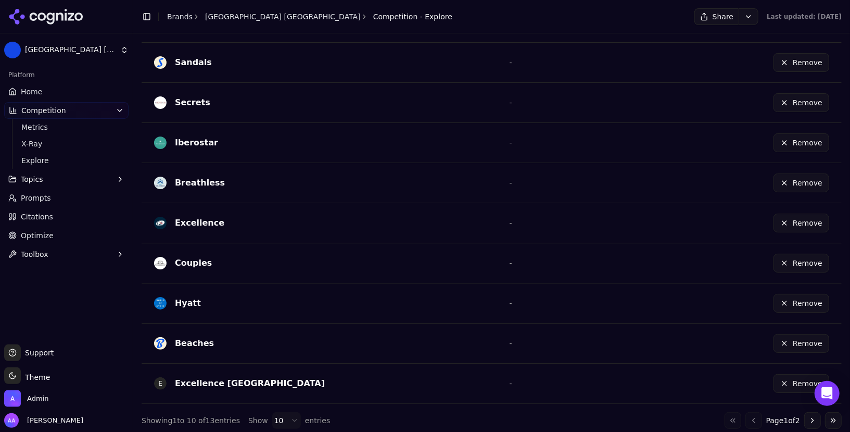
click at [783, 381] on button "Remove" at bounding box center [802, 383] width 56 height 19
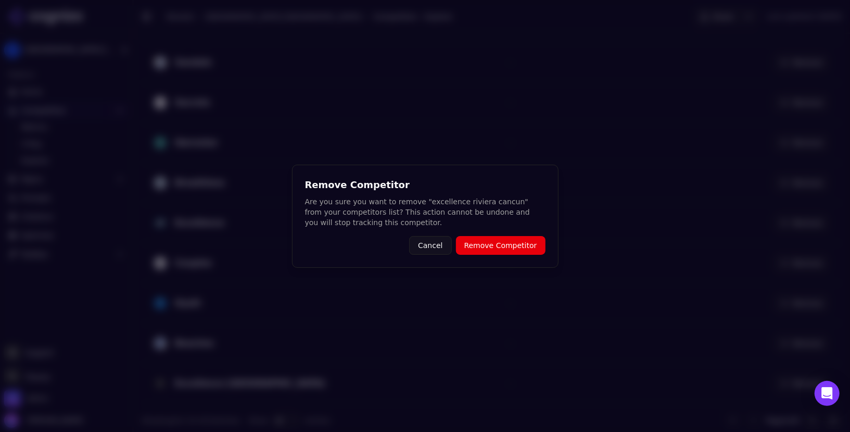
click at [523, 237] on button "Remove Competitor" at bounding box center [501, 245] width 90 height 19
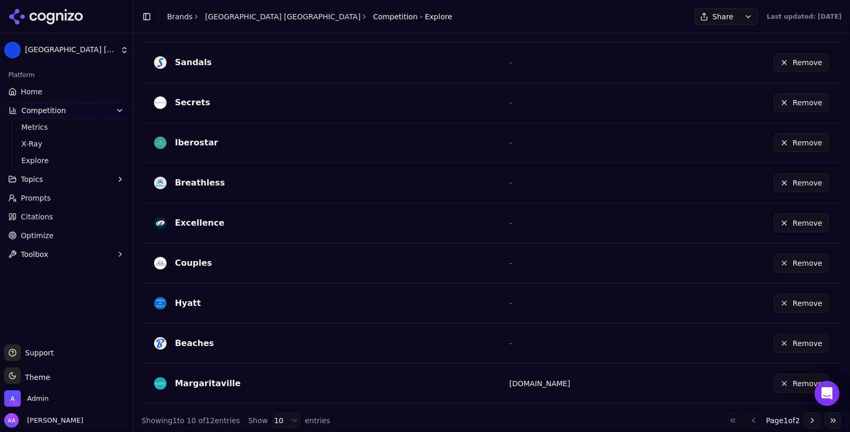
click at [806, 417] on button "Go to next page" at bounding box center [813, 420] width 17 height 17
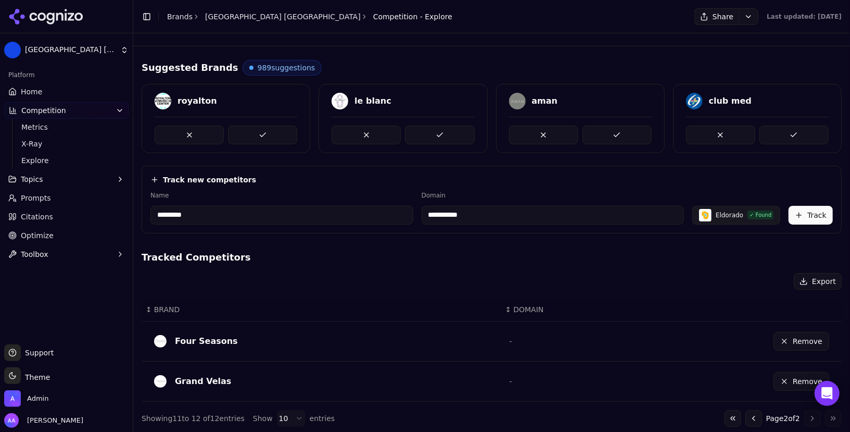
click at [750, 411] on button "Go to previous page" at bounding box center [754, 418] width 17 height 17
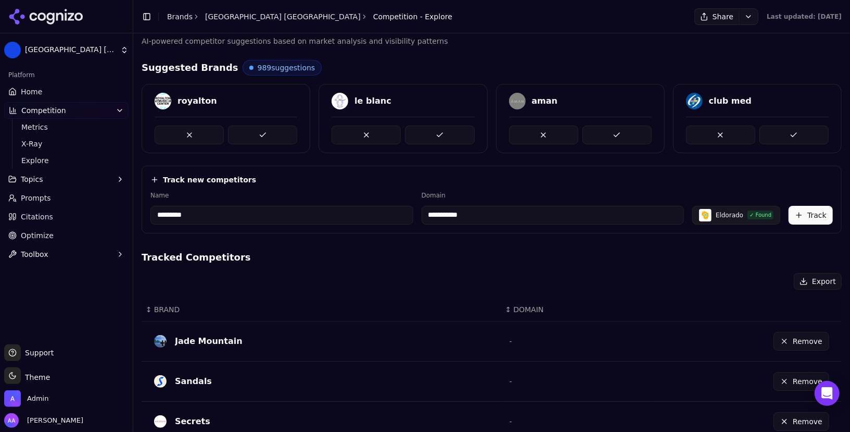
scroll to position [363, 0]
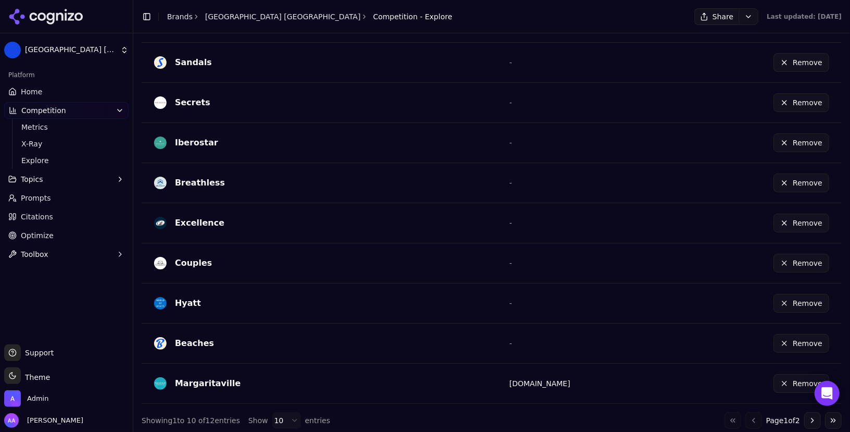
click at [788, 379] on button "Remove" at bounding box center [802, 383] width 56 height 19
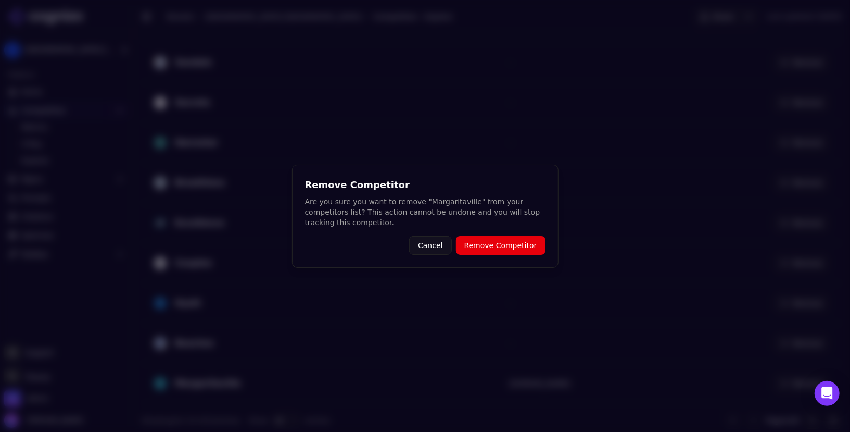
click at [491, 249] on button "Remove Competitor" at bounding box center [501, 245] width 90 height 19
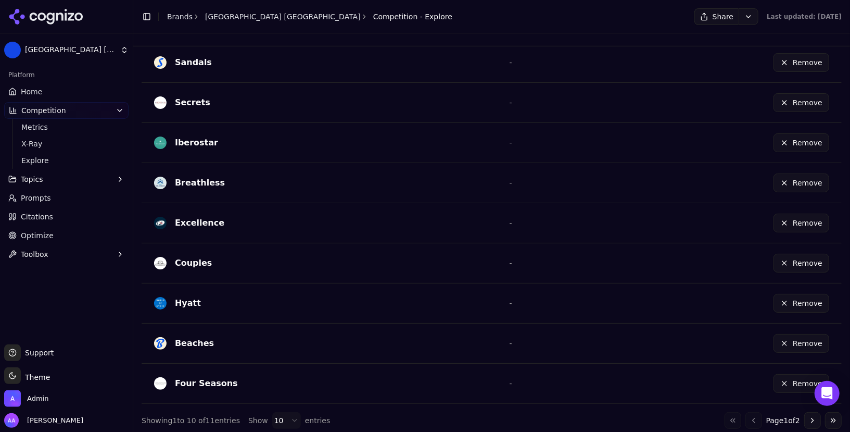
scroll to position [0, 0]
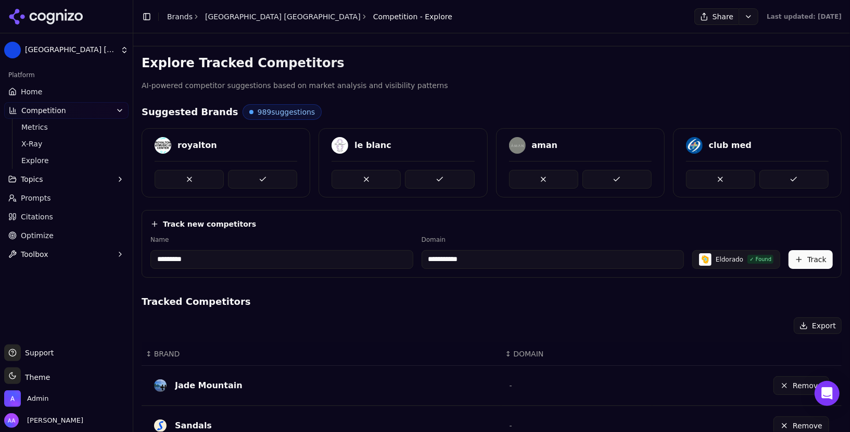
click at [72, 82] on div "Platform" at bounding box center [66, 75] width 124 height 17
click at [273, 15] on link "Margaritaville Island Reserve Riviera Maya" at bounding box center [283, 16] width 156 height 10
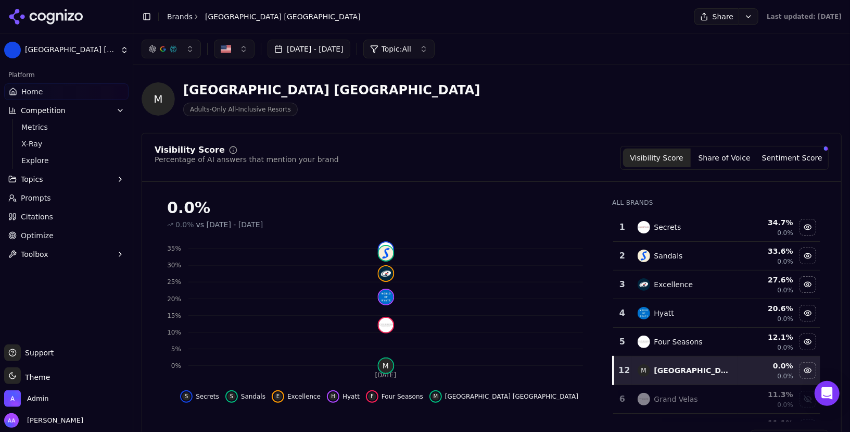
click at [180, 16] on link "Brands" at bounding box center [180, 16] width 26 height 8
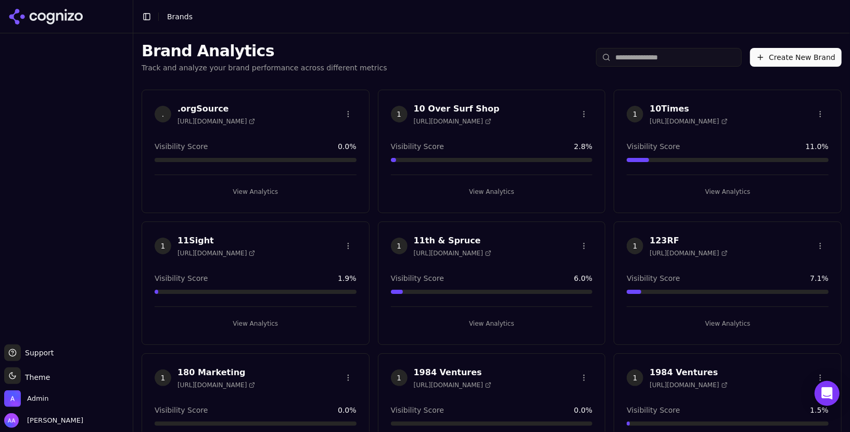
click at [651, 59] on input "search" at bounding box center [669, 57] width 146 height 19
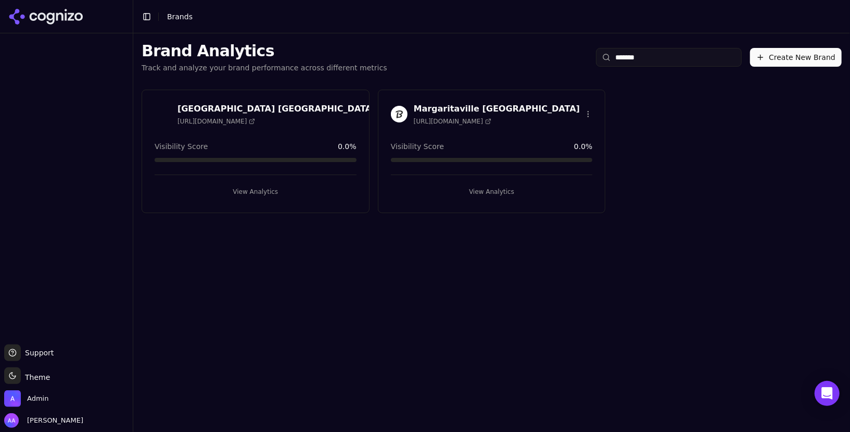
type input "*******"
click at [350, 111] on html "Support Support Toggle theme Theme Admin Alp Aysan Toggle Sidebar Brands Brand …" at bounding box center [425, 216] width 850 height 432
click at [333, 129] on div "Edit Brand" at bounding box center [325, 135] width 61 height 17
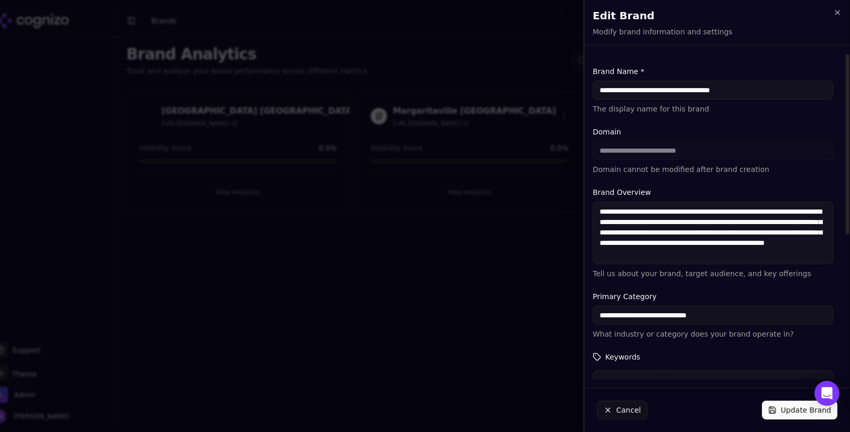
drag, startPoint x: 645, startPoint y: 88, endPoint x: 763, endPoint y: 103, distance: 118.7
click at [763, 103] on div "**********" at bounding box center [713, 90] width 241 height 48
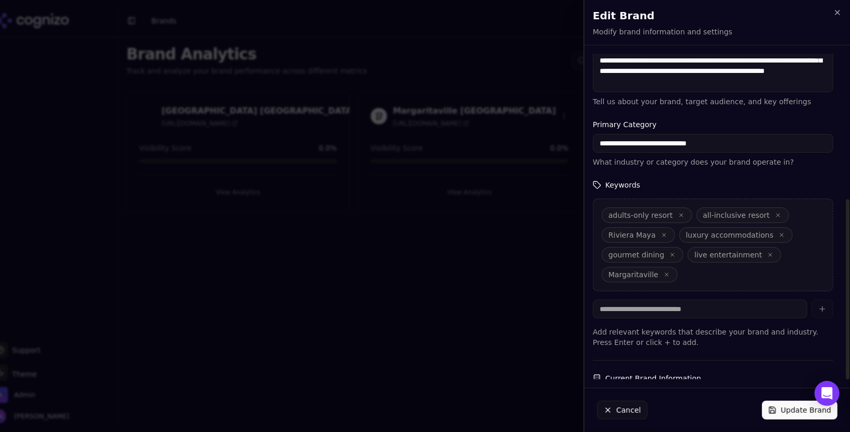
scroll to position [262, 0]
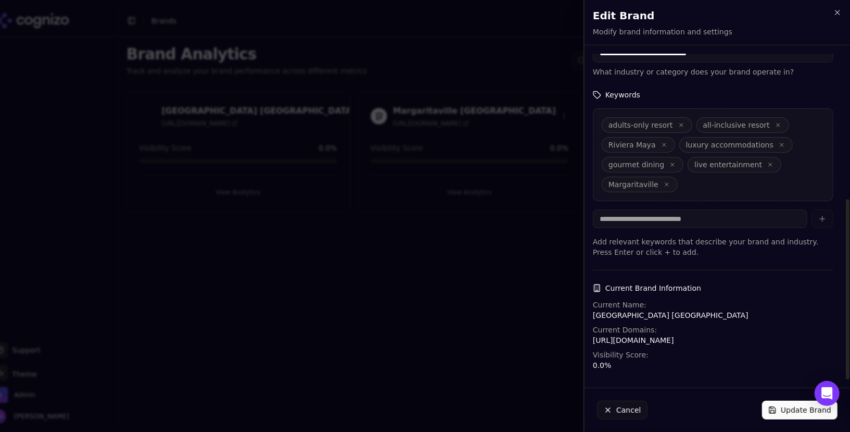
type input "**********"
click at [782, 409] on button "Update Brand" at bounding box center [800, 409] width 76 height 19
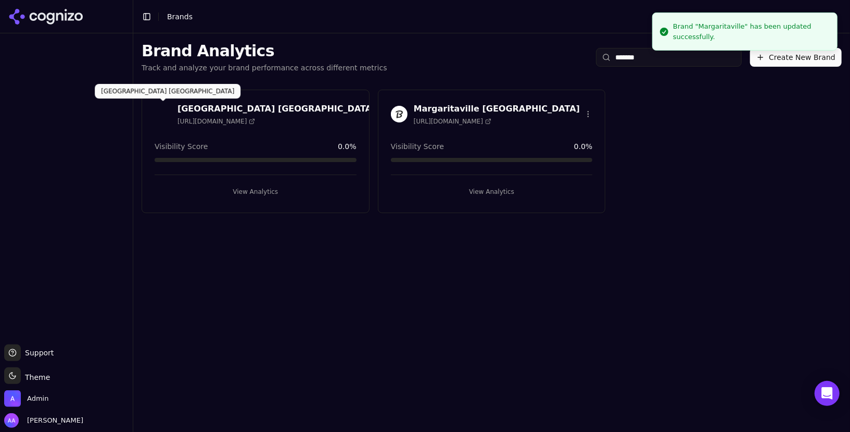
click at [160, 110] on img at bounding box center [163, 114] width 17 height 17
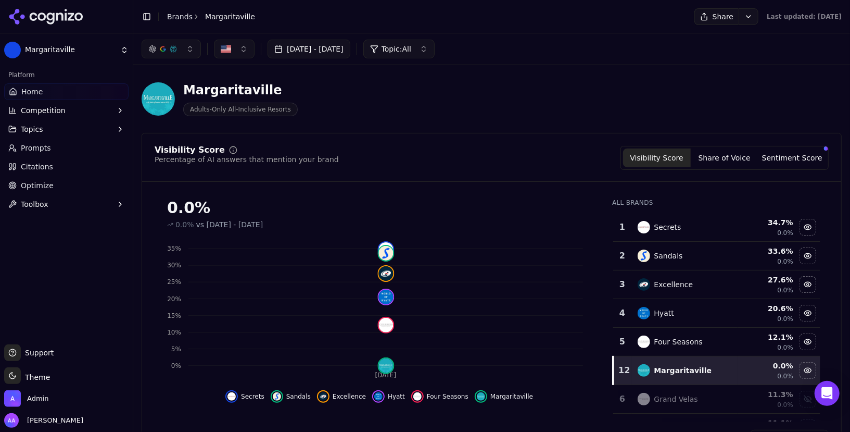
click at [51, 116] on button "Competition" at bounding box center [66, 110] width 124 height 17
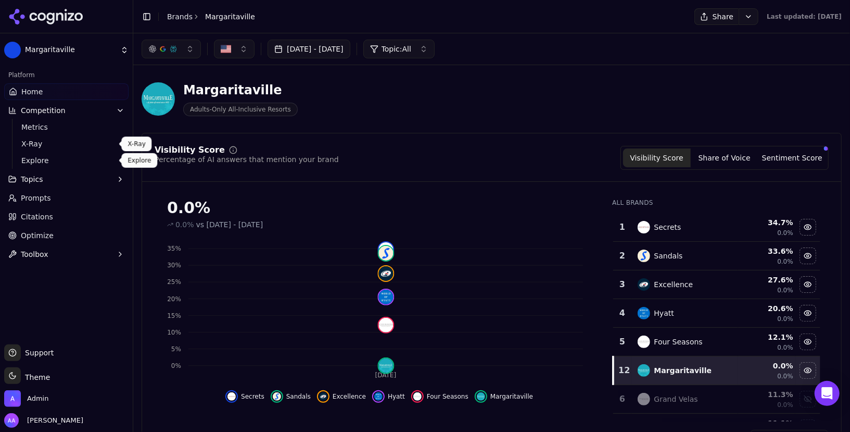
click at [52, 155] on span "Explore" at bounding box center [66, 160] width 91 height 10
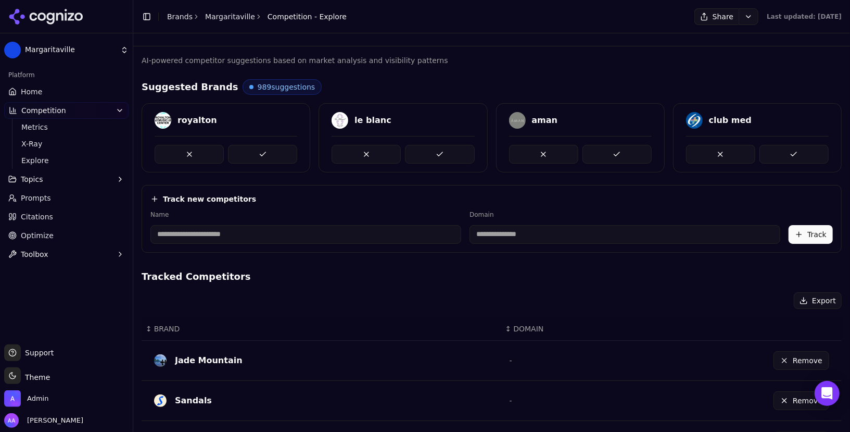
scroll to position [27, 0]
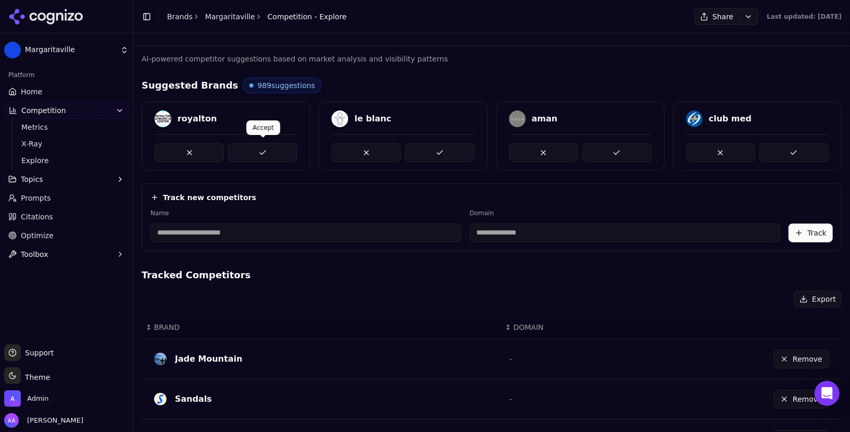
click at [279, 153] on button at bounding box center [262, 152] width 69 height 19
click at [45, 92] on link "Home" at bounding box center [66, 91] width 124 height 17
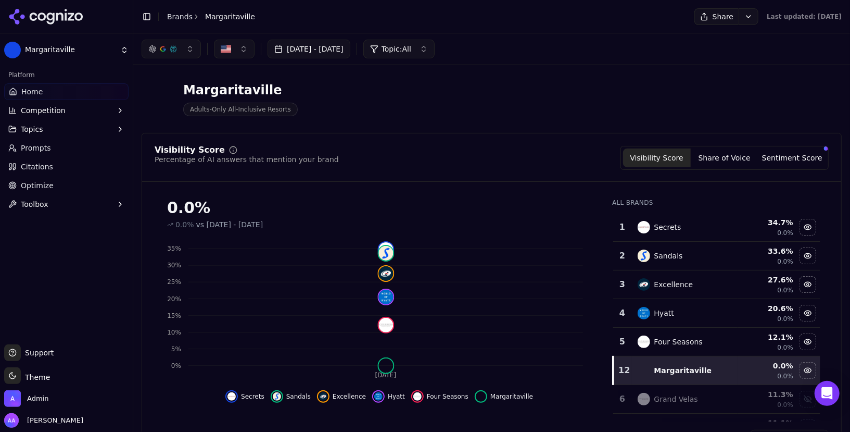
click at [487, 135] on div "Visibility Score Percentage of AI answers that mention your brand Visibility Sc…" at bounding box center [492, 296] width 700 height 327
click at [187, 14] on link "Brands" at bounding box center [180, 16] width 26 height 8
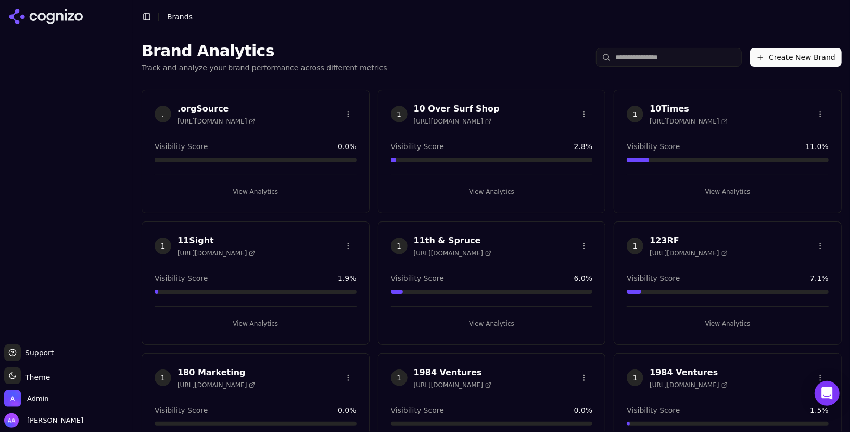
click at [648, 56] on input "search" at bounding box center [669, 57] width 146 height 19
click at [643, 58] on input "search" at bounding box center [669, 57] width 146 height 19
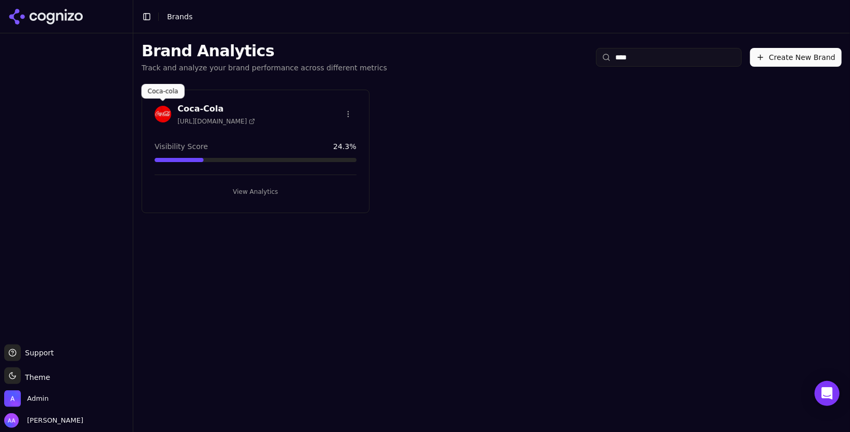
type input "****"
click at [160, 109] on img at bounding box center [163, 114] width 17 height 17
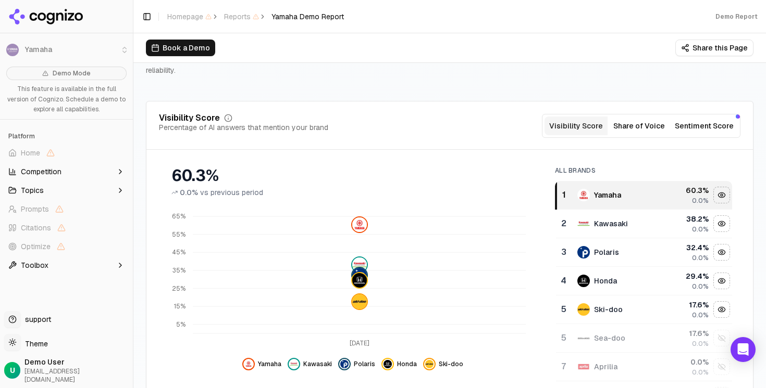
scroll to position [87, 0]
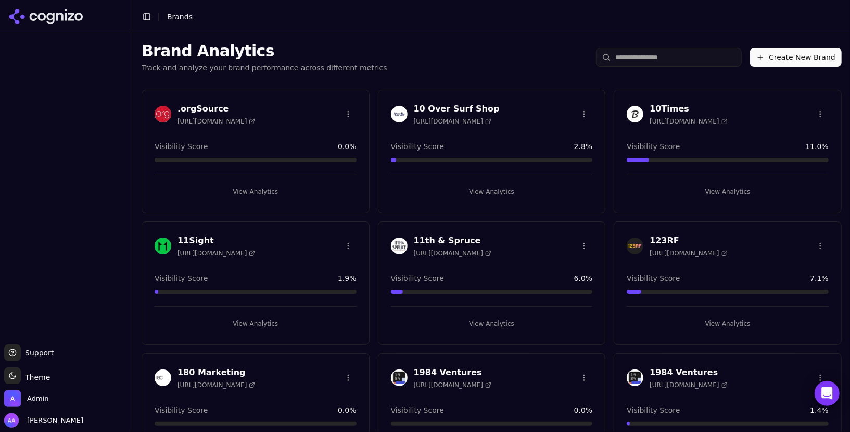
click at [673, 55] on input "search" at bounding box center [669, 57] width 146 height 19
type input "****"
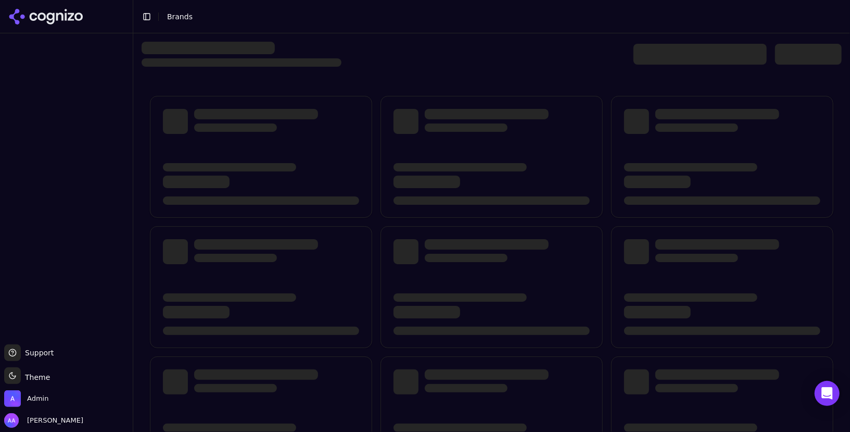
click at [680, 55] on div at bounding box center [700, 54] width 133 height 21
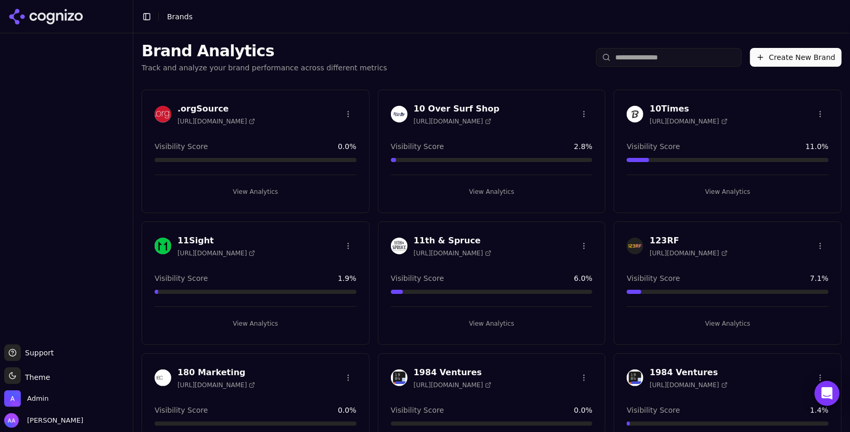
click at [662, 60] on input "search" at bounding box center [669, 57] width 146 height 19
click at [648, 51] on input "search" at bounding box center [669, 57] width 146 height 19
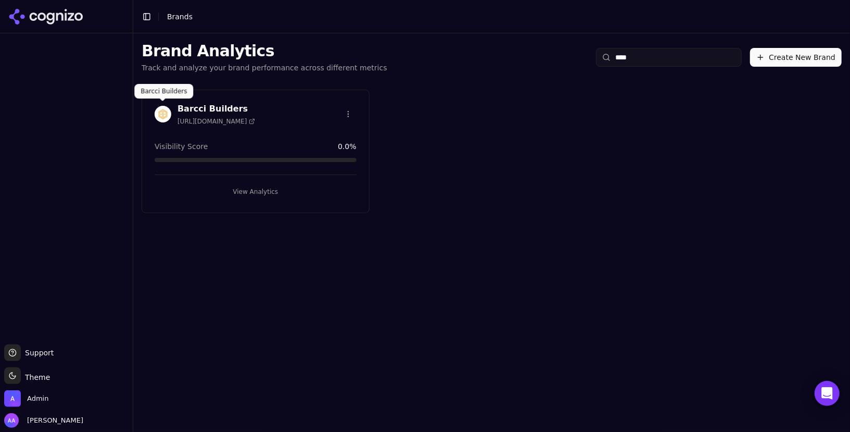
type input "****"
click at [162, 116] on img at bounding box center [163, 114] width 17 height 17
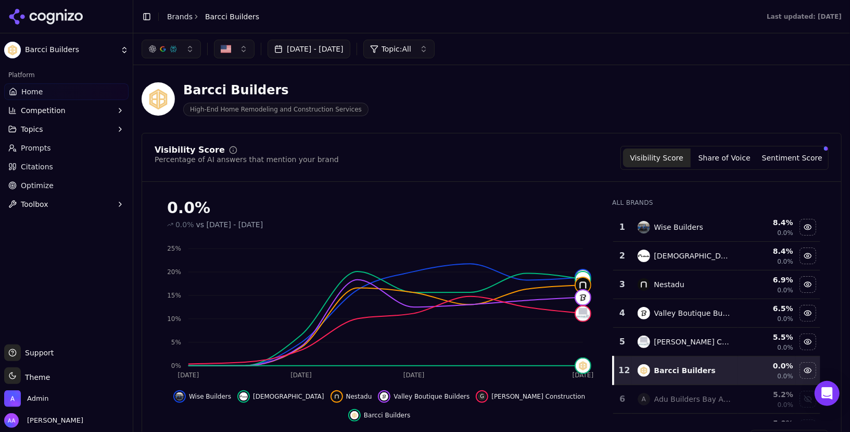
click at [37, 111] on span "Competition" at bounding box center [43, 110] width 45 height 10
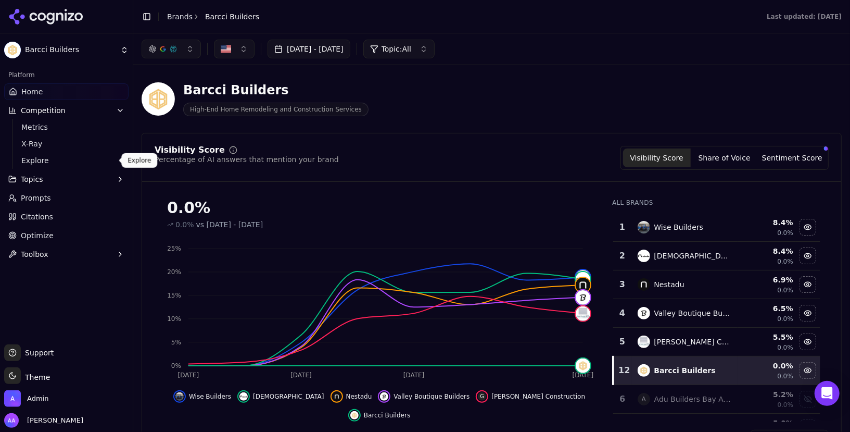
click at [56, 160] on span "Explore" at bounding box center [66, 160] width 91 height 10
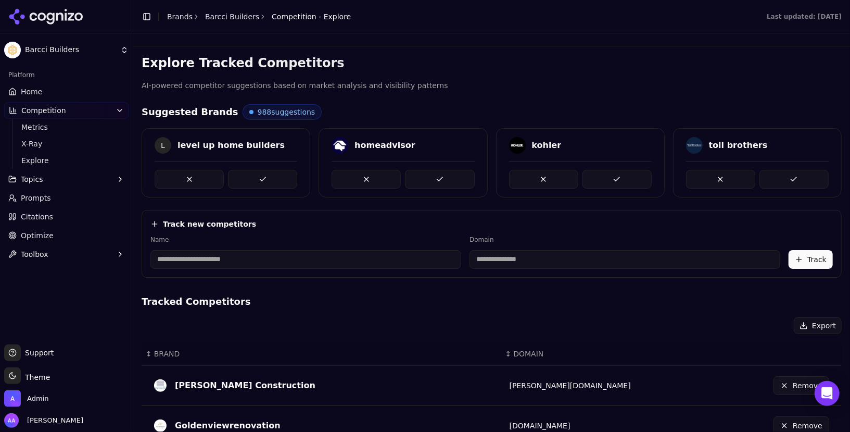
click at [229, 265] on input at bounding box center [305, 259] width 311 height 19
type input "******"
type input "**********"
click at [808, 260] on button "Track" at bounding box center [811, 259] width 44 height 19
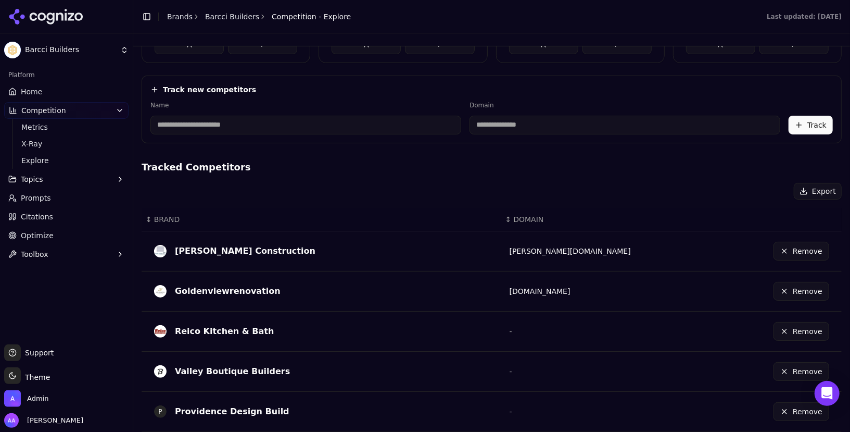
scroll to position [65, 0]
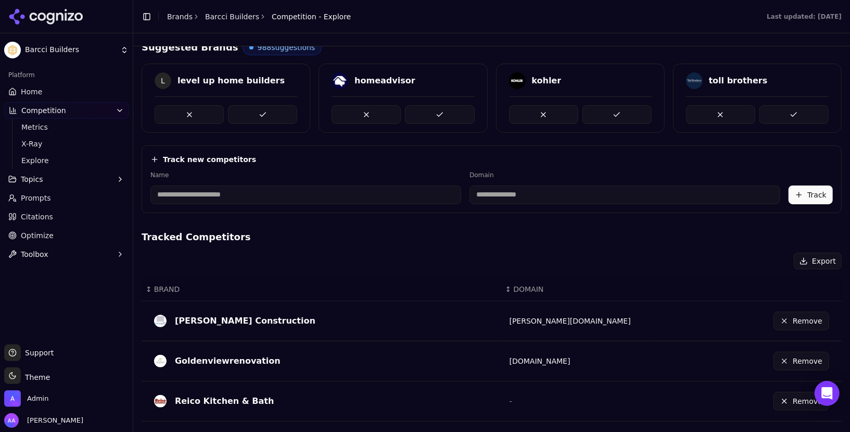
click at [55, 88] on link "Home" at bounding box center [66, 91] width 124 height 17
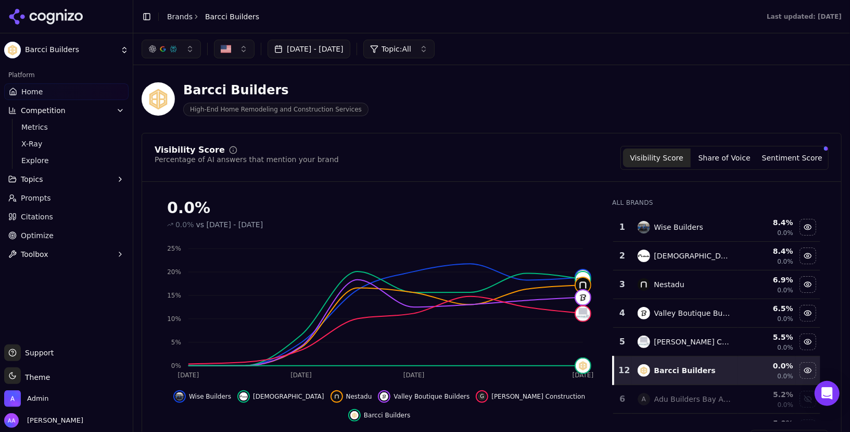
click at [599, 154] on div "Visibility Score Percentage of AI answers that mention your brand Visibility Sc…" at bounding box center [492, 158] width 674 height 24
click at [532, 118] on div "Barcci Builders High-End Home Remodeling and Construction Services" at bounding box center [492, 98] width 700 height 51
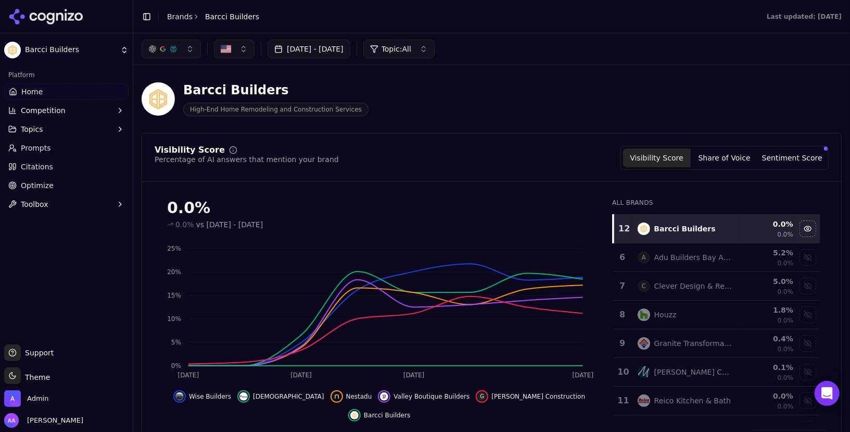
scroll to position [331, 0]
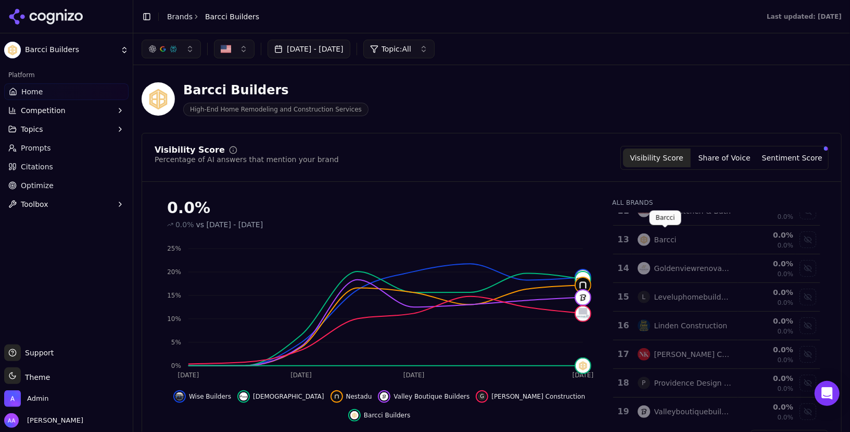
click at [667, 239] on div "Barcci" at bounding box center [666, 239] width 22 height 10
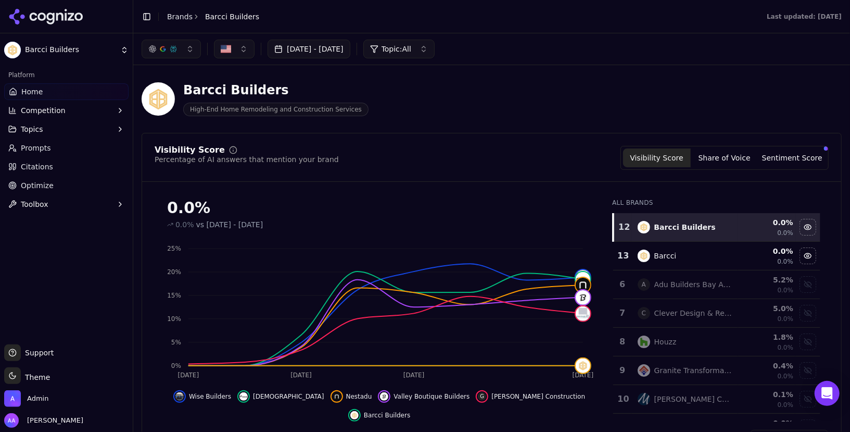
scroll to position [125, 0]
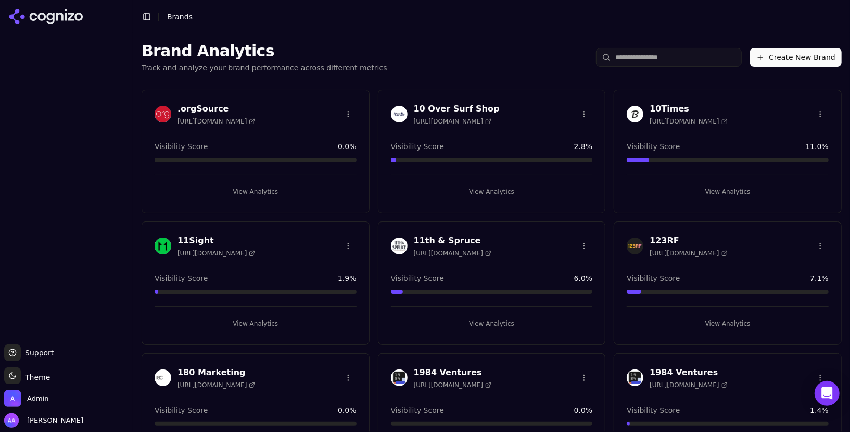
click at [637, 56] on input "search" at bounding box center [669, 57] width 146 height 19
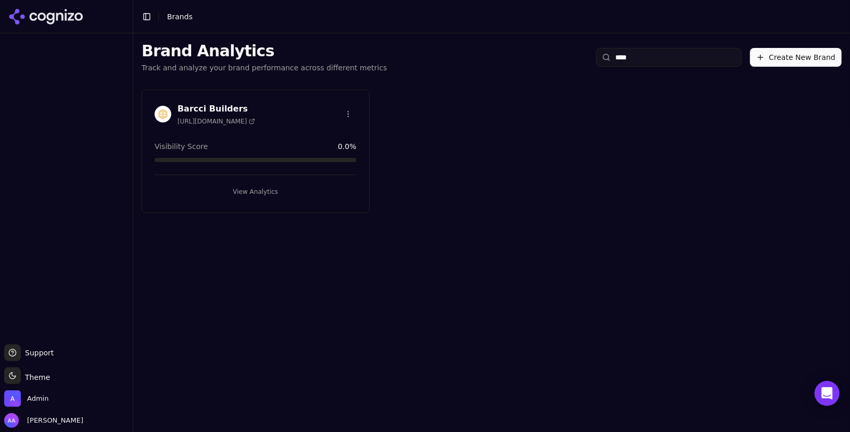
type input "****"
click at [167, 114] on img at bounding box center [163, 114] width 17 height 17
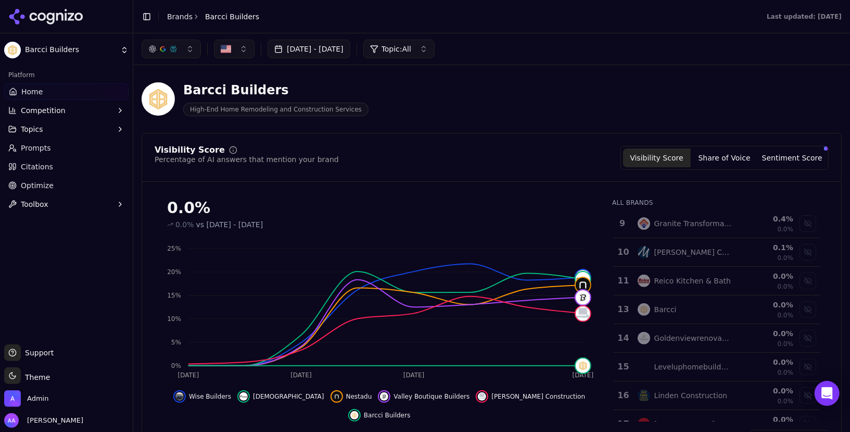
scroll to position [262, 0]
click at [680, 310] on div "Goldenviewrenovation Goldenviewrenovation" at bounding box center [695, 315] width 83 height 15
click at [674, 334] on div "Barcci" at bounding box center [666, 337] width 22 height 10
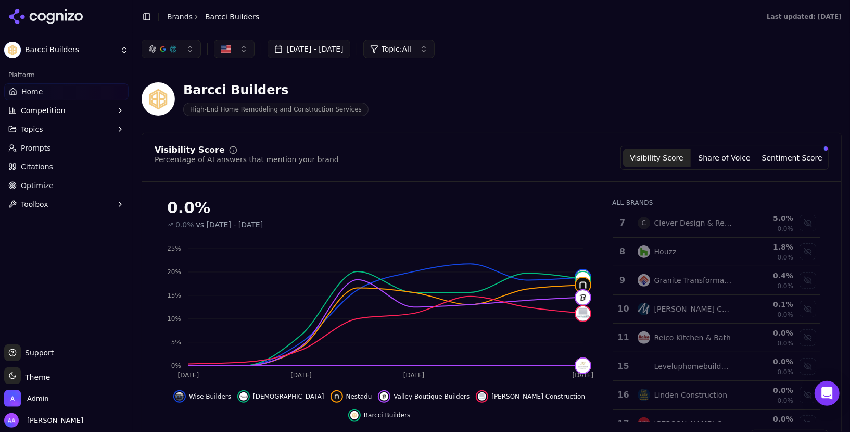
click at [48, 151] on span "Prompts" at bounding box center [36, 148] width 30 height 10
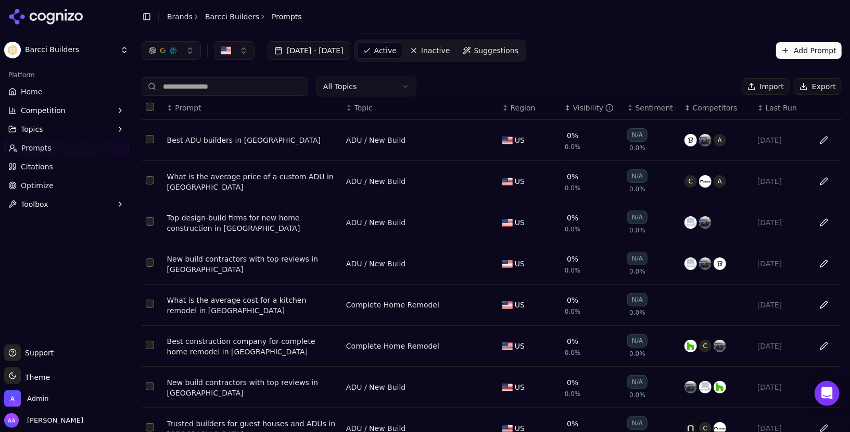
click at [54, 106] on span "Competition" at bounding box center [43, 110] width 45 height 10
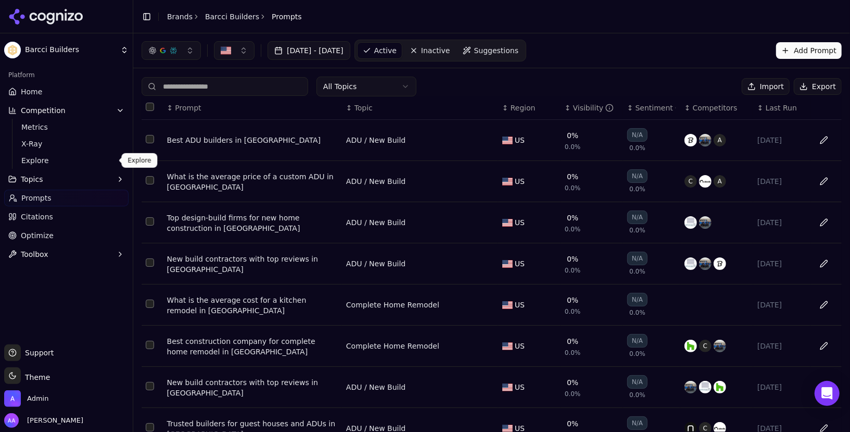
click at [42, 162] on span "Explore" at bounding box center [66, 160] width 91 height 10
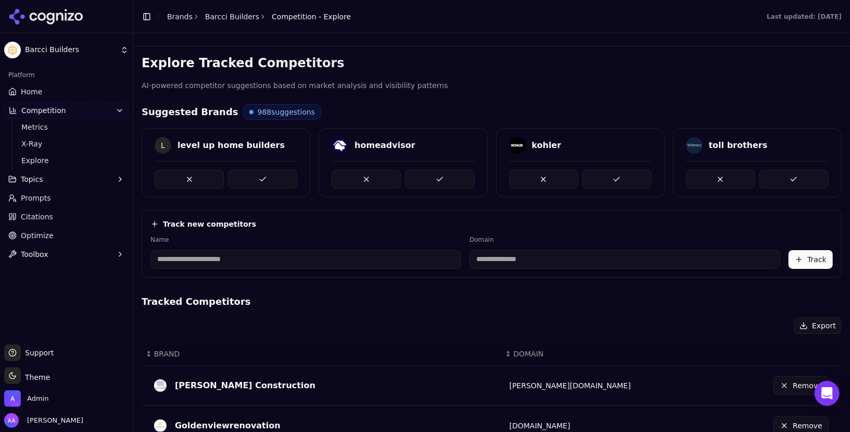
scroll to position [363, 0]
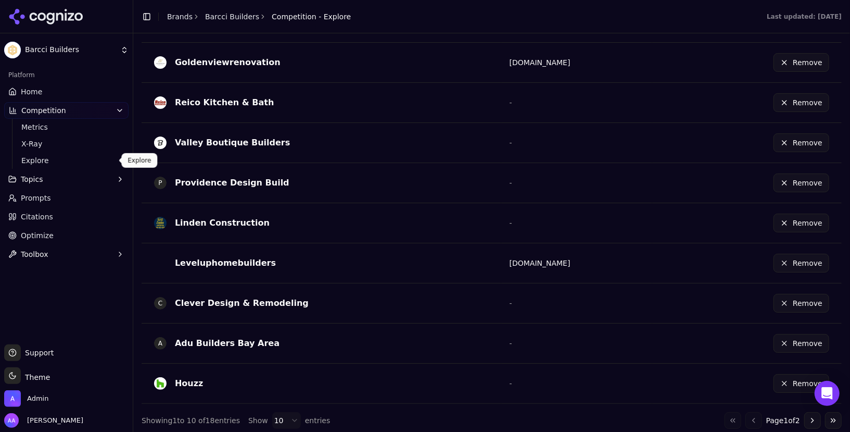
click at [807, 413] on button "Go to next page" at bounding box center [813, 420] width 17 height 17
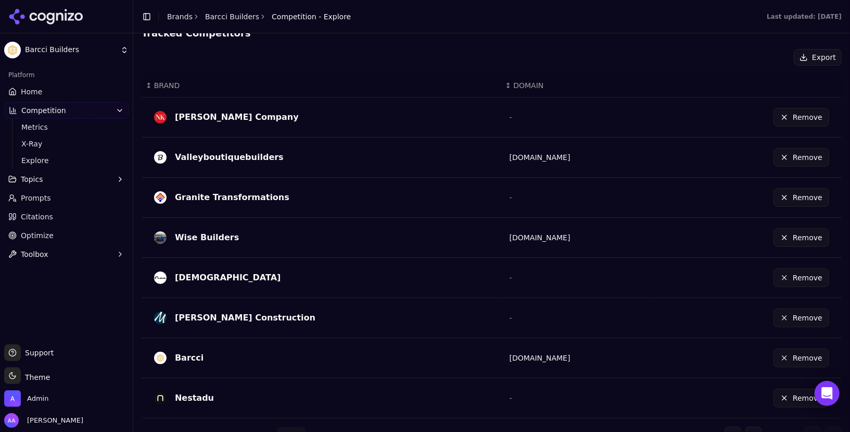
scroll to position [269, 0]
click at [799, 354] on button "Remove" at bounding box center [802, 357] width 56 height 19
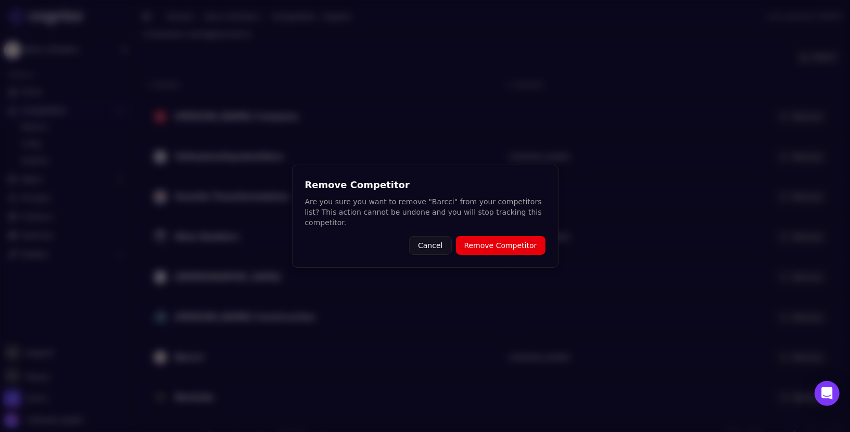
click at [481, 245] on button "Remove Competitor" at bounding box center [501, 245] width 90 height 19
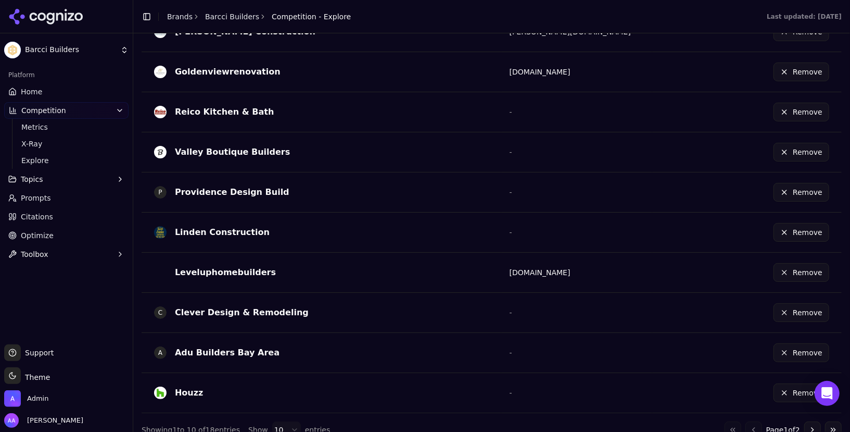
scroll to position [363, 0]
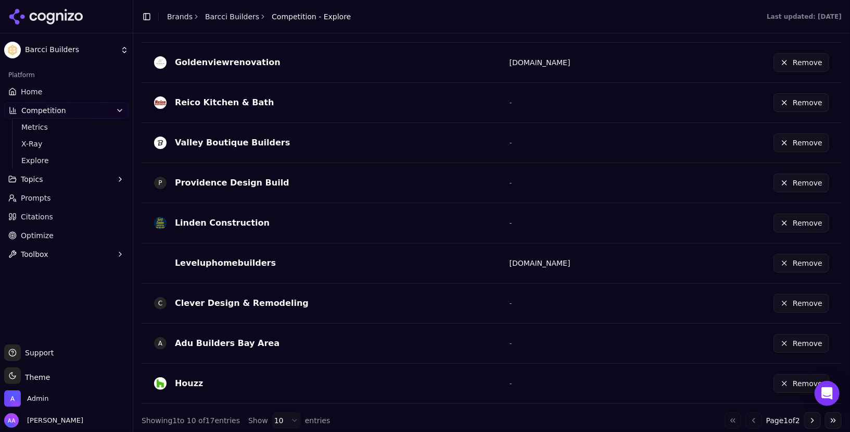
click at [812, 415] on button "Go to next page" at bounding box center [813, 420] width 17 height 17
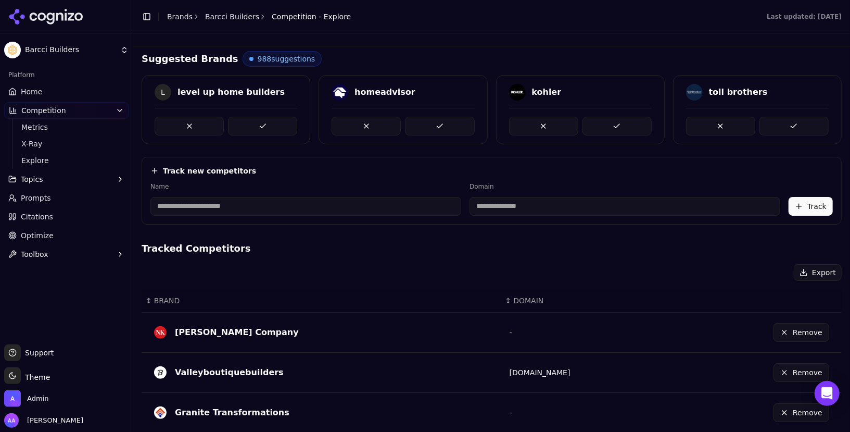
scroll to position [0, 0]
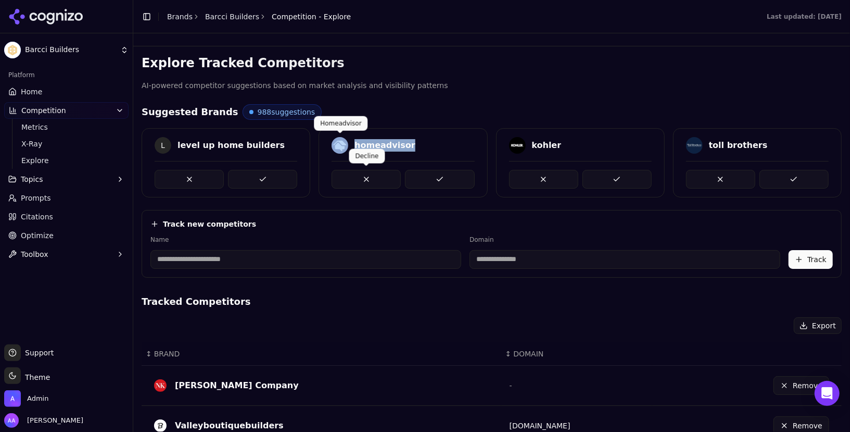
click at [356, 155] on div "homeadvisor" at bounding box center [403, 162] width 169 height 69
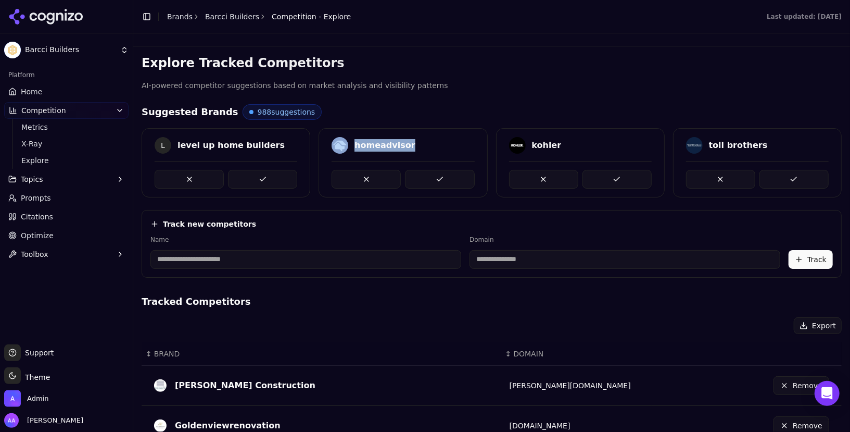
click at [64, 97] on link "Home" at bounding box center [66, 91] width 124 height 17
click at [54, 95] on html "Barcci Builders Platform Home Competition Metrics X-Ray Explore Topics Prompts …" at bounding box center [425, 216] width 850 height 432
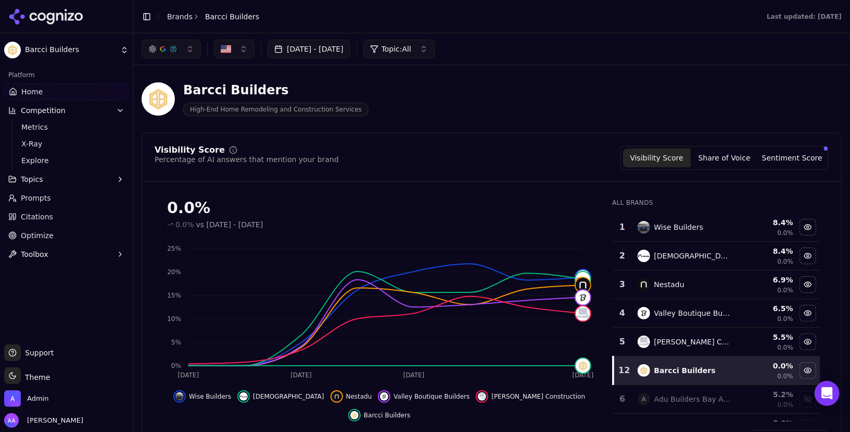
click at [475, 111] on div "Barcci Builders High-End Home Remodeling and Construction Services" at bounding box center [375, 99] width 467 height 34
click at [72, 183] on link "Optimize" at bounding box center [66, 185] width 124 height 17
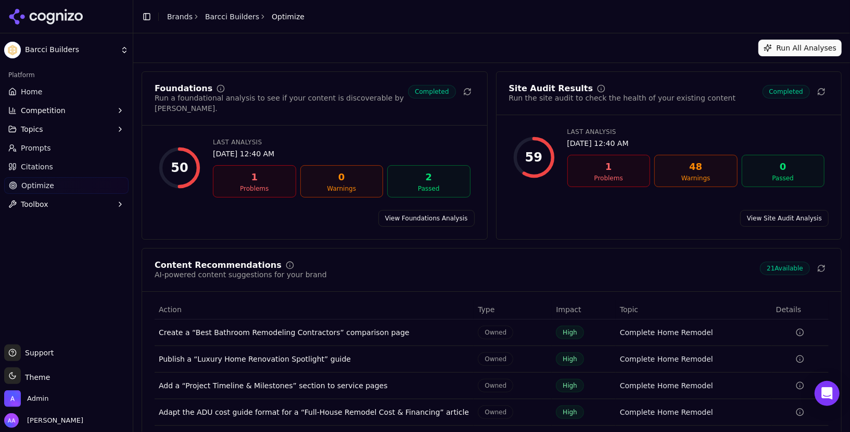
click at [770, 210] on link "View Site Audit Analysis" at bounding box center [785, 218] width 89 height 17
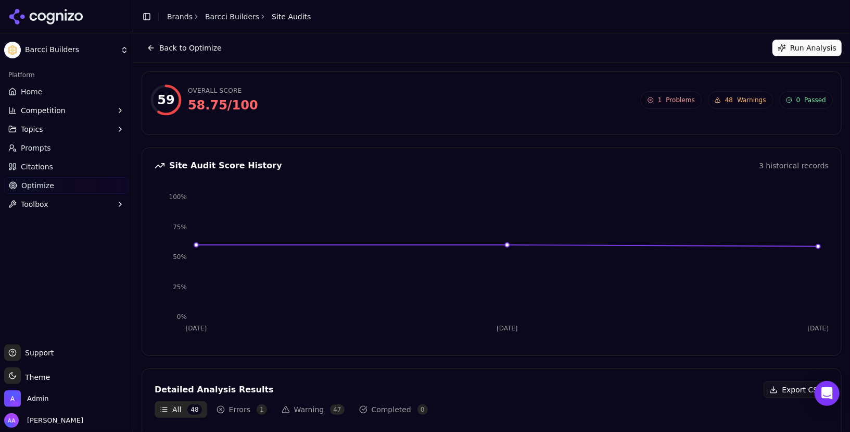
click at [802, 51] on button "Run Analysis" at bounding box center [807, 48] width 69 height 17
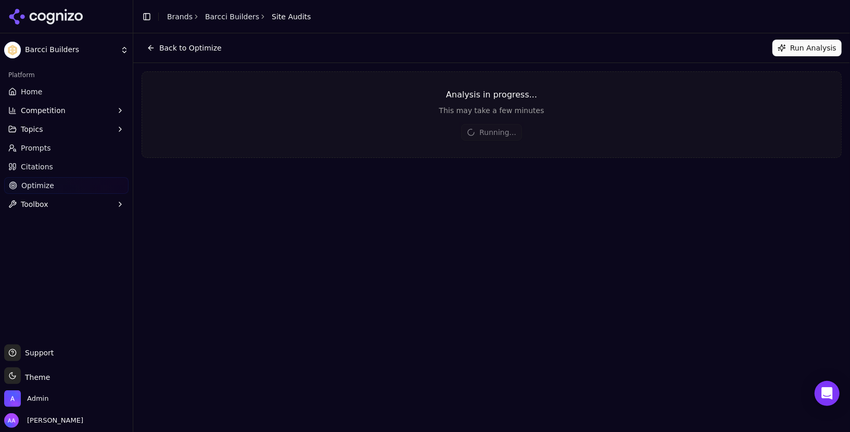
click at [181, 52] on button "Back to Optimize" at bounding box center [184, 48] width 85 height 17
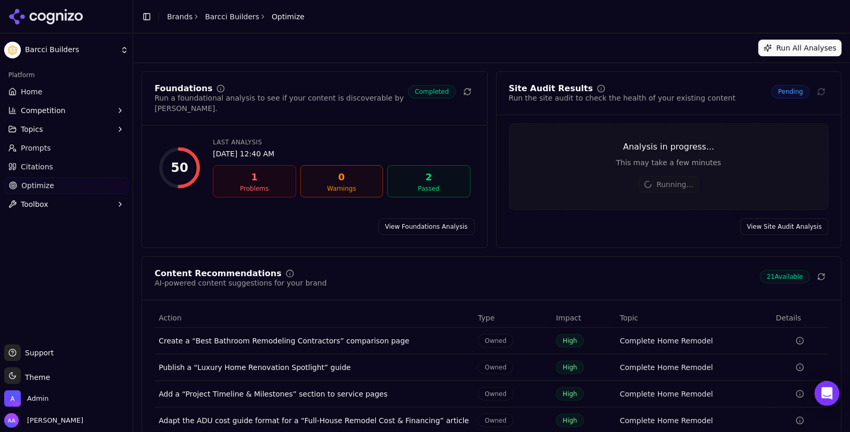
click at [415, 219] on link "View Foundations Analysis" at bounding box center [427, 226] width 96 height 17
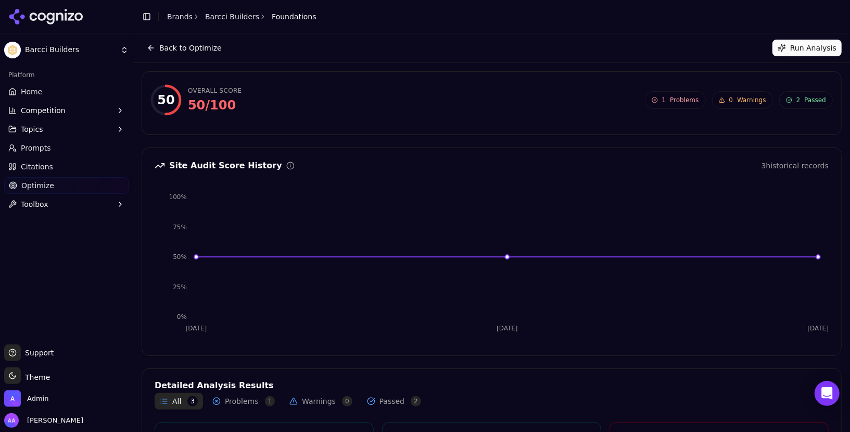
click at [189, 45] on button "Back to Optimize" at bounding box center [184, 48] width 85 height 17
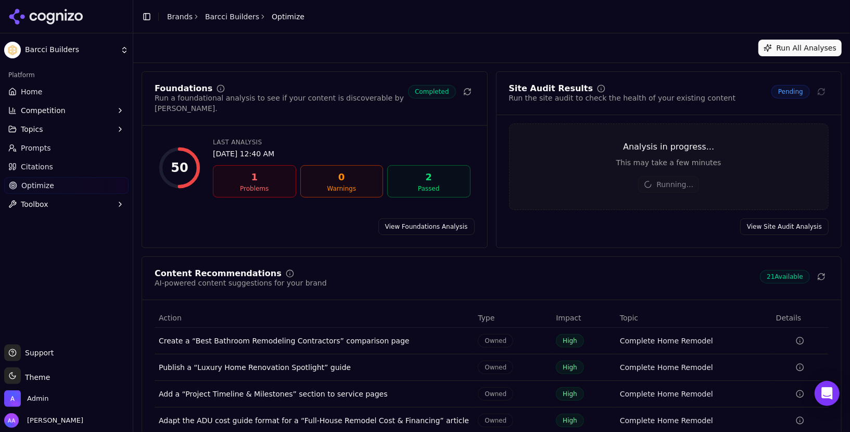
scroll to position [79, 0]
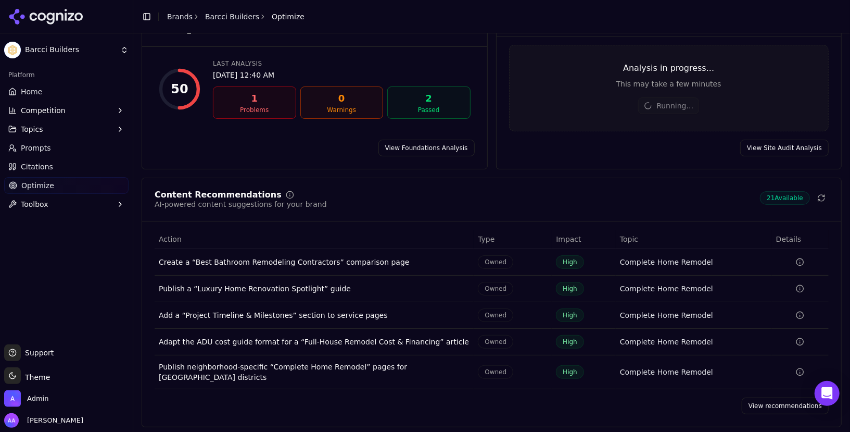
click at [761, 402] on link "View recommendations" at bounding box center [785, 405] width 87 height 17
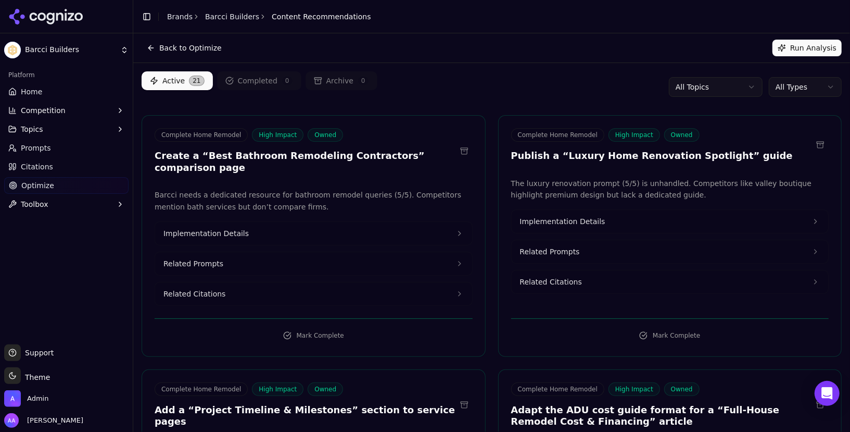
click at [807, 83] on html "Barcci Builders Platform Home Competition Topics Prompts Citations Optimize Too…" at bounding box center [425, 216] width 850 height 432
click at [808, 90] on html "Barcci Builders Platform Home Competition Topics Prompts Citations Optimize Too…" at bounding box center [425, 216] width 850 height 432
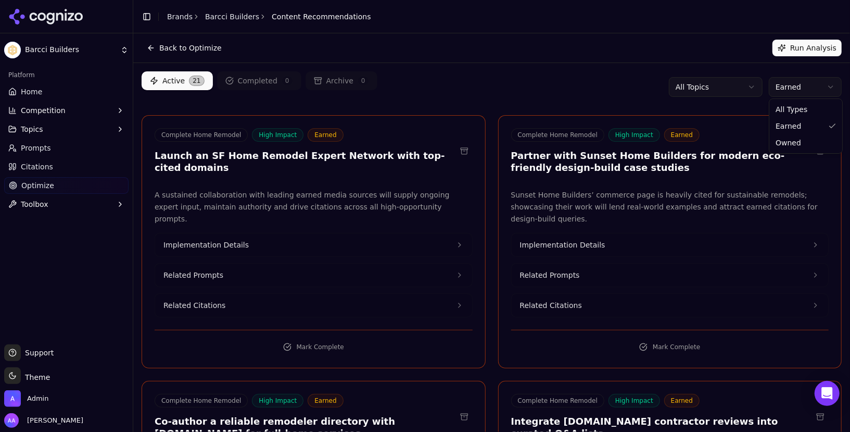
click at [798, 96] on html "Barcci Builders Platform Home Competition Topics Prompts Citations Optimize Too…" at bounding box center [425, 216] width 850 height 432
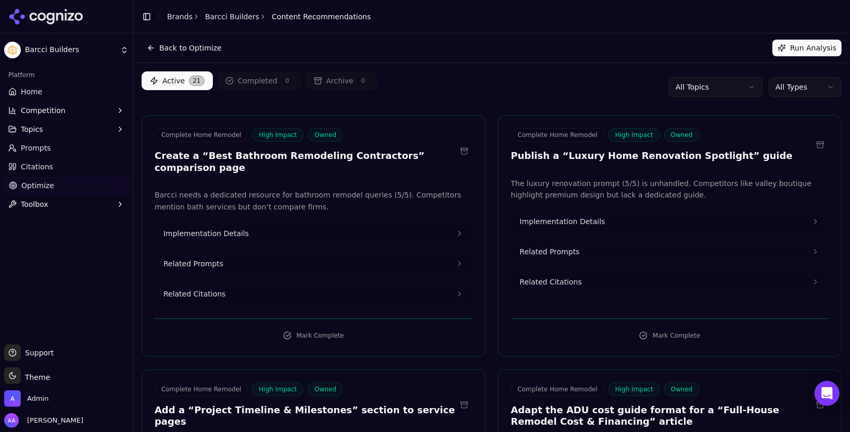
click at [70, 165] on link "Citations" at bounding box center [66, 166] width 124 height 17
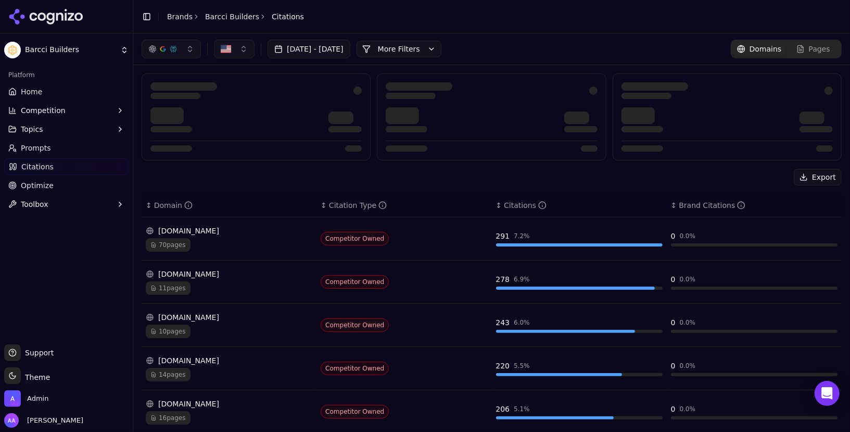
click at [449, 37] on div "[DATE] - [DATE] More More Filters Domains Pages" at bounding box center [491, 48] width 717 height 31
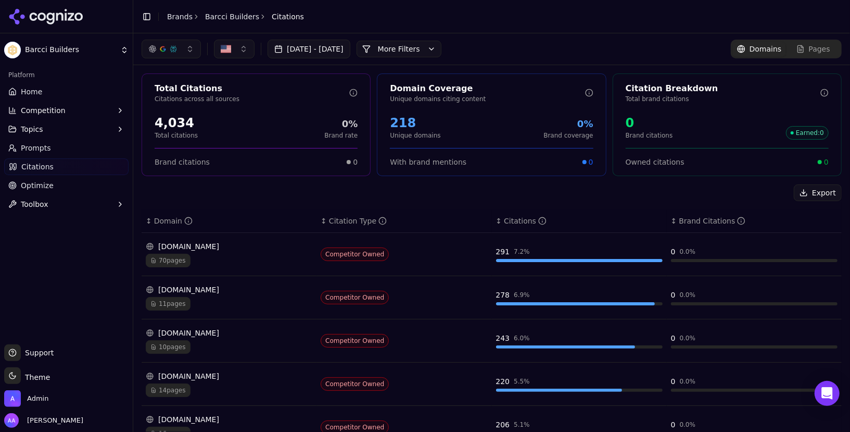
click at [442, 47] on button "More Filters" at bounding box center [399, 49] width 85 height 17
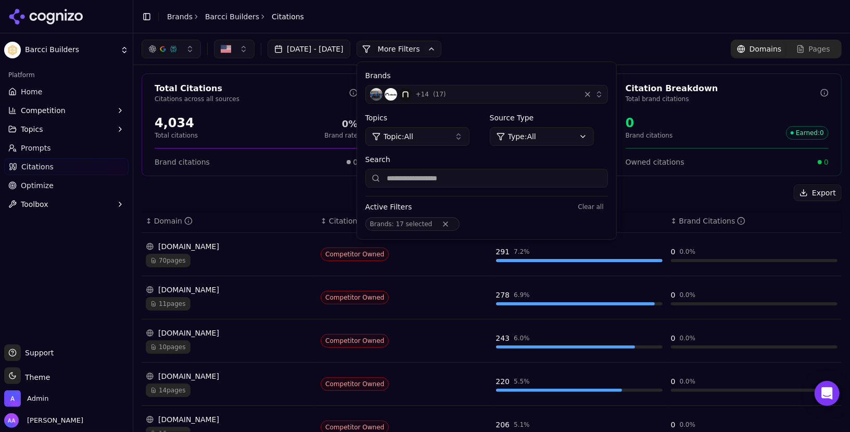
click at [509, 94] on div "+ 14 ( 17 )" at bounding box center [473, 94] width 206 height 12
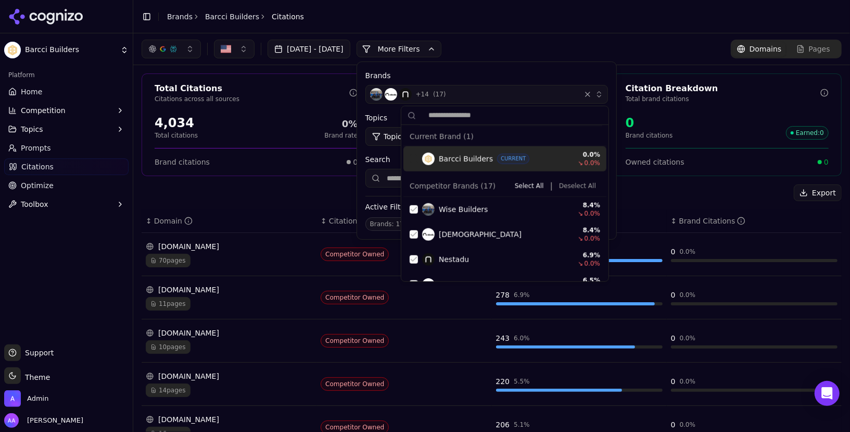
click at [571, 186] on button "Deselect All" at bounding box center [577, 186] width 45 height 12
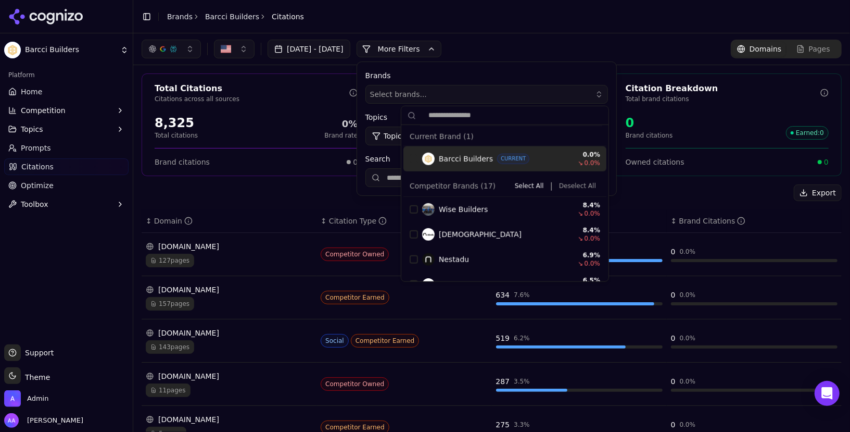
click at [238, 195] on div "Export" at bounding box center [492, 192] width 700 height 17
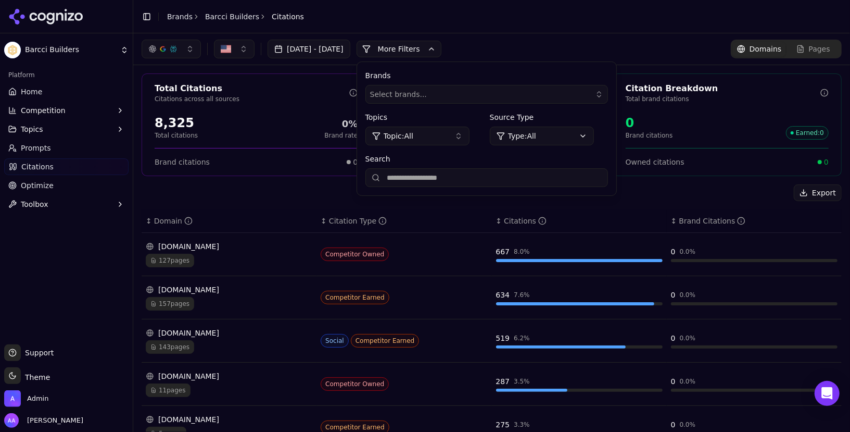
click at [177, 298] on span "157 pages" at bounding box center [170, 304] width 48 height 14
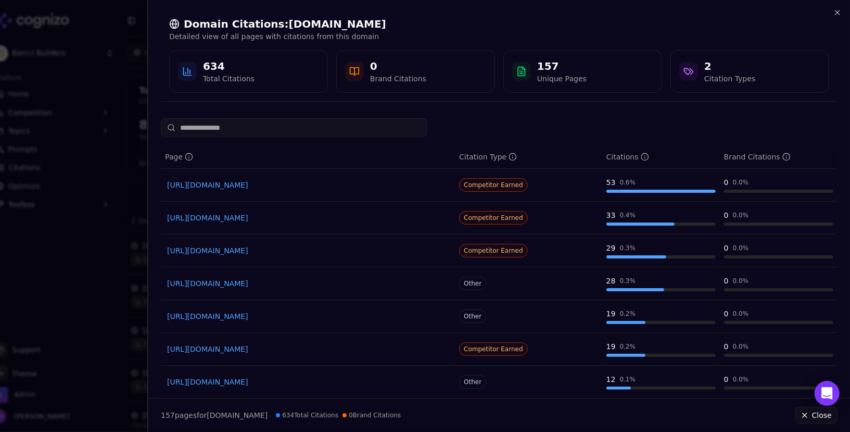
click at [298, 213] on link "[URL][DOMAIN_NAME]" at bounding box center [308, 217] width 282 height 10
click at [103, 192] on div at bounding box center [425, 216] width 850 height 432
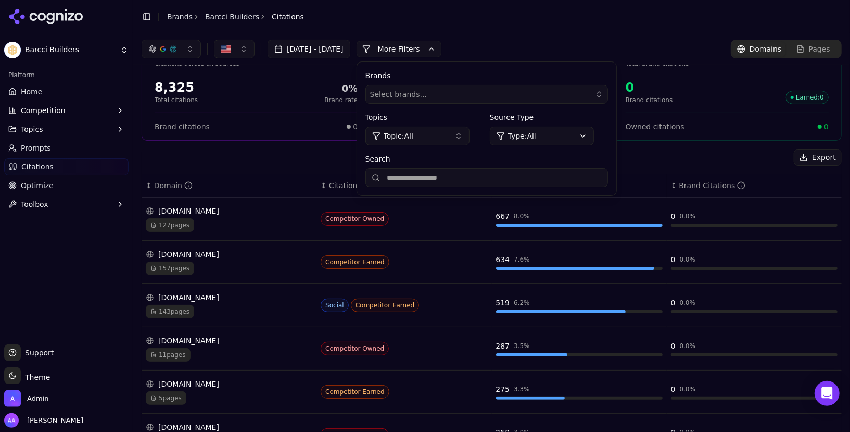
scroll to position [37, 0]
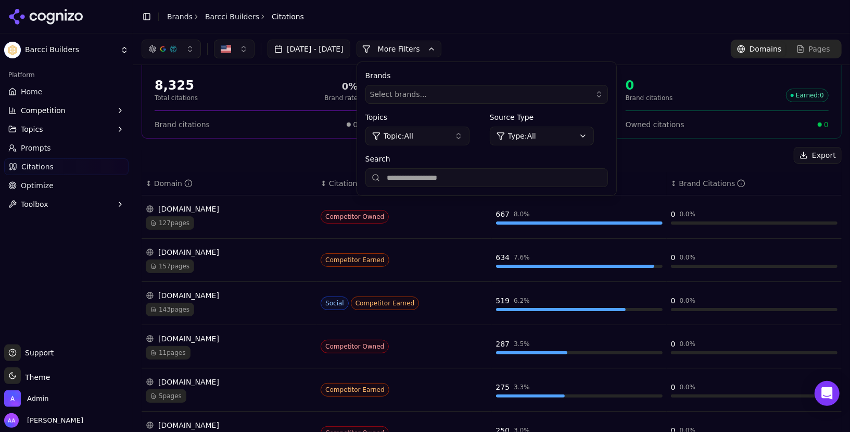
click at [74, 293] on div "Platform Home Competition Topics Prompts Citations Optimize Toolbox" at bounding box center [66, 201] width 133 height 278
click at [442, 46] on button "More Filters" at bounding box center [399, 49] width 85 height 17
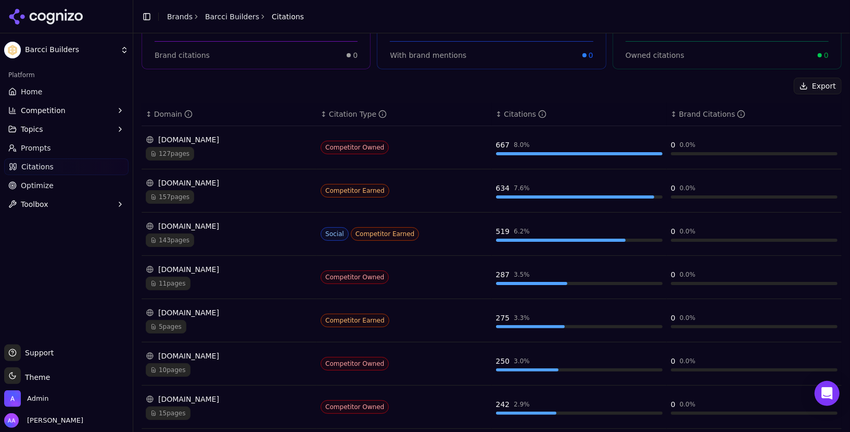
scroll to position [108, 0]
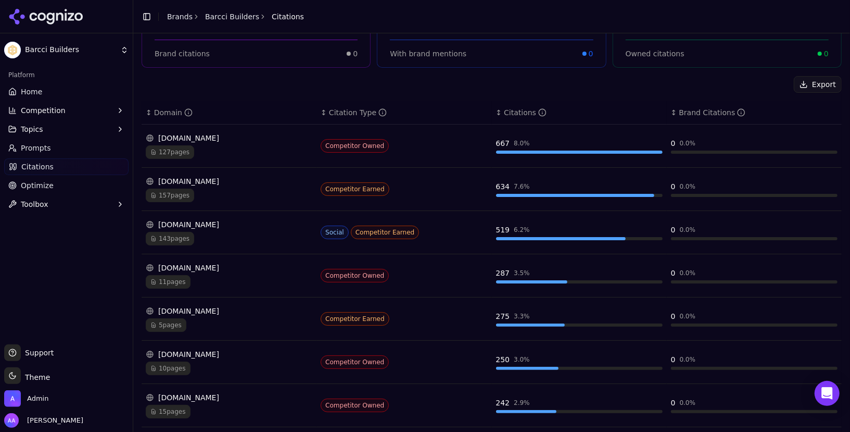
click at [174, 282] on span "11 pages" at bounding box center [168, 282] width 45 height 14
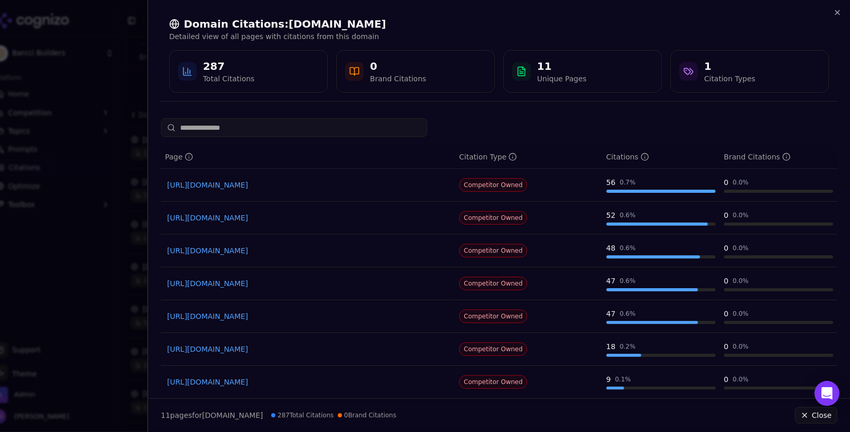
click at [259, 185] on link "[URL][DOMAIN_NAME]" at bounding box center [308, 185] width 282 height 10
click at [58, 241] on div at bounding box center [425, 216] width 850 height 432
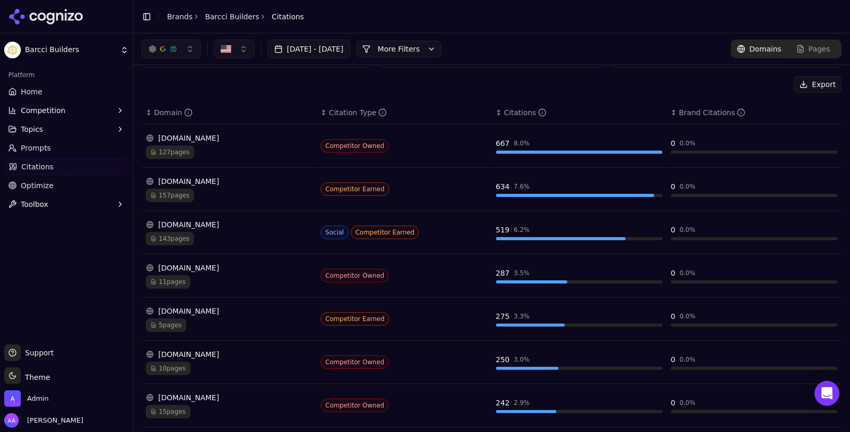
scroll to position [0, 0]
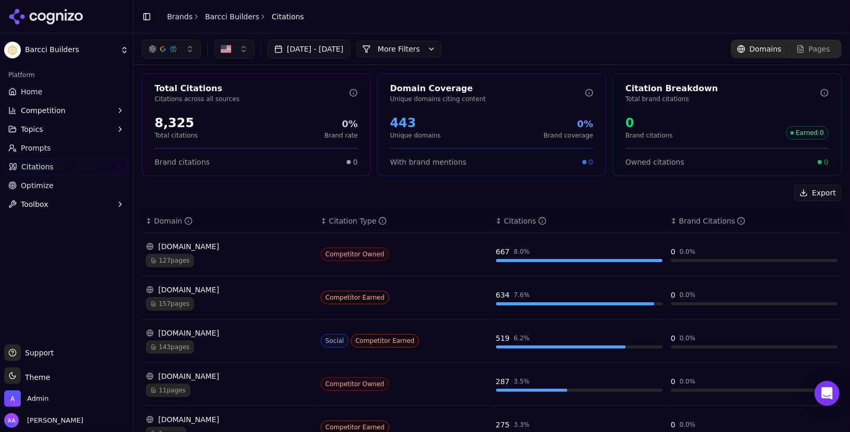
click at [442, 48] on button "More Filters" at bounding box center [399, 49] width 85 height 17
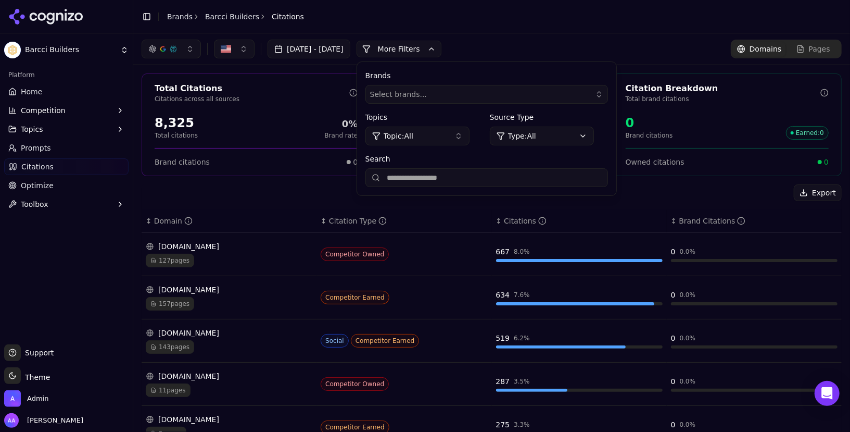
click at [461, 179] on input "Search" at bounding box center [487, 177] width 243 height 19
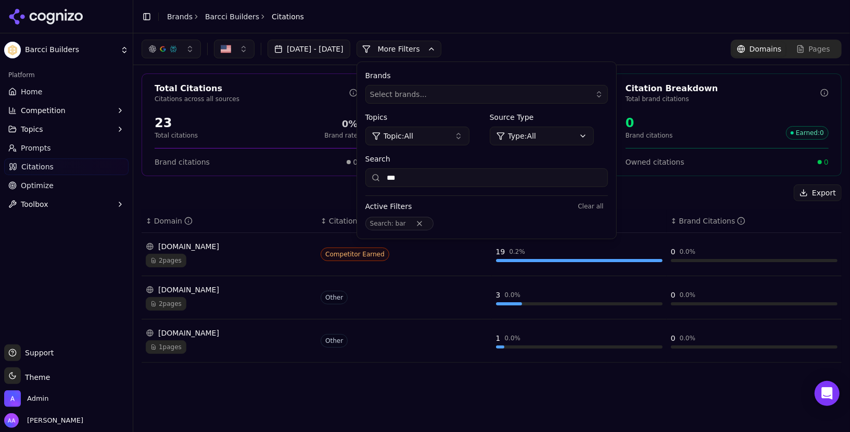
click at [532, 34] on div "[DATE] - [DATE] More More Filters Brands Select brands... Topics Topic: All Sou…" at bounding box center [491, 48] width 717 height 31
click at [475, 177] on input "***" at bounding box center [487, 177] width 243 height 19
type input "*****"
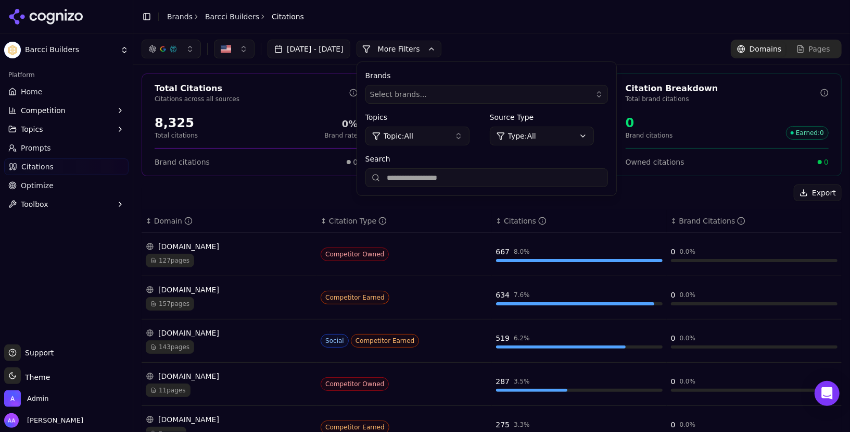
click at [228, 198] on div "Export" at bounding box center [492, 192] width 700 height 17
click at [209, 237] on td "[DOMAIN_NAME] 127 pages" at bounding box center [229, 254] width 175 height 43
click at [173, 250] on div "[DOMAIN_NAME] 127 pages" at bounding box center [229, 254] width 167 height 26
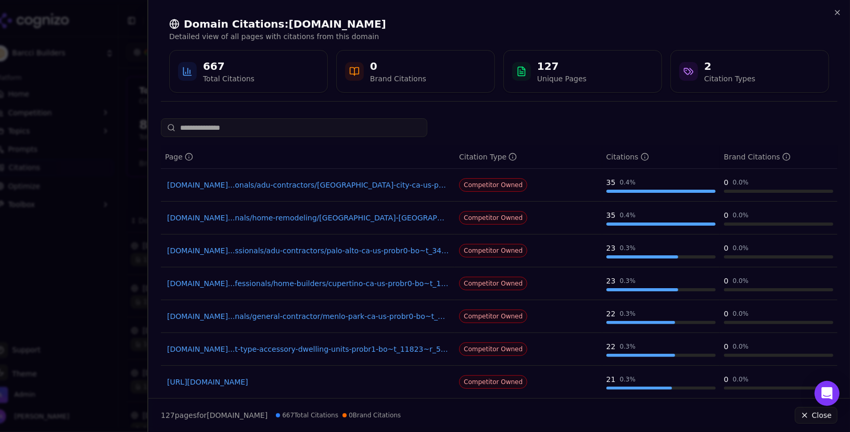
click at [267, 246] on link "[DOMAIN_NAME]...ssionals/adu-contractors/palo-alto-ca-us-probr0-bo~t_34256~r_53…" at bounding box center [308, 250] width 282 height 10
click at [85, 160] on div at bounding box center [425, 216] width 850 height 432
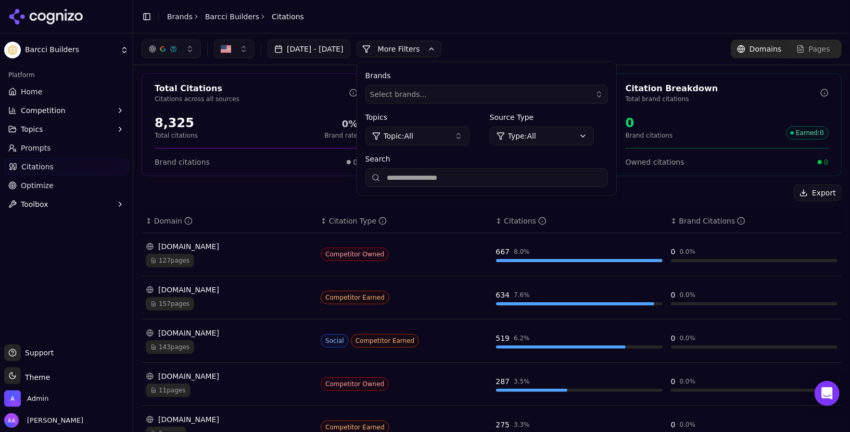
click at [64, 89] on link "Home" at bounding box center [66, 91] width 124 height 17
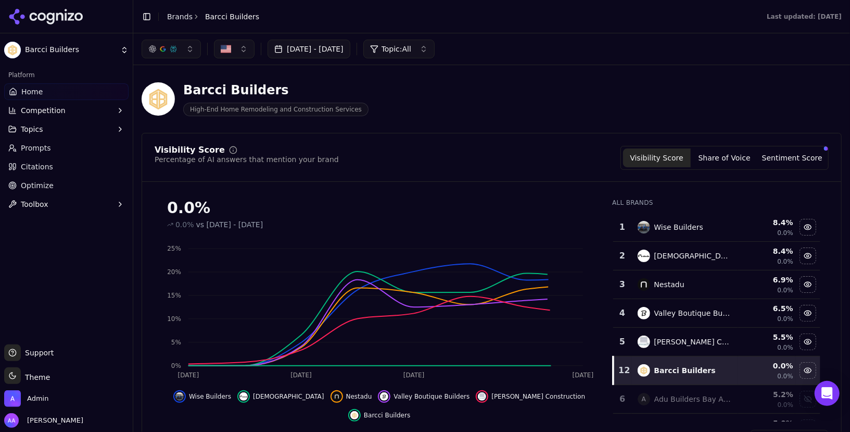
click at [81, 103] on button "Competition" at bounding box center [66, 110] width 124 height 17
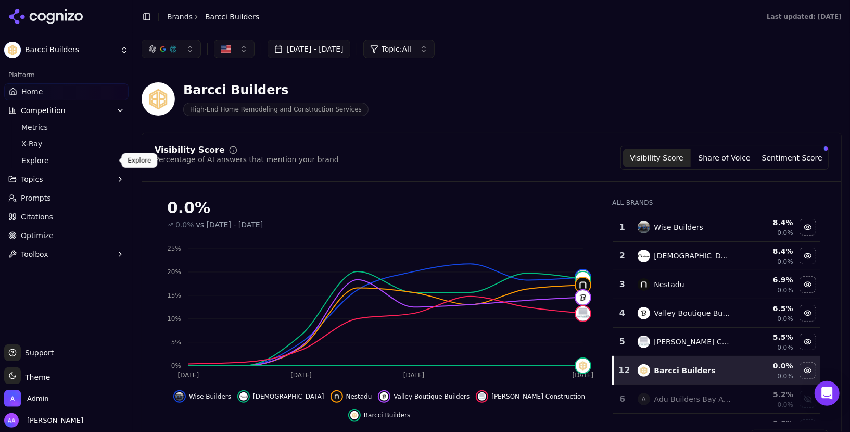
click at [70, 159] on span "Explore" at bounding box center [66, 160] width 91 height 10
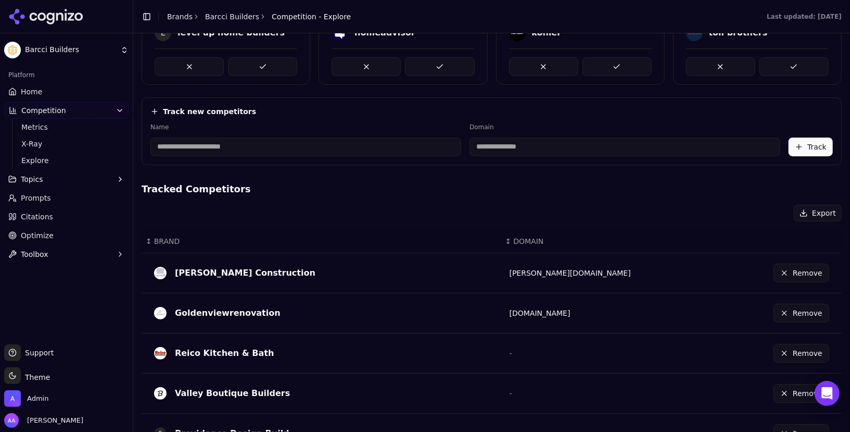
scroll to position [363, 0]
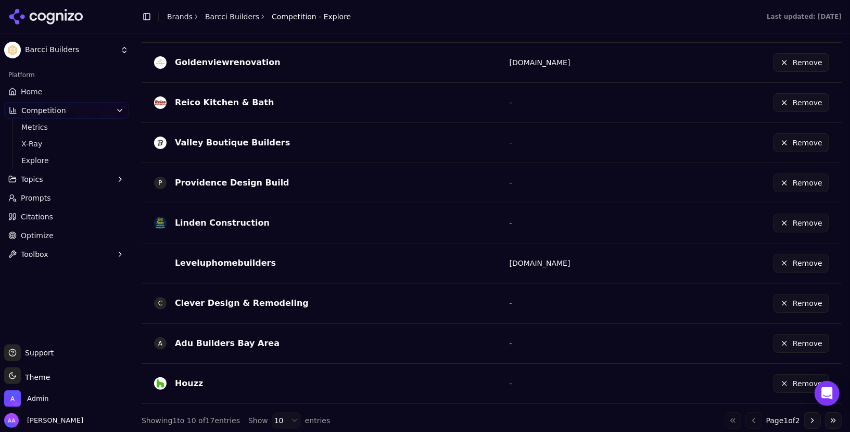
click at [800, 374] on button "Remove" at bounding box center [802, 383] width 56 height 19
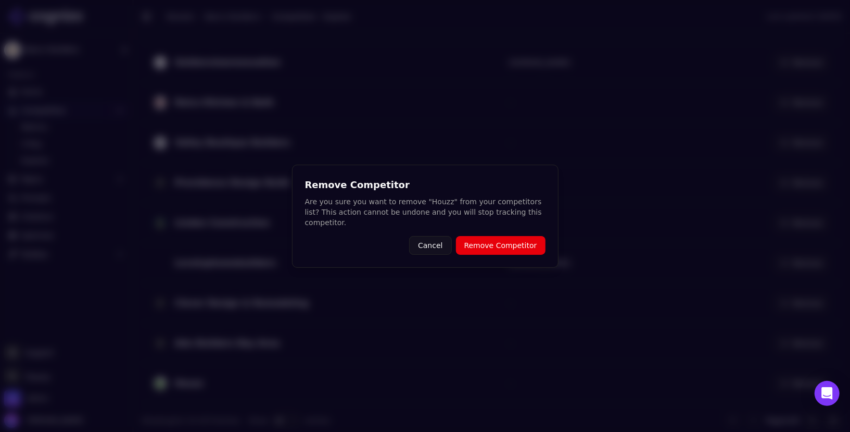
click at [494, 242] on button "Remove Competitor" at bounding box center [501, 245] width 90 height 19
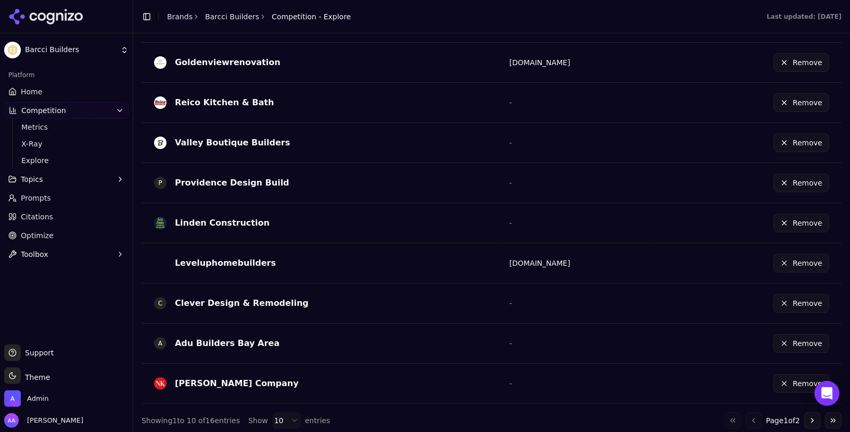
click at [36, 194] on span "Prompts" at bounding box center [36, 198] width 30 height 10
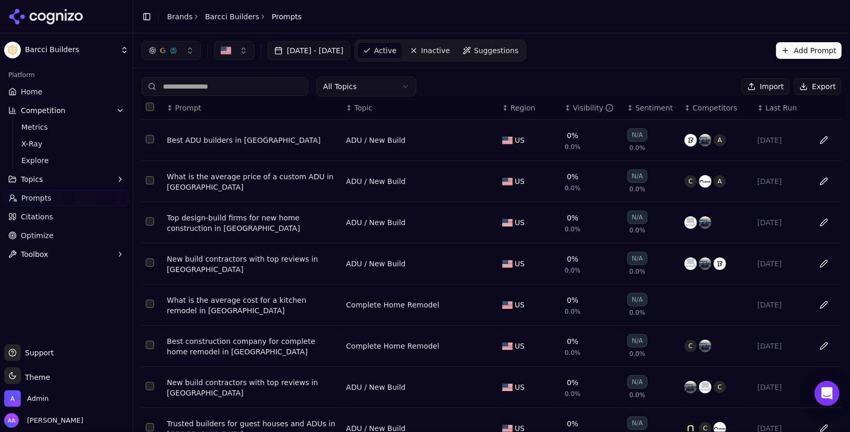
click at [232, 142] on div "Best ADU builders in [GEOGRAPHIC_DATA]" at bounding box center [252, 140] width 171 height 10
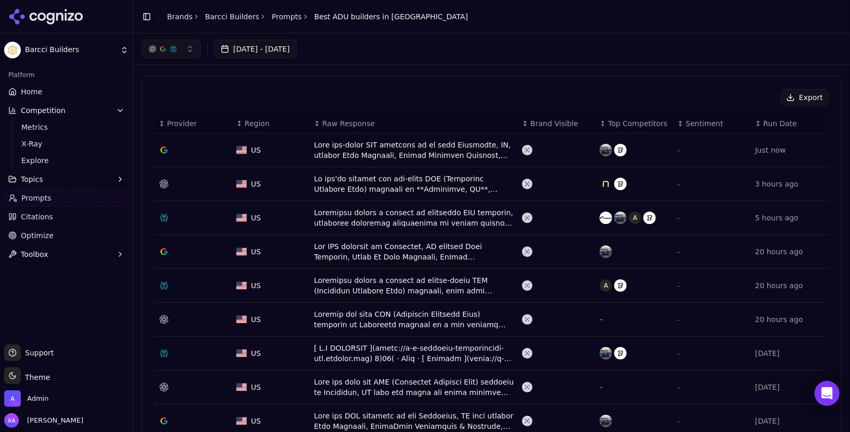
scroll to position [295, 0]
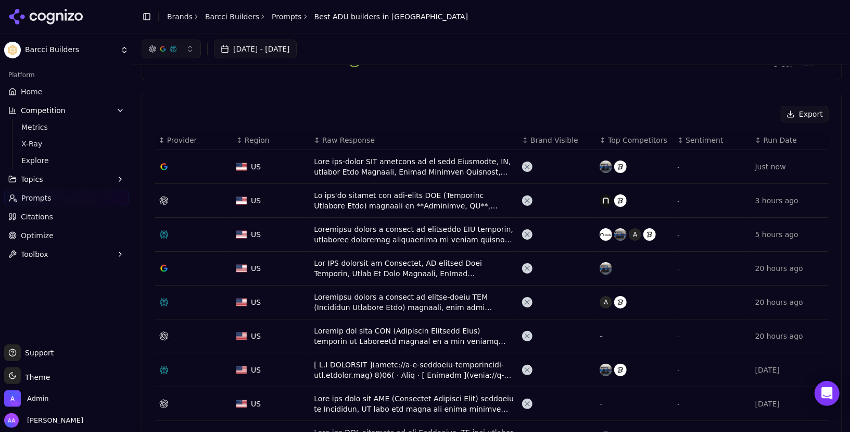
click at [368, 159] on div "Data table" at bounding box center [414, 166] width 200 height 21
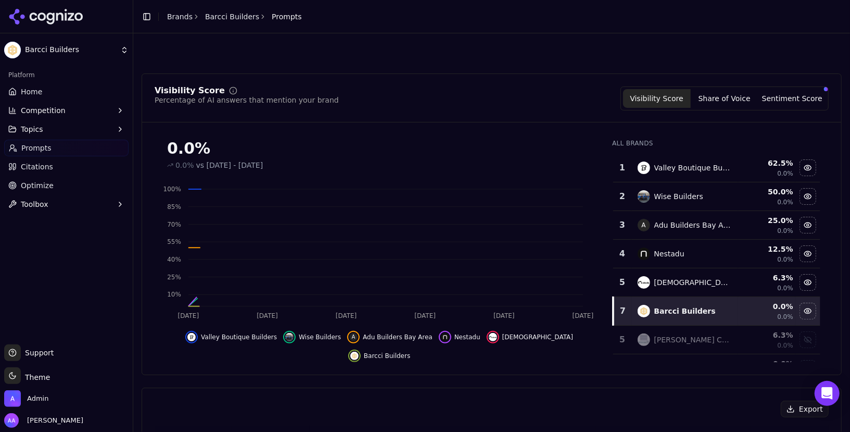
scroll to position [327, 0]
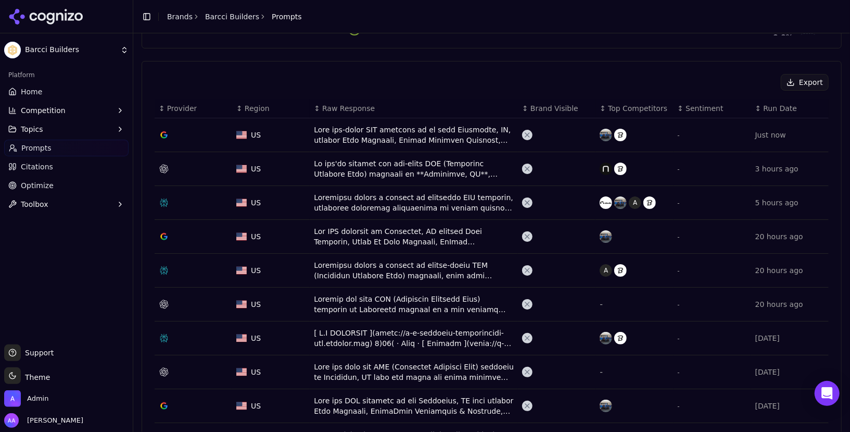
click at [354, 171] on div "Data table" at bounding box center [414, 168] width 200 height 21
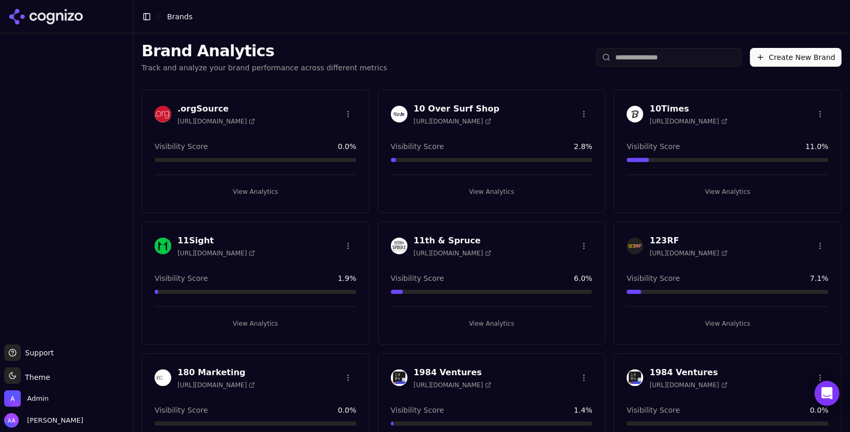
click at [640, 60] on input "search" at bounding box center [669, 57] width 146 height 19
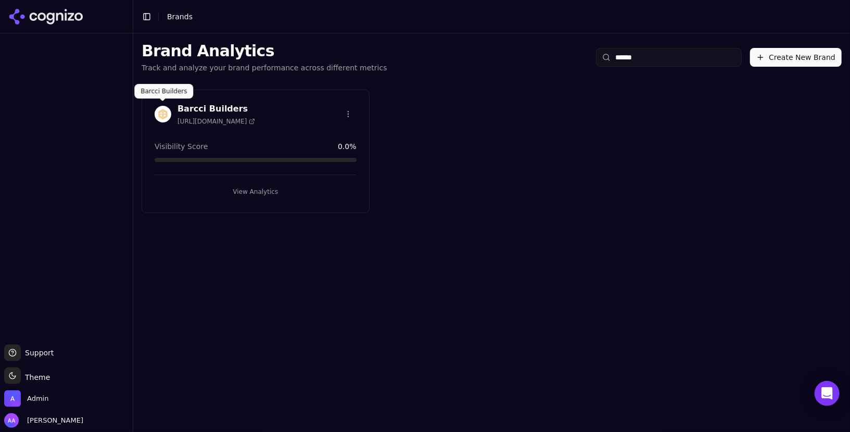
type input "******"
click at [164, 110] on img at bounding box center [163, 114] width 17 height 17
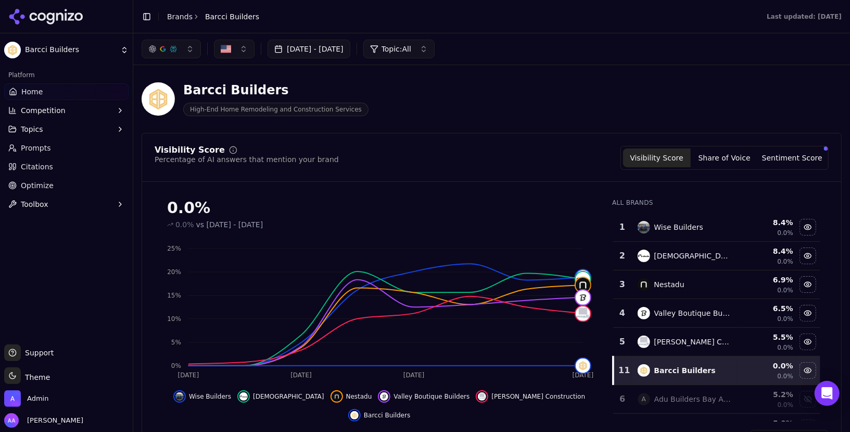
click at [26, 150] on span "Prompts" at bounding box center [36, 148] width 30 height 10
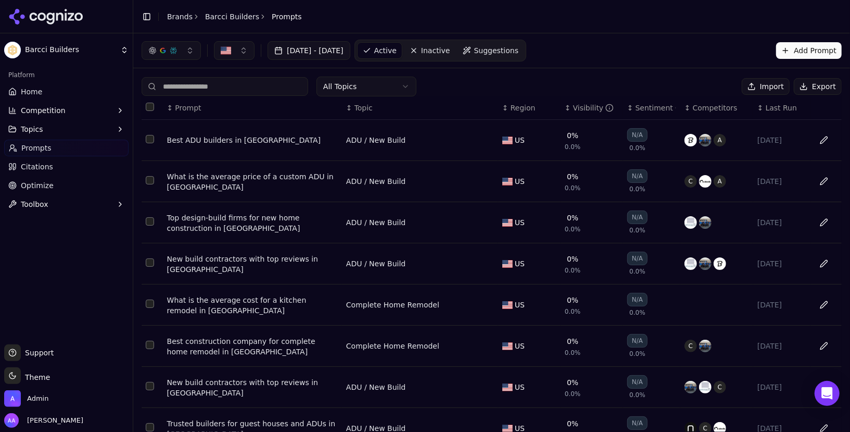
click at [32, 180] on span "Optimize" at bounding box center [37, 185] width 33 height 10
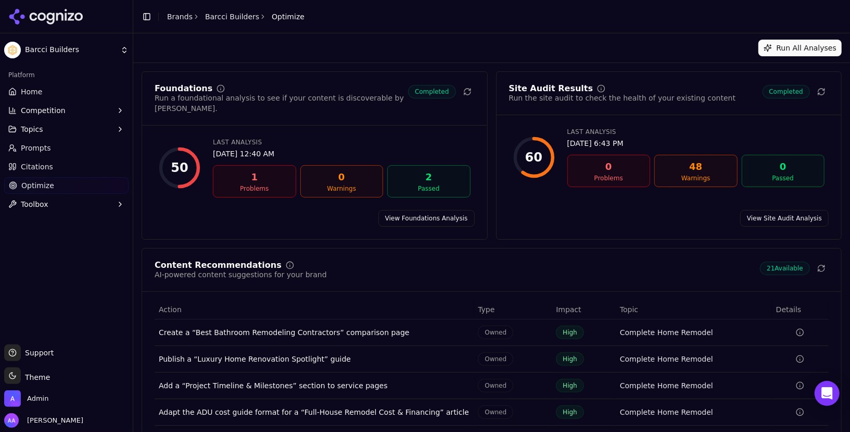
click at [792, 215] on link "View Site Audit Analysis" at bounding box center [785, 218] width 89 height 17
